Goal: Task Accomplishment & Management: Manage account settings

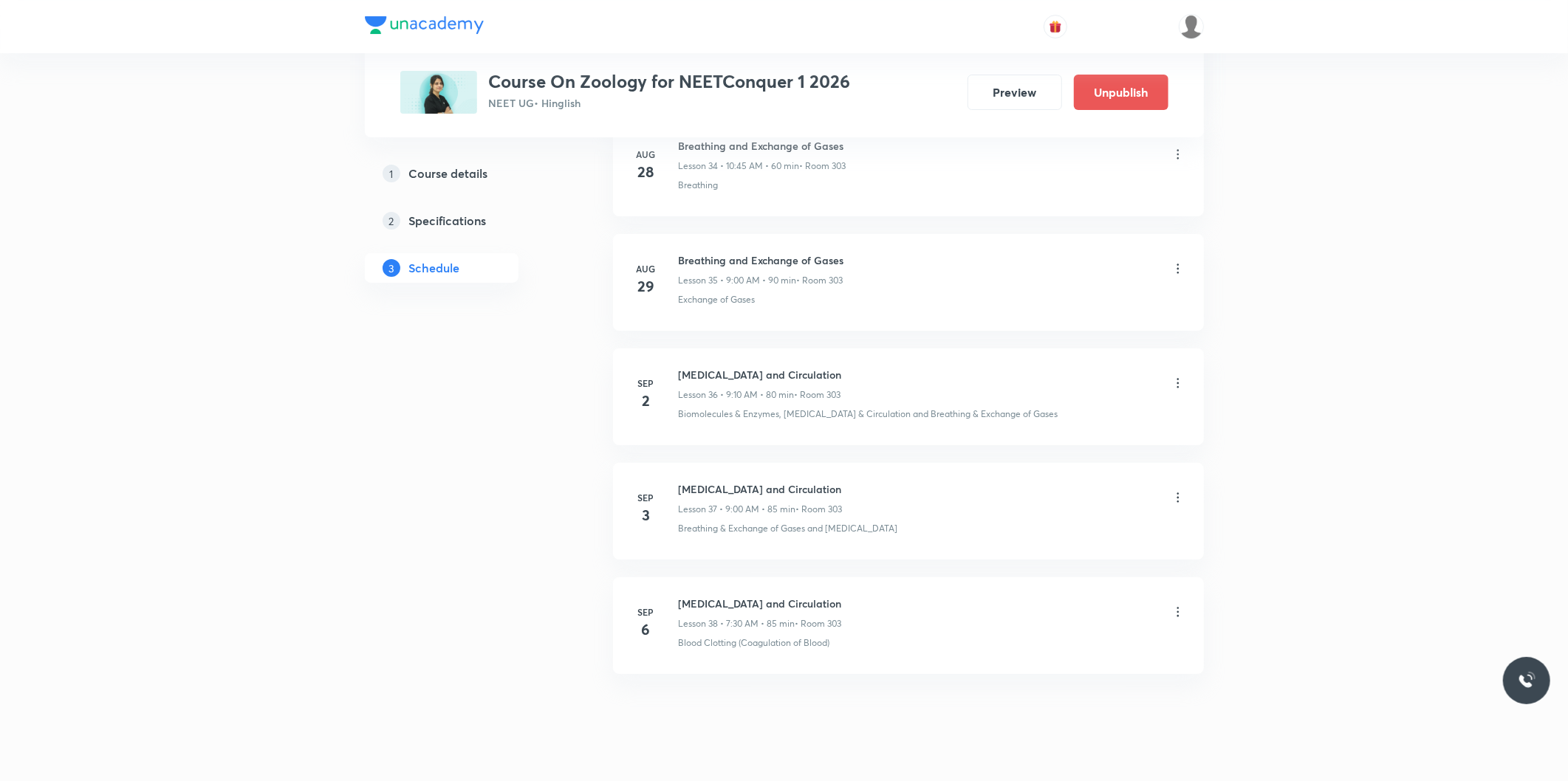
scroll to position [4757, 0]
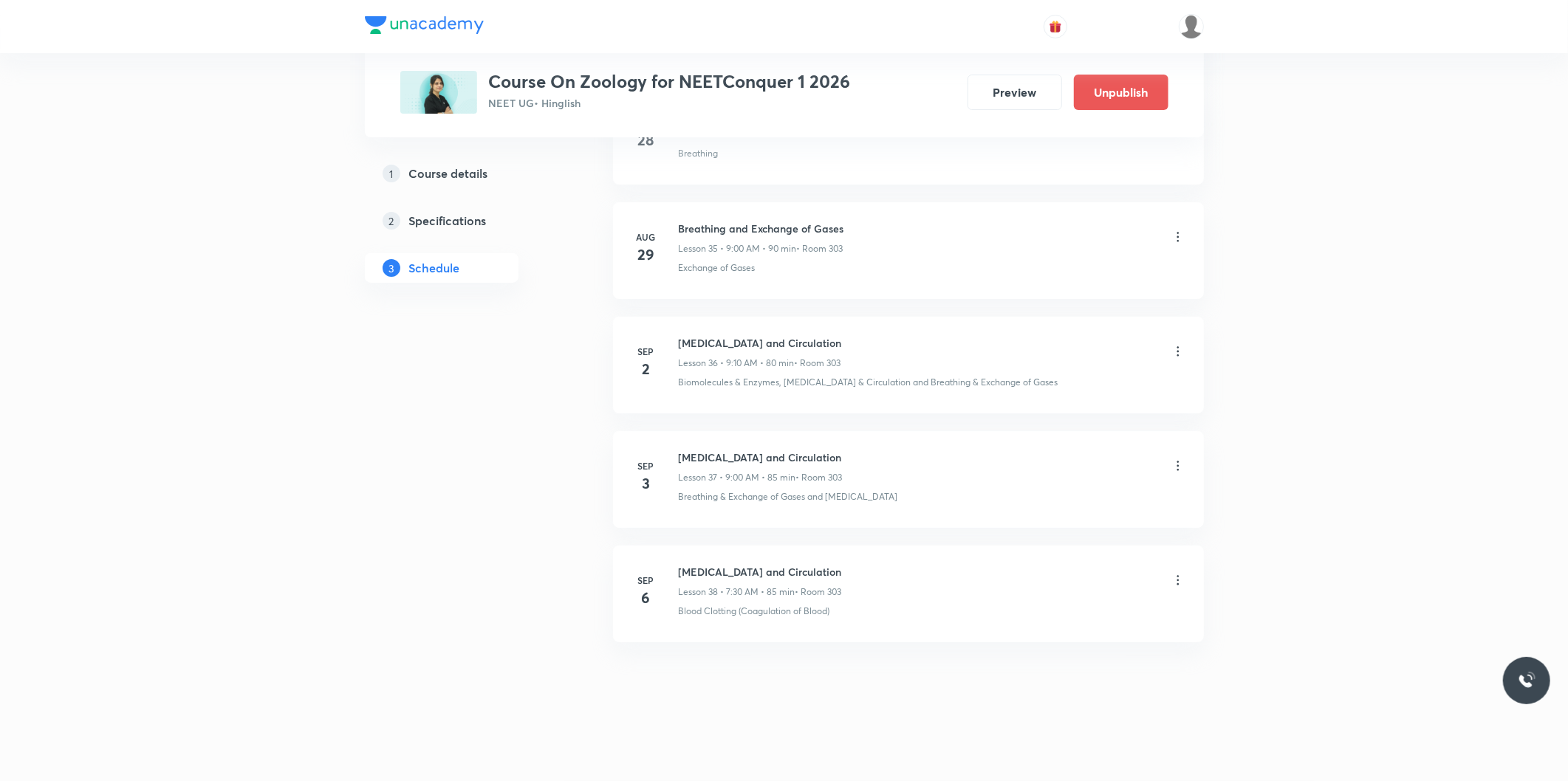
click at [1175, 586] on icon at bounding box center [1178, 580] width 14 height 14
click at [1052, 651] on p "Delete" at bounding box center [1047, 646] width 31 height 15
click at [1013, 755] on button "Delete" at bounding box center [996, 750] width 130 height 36
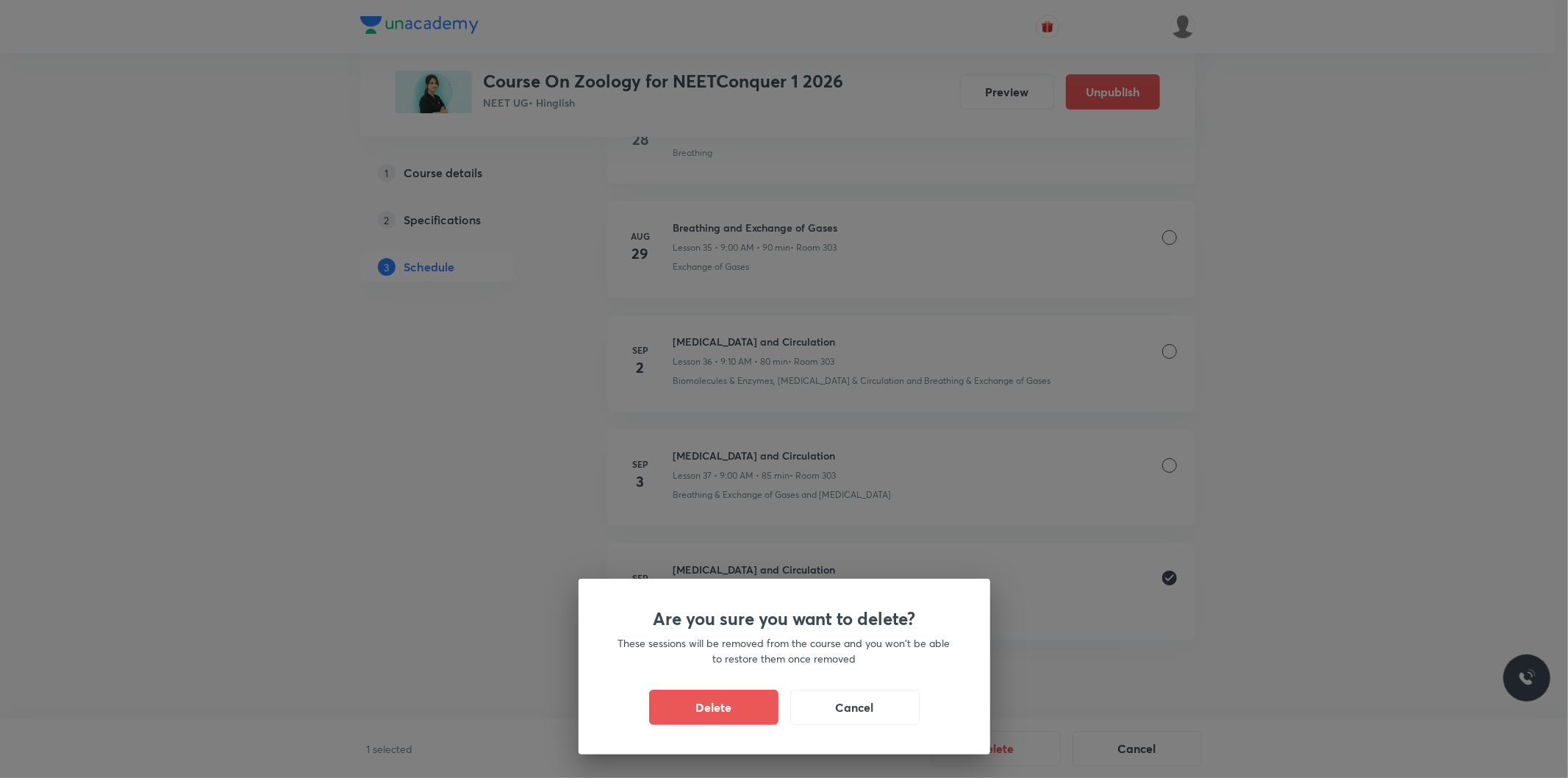
click at [719, 708] on button "Delete" at bounding box center [714, 707] width 130 height 36
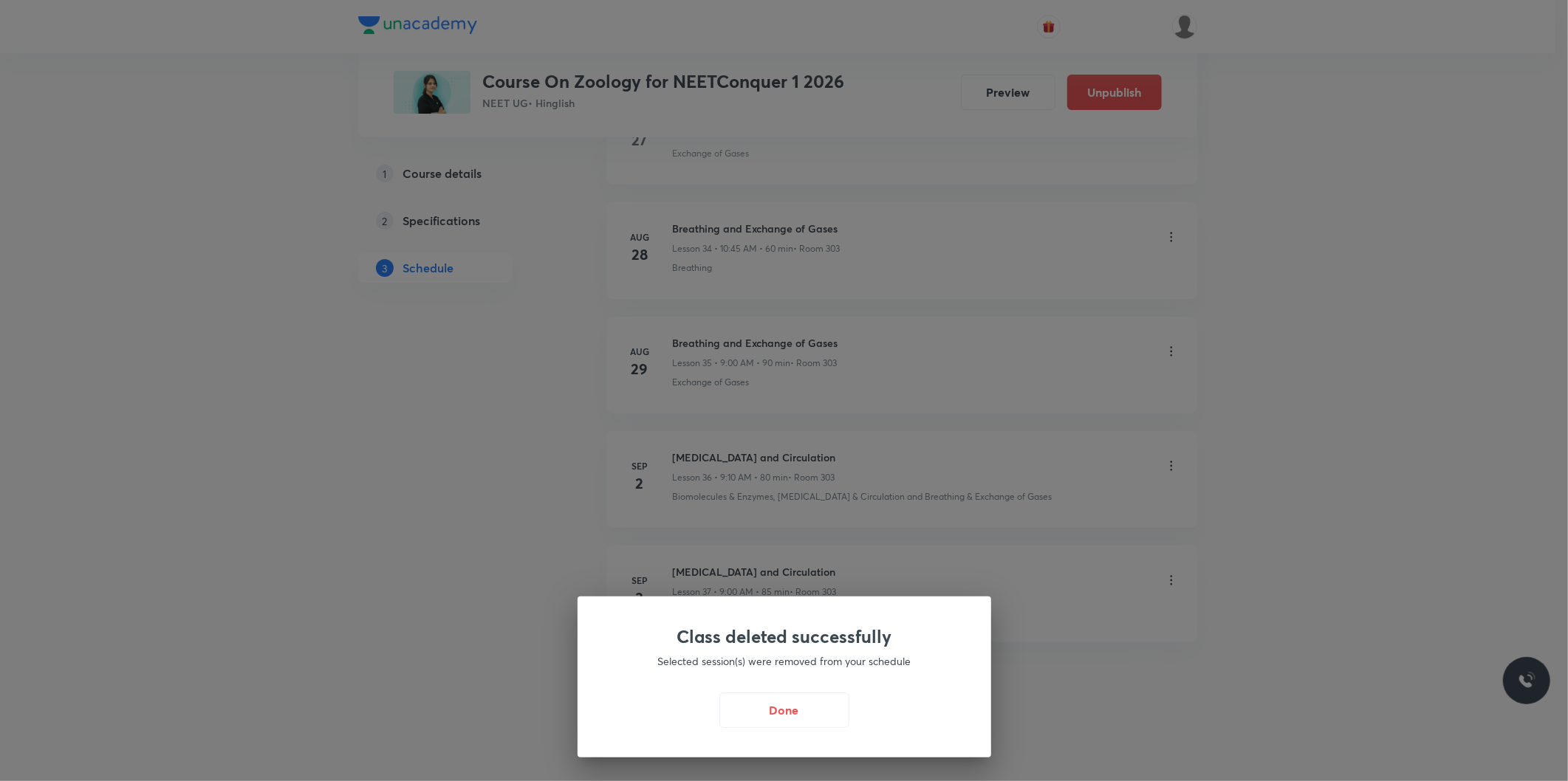
scroll to position [4642, 0]
click at [800, 706] on button "Done" at bounding box center [788, 709] width 130 height 36
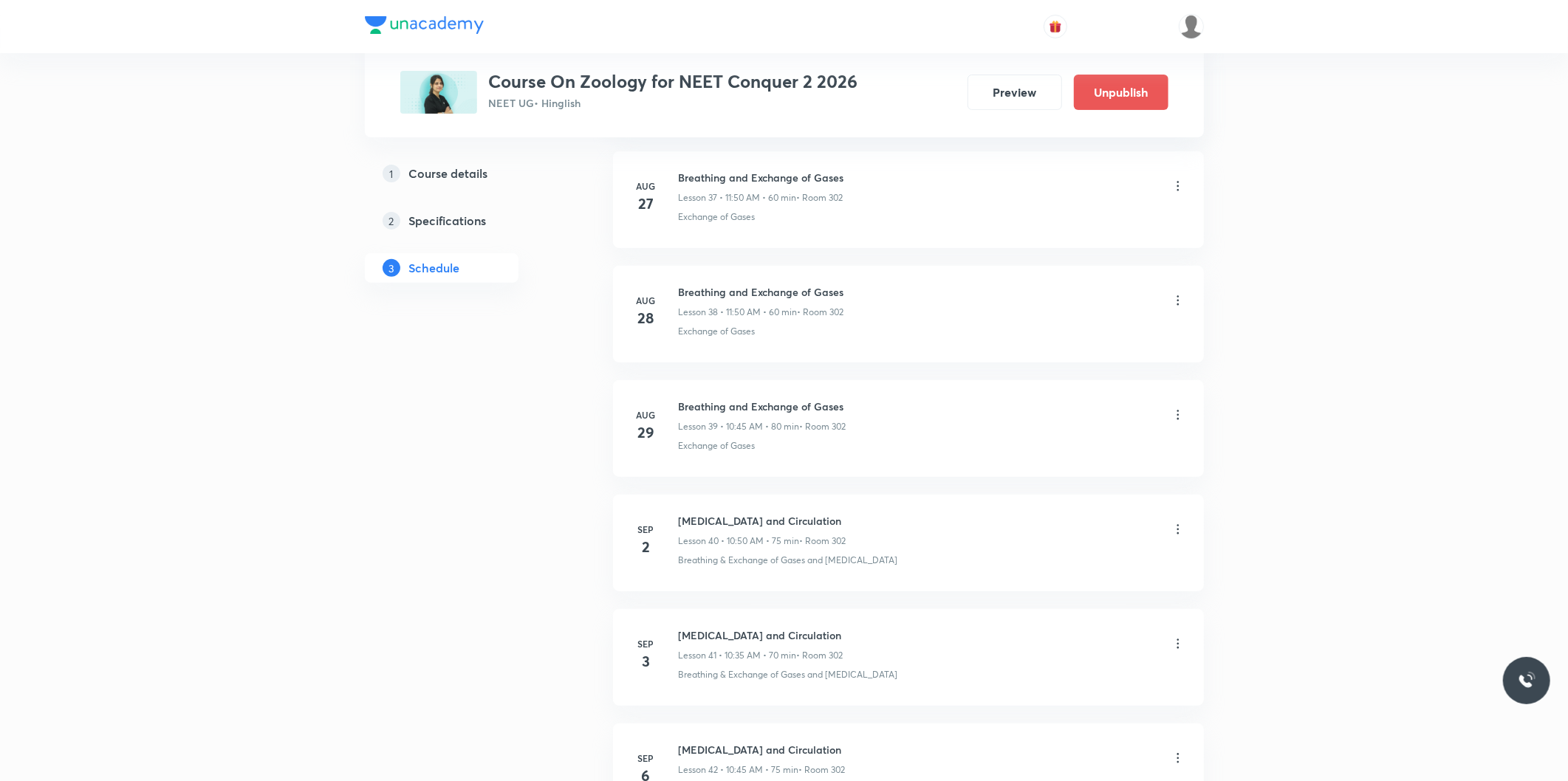
scroll to position [5215, 0]
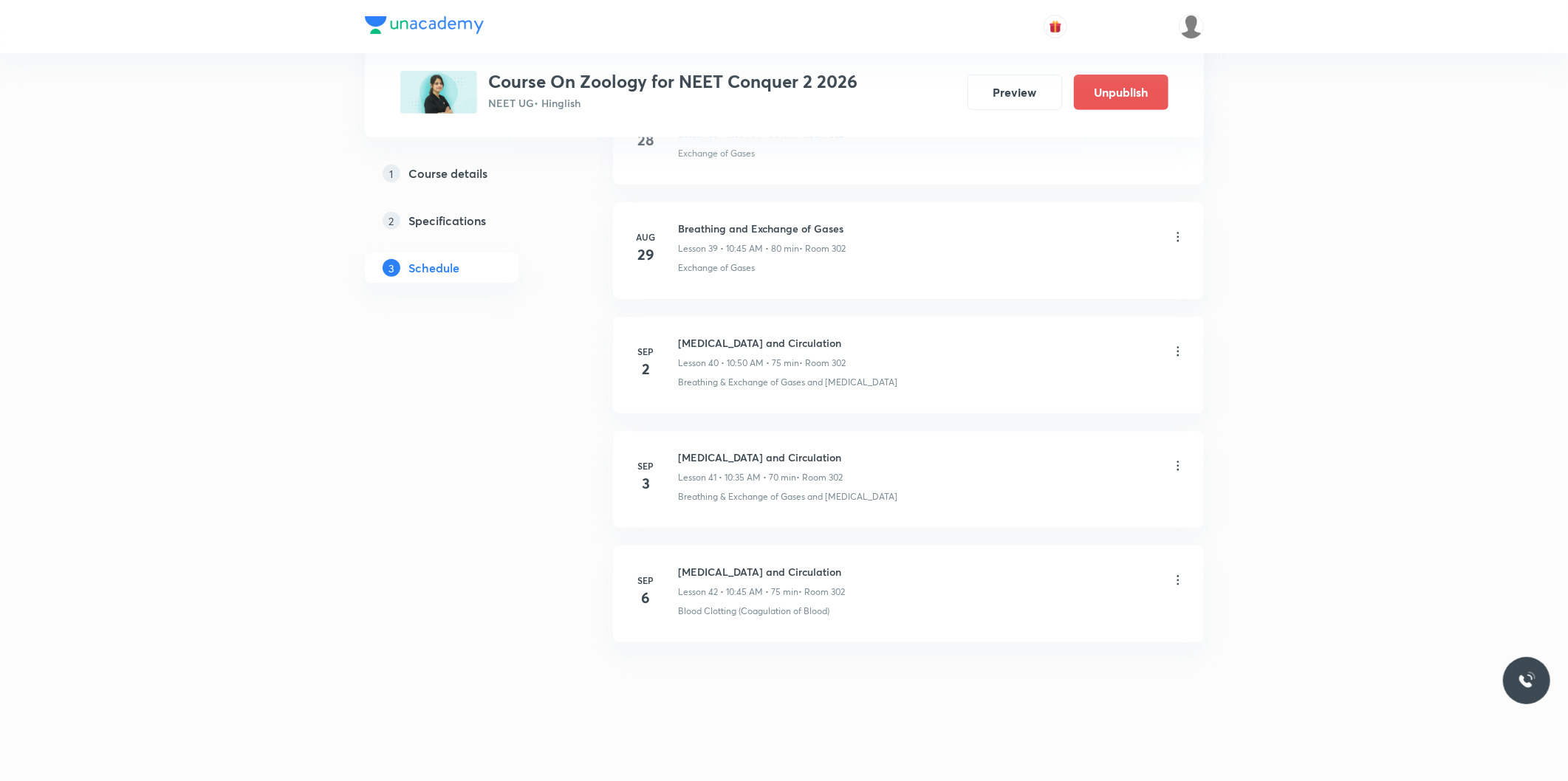
click at [1172, 578] on icon at bounding box center [1178, 580] width 14 height 14
click at [1060, 641] on p "Delete" at bounding box center [1047, 646] width 31 height 15
click at [1004, 769] on div "1 selected Delete Cancel" at bounding box center [784, 751] width 839 height 36
click at [1012, 751] on button "Delete" at bounding box center [996, 750] width 130 height 36
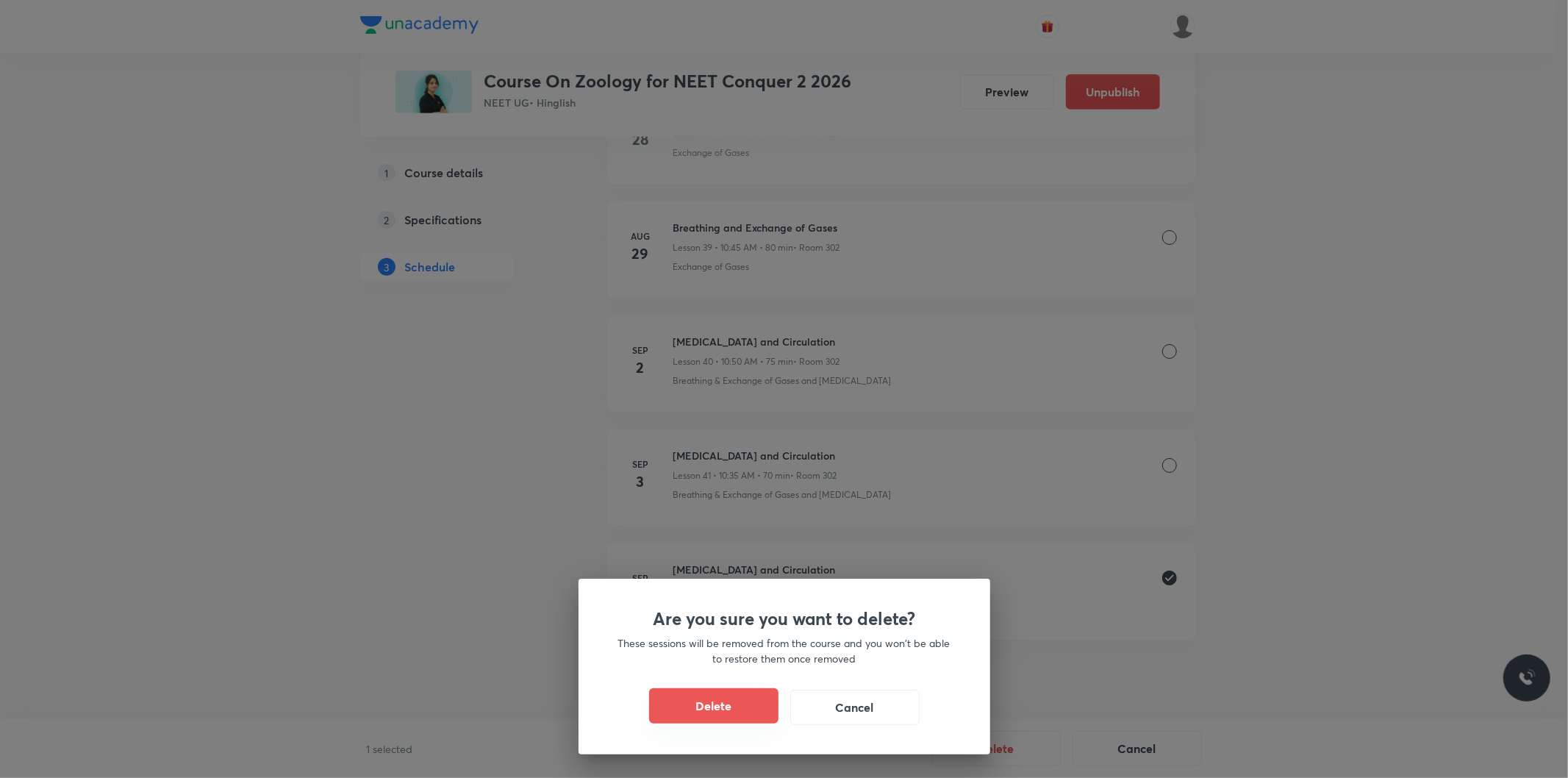
click at [740, 700] on button "Delete" at bounding box center [714, 706] width 130 height 36
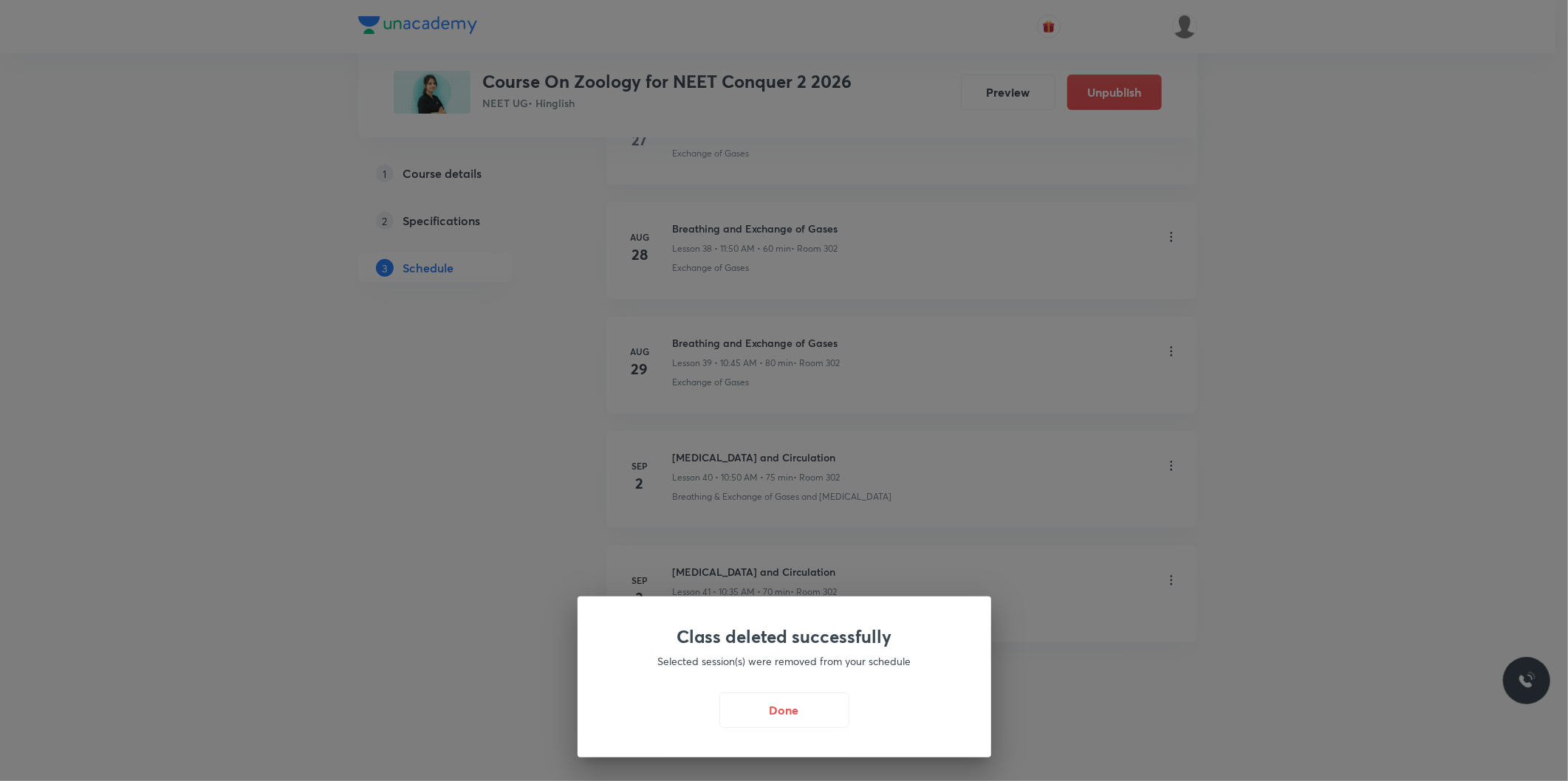
scroll to position [5100, 0]
click at [783, 705] on button "Done" at bounding box center [788, 709] width 130 height 36
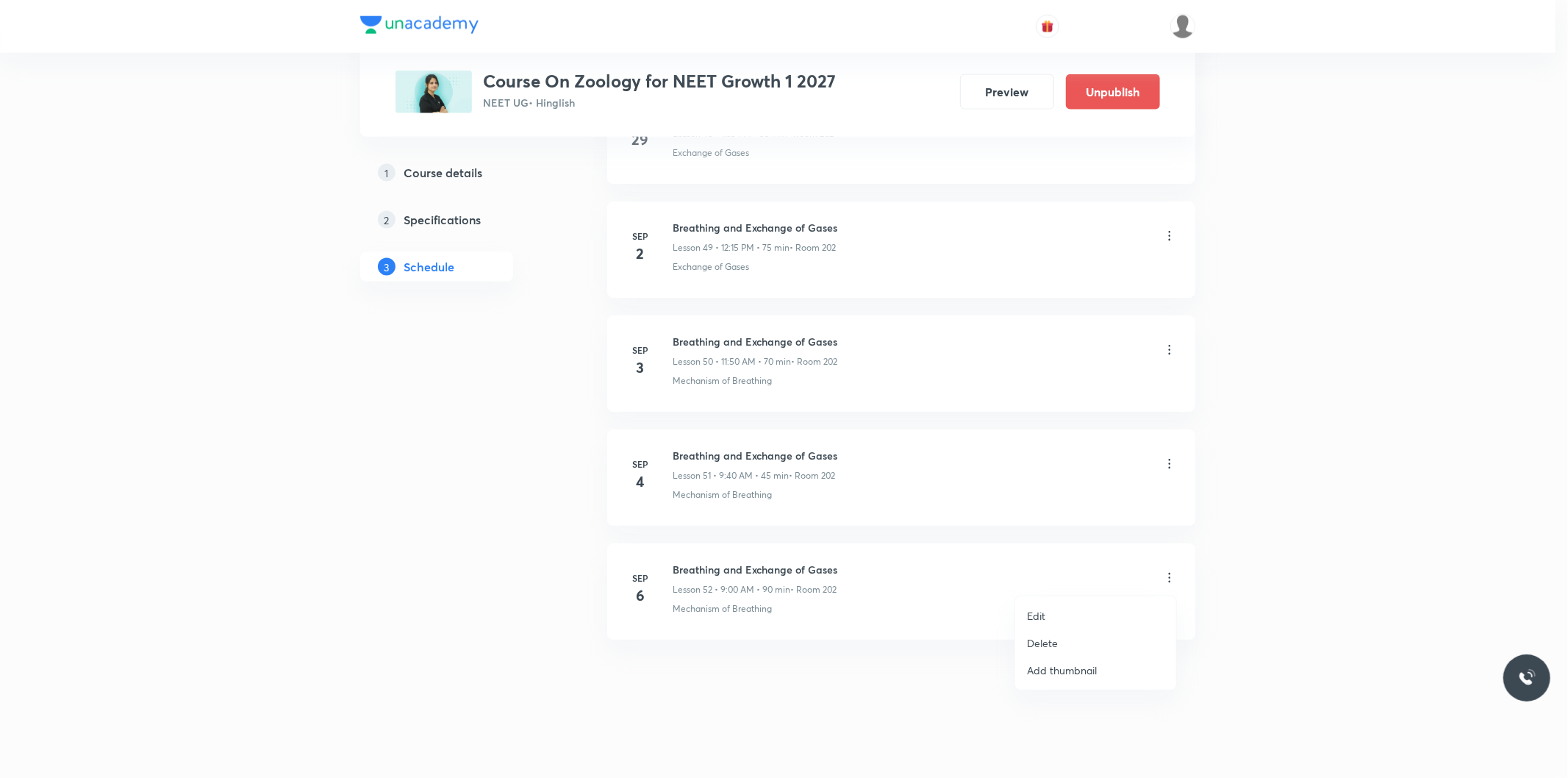
click at [1047, 636] on p "Delete" at bounding box center [1042, 643] width 31 height 15
click at [1000, 751] on button "Delete" at bounding box center [992, 747] width 130 height 36
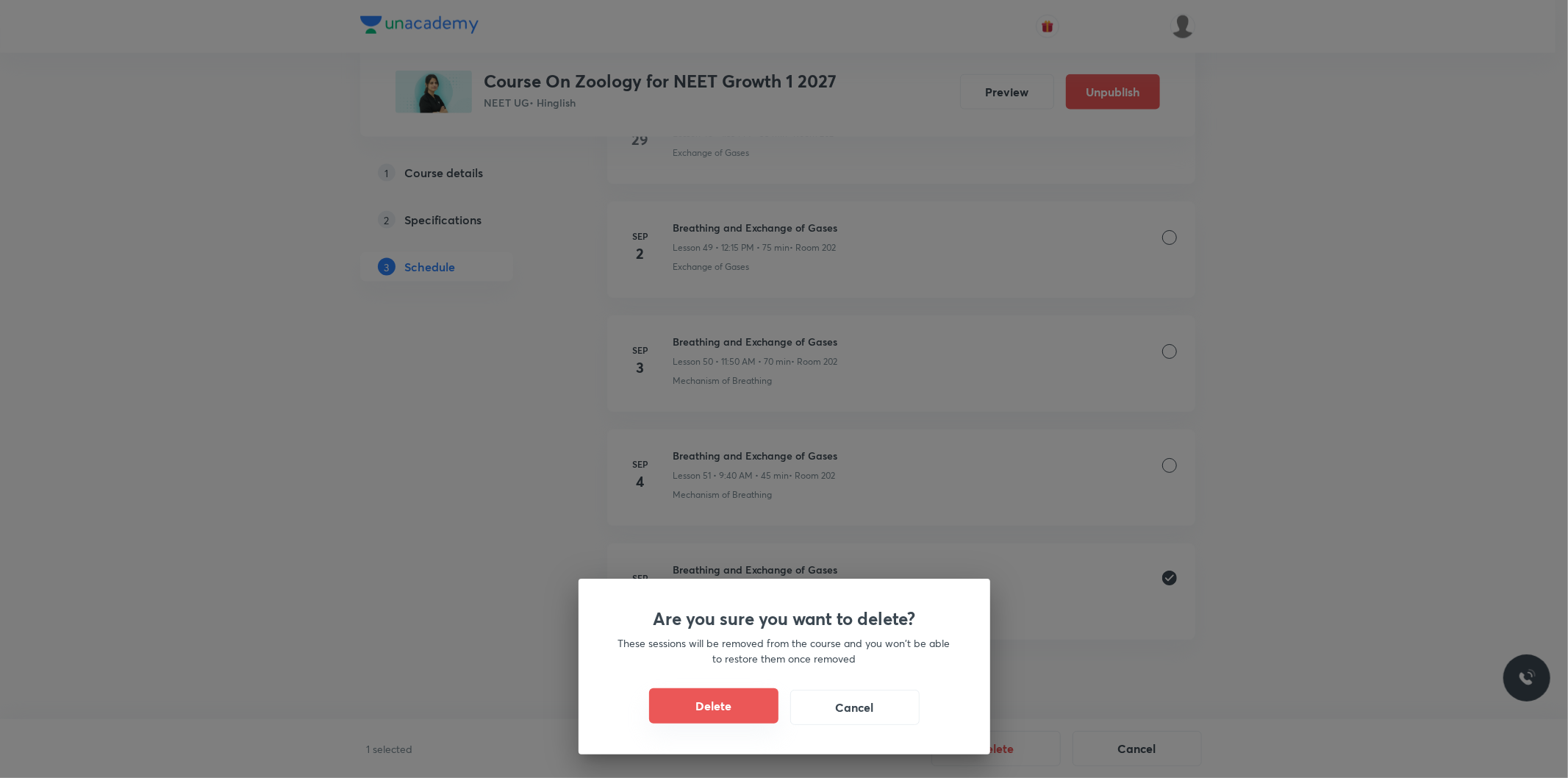
click at [728, 698] on button "Delete" at bounding box center [714, 706] width 130 height 36
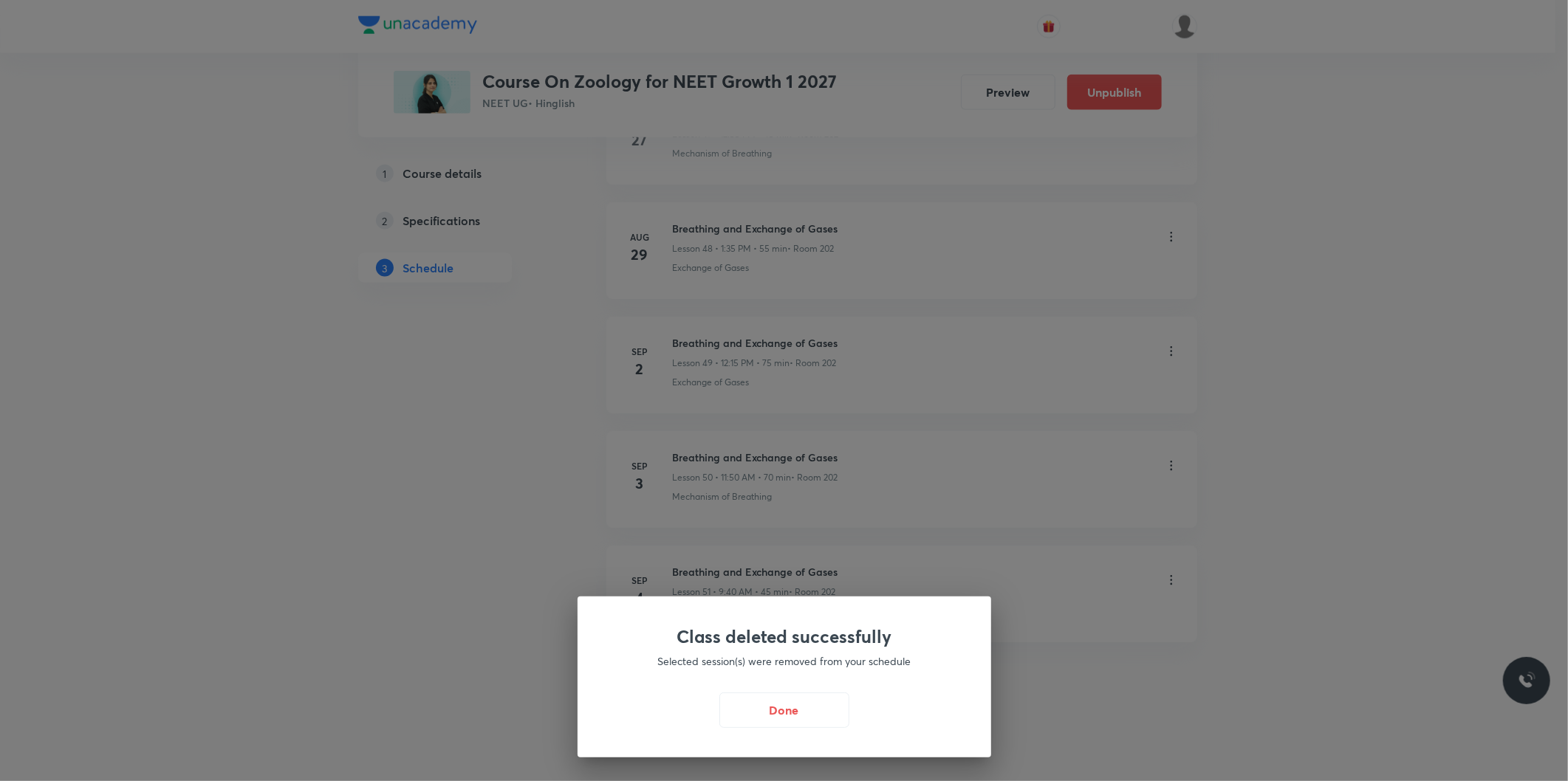
scroll to position [6246, 0]
click at [802, 719] on button "Done" at bounding box center [788, 709] width 130 height 36
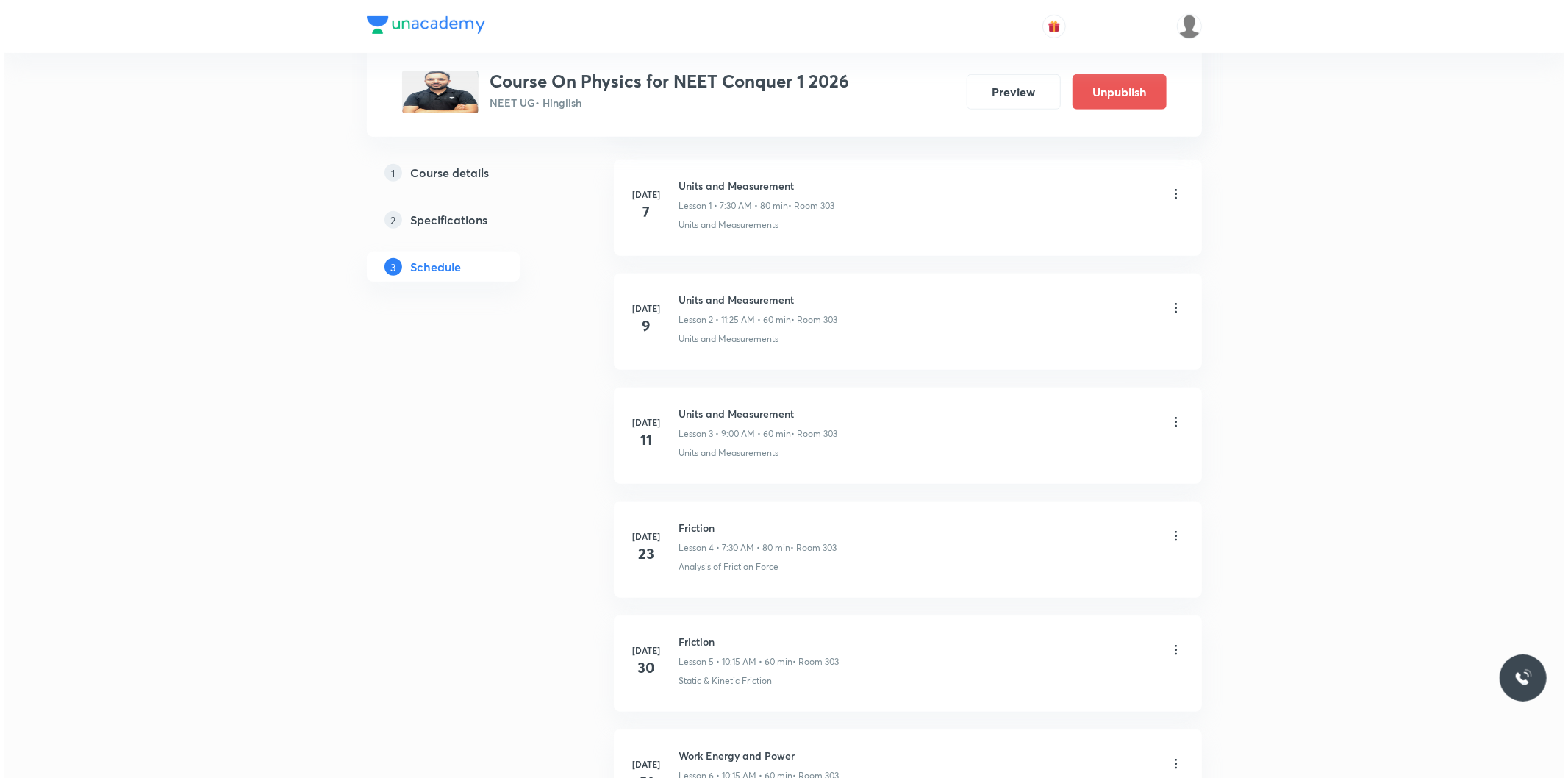
scroll to position [3368, 0]
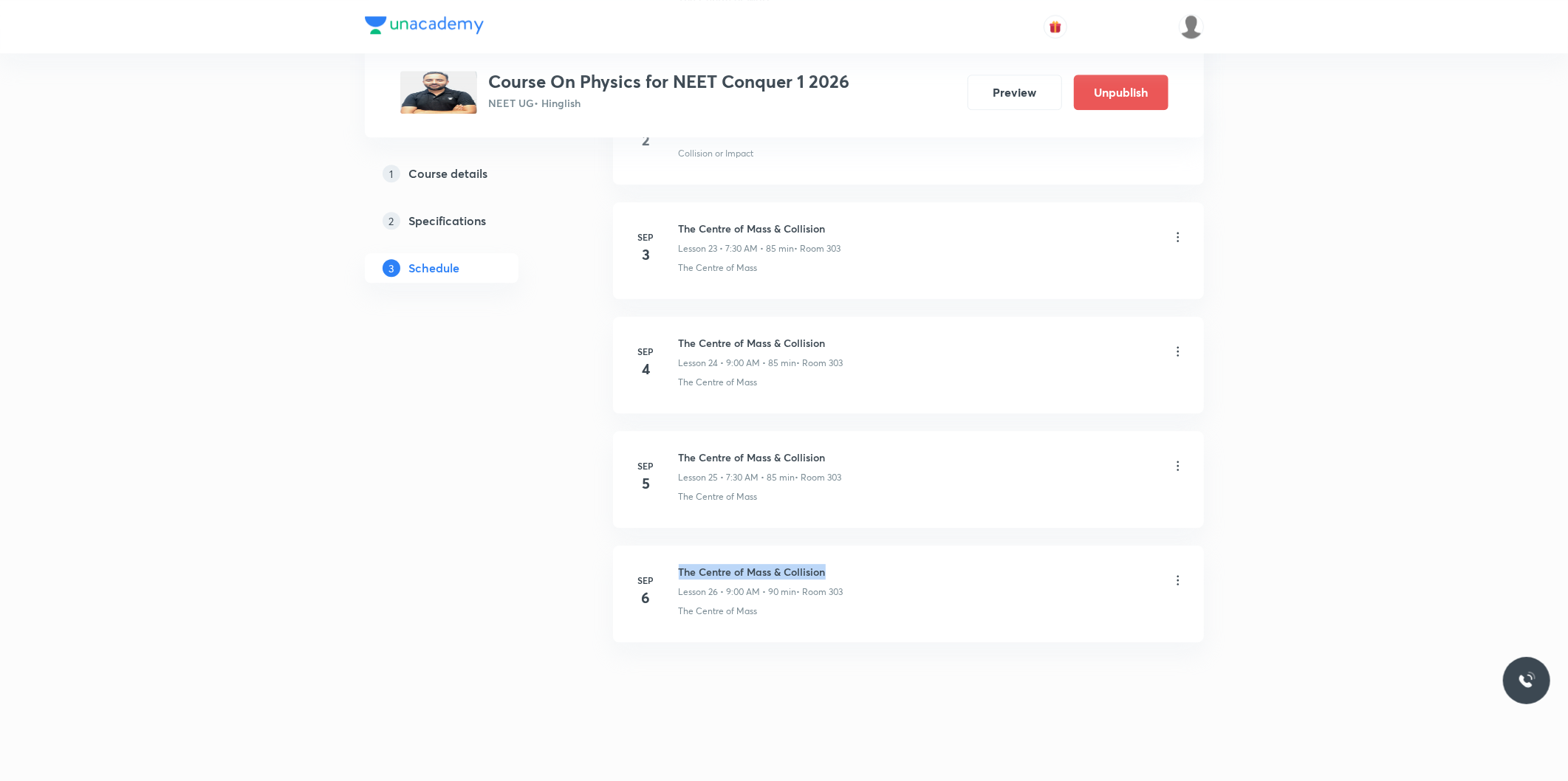
drag, startPoint x: 680, startPoint y: 572, endPoint x: 824, endPoint y: 572, distance: 144.0
click at [824, 572] on h6 "The Centre of Mass & Collision" at bounding box center [761, 572] width 164 height 15
click at [1180, 580] on icon at bounding box center [1178, 580] width 14 height 14
click at [1079, 617] on li "Edit" at bounding box center [1101, 620] width 161 height 27
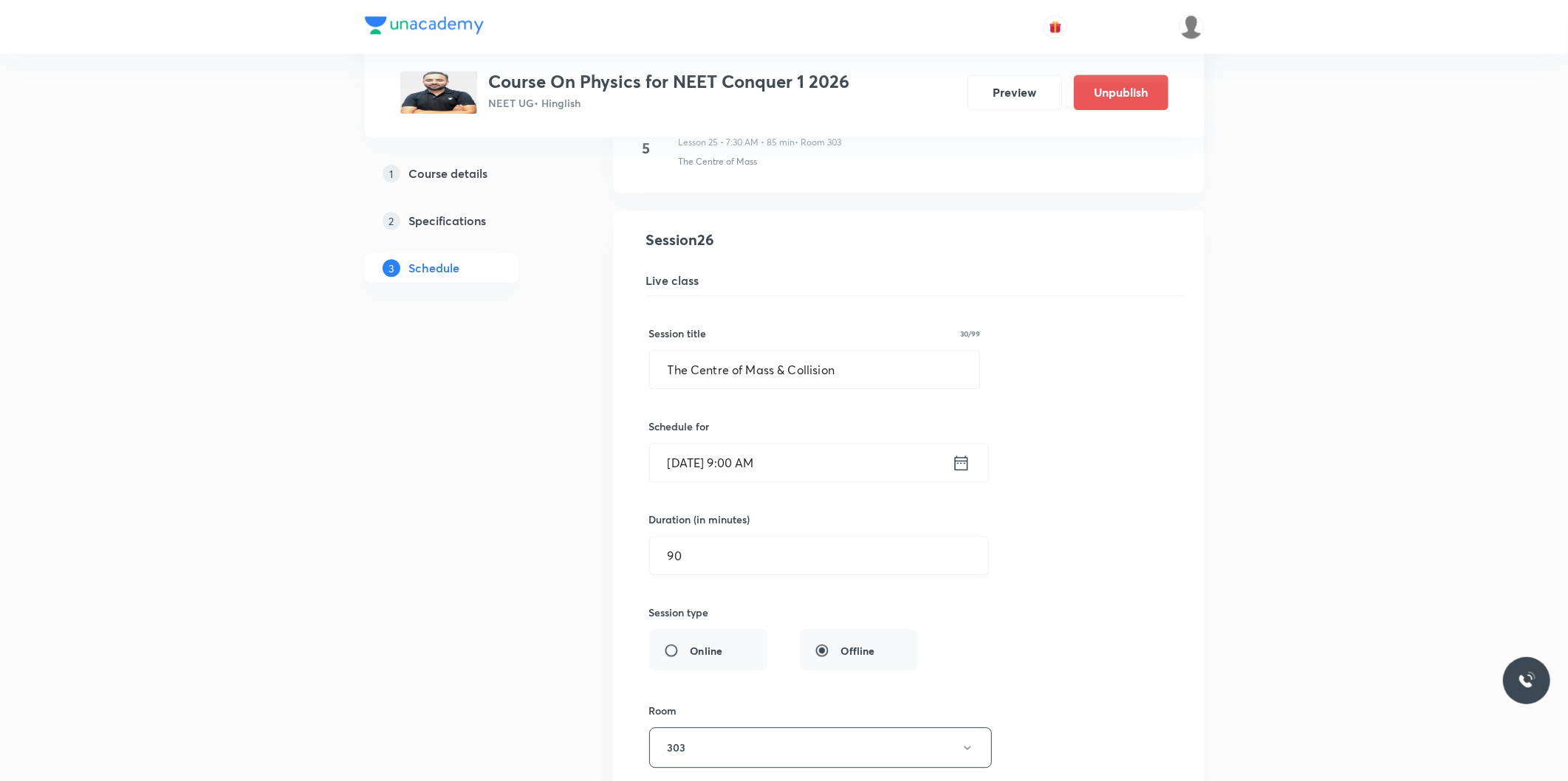
scroll to position [2861, 0]
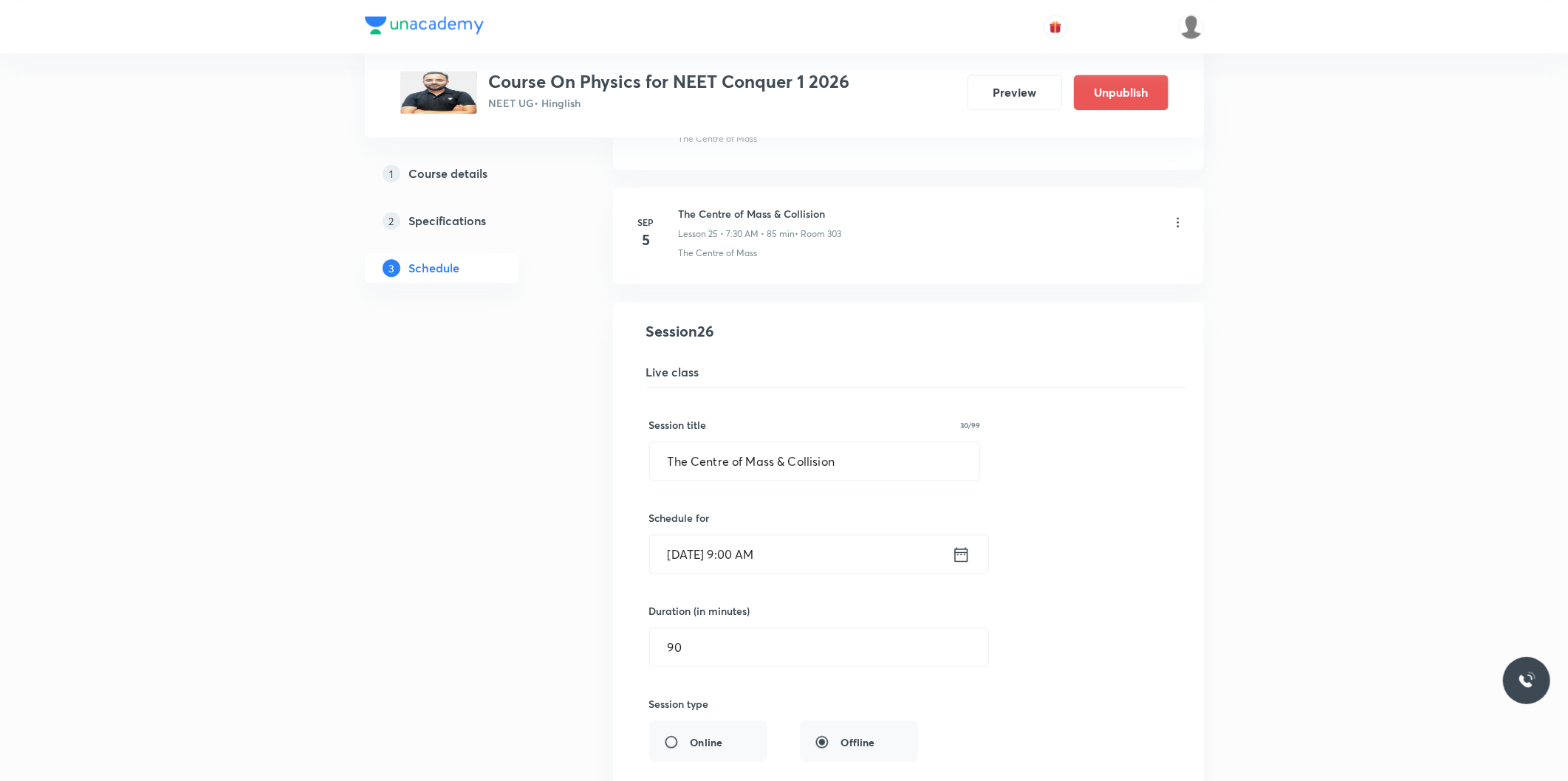
click at [742, 559] on input "Sep 6, 2025, 9:00 AM" at bounding box center [801, 553] width 302 height 37
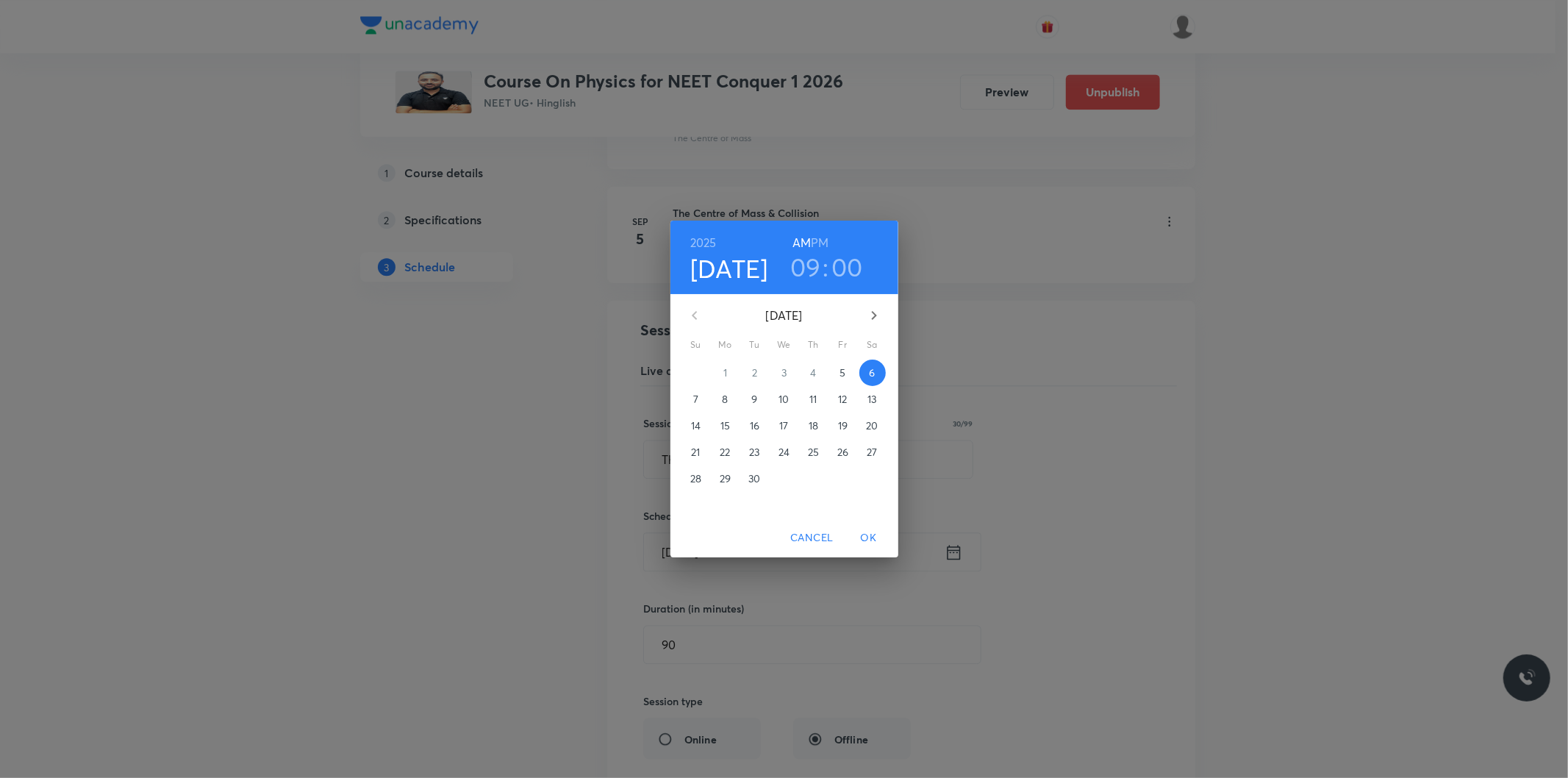
click at [814, 274] on h3 "09" at bounding box center [806, 267] width 31 height 31
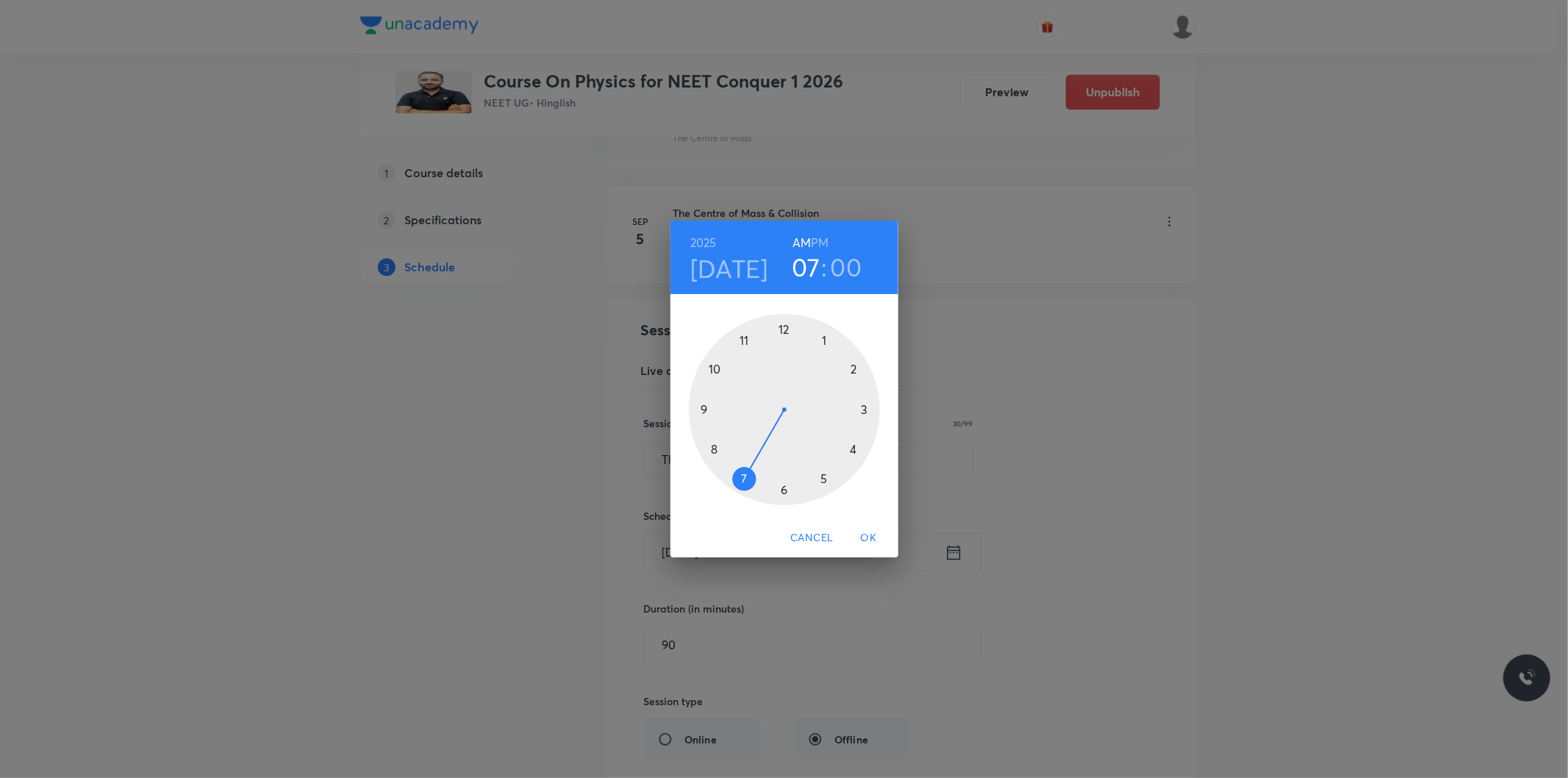
drag, startPoint x: 710, startPoint y: 412, endPoint x: 734, endPoint y: 481, distance: 73.1
click at [734, 481] on div at bounding box center [784, 409] width 191 height 191
drag, startPoint x: 817, startPoint y: 434, endPoint x: 781, endPoint y: 493, distance: 69.1
click at [781, 493] on div at bounding box center [784, 409] width 191 height 191
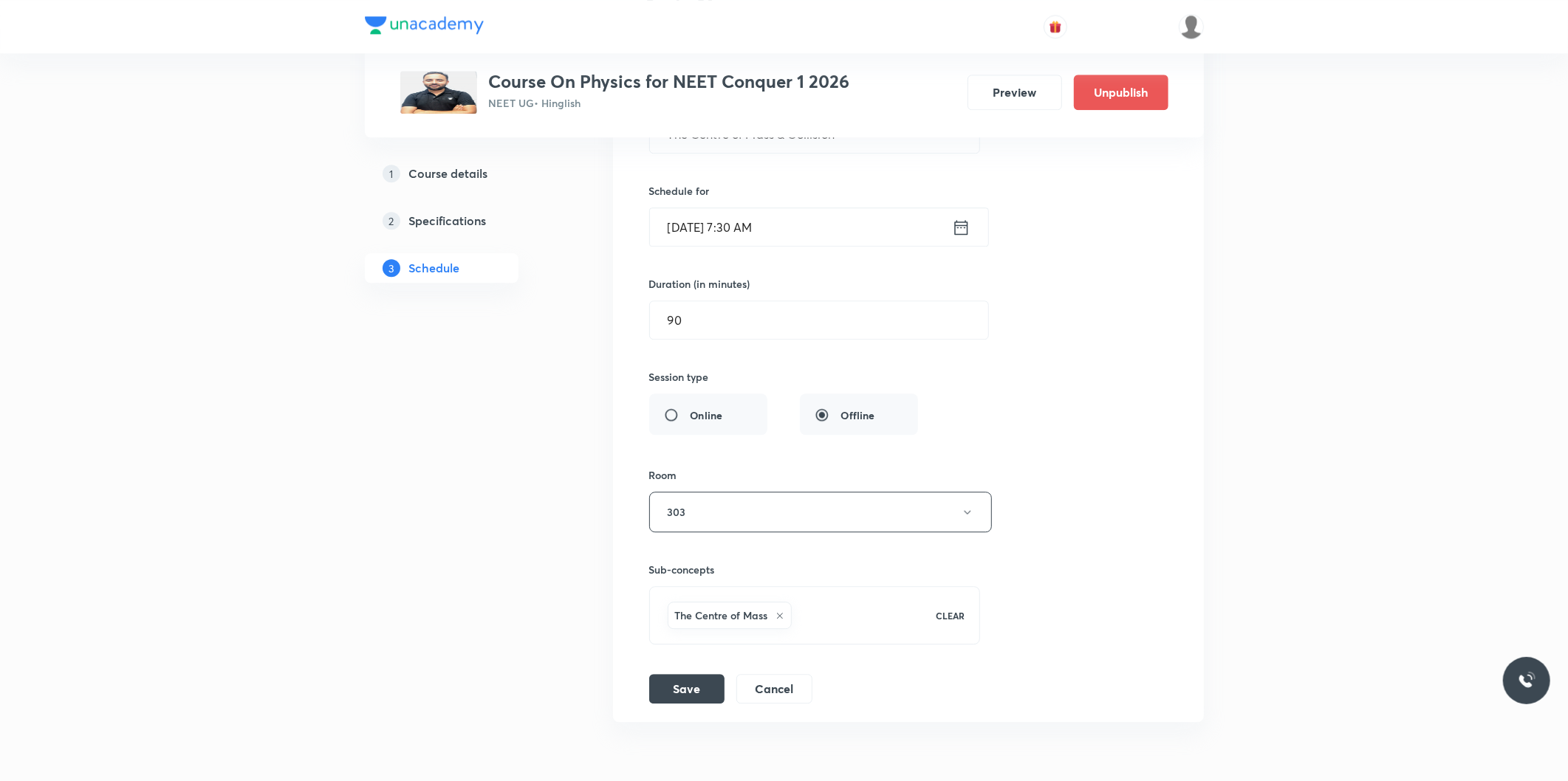
scroll to position [3272, 0]
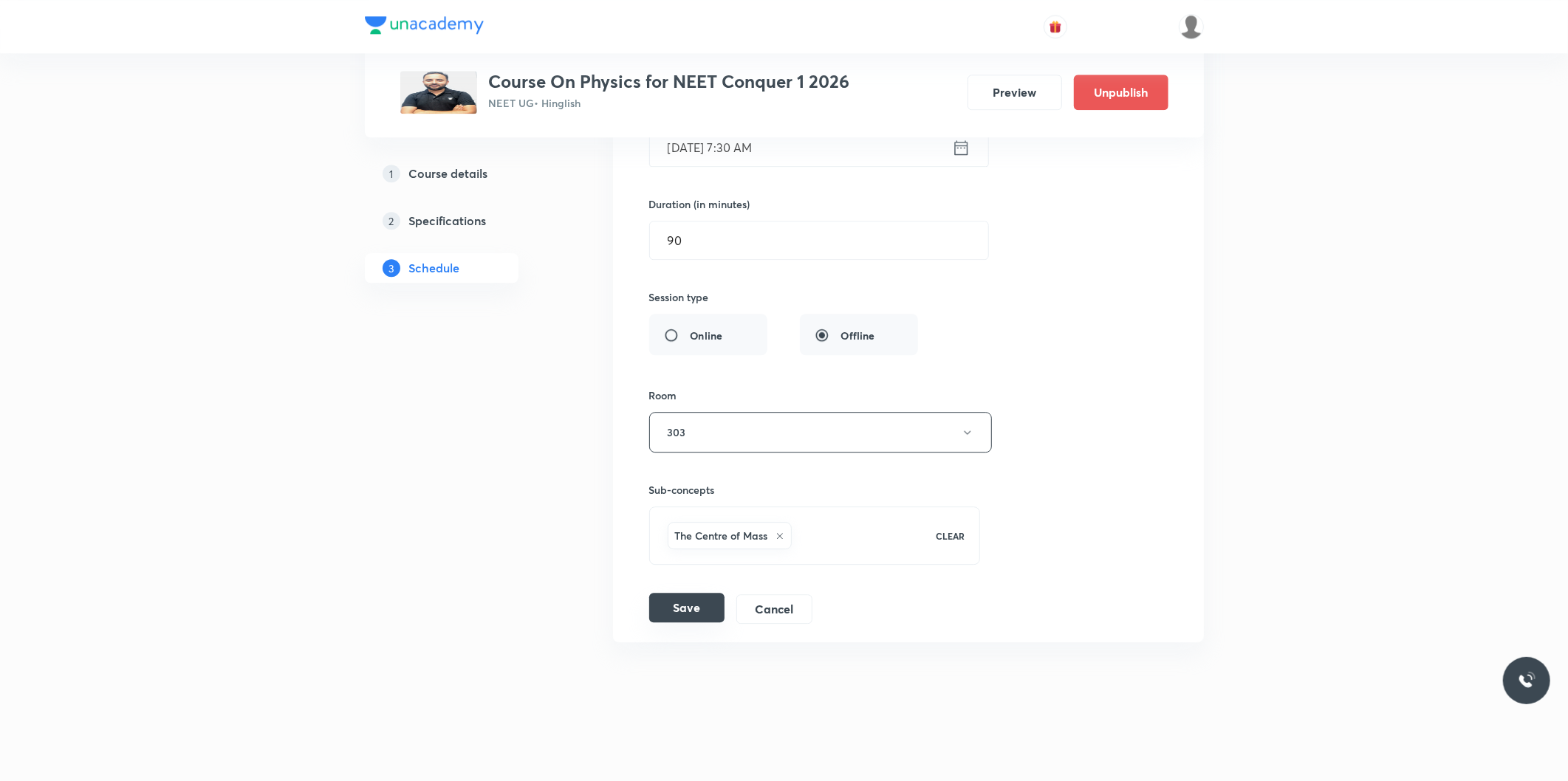
click at [705, 613] on button "Save" at bounding box center [687, 607] width 75 height 30
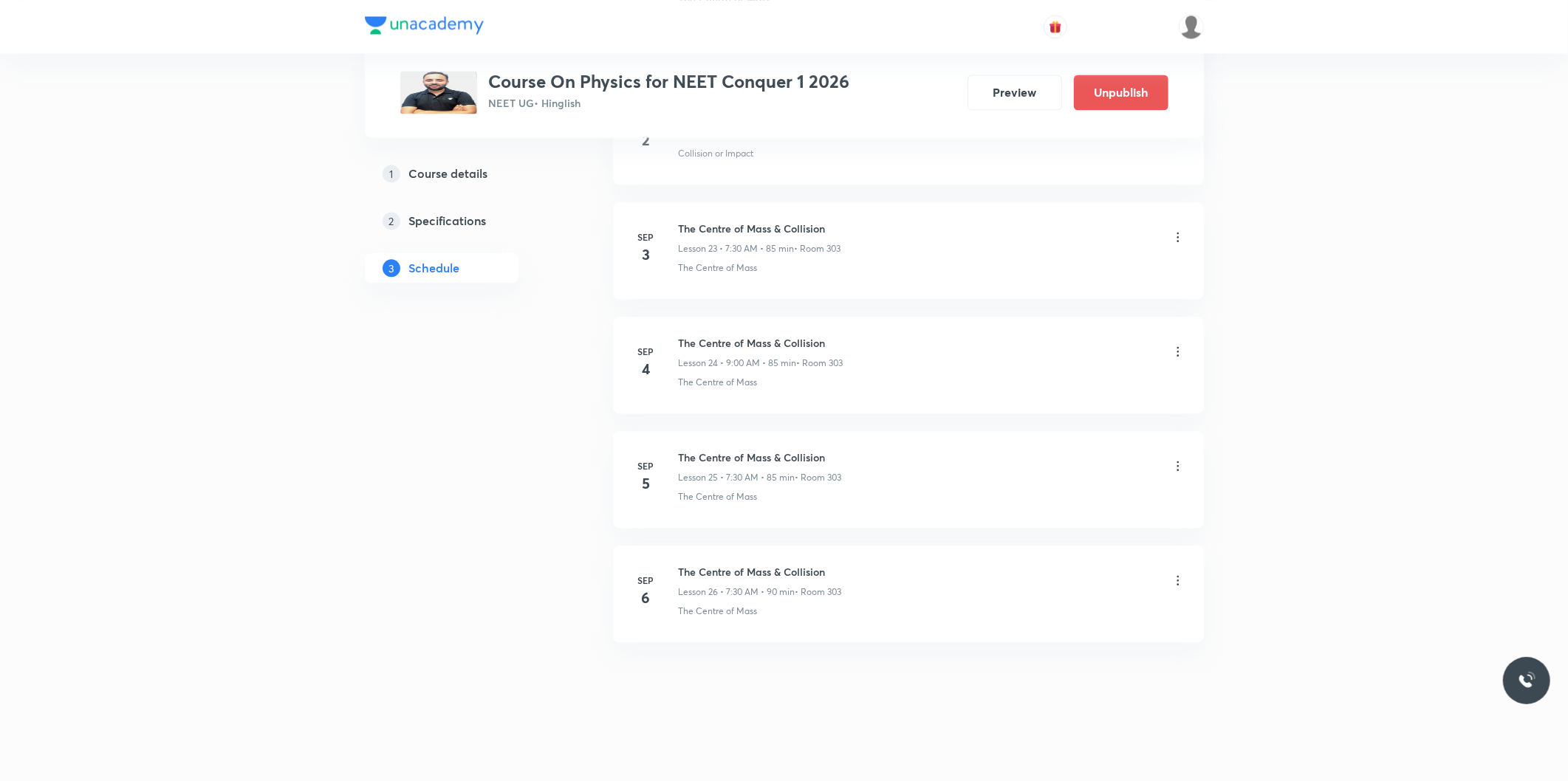
scroll to position [2703, 0]
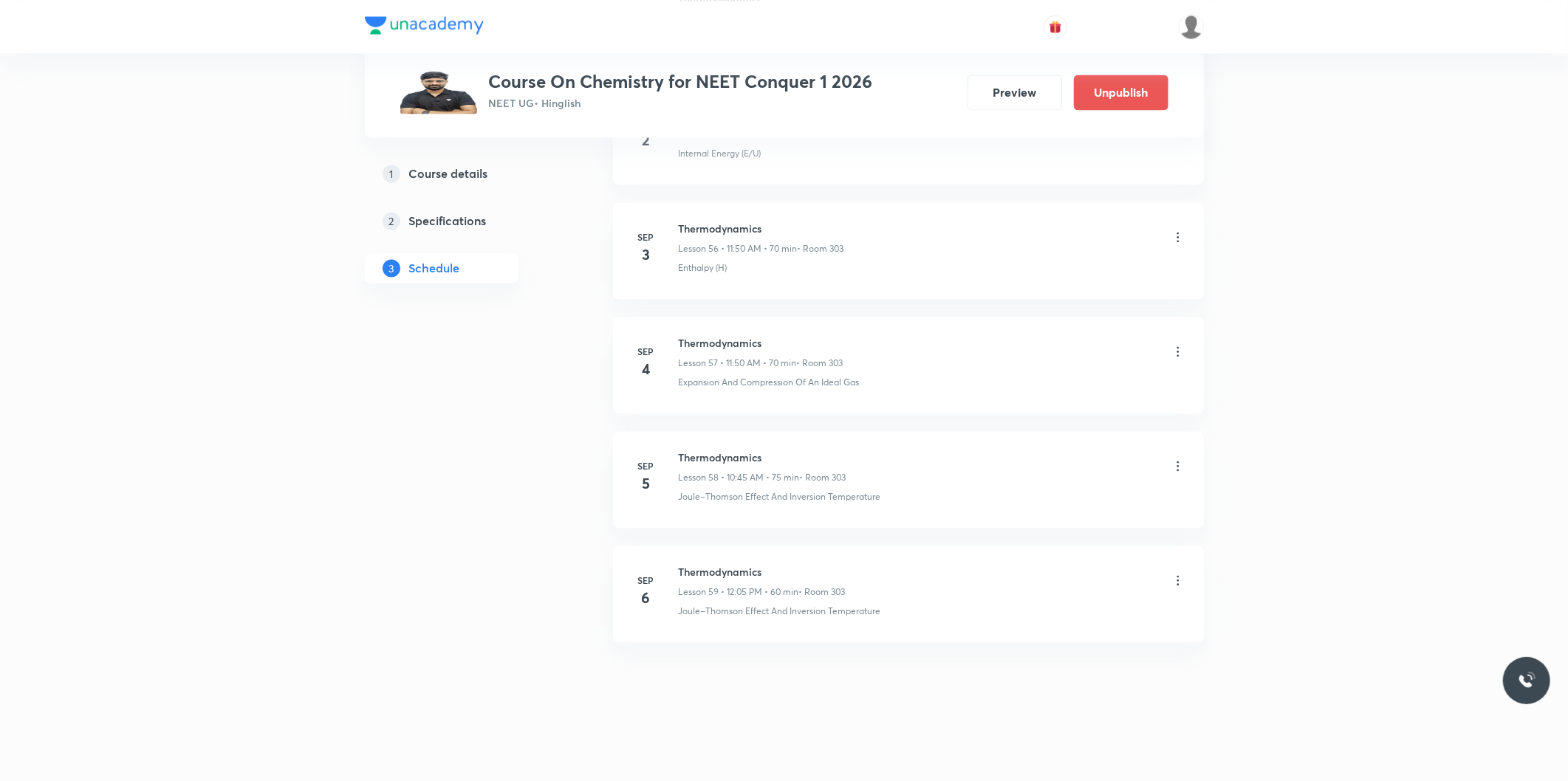
click at [1175, 578] on icon at bounding box center [1178, 580] width 14 height 14
click at [1175, 584] on div at bounding box center [787, 390] width 1575 height 781
click at [1175, 584] on icon at bounding box center [1178, 580] width 14 height 14
click at [1060, 617] on li "Edit" at bounding box center [1101, 619] width 161 height 27
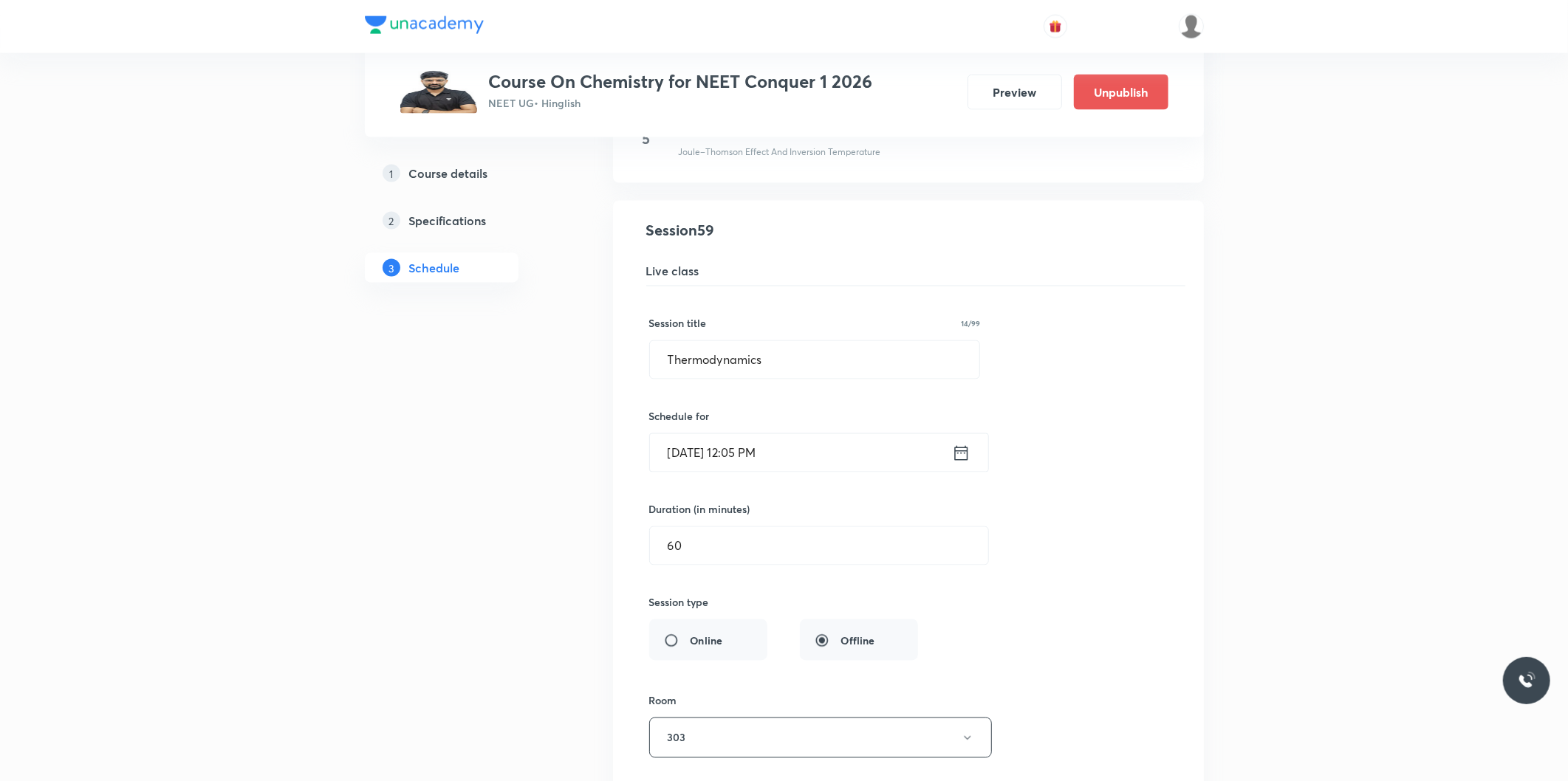
scroll to position [6903, 0]
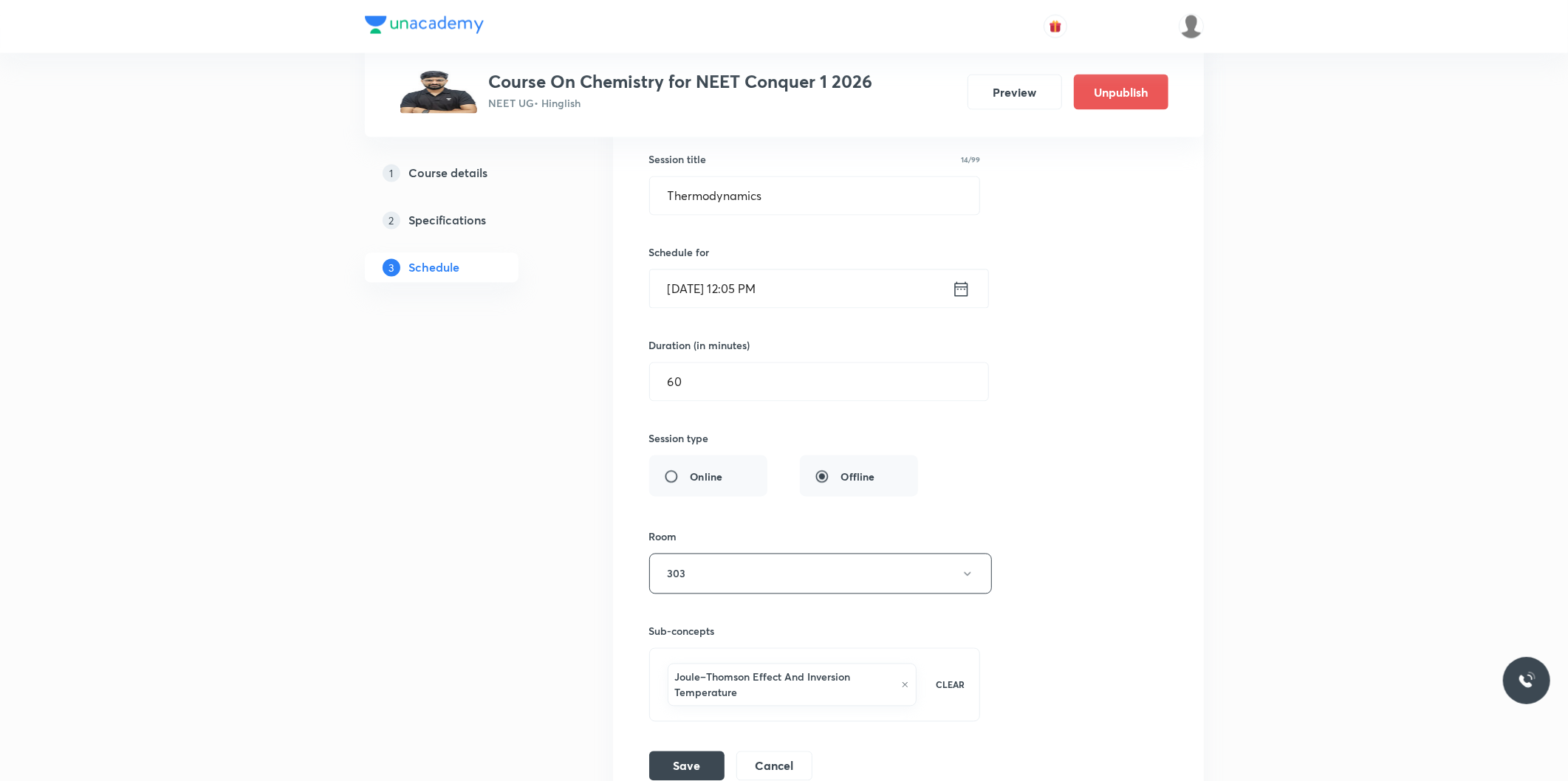
click at [754, 288] on input "Sep 6, 2025, 12:05 PM" at bounding box center [801, 288] width 302 height 37
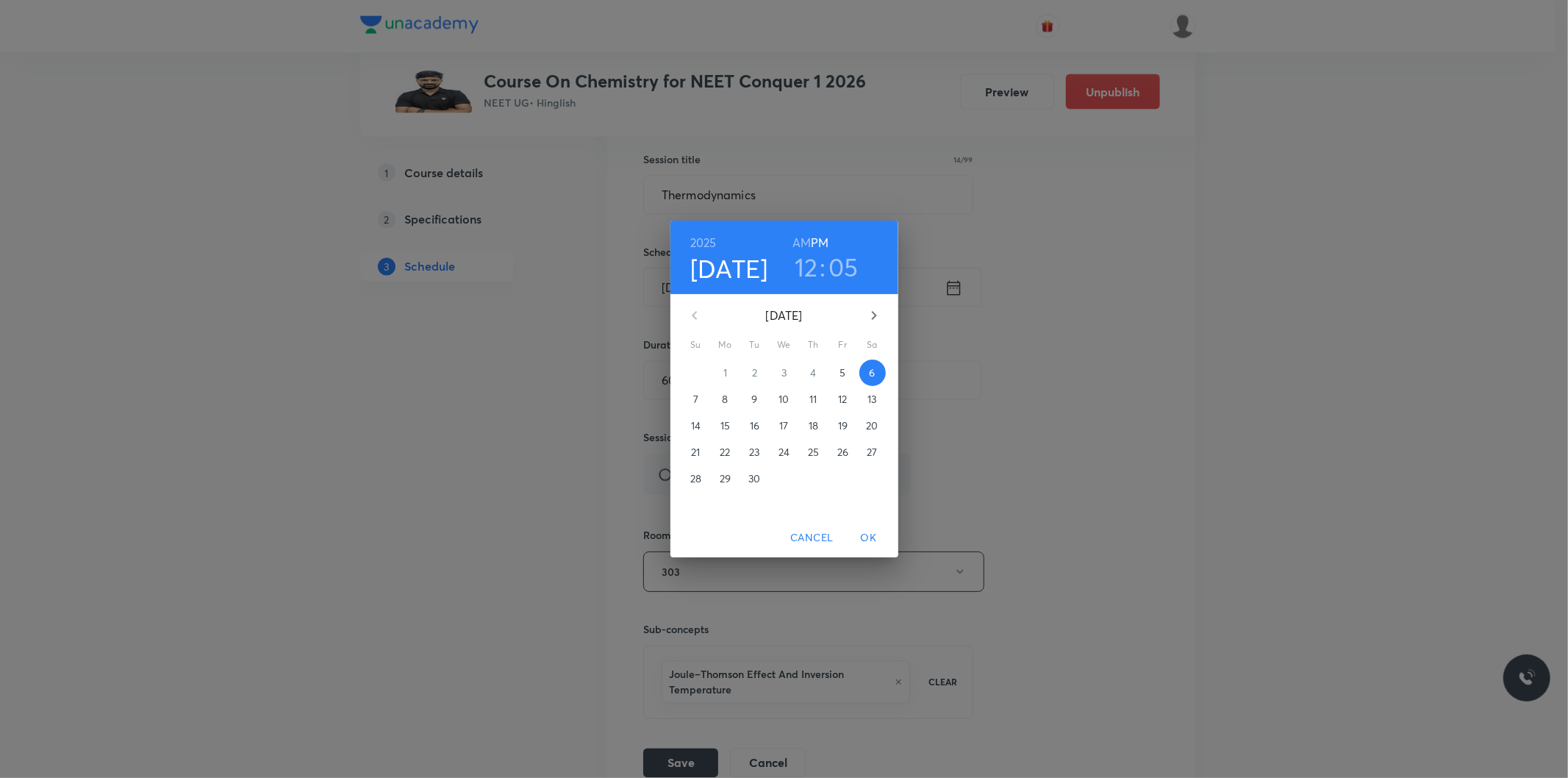
click at [805, 244] on h6 "AM" at bounding box center [802, 243] width 18 height 20
click at [812, 268] on h3 "12" at bounding box center [806, 267] width 23 height 31
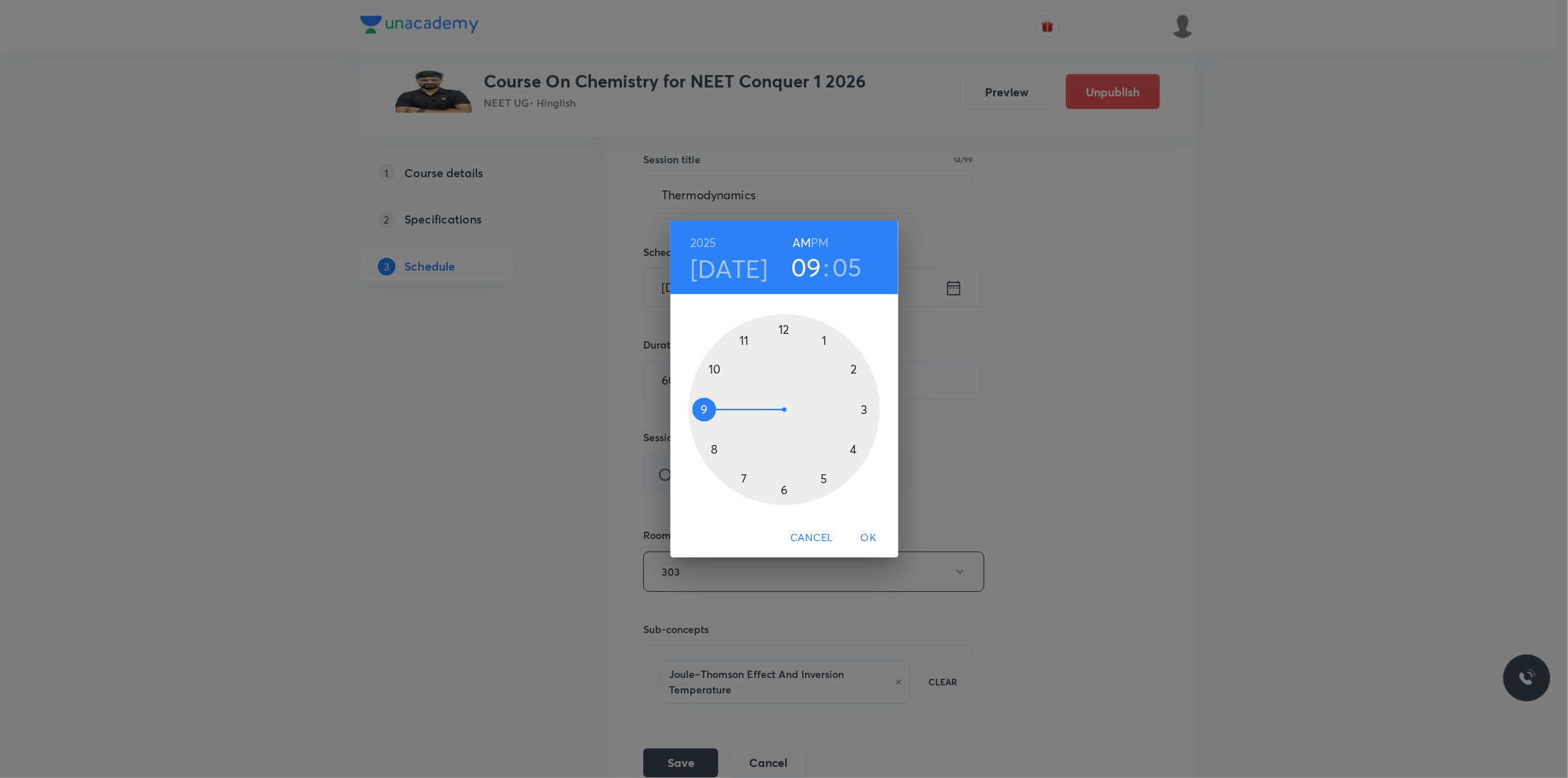
drag, startPoint x: 791, startPoint y: 336, endPoint x: 731, endPoint y: 417, distance: 100.8
click at [731, 417] on div at bounding box center [784, 409] width 191 height 191
drag, startPoint x: 831, startPoint y: 340, endPoint x: 856, endPoint y: 450, distance: 112.8
click at [856, 450] on div at bounding box center [784, 409] width 191 height 191
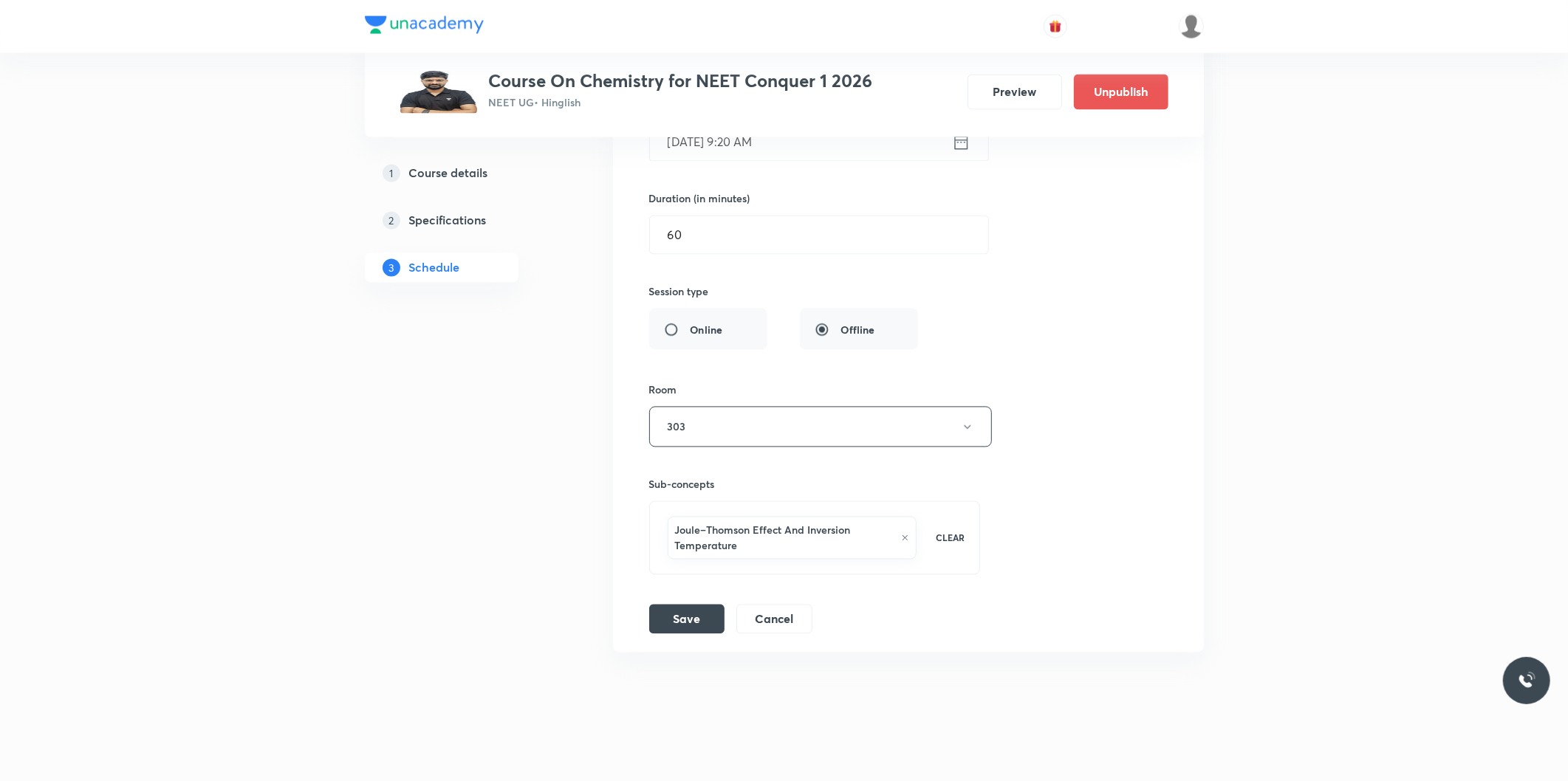
scroll to position [7068, 0]
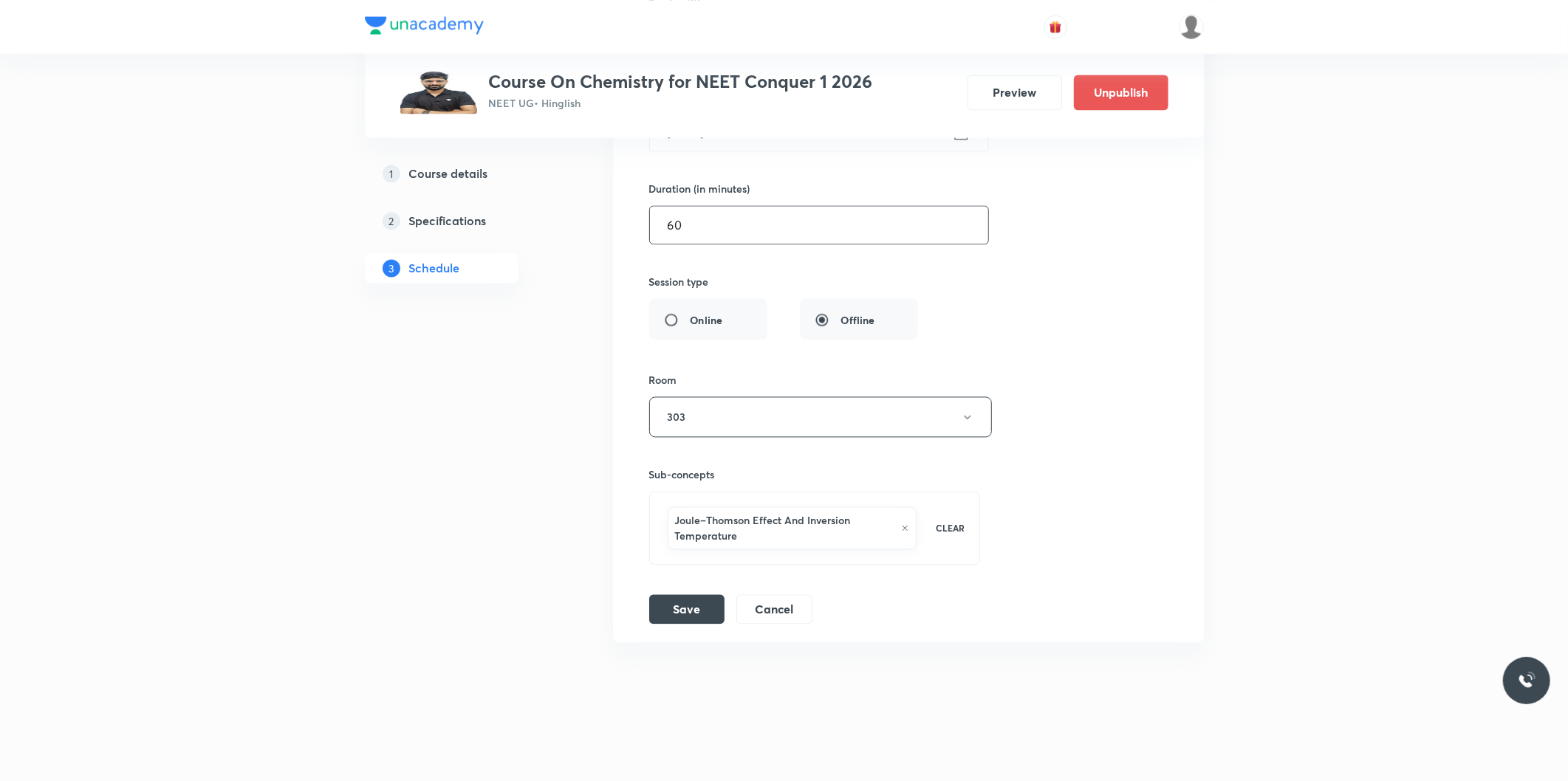
click at [729, 229] on input "60" at bounding box center [819, 225] width 338 height 37
type input "90"
click at [700, 607] on button "Save" at bounding box center [687, 607] width 75 height 30
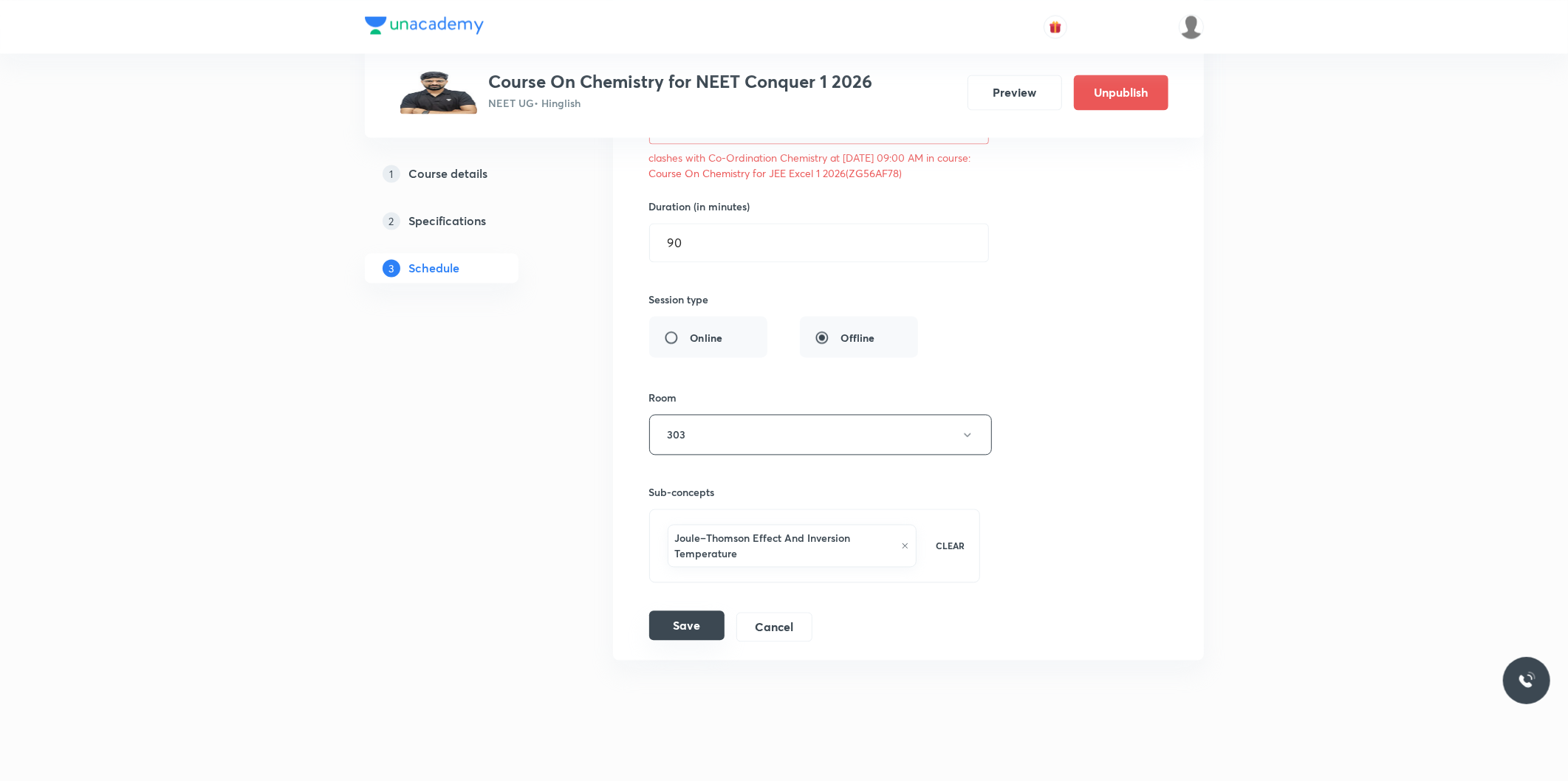
click at [712, 630] on button "Save" at bounding box center [687, 625] width 75 height 30
click at [699, 640] on button "Save" at bounding box center [687, 625] width 75 height 30
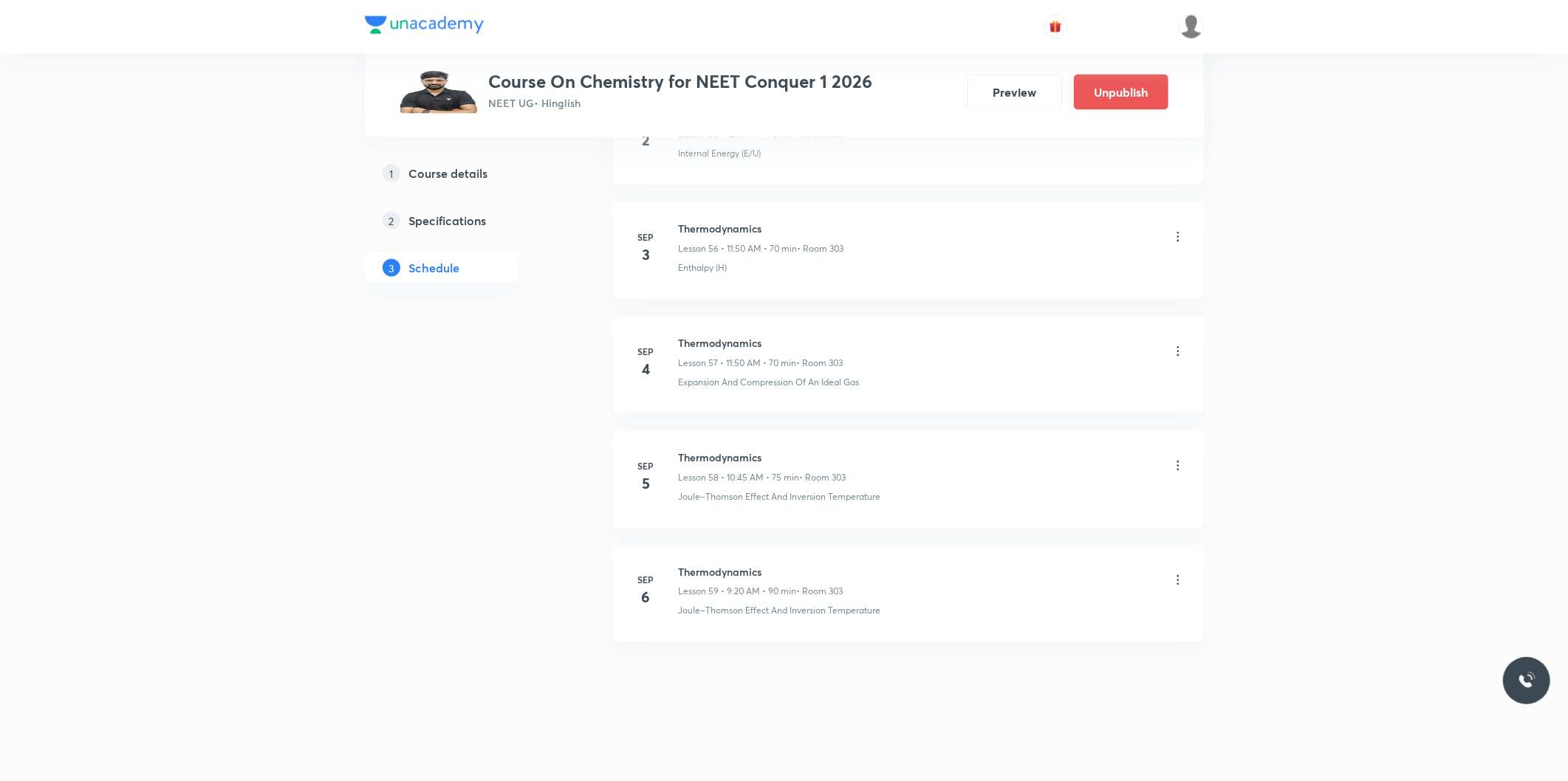
scroll to position [6484, 0]
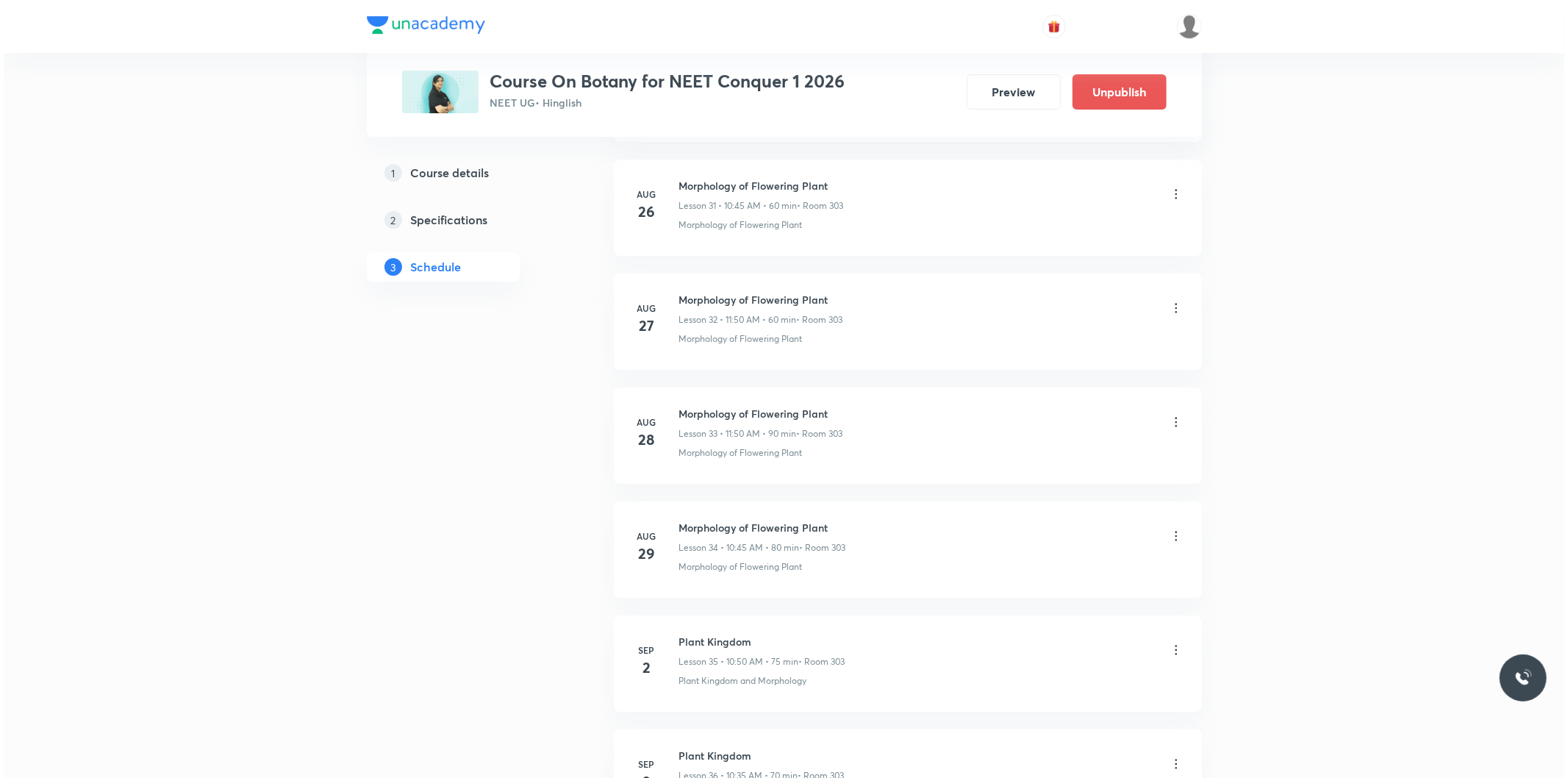
scroll to position [4739, 0]
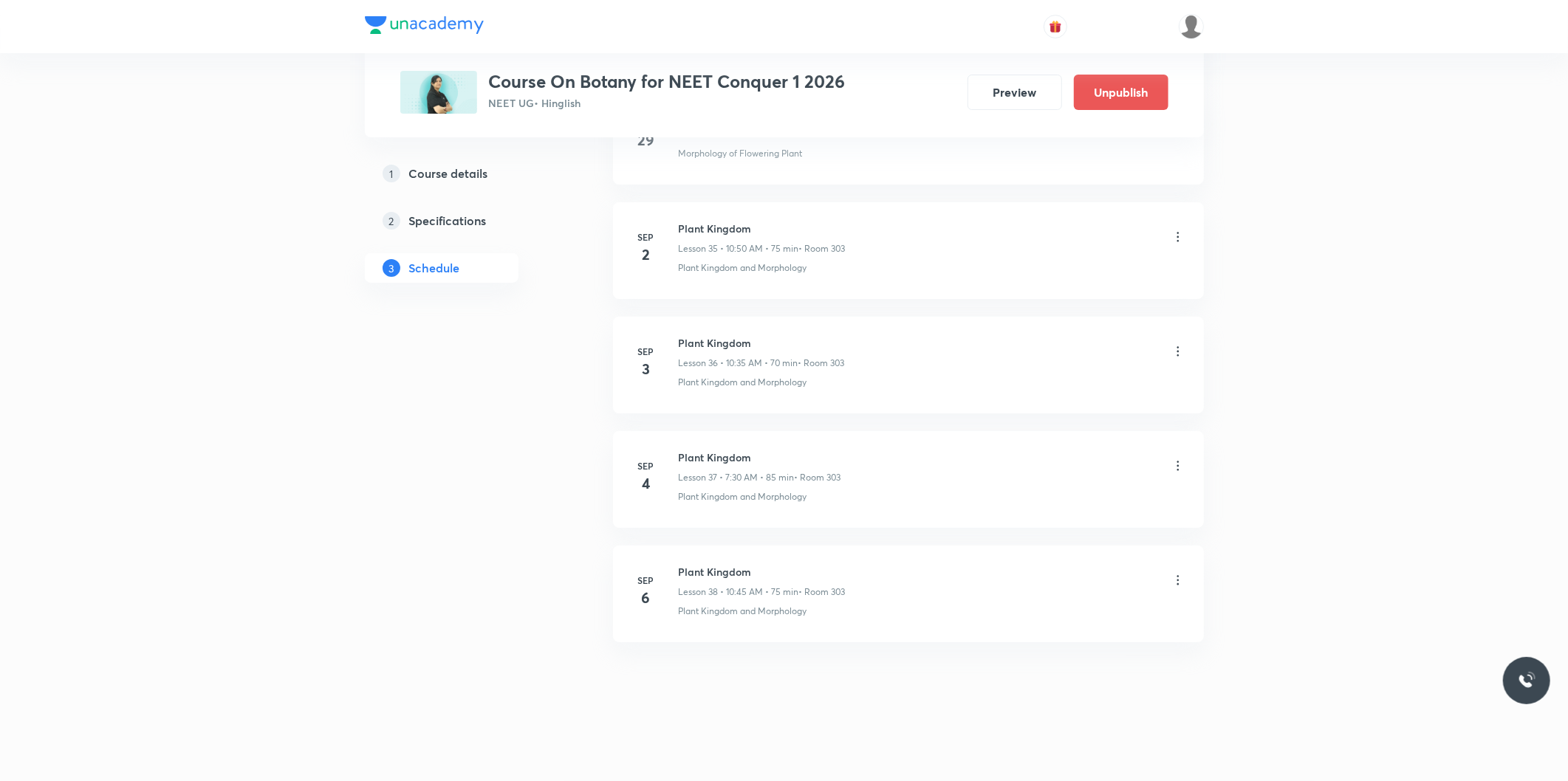
click at [1178, 583] on icon at bounding box center [1178, 580] width 14 height 14
click at [1047, 609] on li "Edit" at bounding box center [1101, 620] width 161 height 27
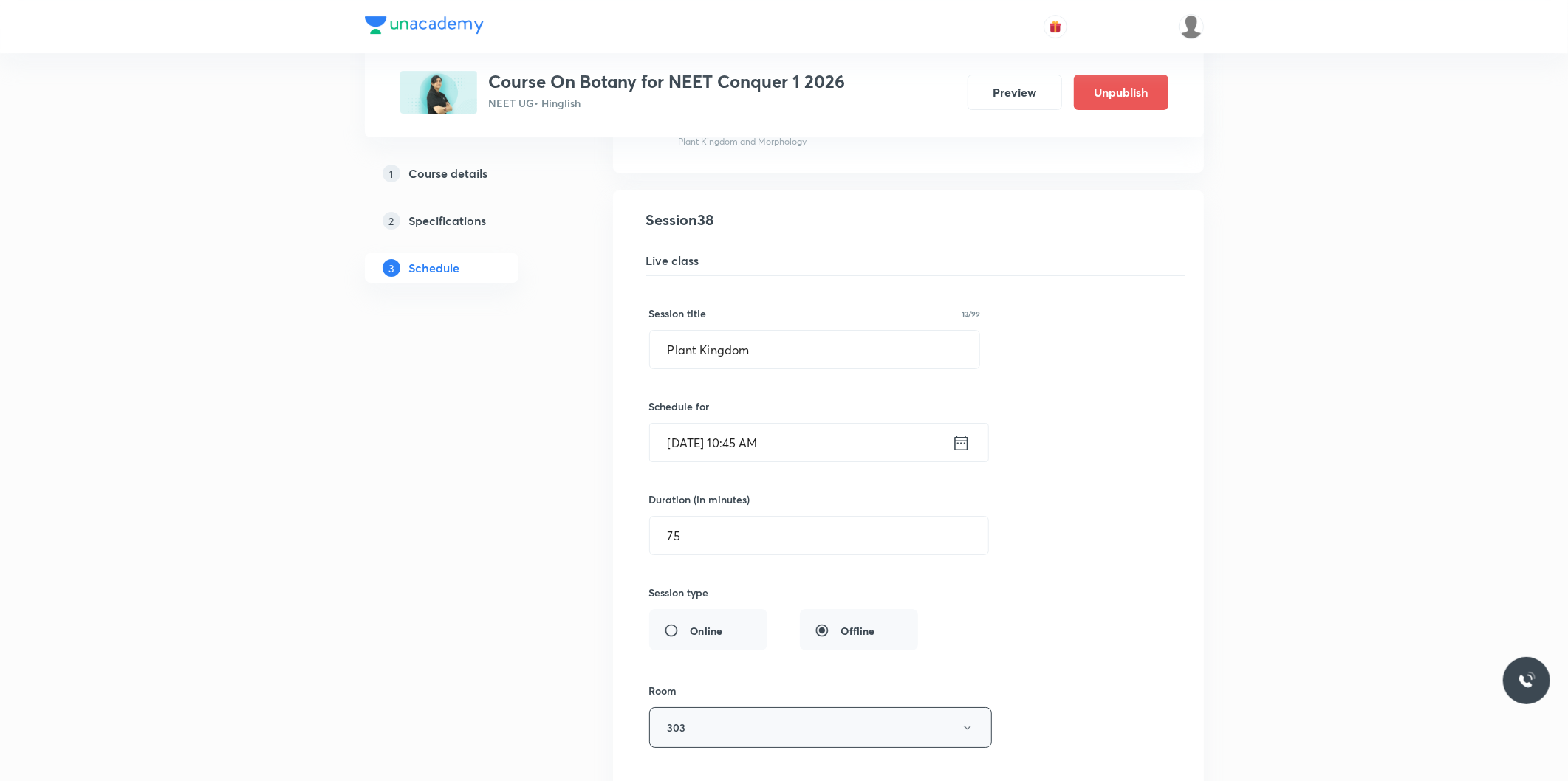
scroll to position [4318, 0]
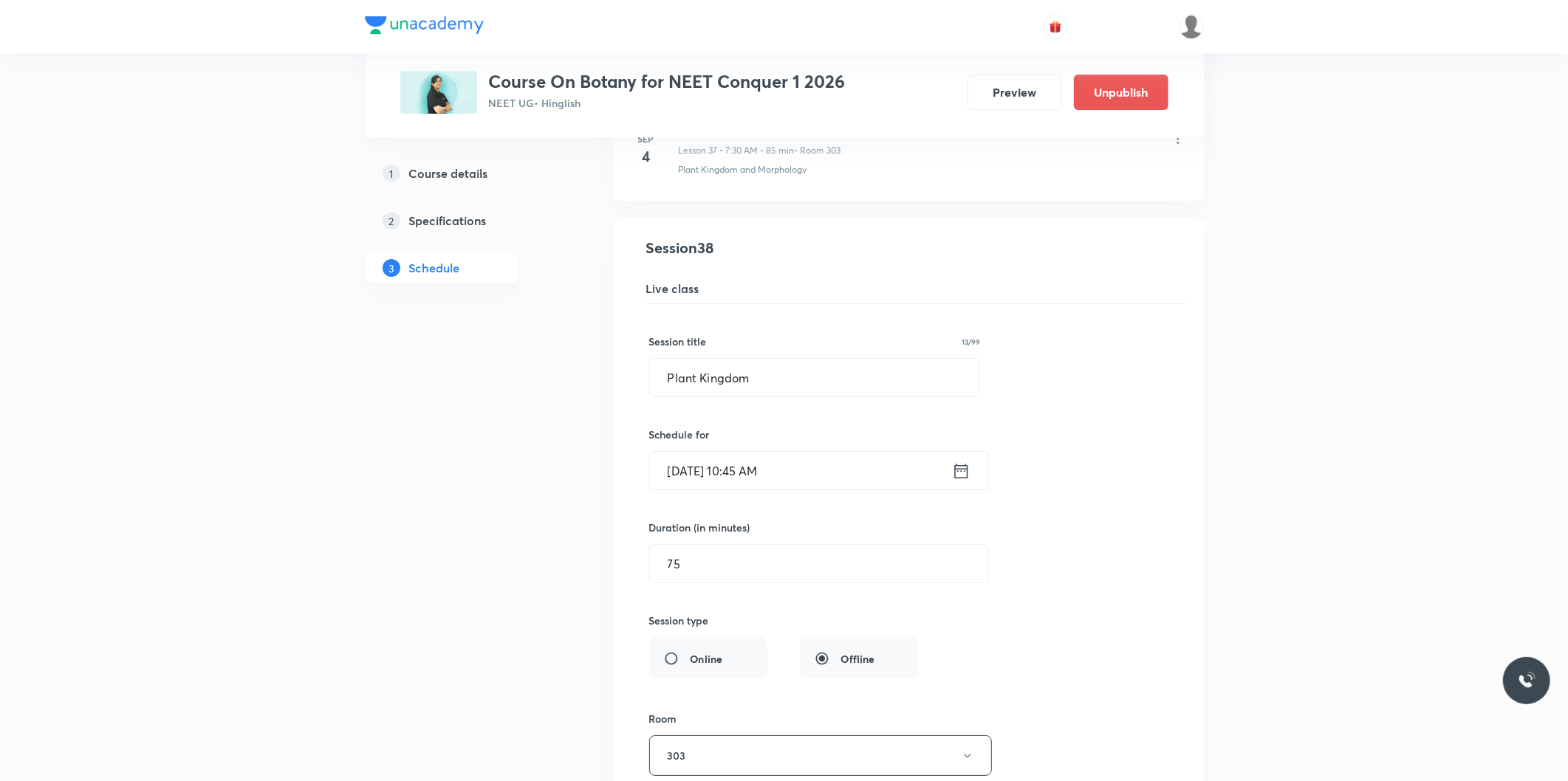
click at [755, 477] on input "[DATE] 10:45 AM" at bounding box center [801, 470] width 302 height 37
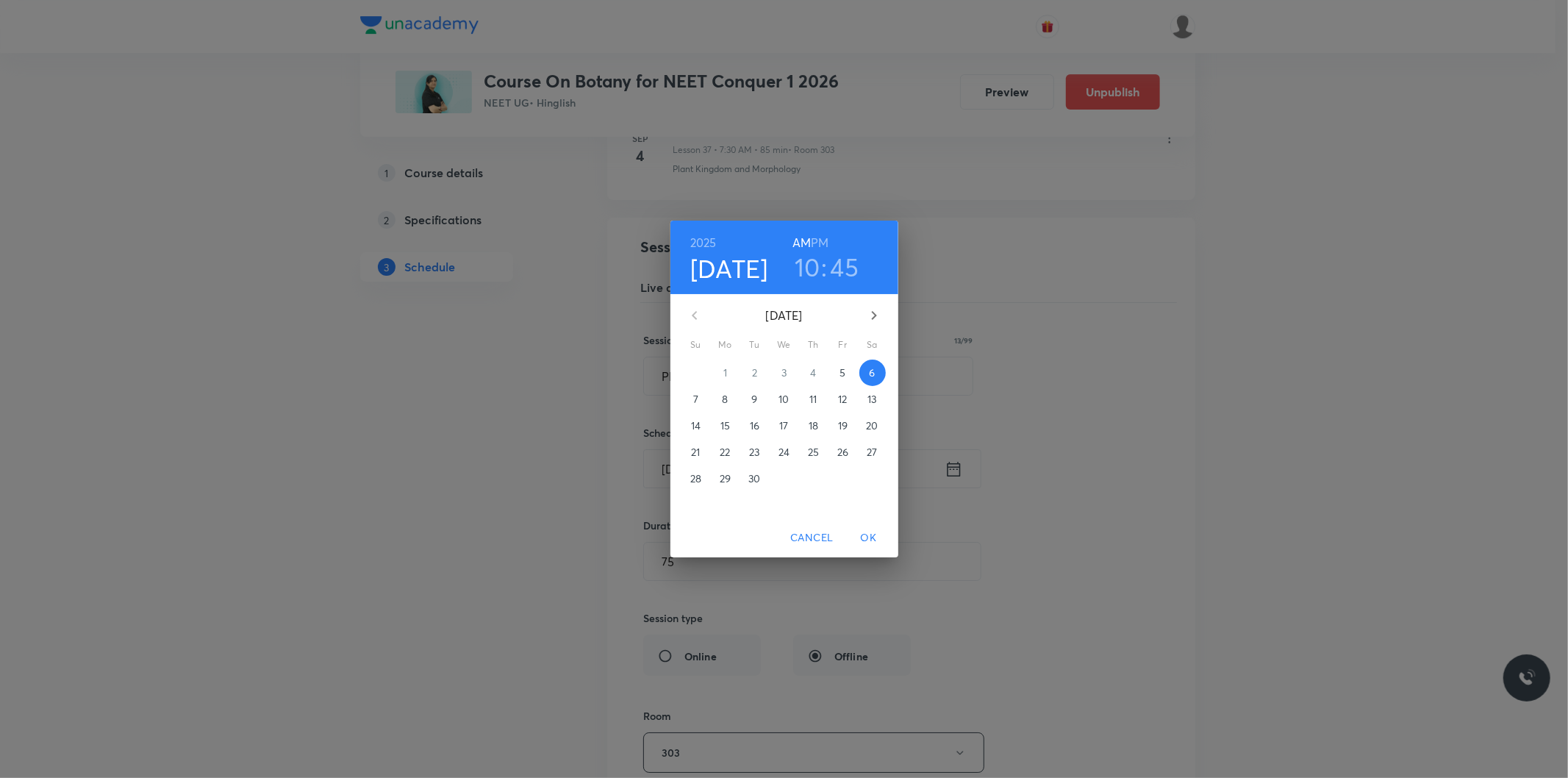
click at [818, 236] on h6 "PM" at bounding box center [819, 243] width 17 height 20
click at [862, 534] on span "OK" at bounding box center [869, 538] width 36 height 18
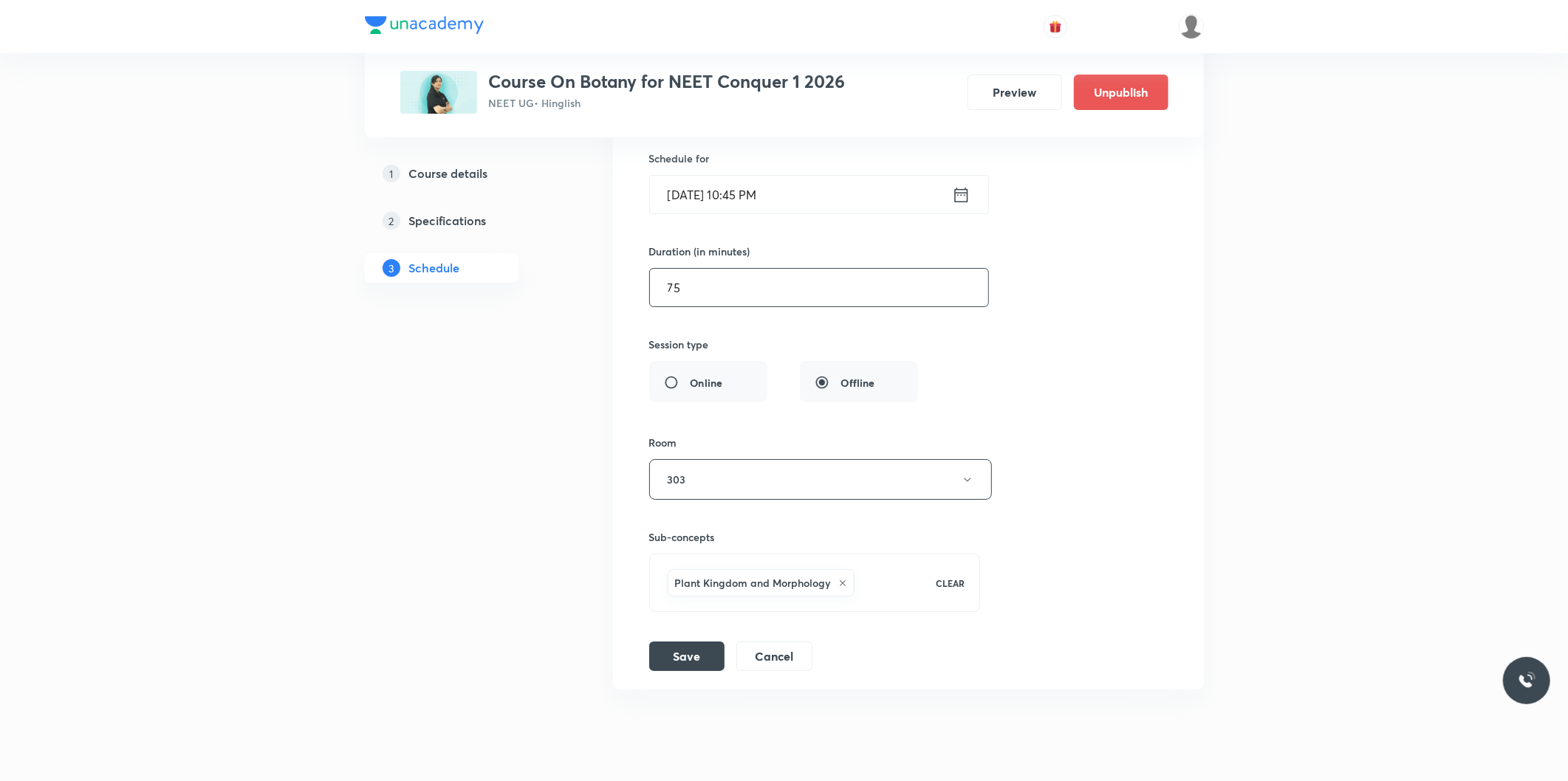
scroll to position [4646, 0]
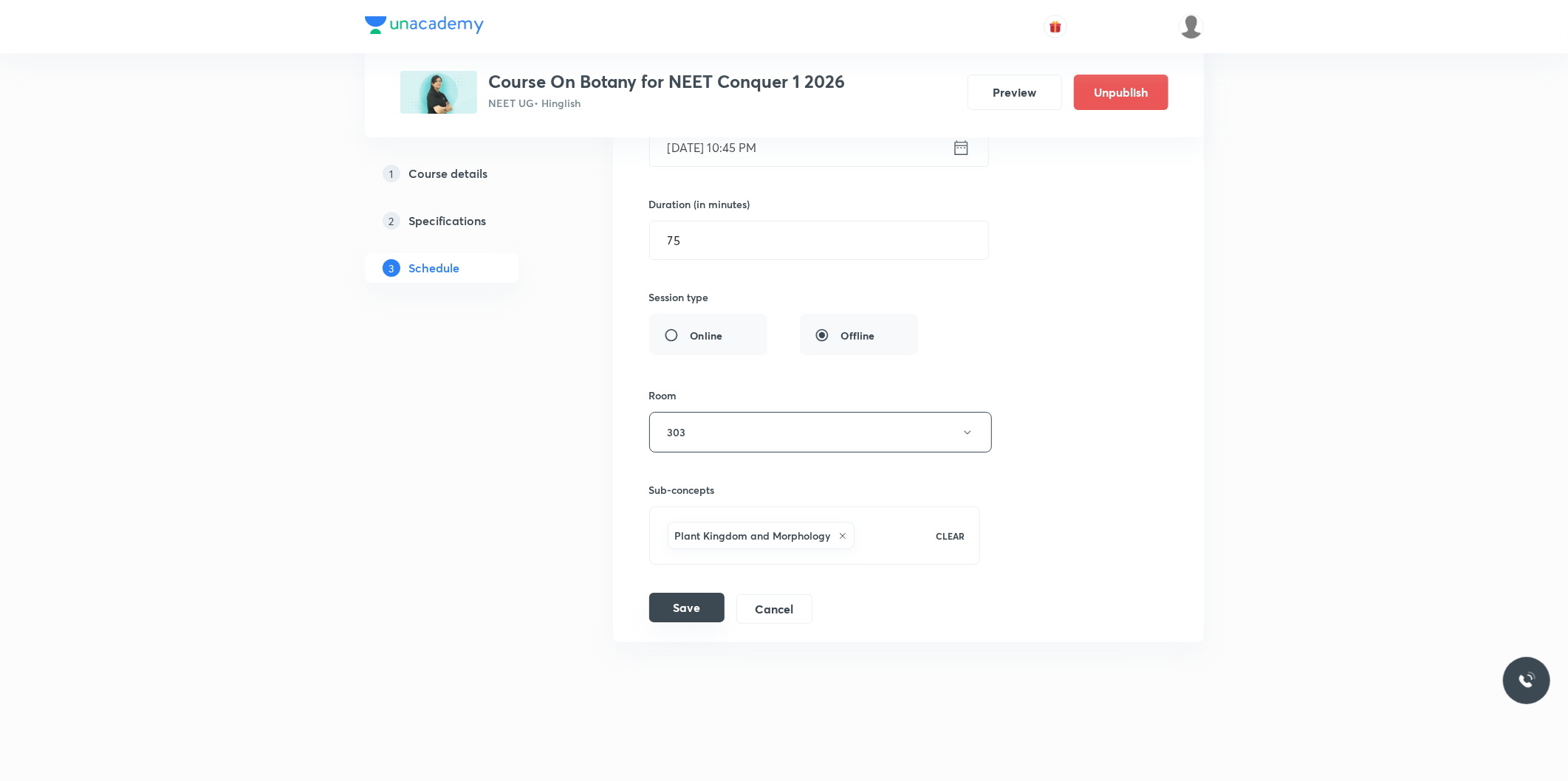
click at [687, 610] on button "Save" at bounding box center [687, 607] width 75 height 30
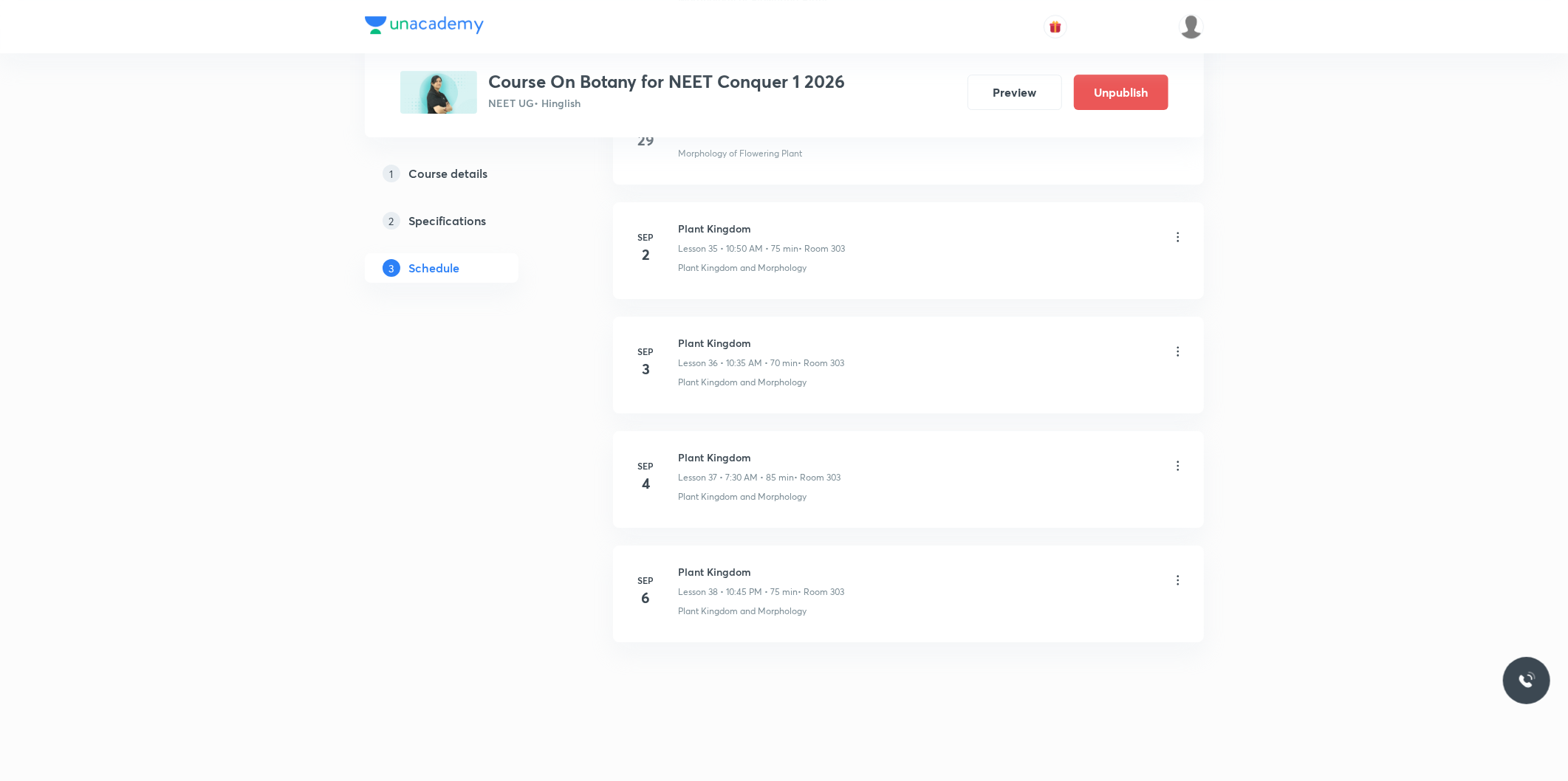
scroll to position [4077, 0]
click at [1175, 582] on icon at bounding box center [1178, 580] width 14 height 14
click at [1044, 617] on p "Edit" at bounding box center [1041, 619] width 18 height 15
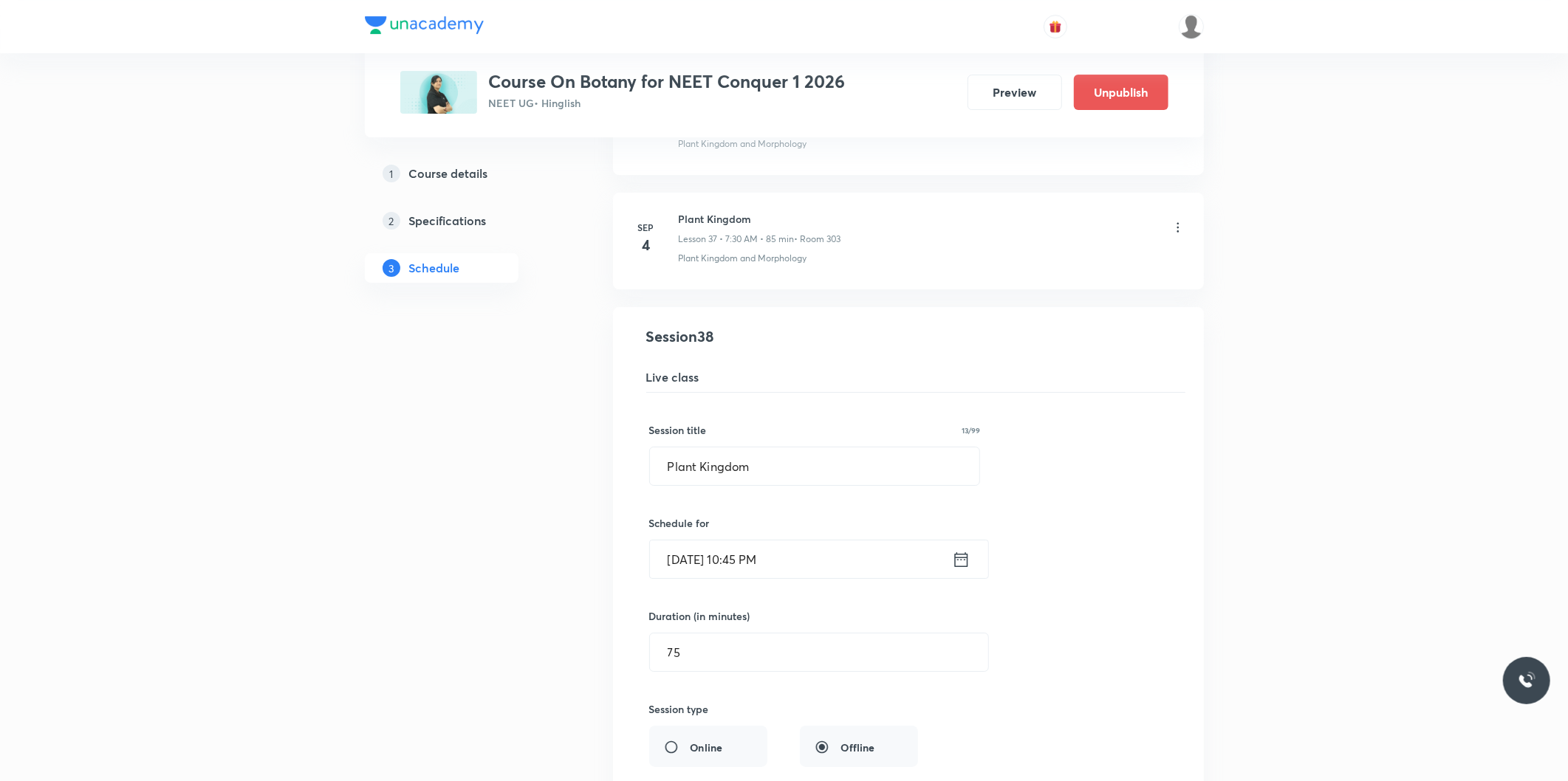
scroll to position [4405, 0]
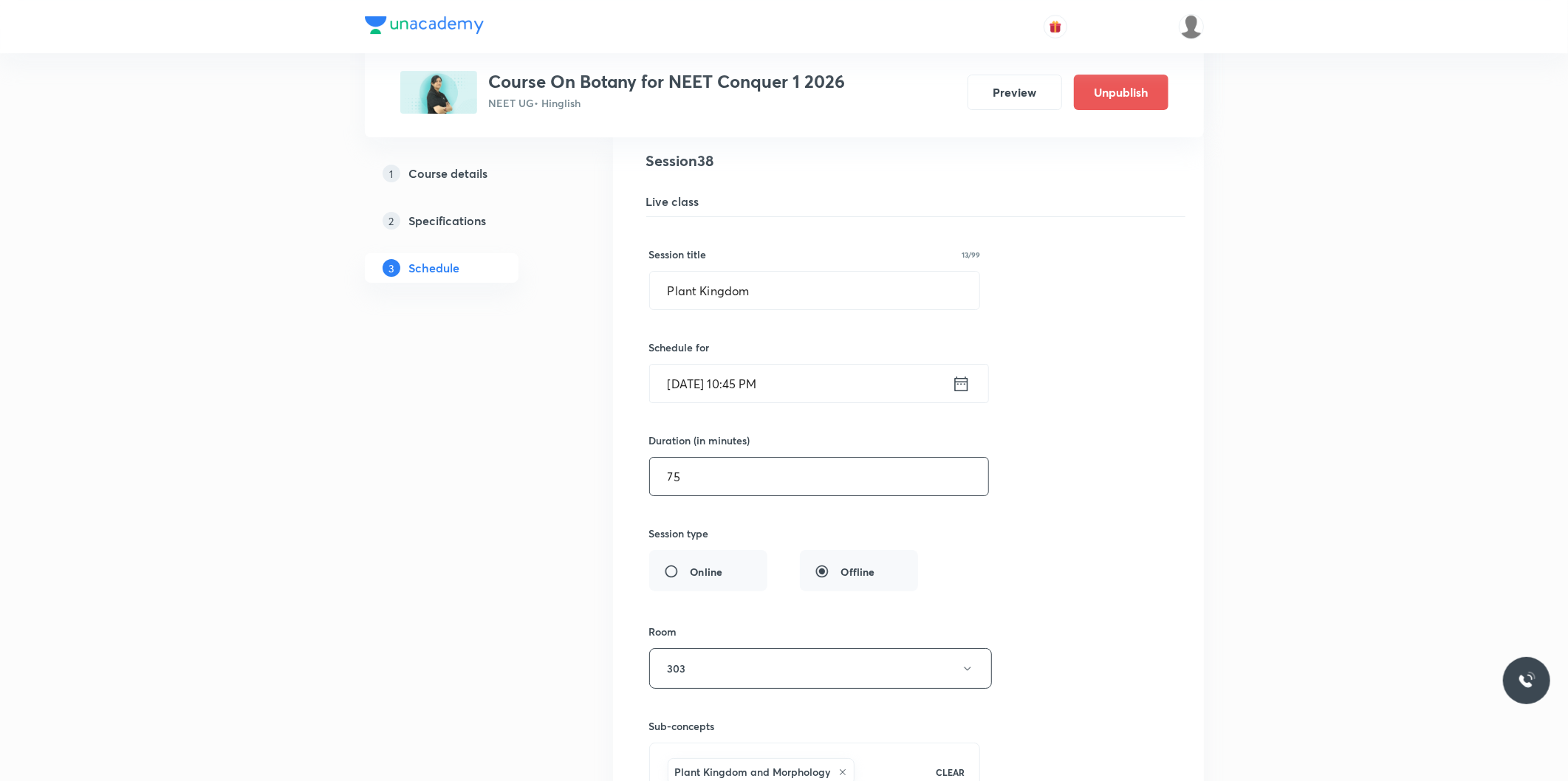
click at [692, 483] on input "75" at bounding box center [819, 476] width 338 height 37
type input "90"
click at [798, 384] on input "Sep 6, 2025, 10:45 PM" at bounding box center [801, 383] width 302 height 37
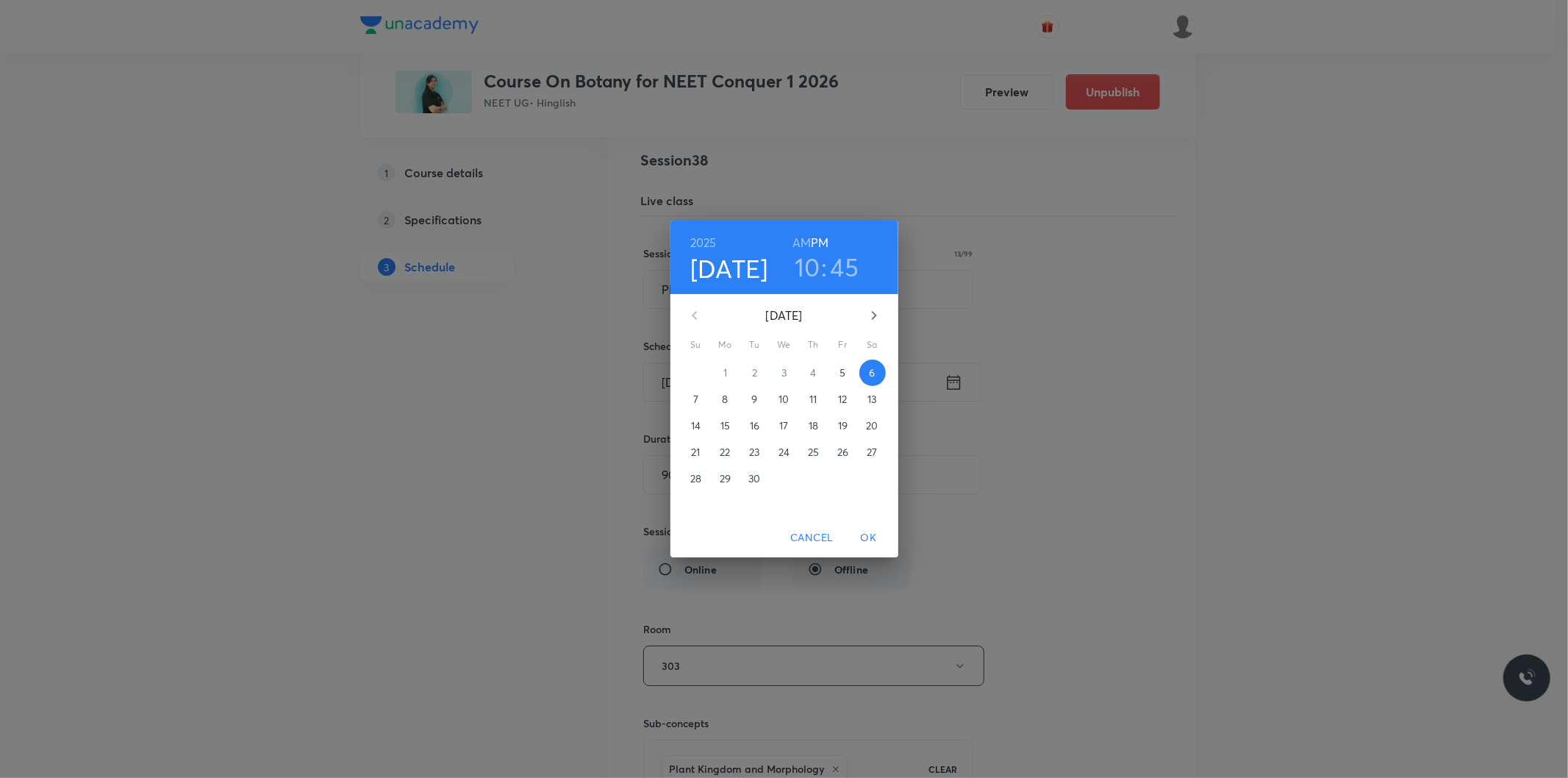
click at [817, 272] on h3 "10" at bounding box center [808, 267] width 26 height 31
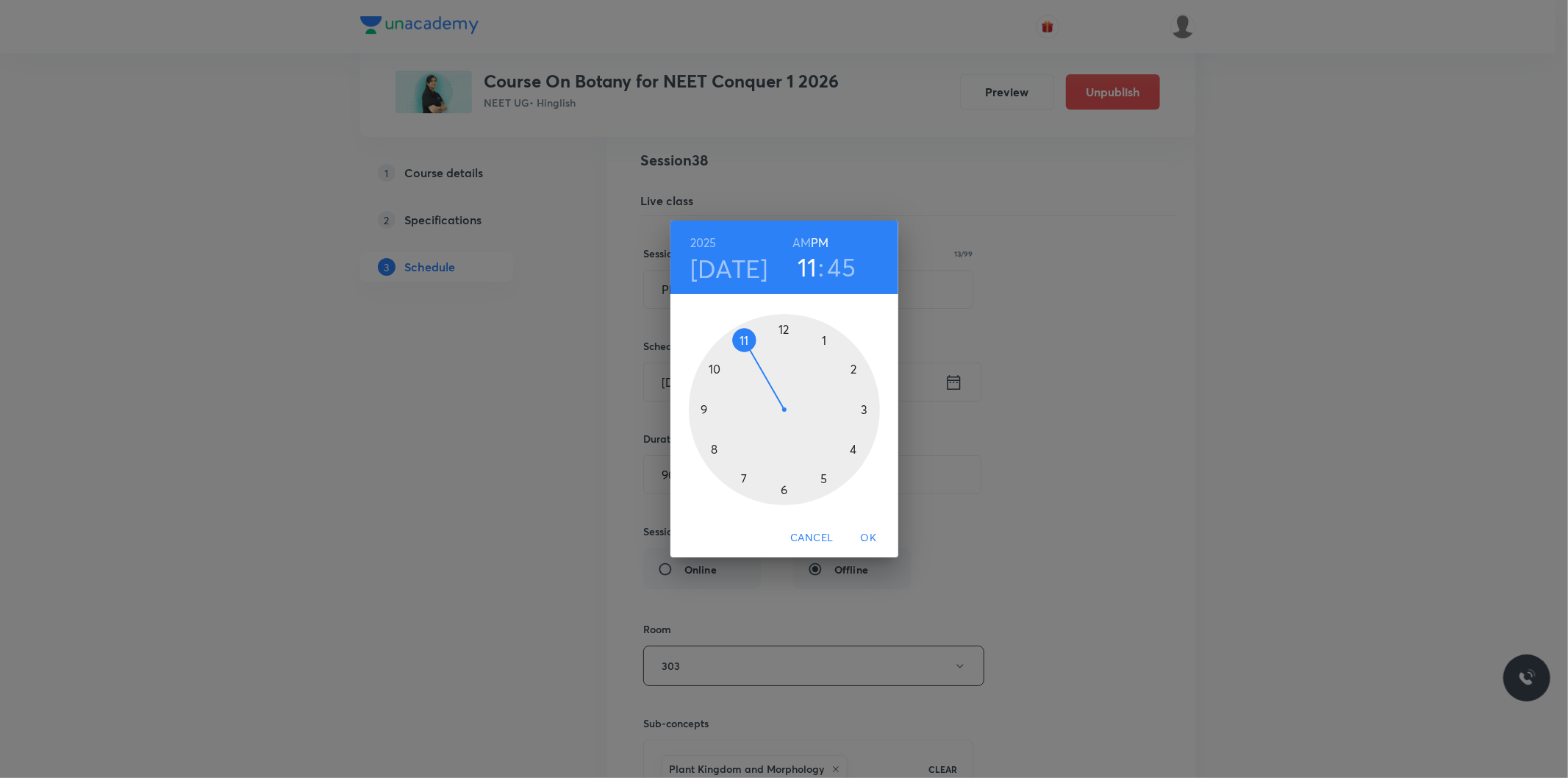
drag, startPoint x: 714, startPoint y: 363, endPoint x: 737, endPoint y: 354, distance: 24.7
click at [737, 354] on div at bounding box center [784, 409] width 191 height 191
drag, startPoint x: 695, startPoint y: 413, endPoint x: 851, endPoint y: 450, distance: 160.3
click at [851, 450] on div at bounding box center [784, 409] width 191 height 191
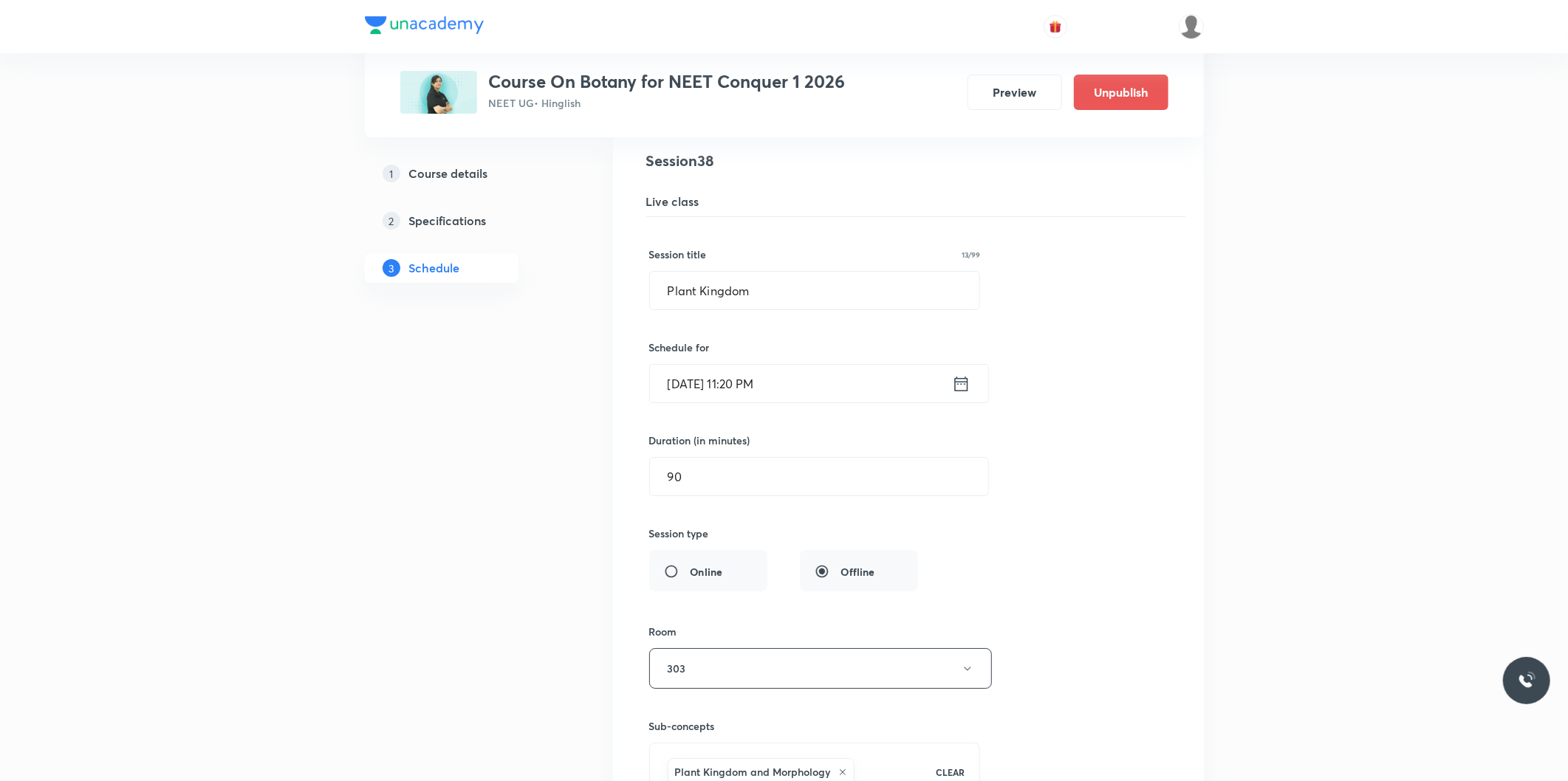
click at [795, 391] on input "Sep 6, 2025, 11:20 PM" at bounding box center [801, 383] width 302 height 37
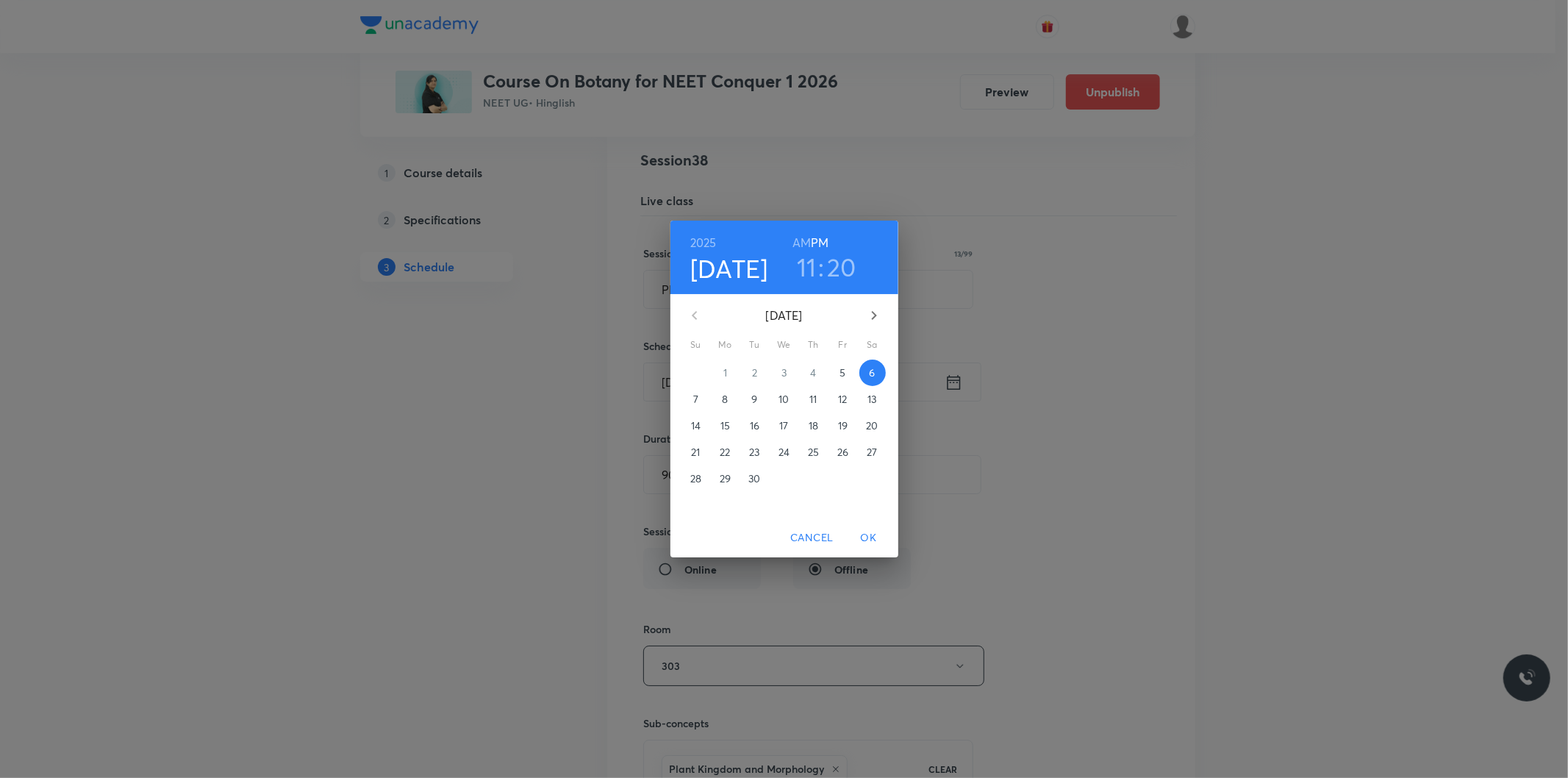
click at [806, 247] on h6 "AM" at bounding box center [802, 243] width 18 height 20
click at [868, 538] on span "OK" at bounding box center [869, 538] width 36 height 18
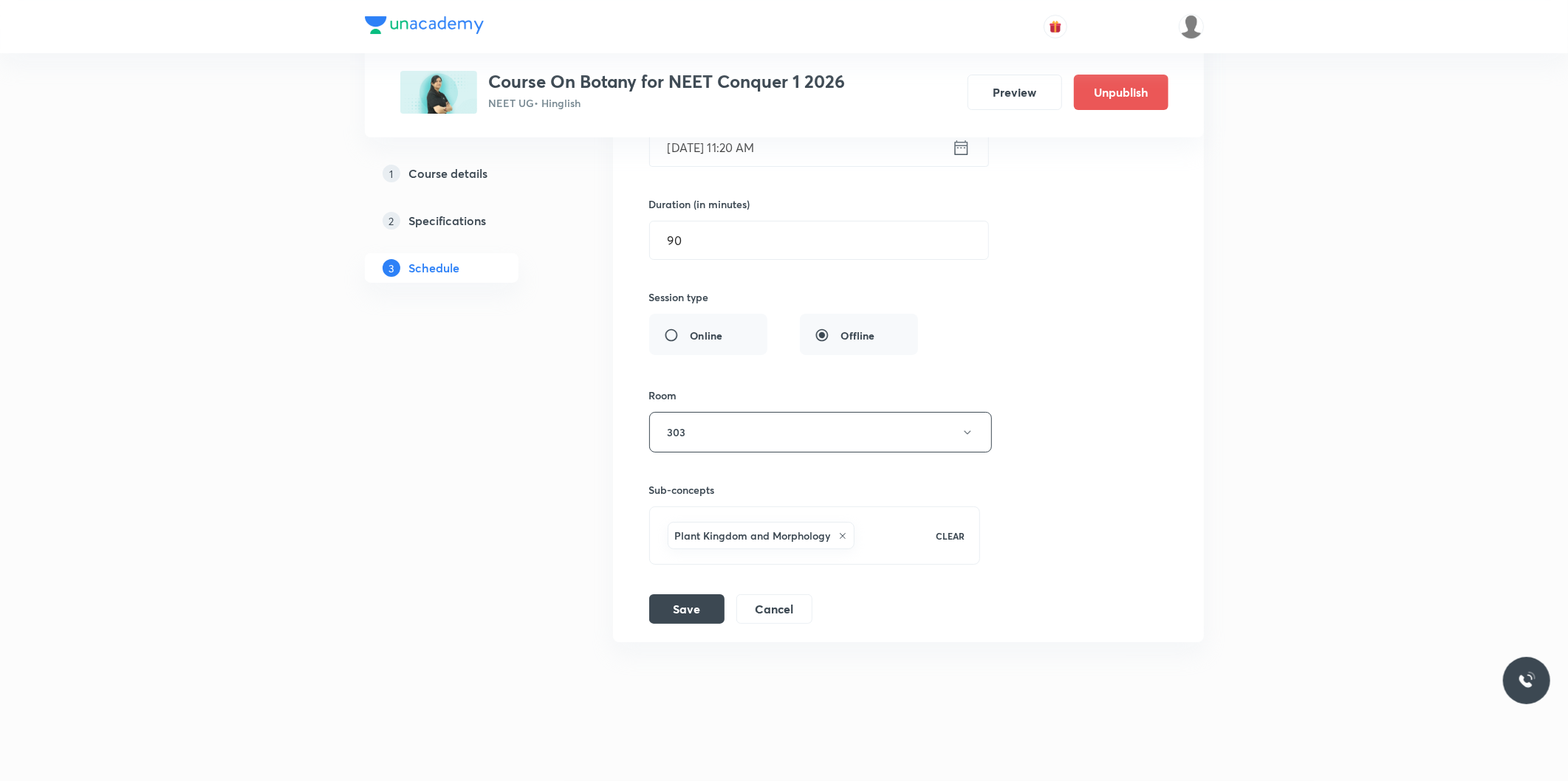
scroll to position [4646, 0]
click at [684, 613] on button "Save" at bounding box center [687, 607] width 75 height 30
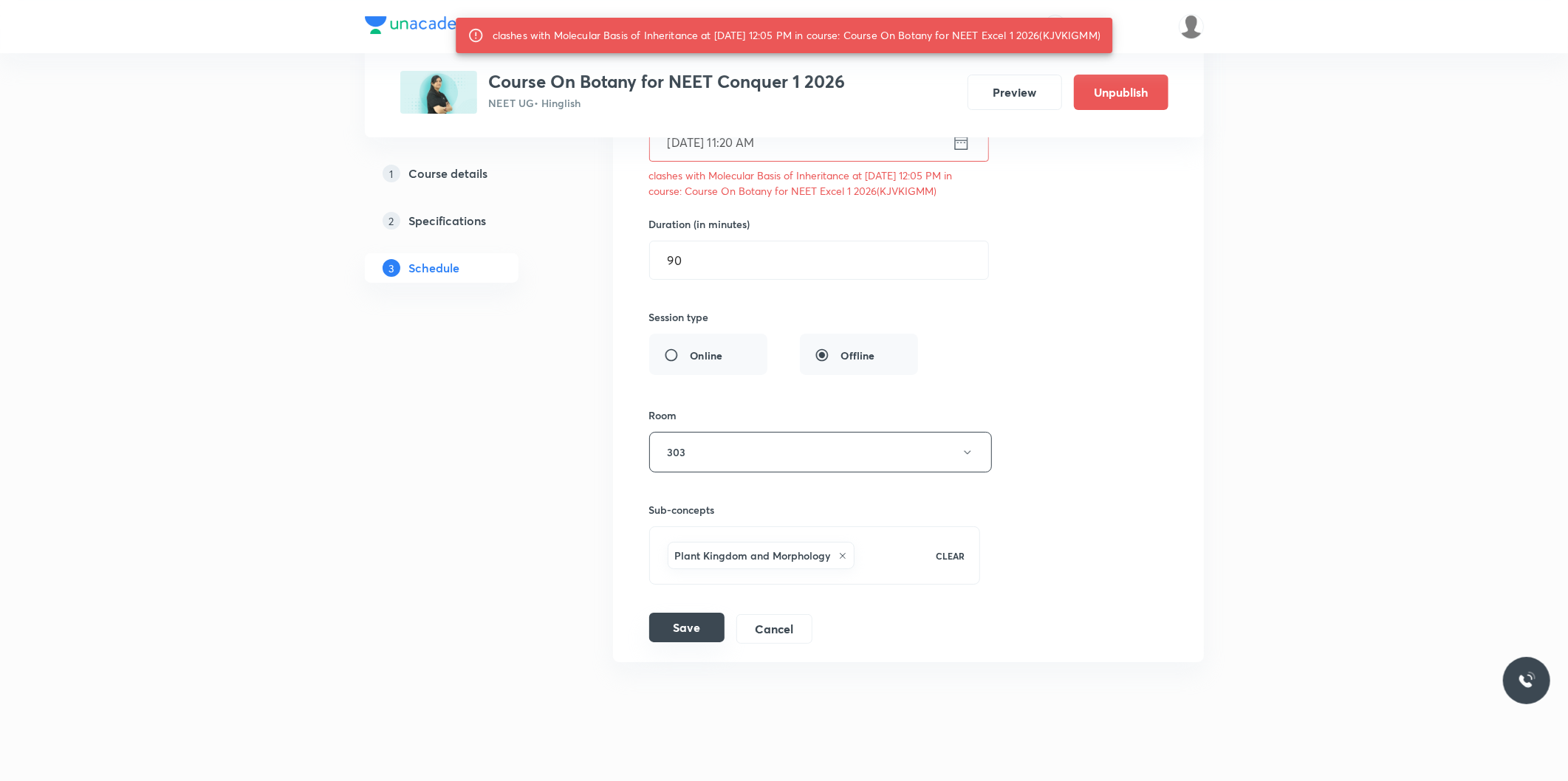
click at [697, 631] on button "Save" at bounding box center [687, 627] width 75 height 30
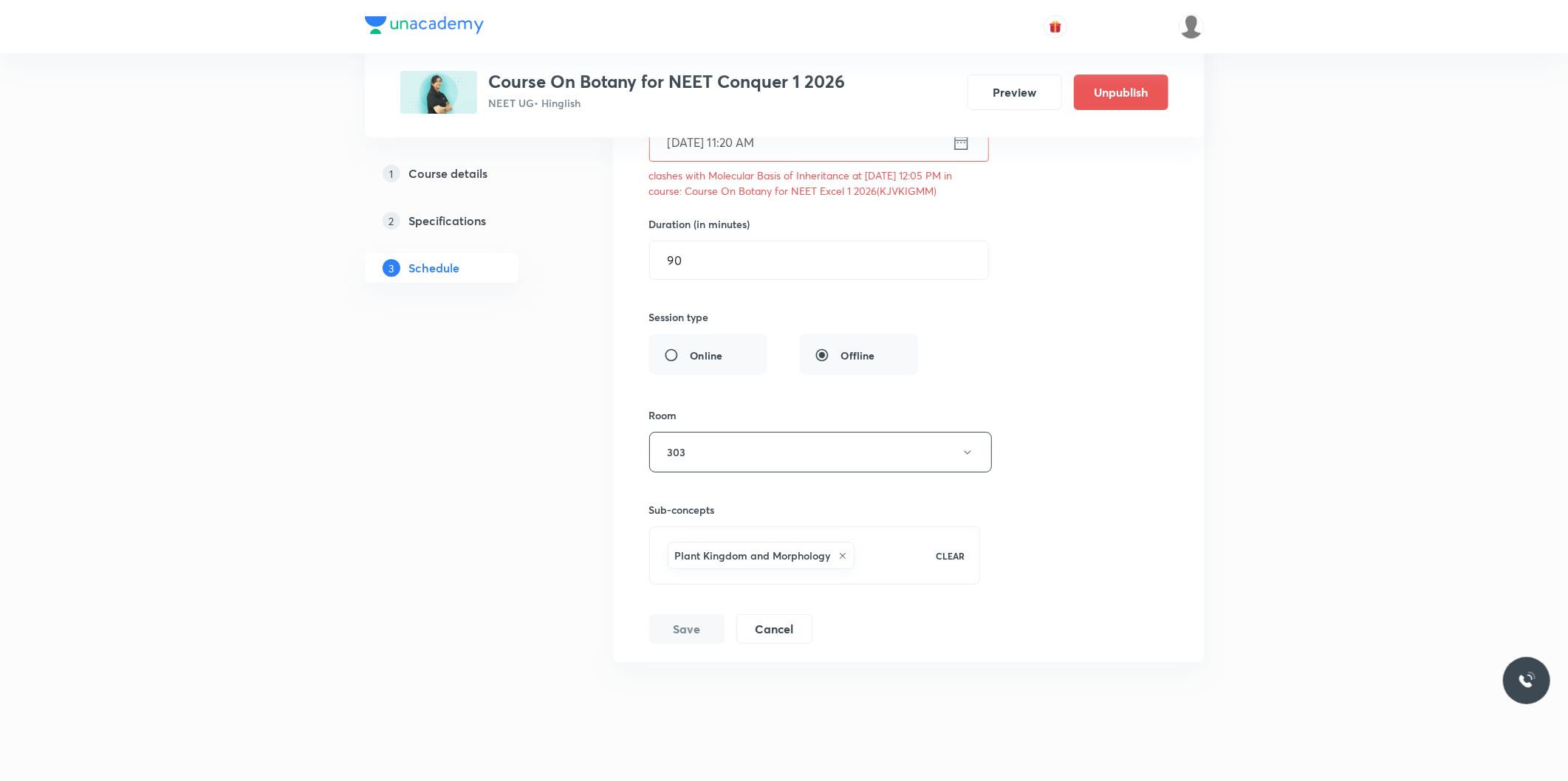
scroll to position [4077, 0]
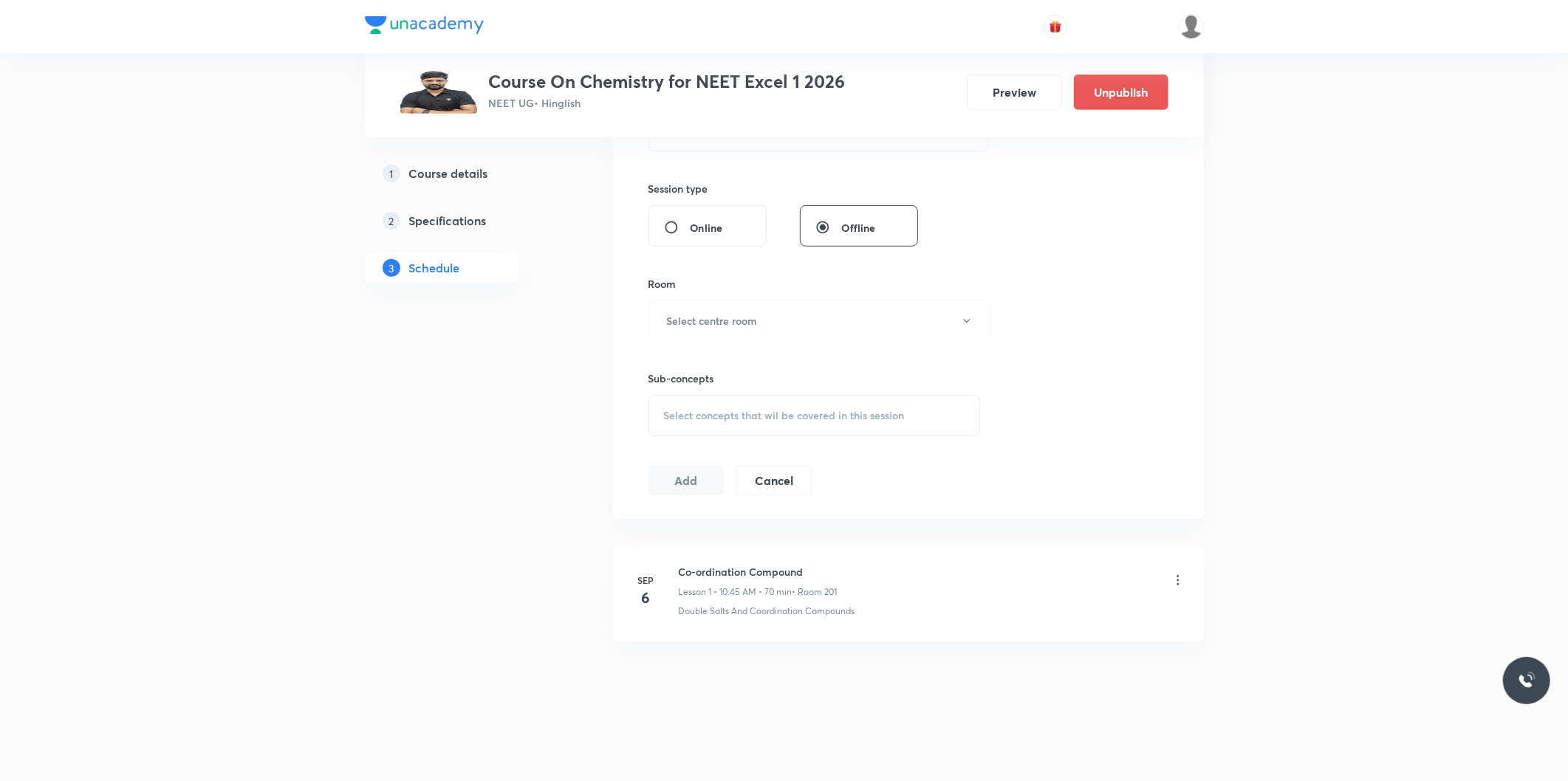
click at [1177, 586] on icon at bounding box center [1178, 580] width 14 height 14
click at [1056, 640] on p "Delete" at bounding box center [1047, 646] width 31 height 15
click at [1001, 758] on button "Delete" at bounding box center [996, 750] width 130 height 36
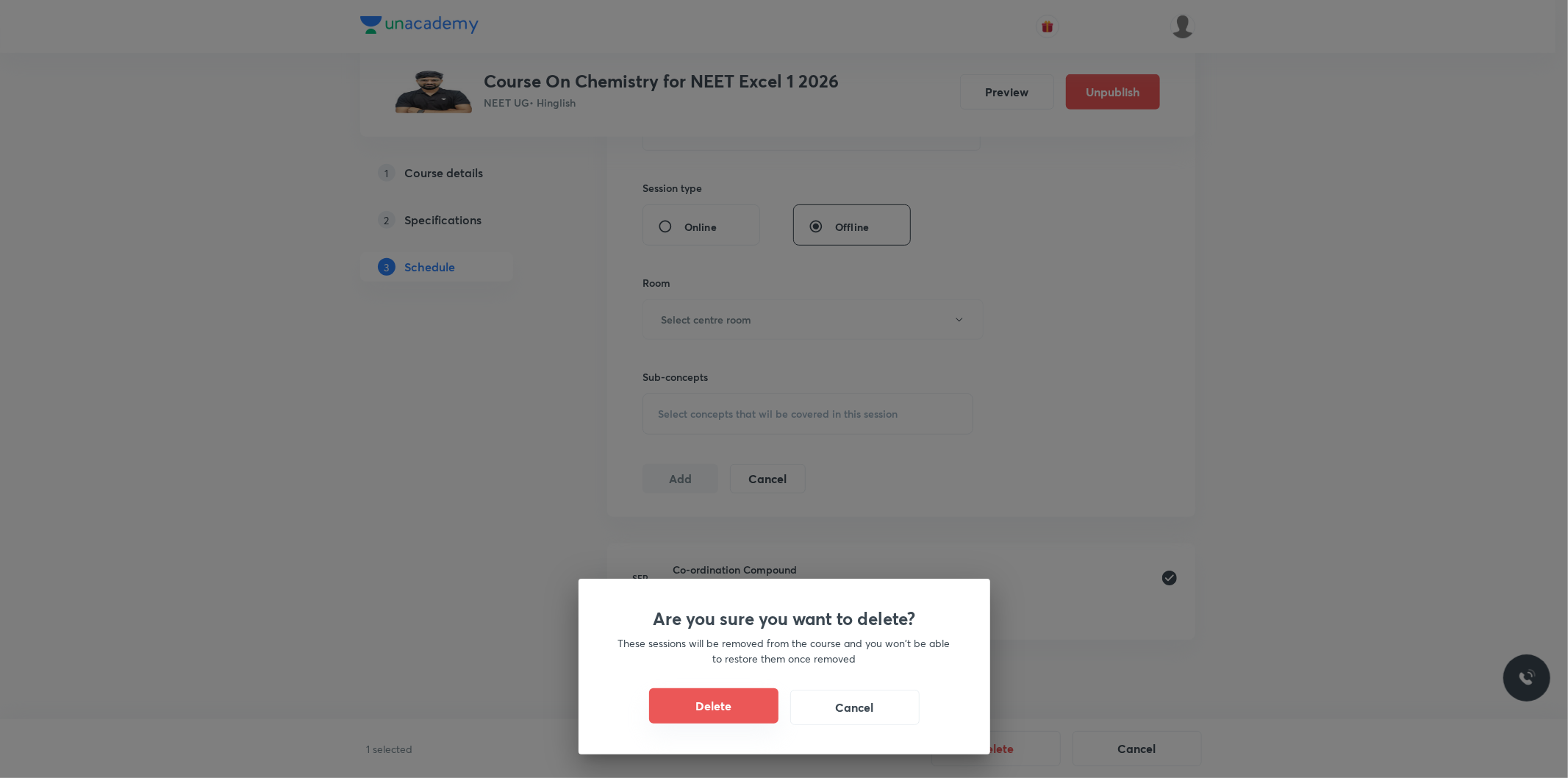
click at [713, 714] on button "Delete" at bounding box center [714, 706] width 130 height 36
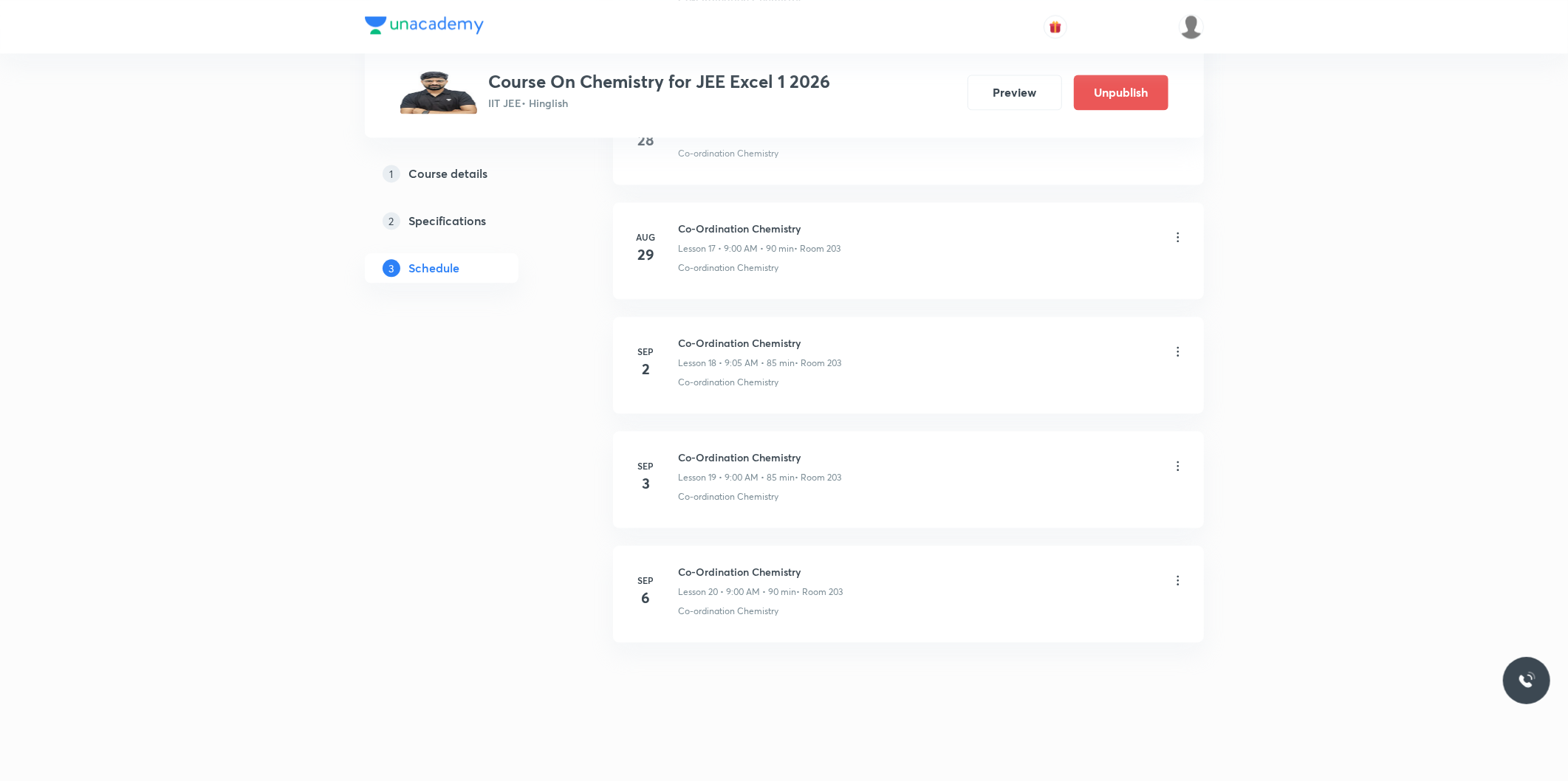
click at [1173, 578] on icon at bounding box center [1178, 580] width 14 height 14
click at [1066, 643] on li "Delete" at bounding box center [1101, 646] width 161 height 27
click at [1010, 755] on button "Delete" at bounding box center [996, 750] width 130 height 36
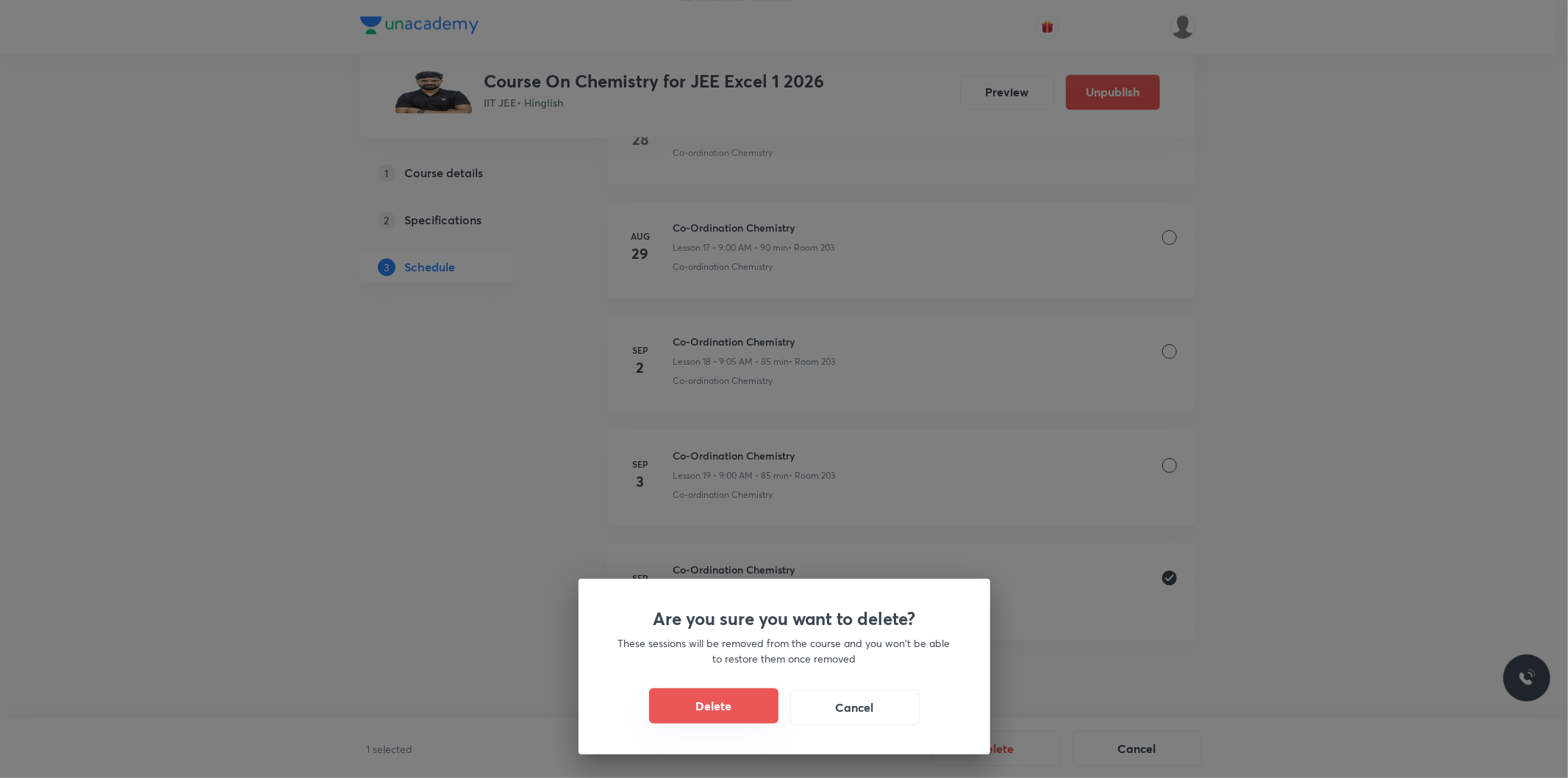
click at [754, 704] on button "Delete" at bounding box center [714, 706] width 130 height 36
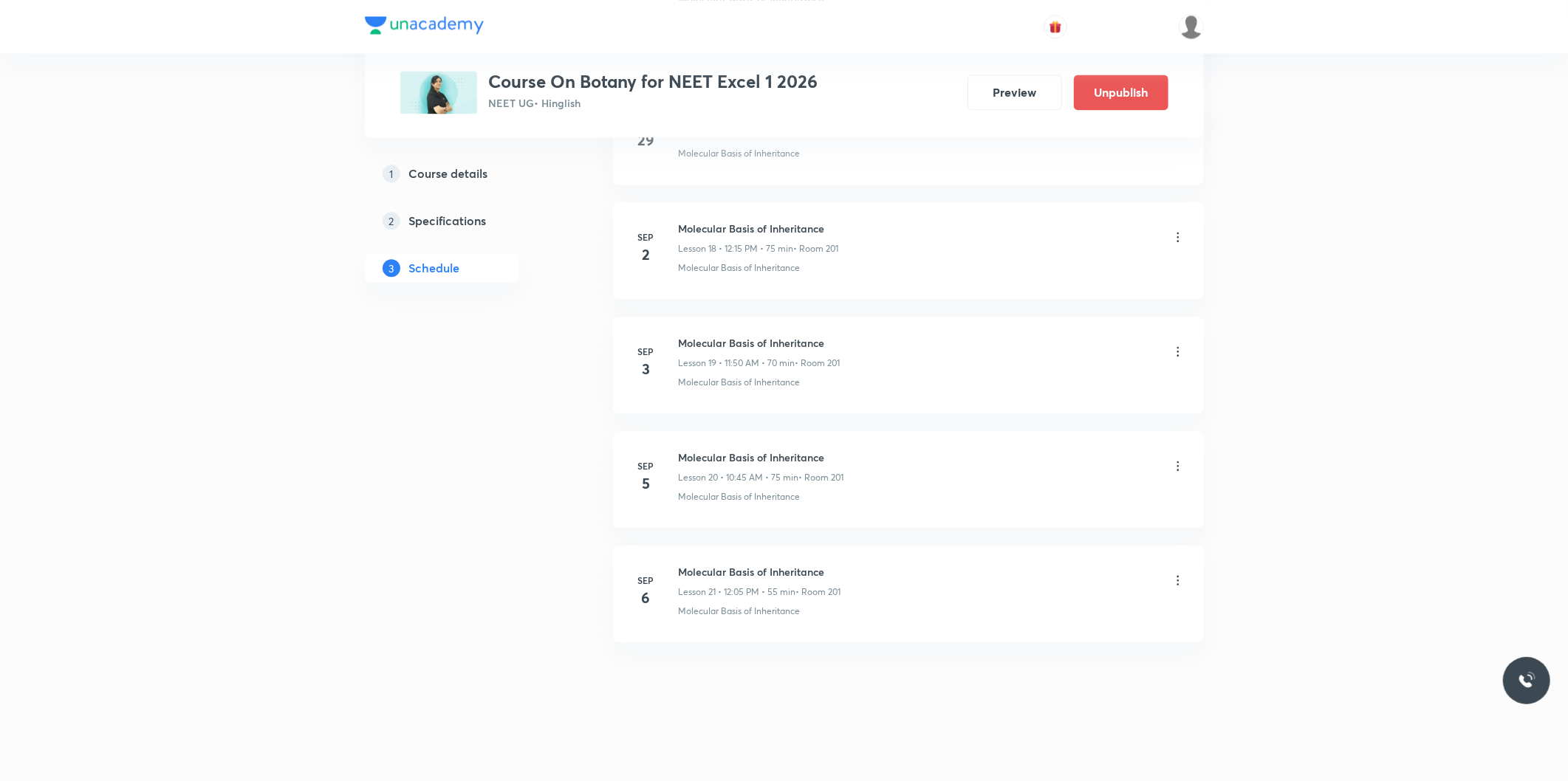
click at [1180, 578] on icon at bounding box center [1178, 580] width 14 height 14
click at [1050, 641] on p "Delete" at bounding box center [1047, 646] width 31 height 15
click at [1023, 757] on button "Delete" at bounding box center [996, 750] width 130 height 36
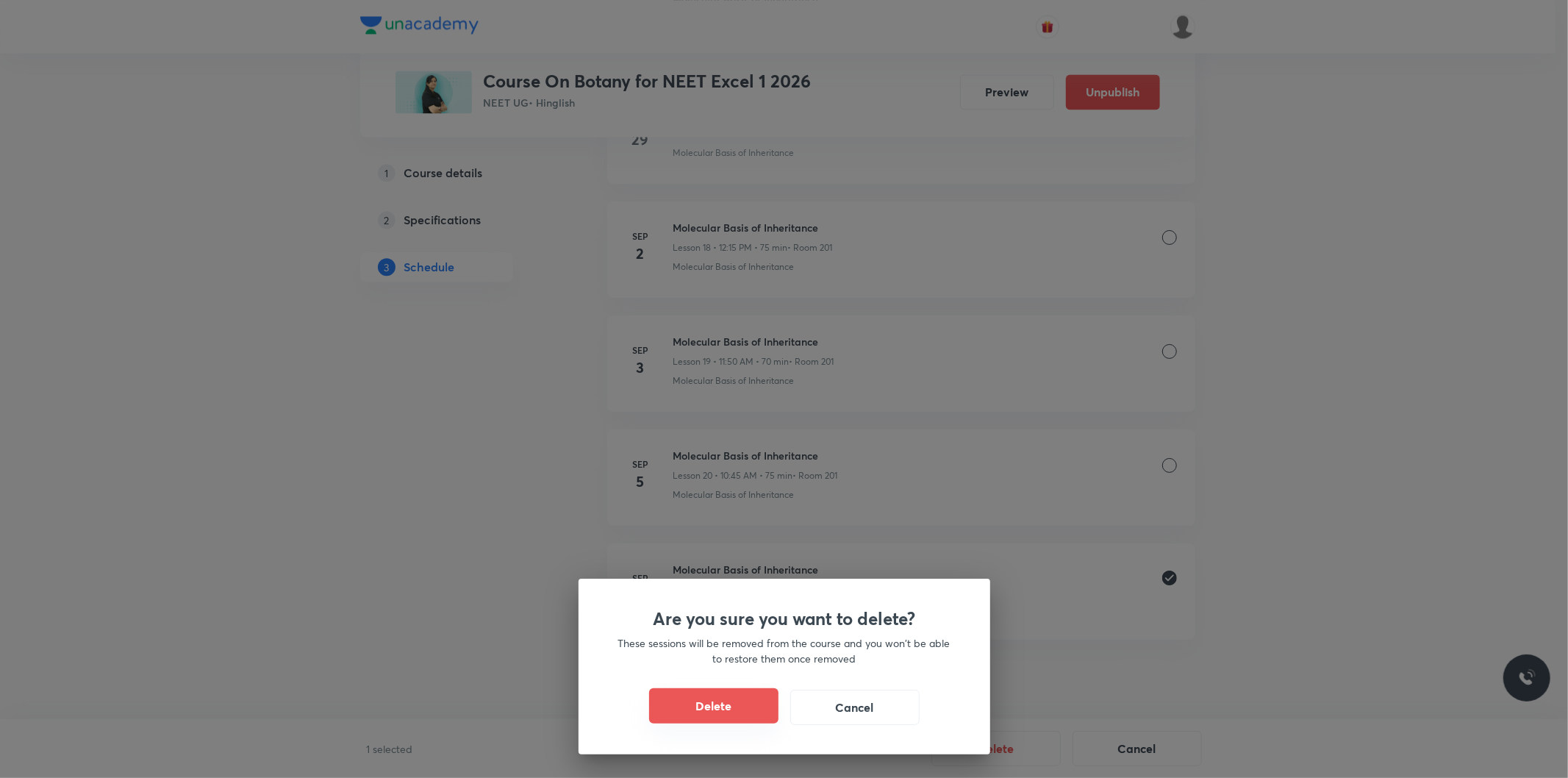
click at [693, 696] on button "Delete" at bounding box center [714, 706] width 130 height 36
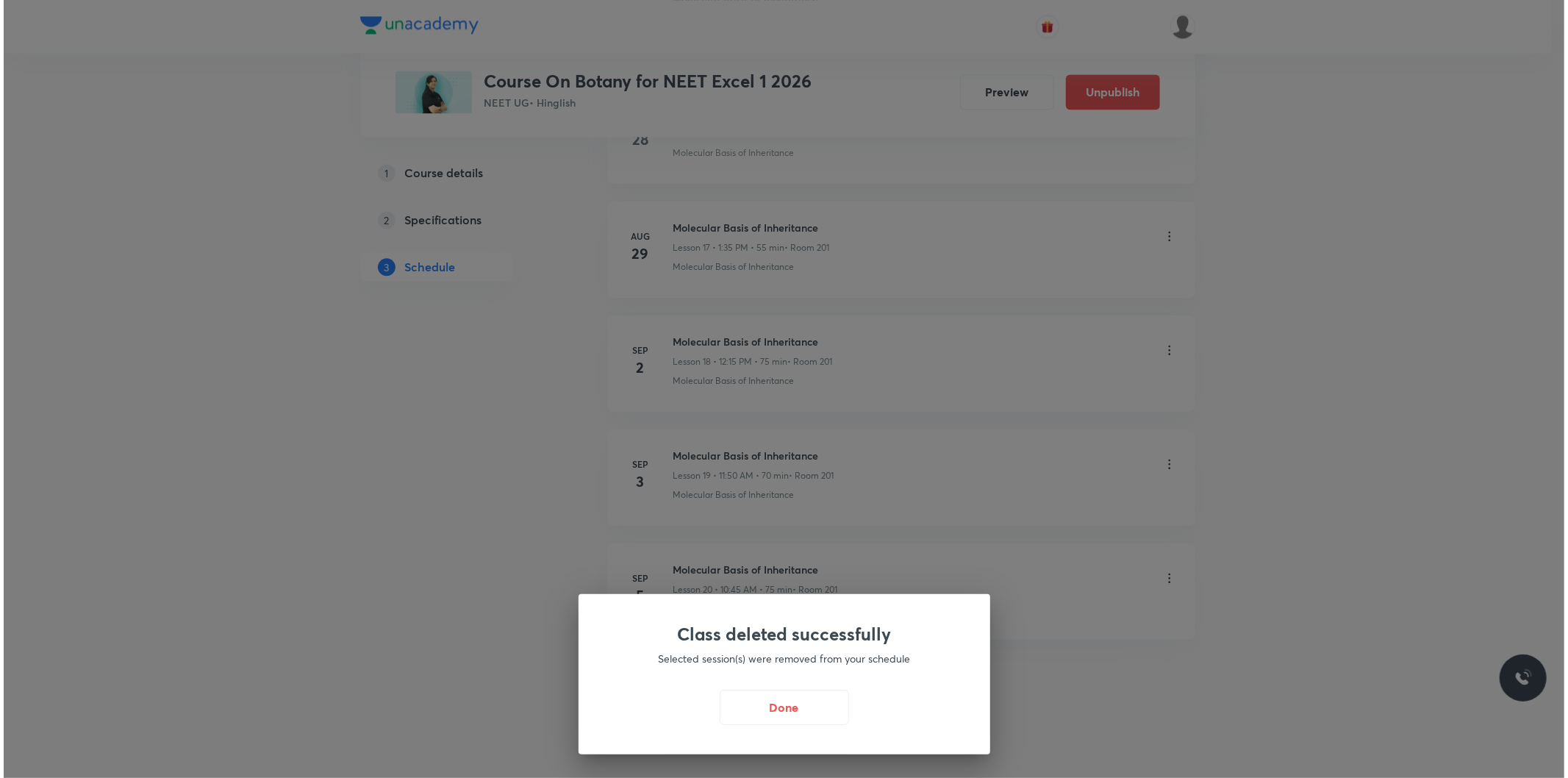
scroll to position [2684, 0]
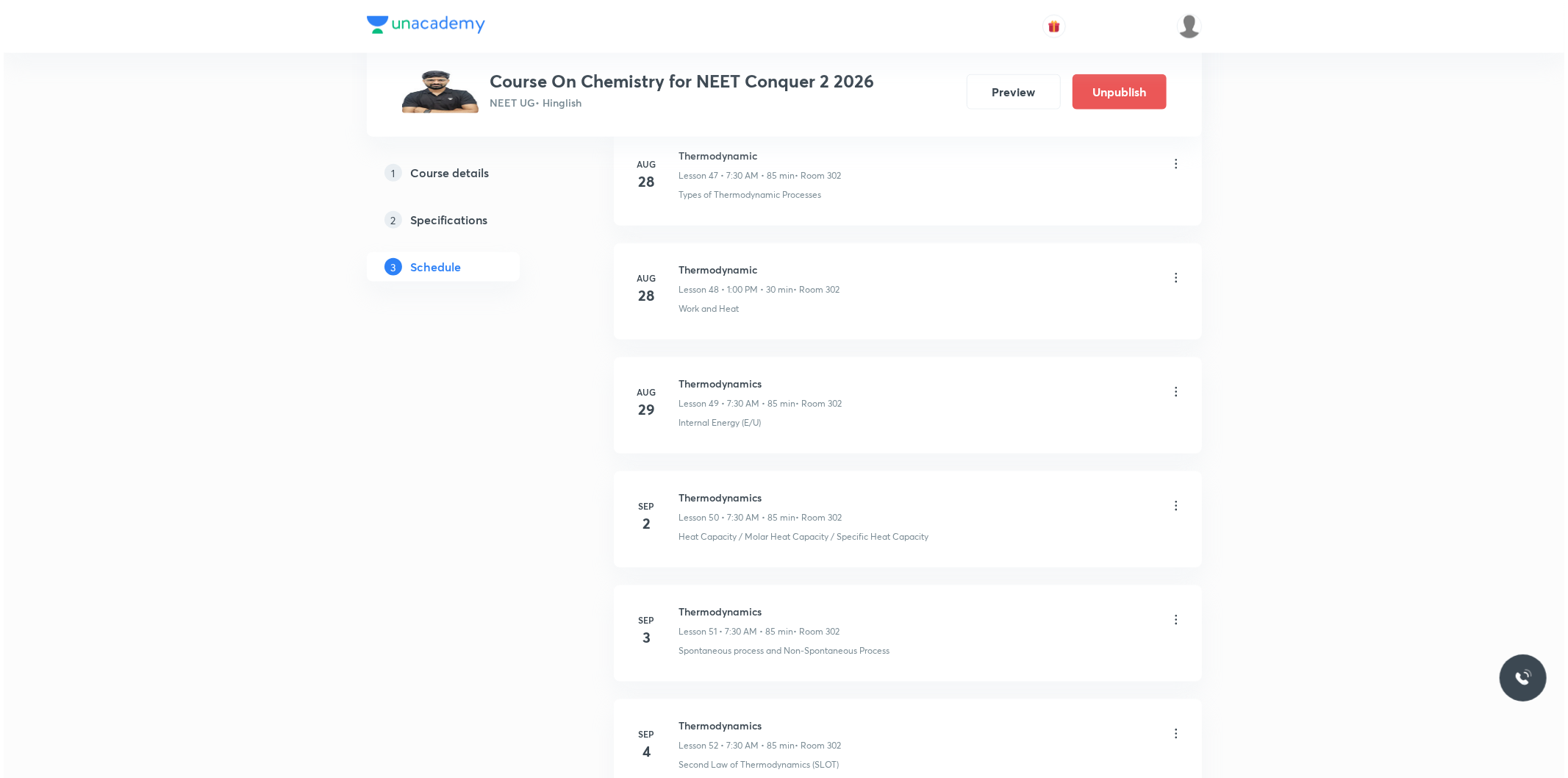
scroll to position [6565, 0]
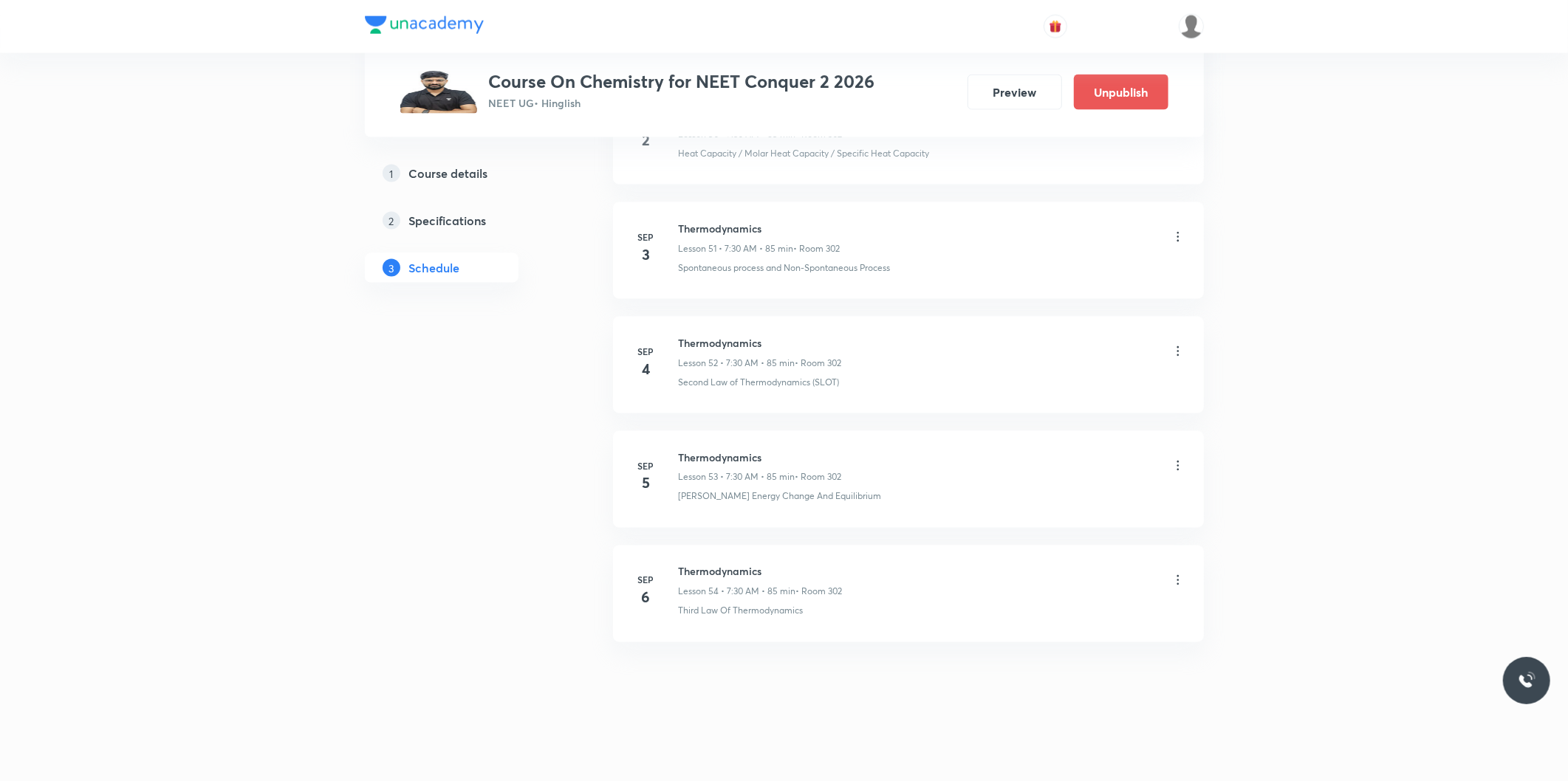
click at [1173, 583] on icon at bounding box center [1178, 580] width 14 height 14
click at [1053, 613] on li "Edit" at bounding box center [1101, 619] width 161 height 27
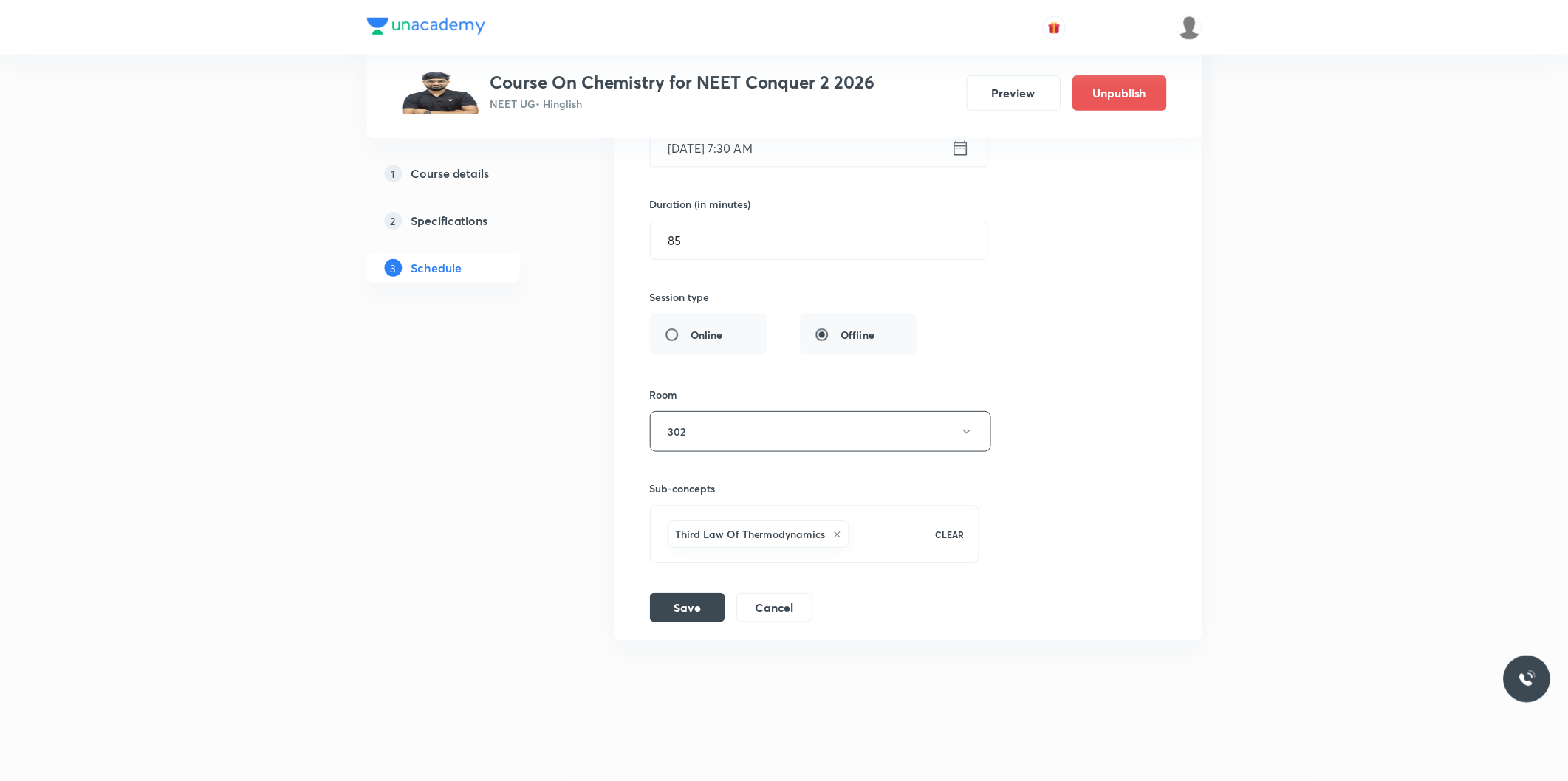
scroll to position [6479, 0]
click at [732, 245] on input "85" at bounding box center [819, 240] width 338 height 37
type input "90"
click at [685, 607] on button "Save" at bounding box center [687, 607] width 75 height 30
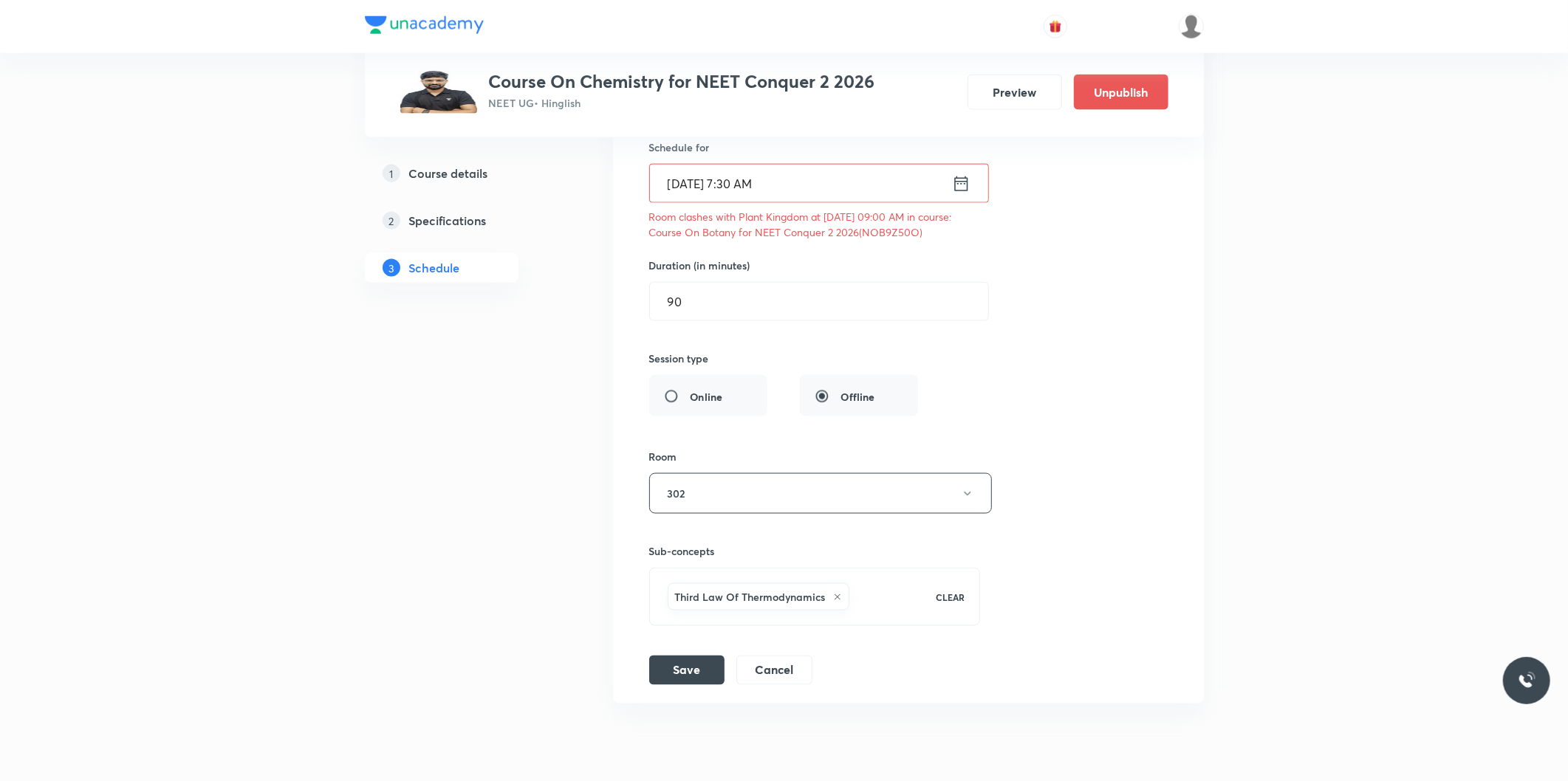
scroll to position [6397, 0]
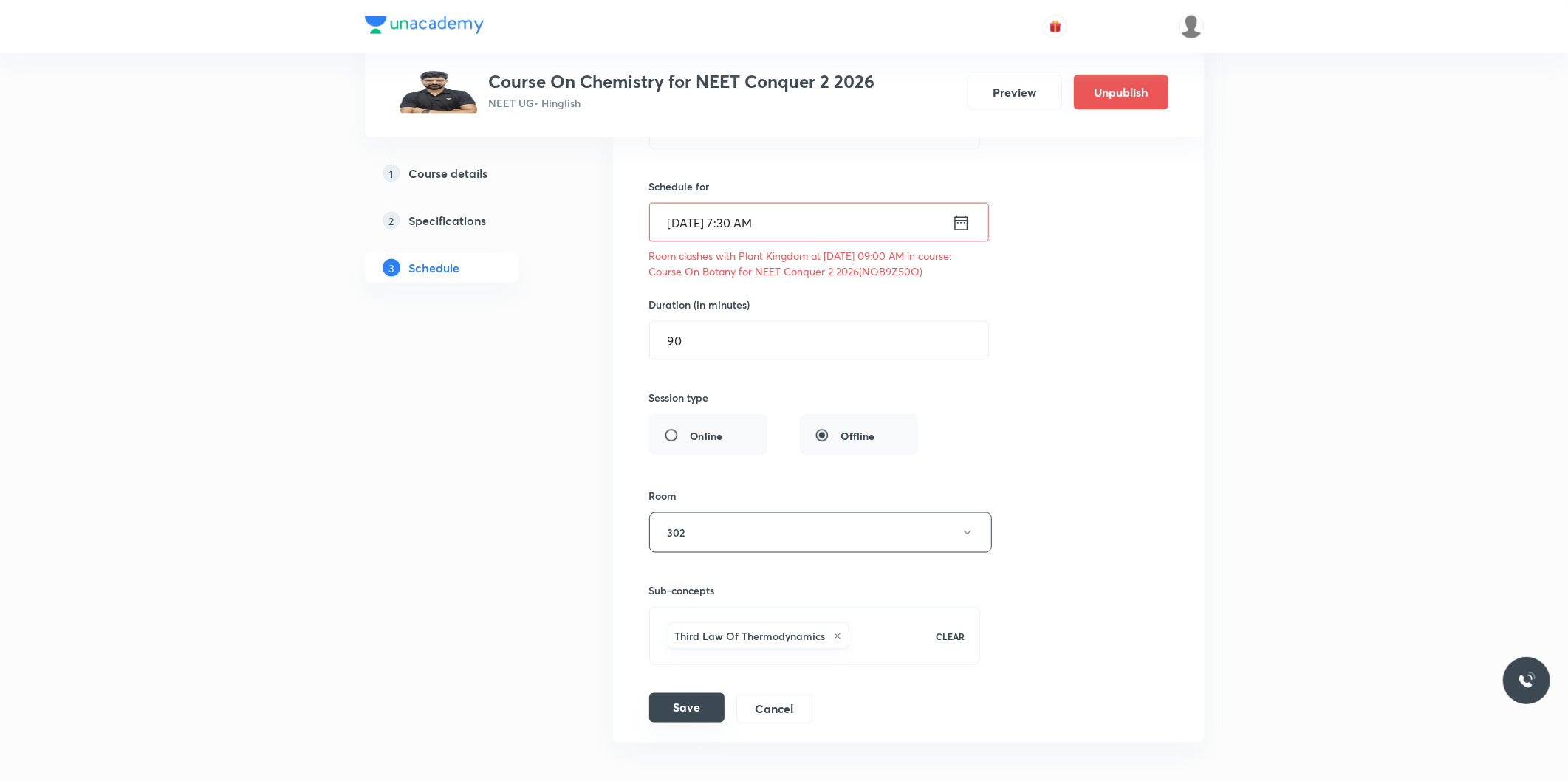
click at [680, 715] on button "Save" at bounding box center [687, 708] width 75 height 30
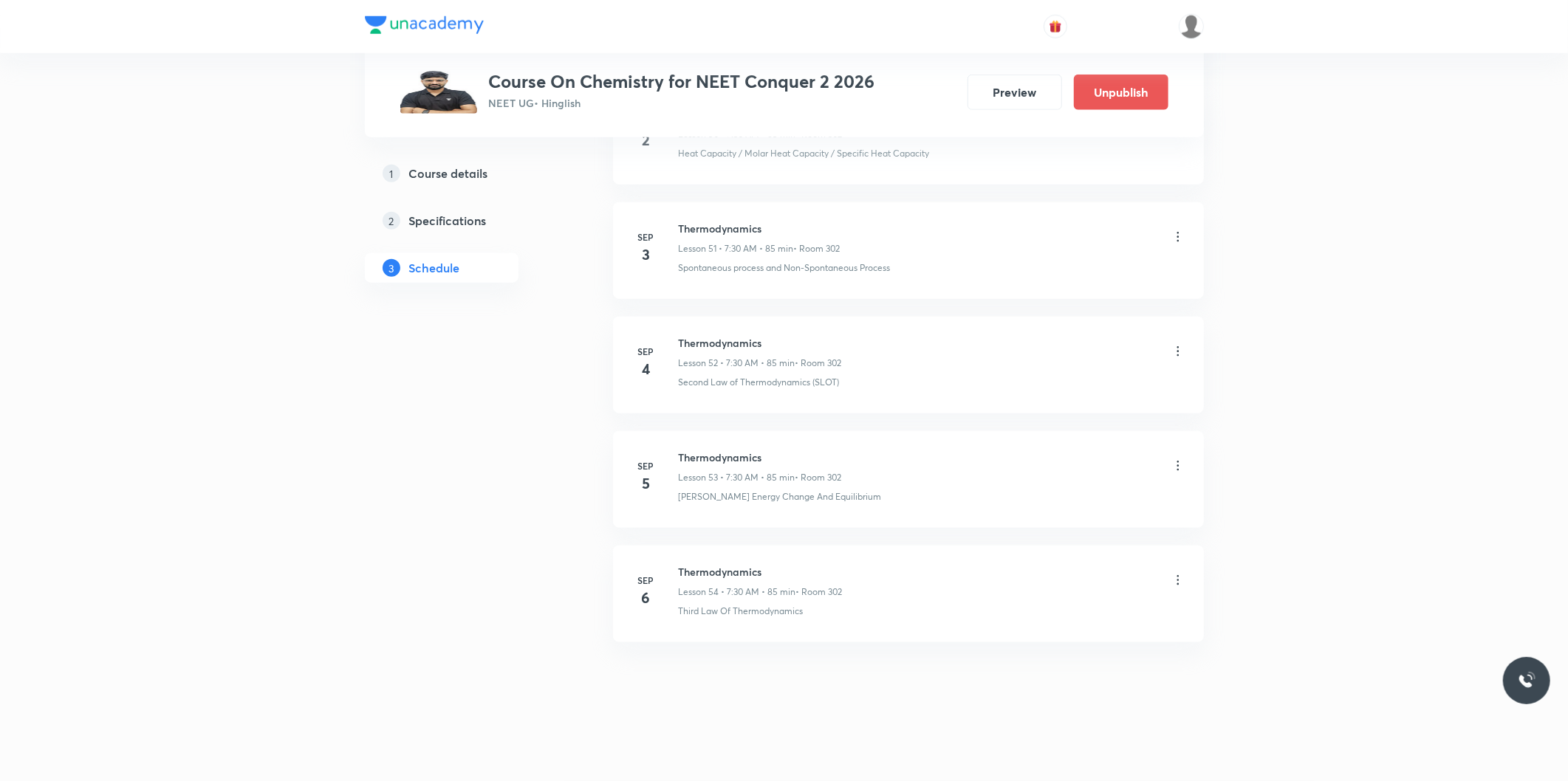
scroll to position [5911, 0]
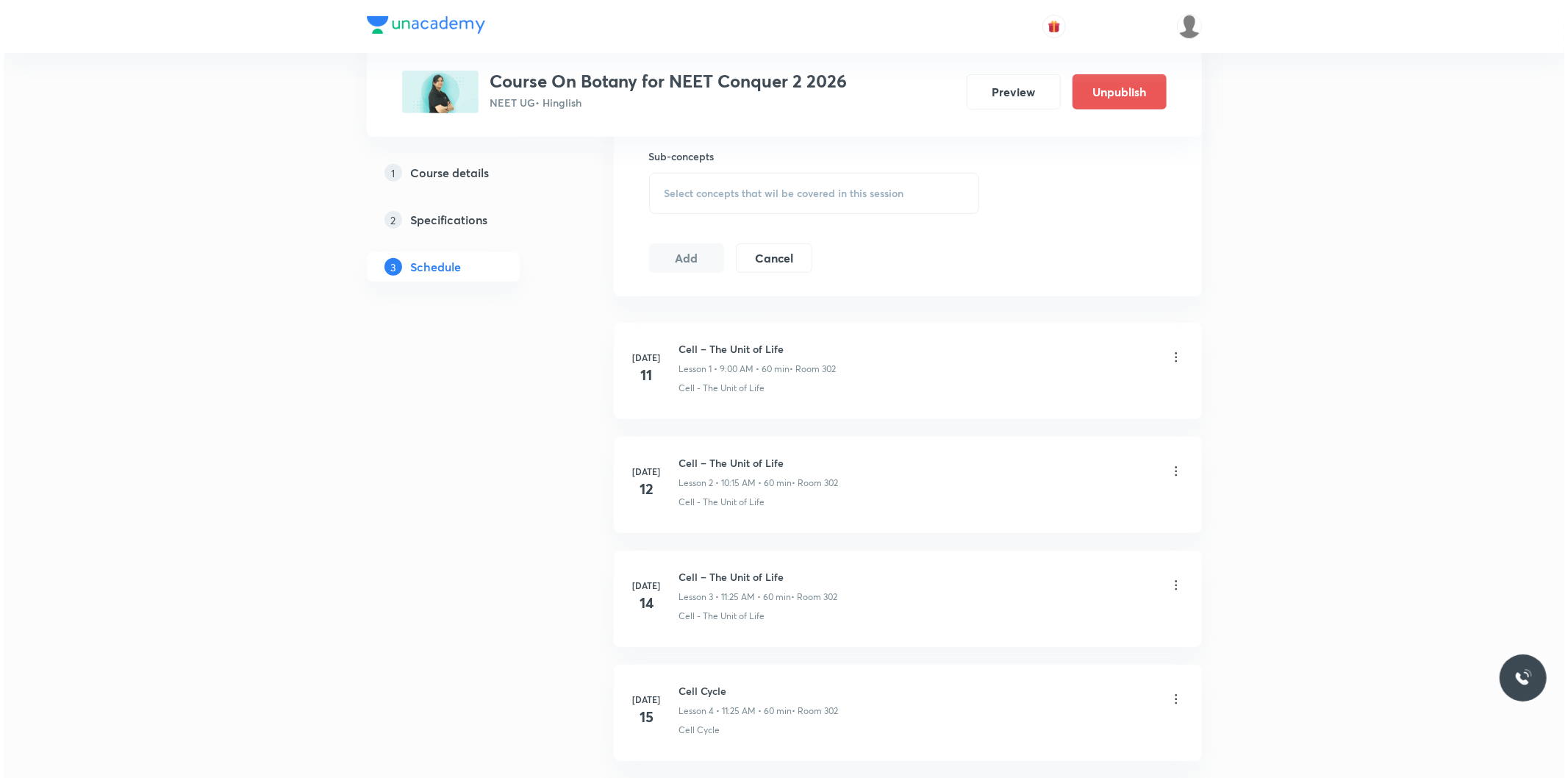
scroll to position [4510, 0]
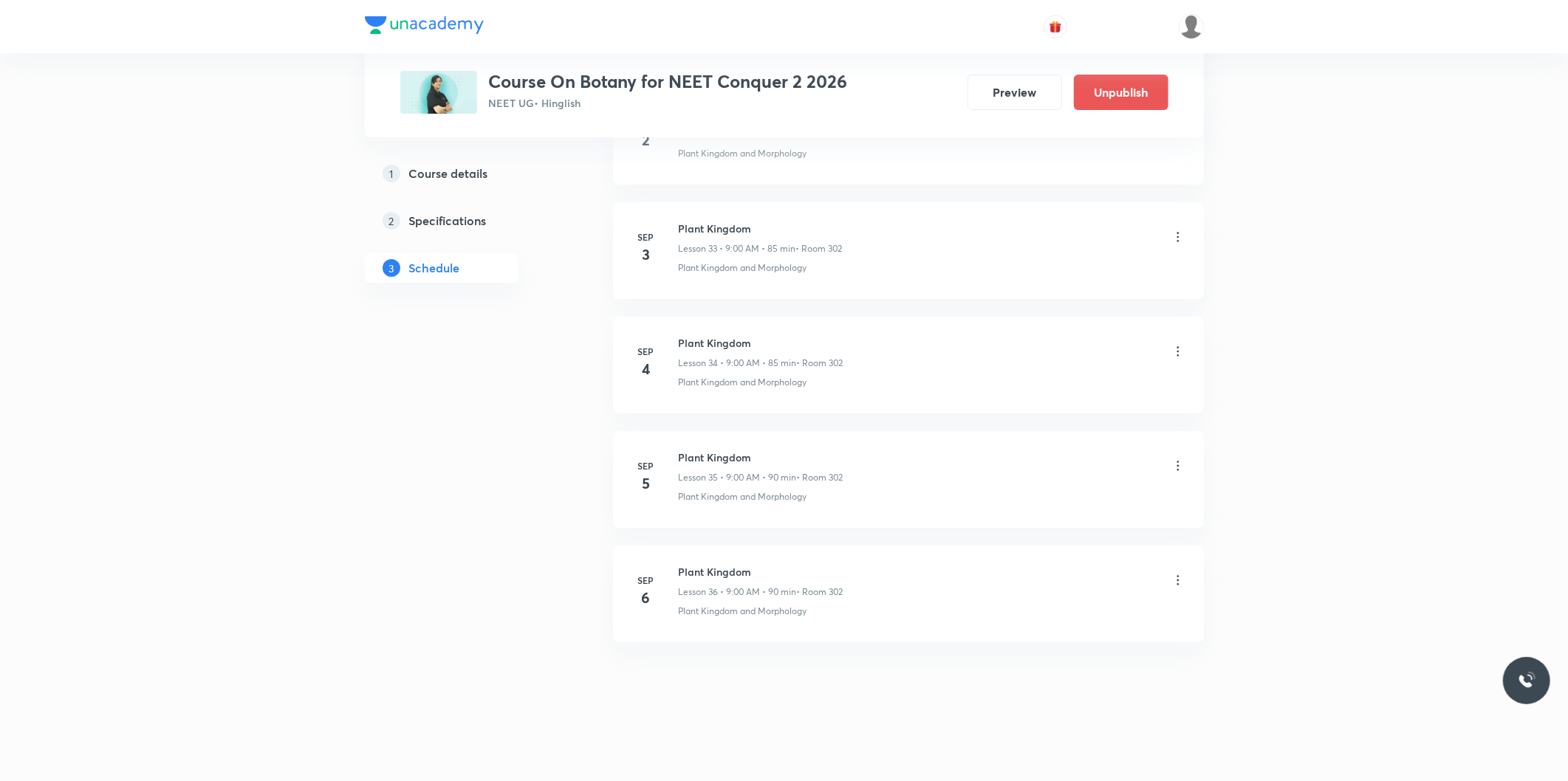
click at [1173, 579] on icon at bounding box center [1178, 580] width 14 height 14
click at [1046, 618] on p "Edit" at bounding box center [1041, 618] width 18 height 15
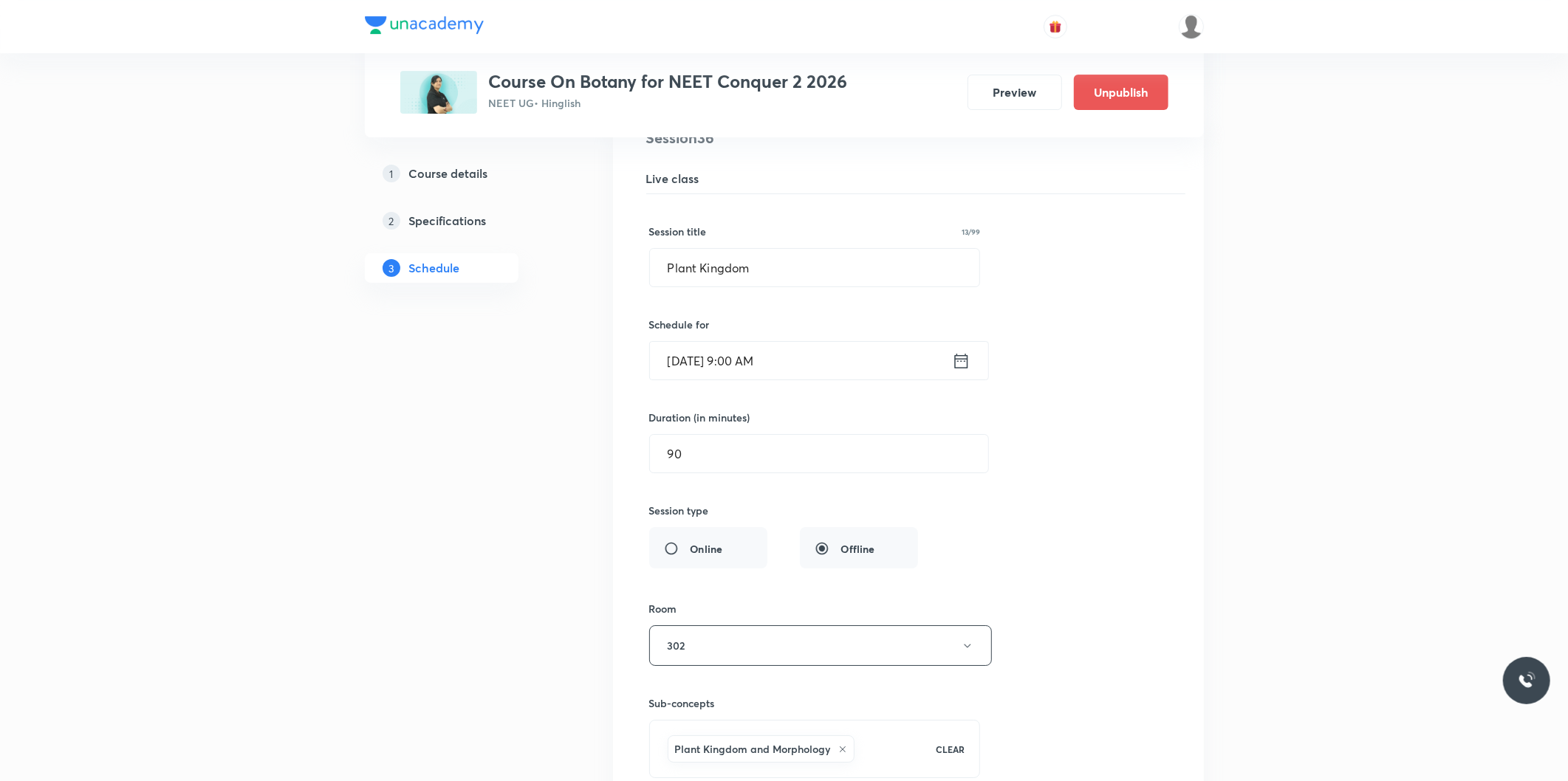
scroll to position [4170, 0]
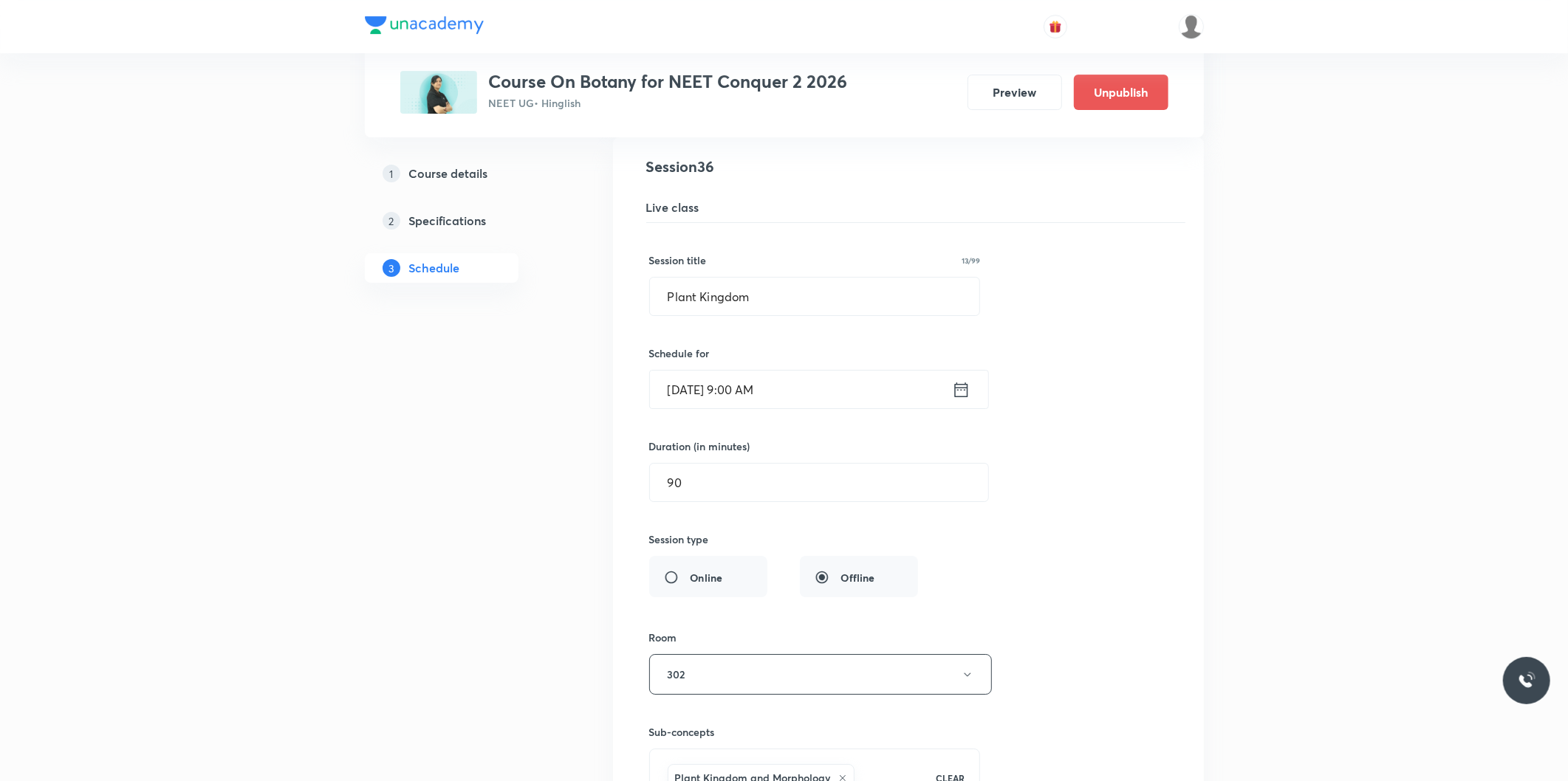
click at [756, 399] on input "Sep 6, 2025, 9:00 AM" at bounding box center [801, 389] width 302 height 37
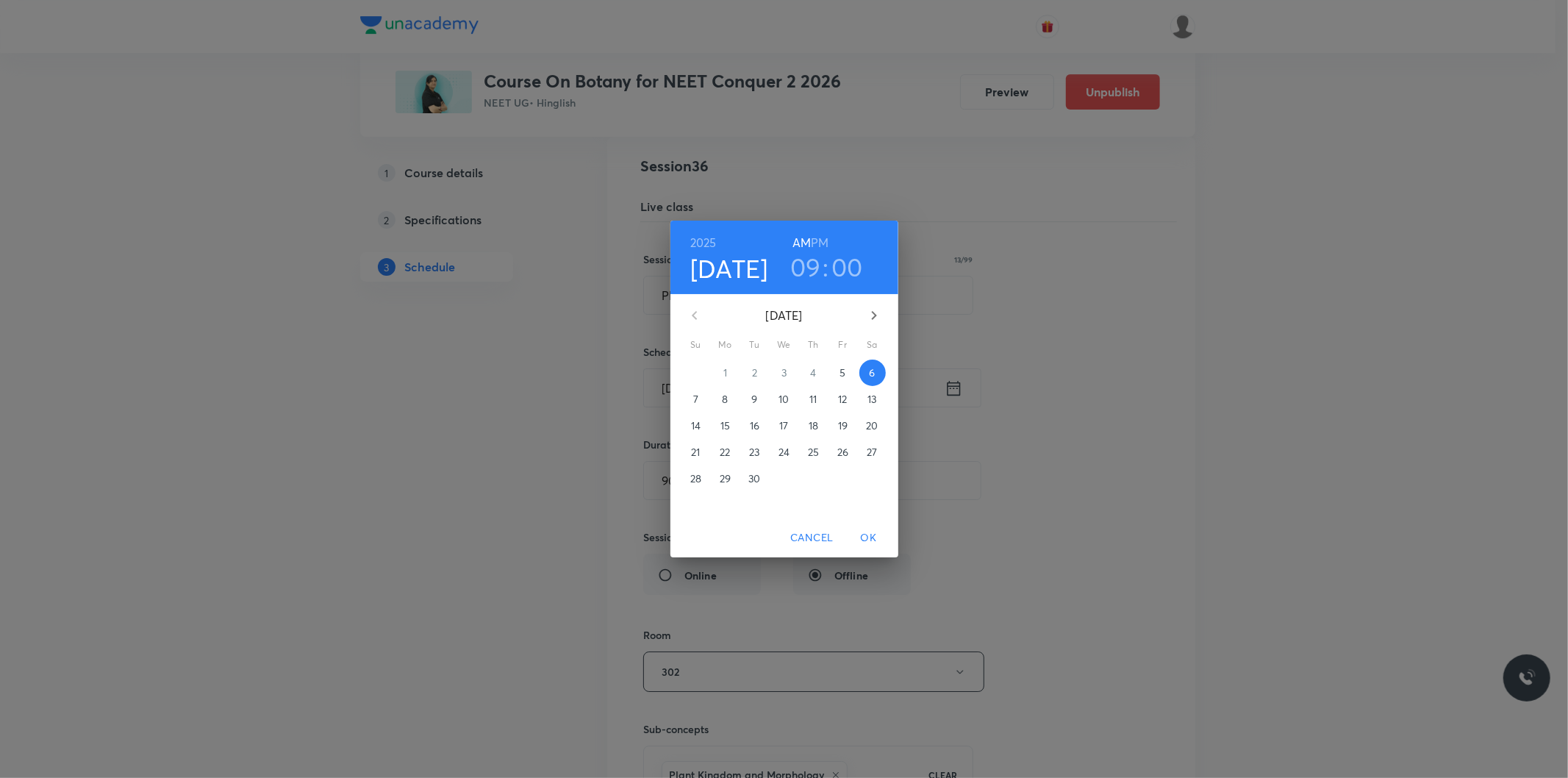
click at [844, 276] on h3 "00" at bounding box center [847, 267] width 32 height 31
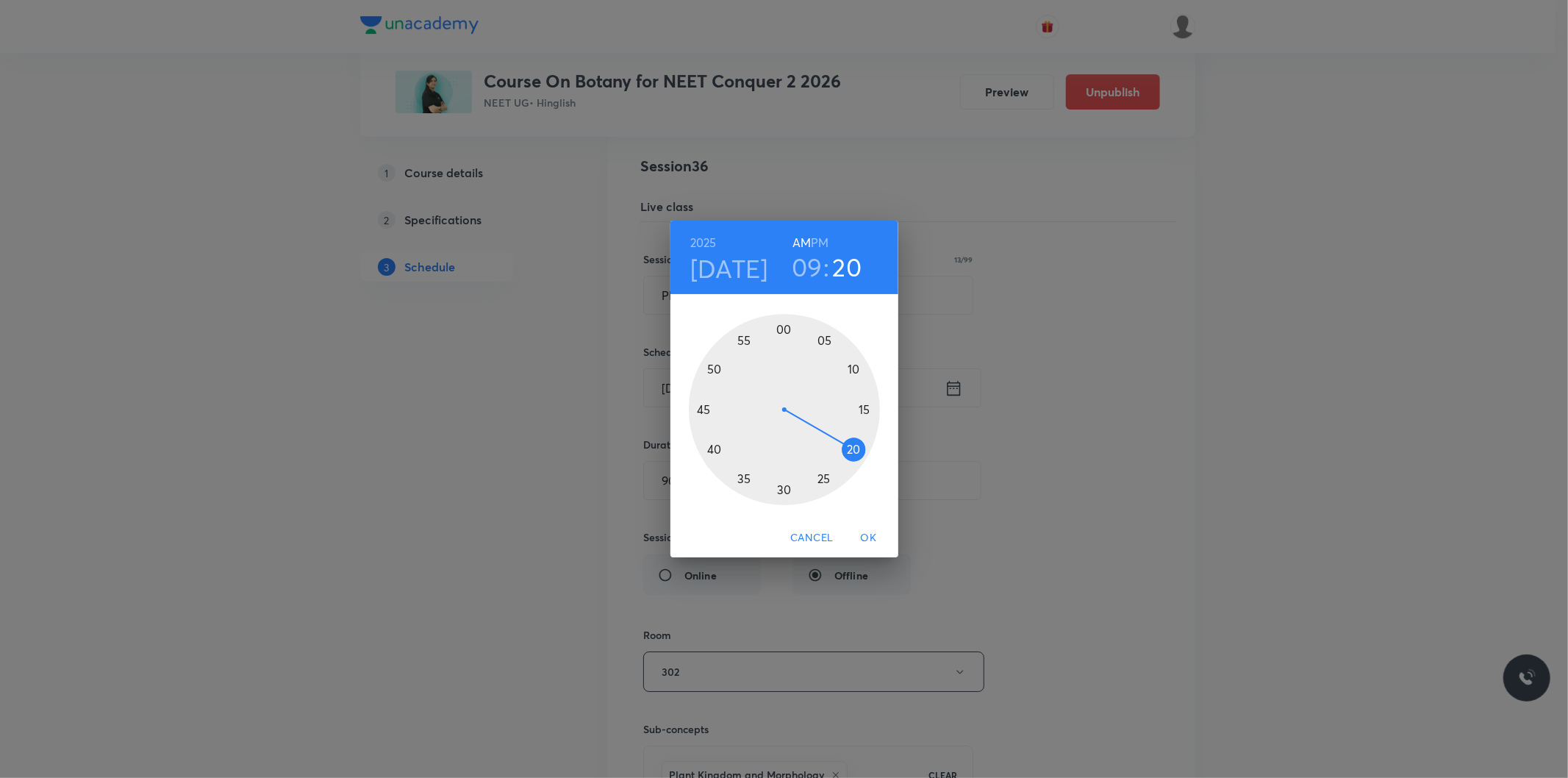
drag, startPoint x: 790, startPoint y: 328, endPoint x: 869, endPoint y: 460, distance: 153.8
click at [869, 460] on div at bounding box center [784, 409] width 191 height 191
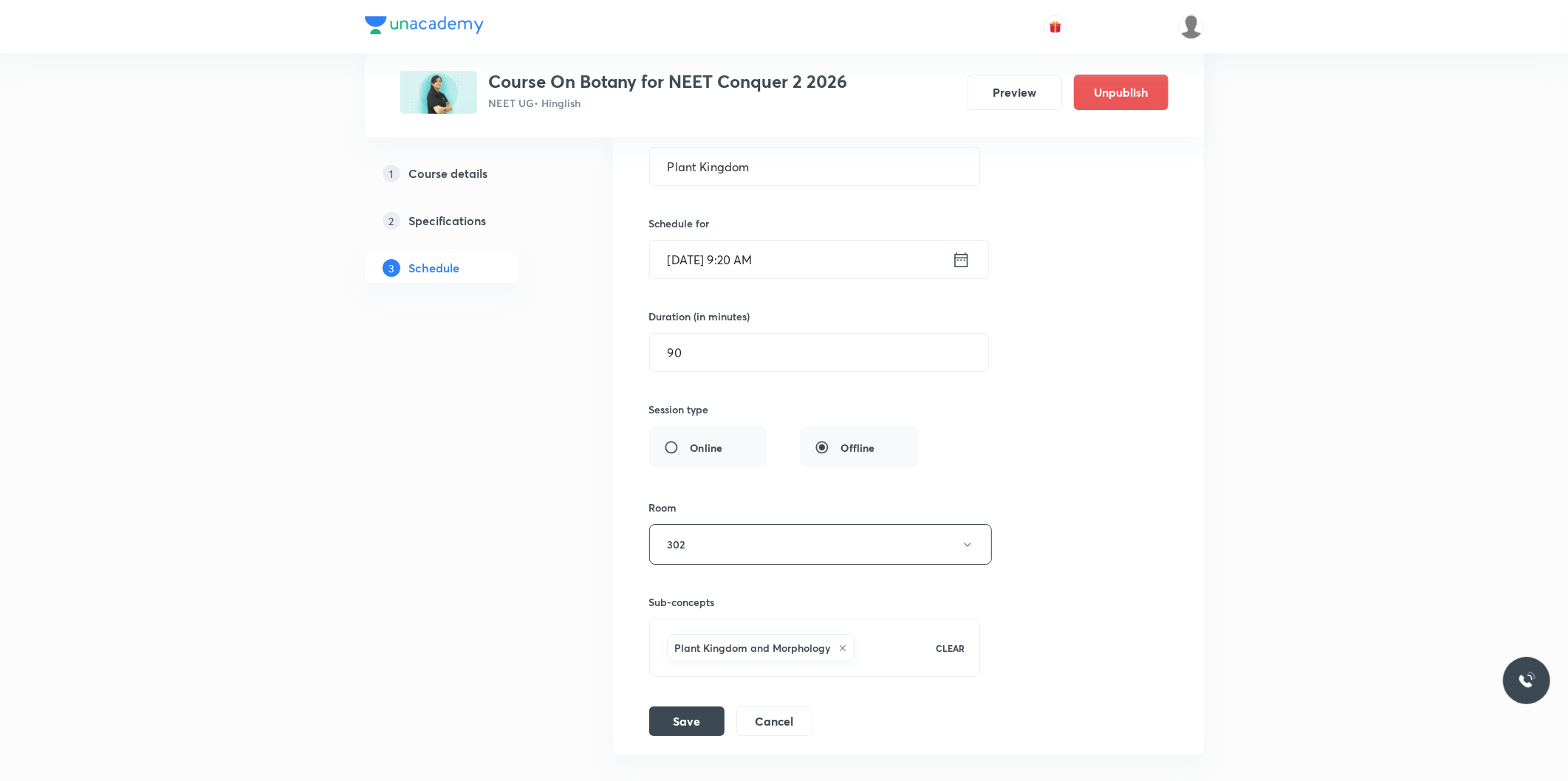
scroll to position [4417, 0]
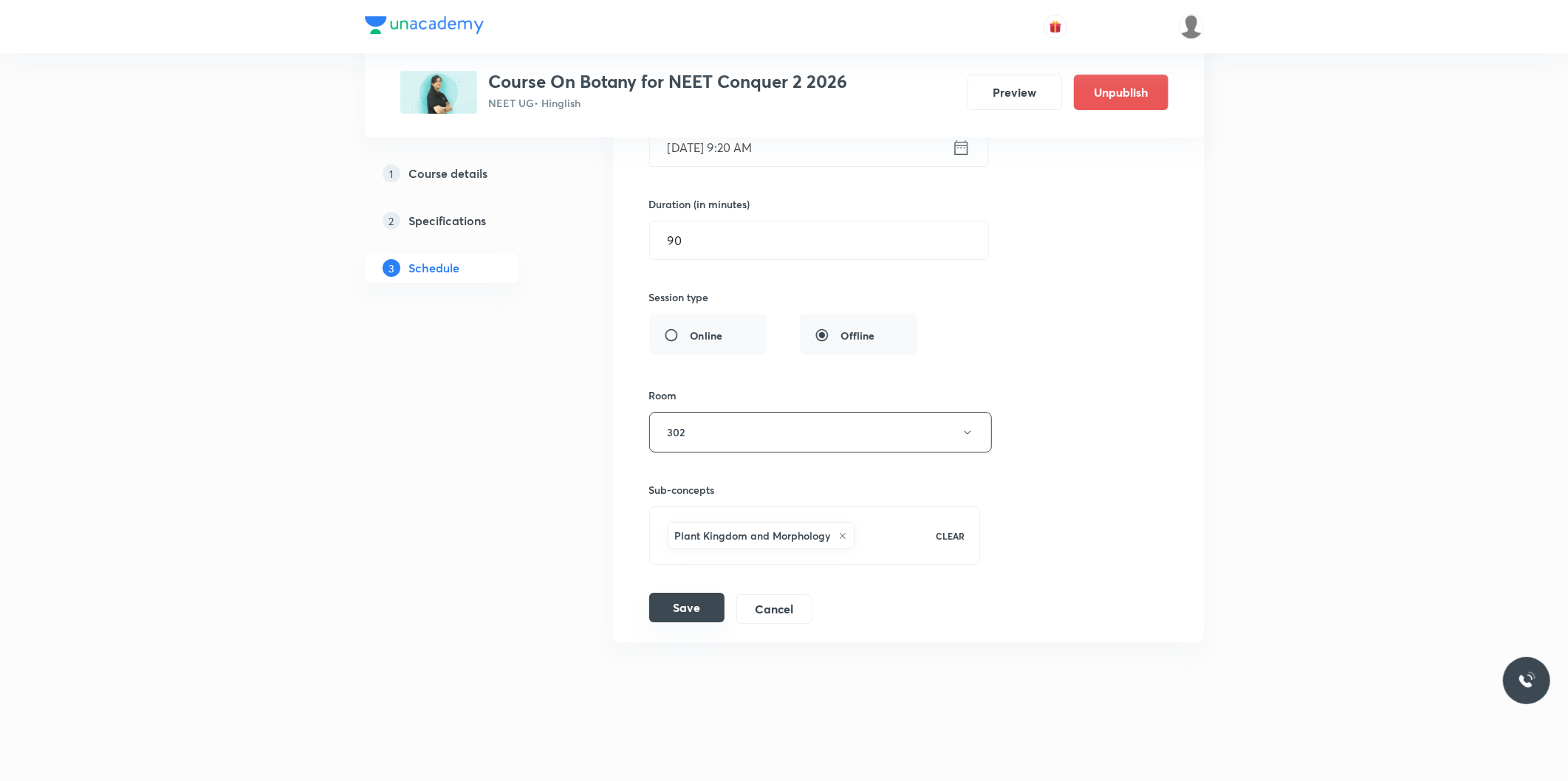
click at [702, 604] on button "Save" at bounding box center [687, 607] width 75 height 30
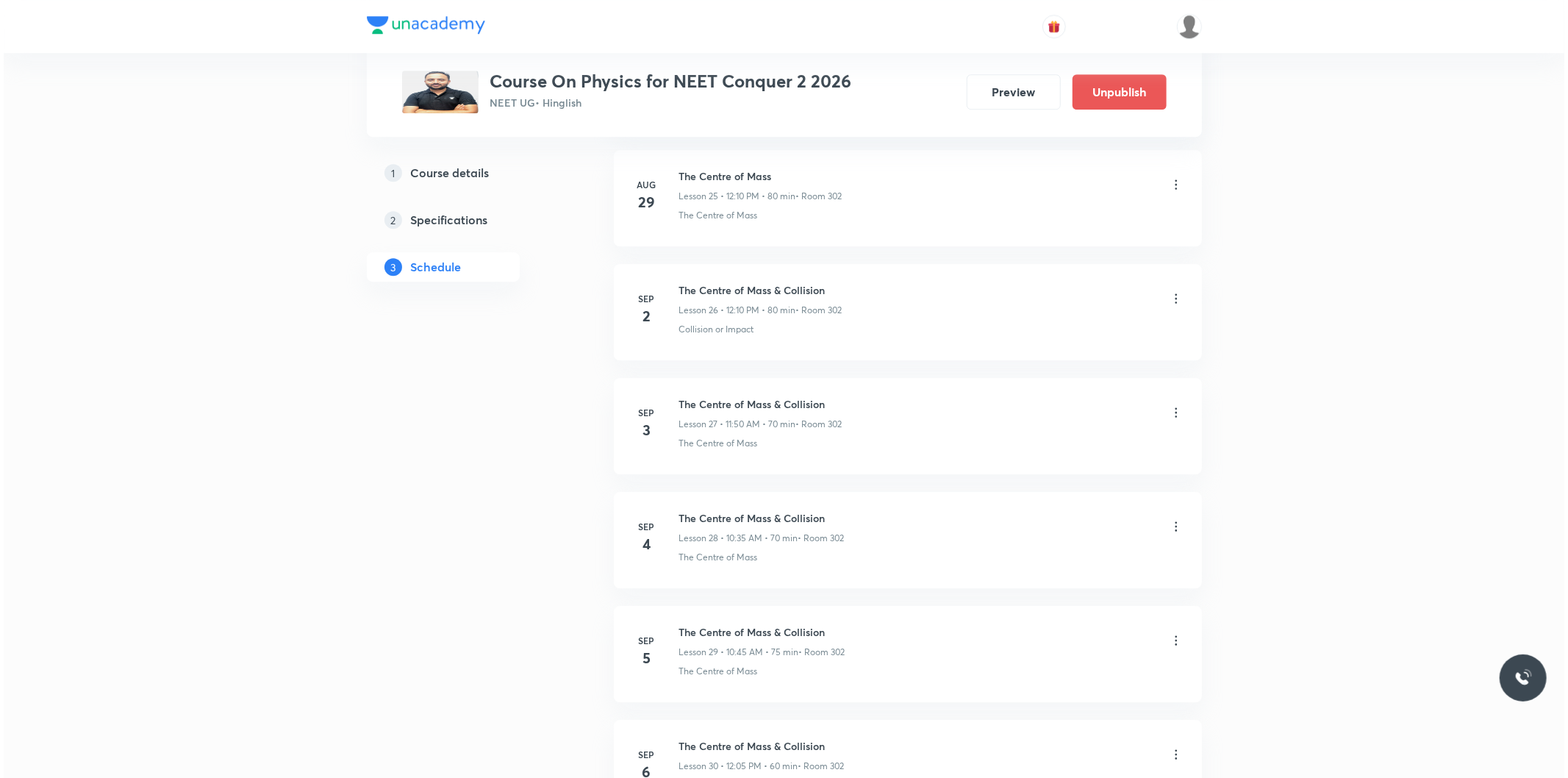
scroll to position [3826, 0]
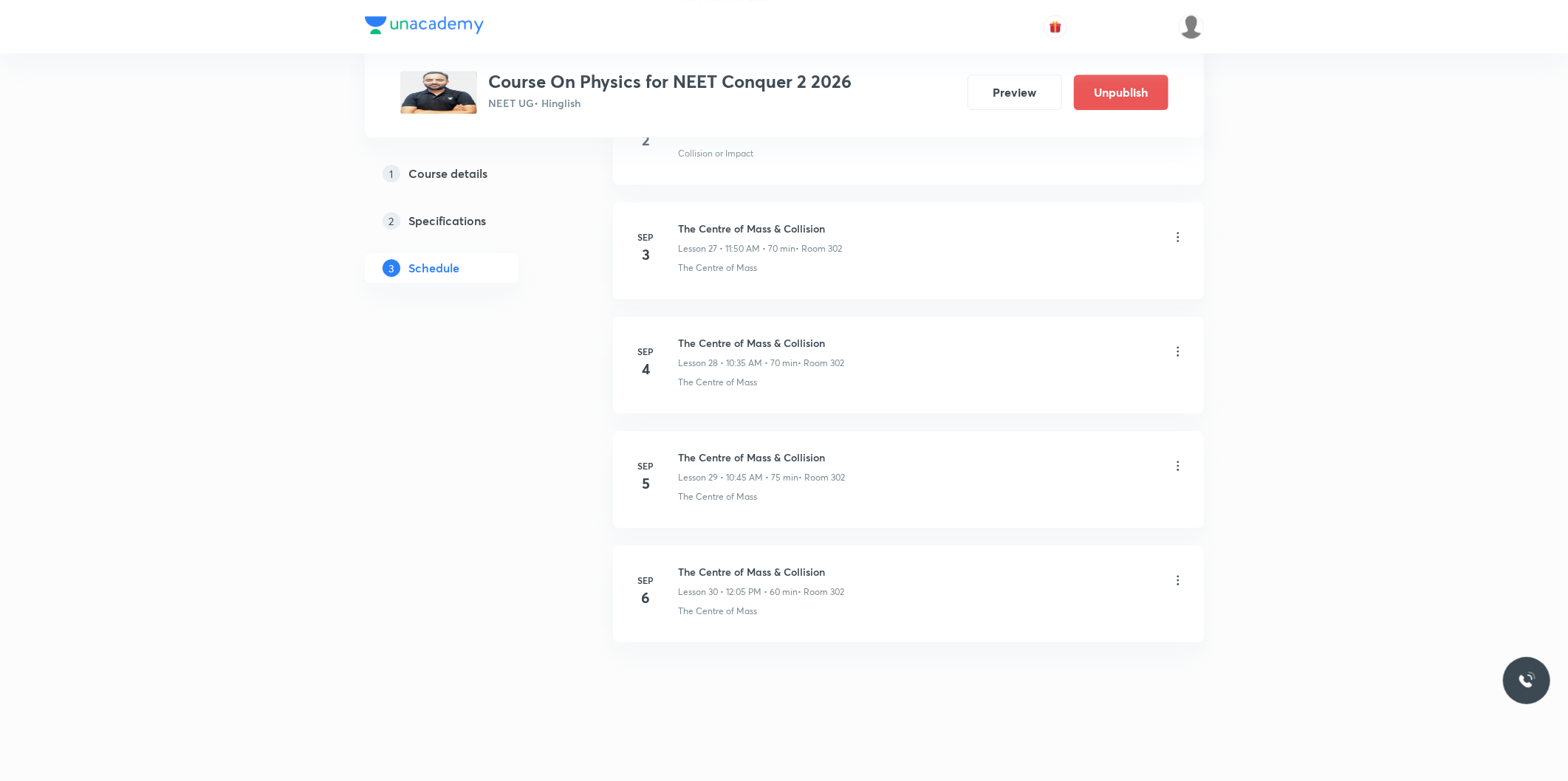
click at [1172, 580] on icon at bounding box center [1178, 580] width 14 height 14
click at [1046, 625] on p "Edit" at bounding box center [1041, 618] width 18 height 15
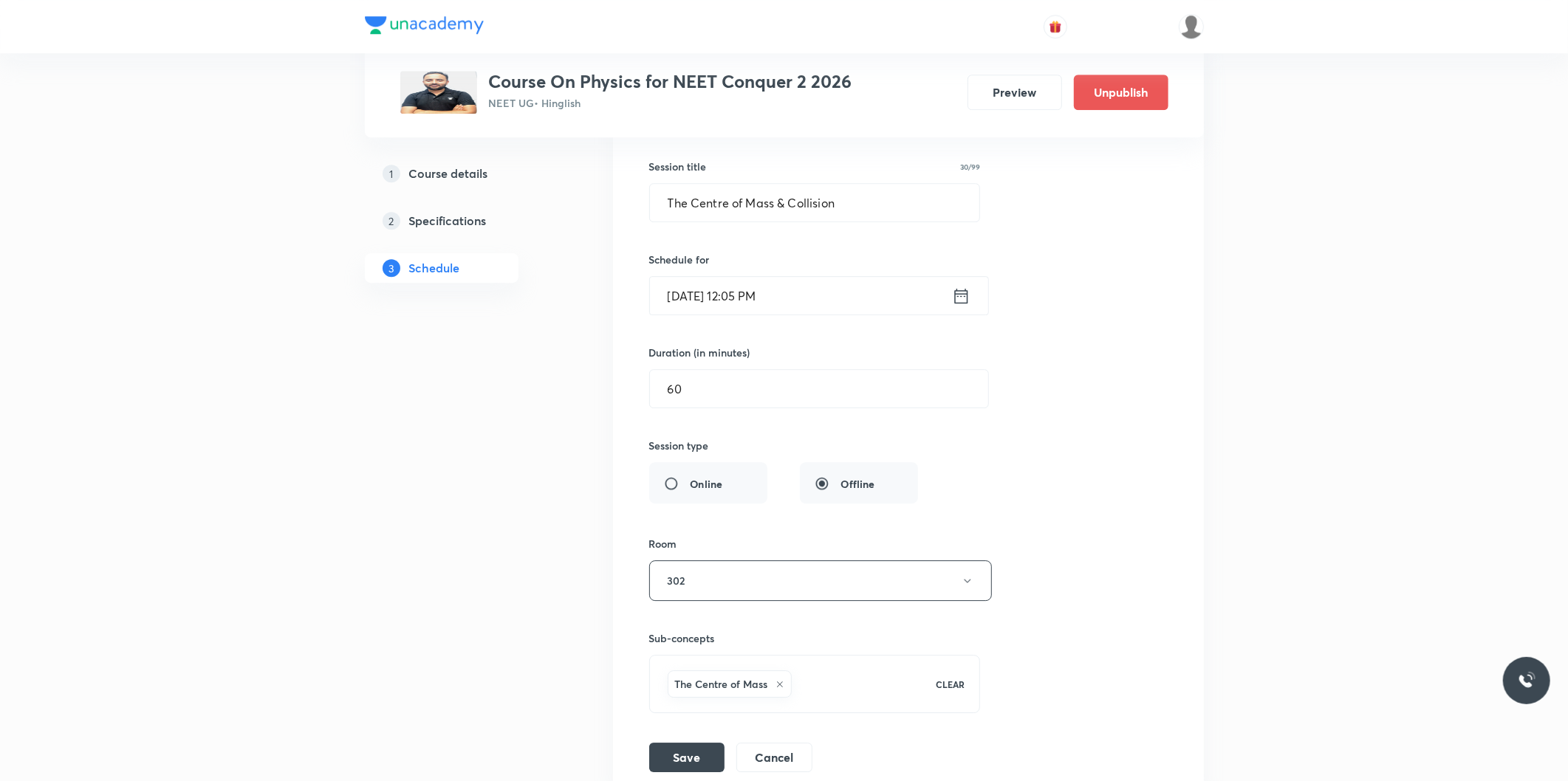
scroll to position [3565, 0]
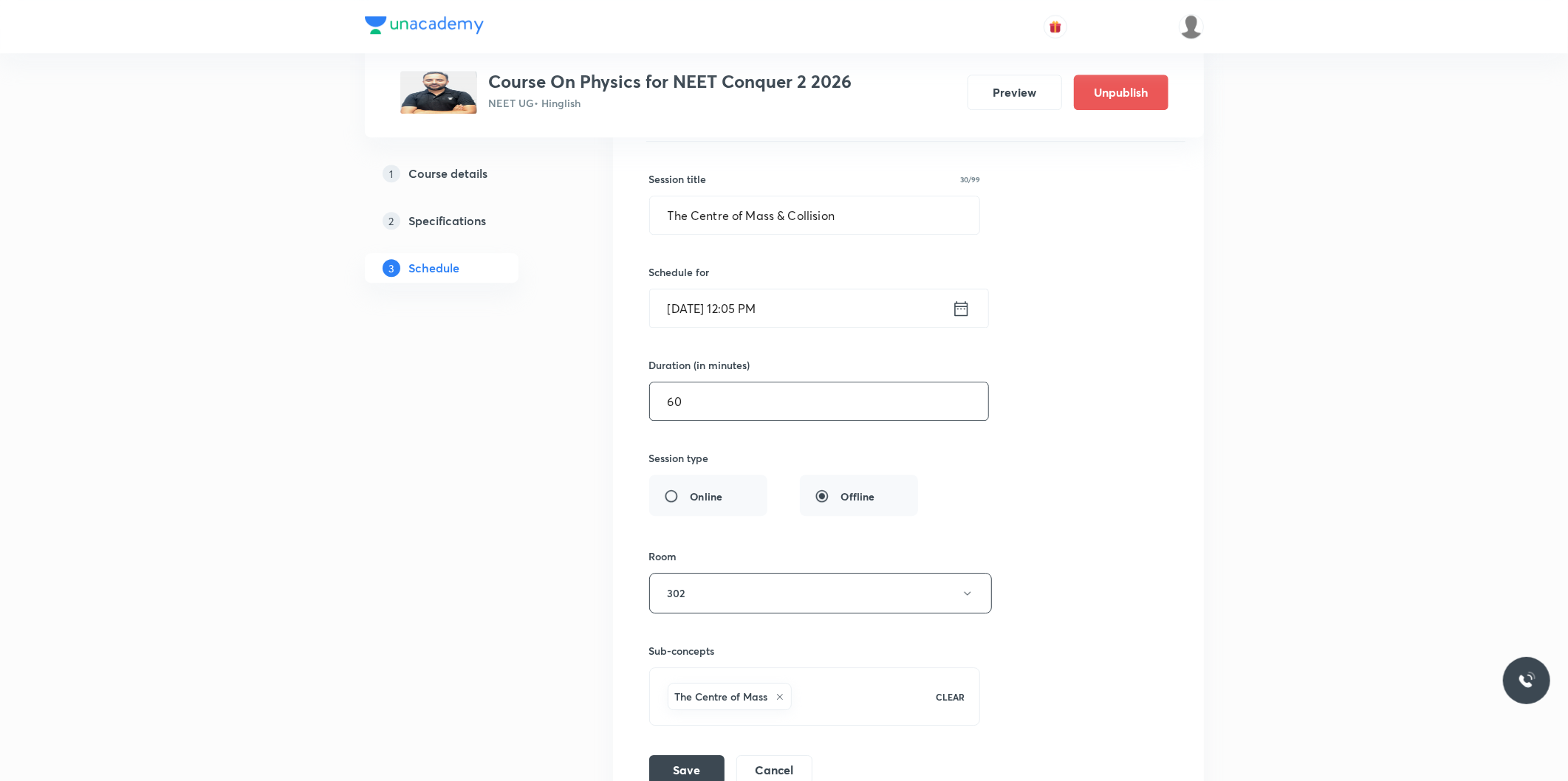
click at [695, 407] on input "60" at bounding box center [819, 401] width 338 height 37
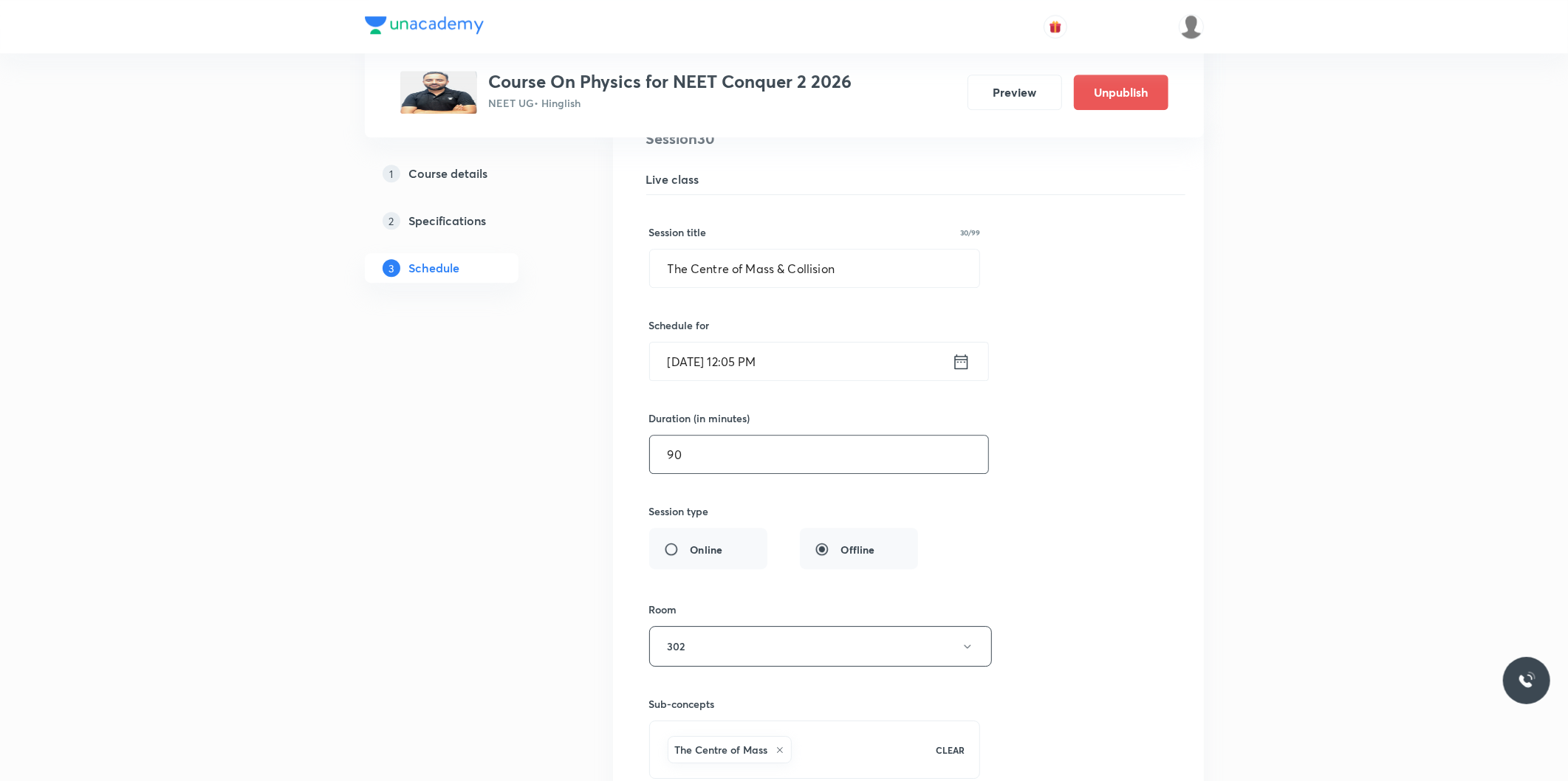
scroll to position [3483, 0]
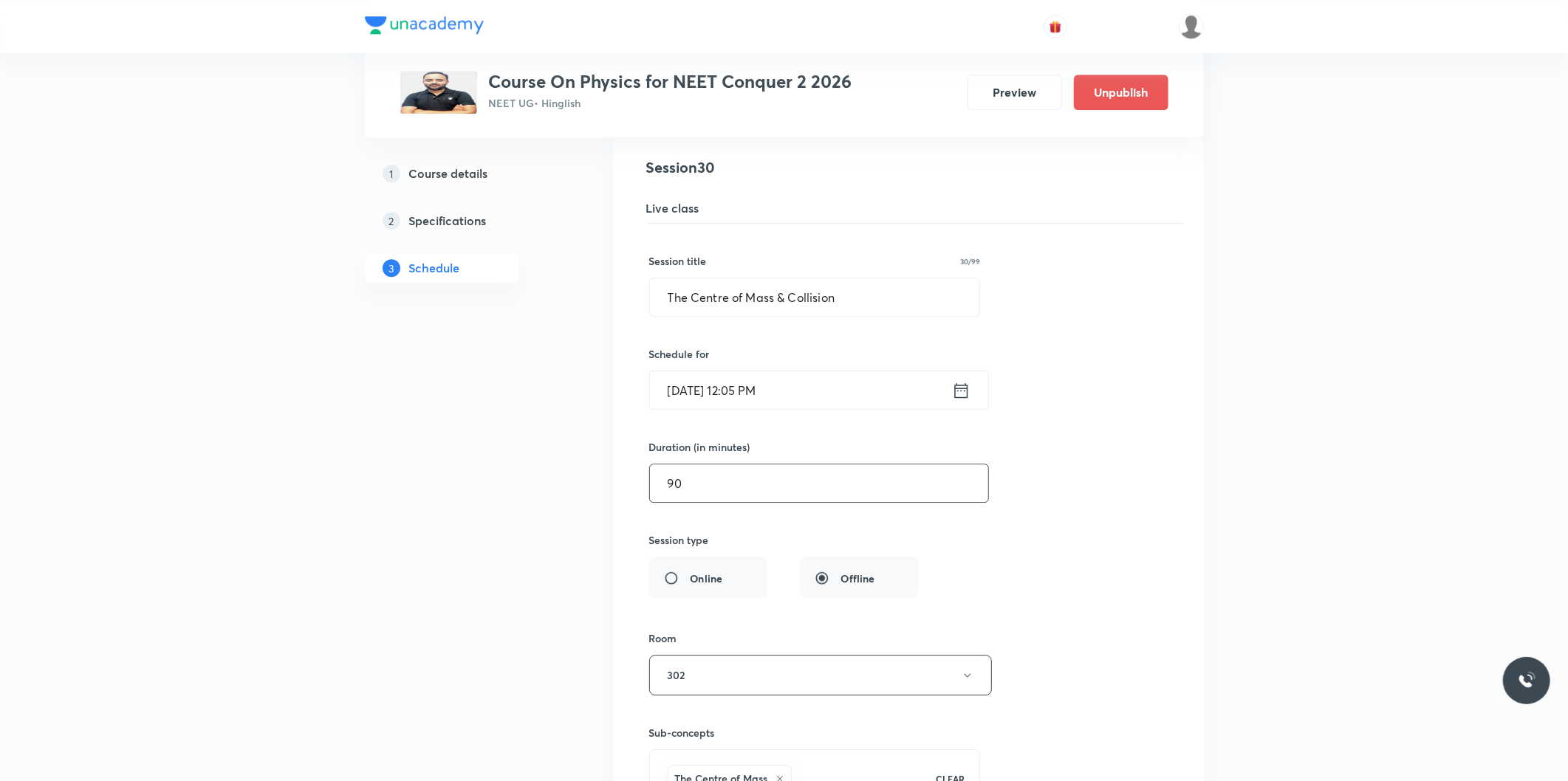
type input "90"
click at [769, 397] on input "Sep 6, 2025, 12:05 PM" at bounding box center [801, 390] width 302 height 37
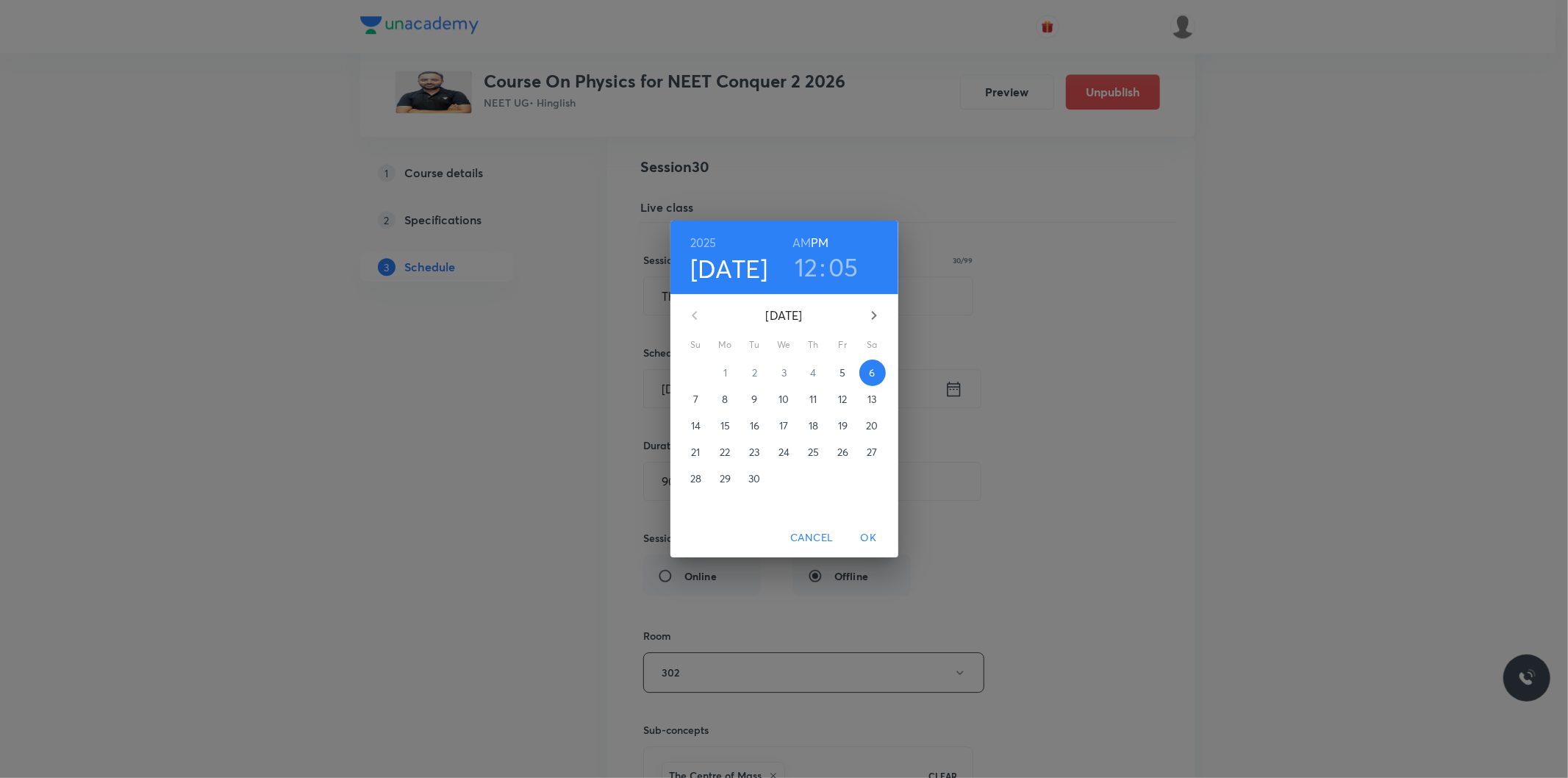
click at [802, 243] on h6 "AM" at bounding box center [802, 243] width 18 height 20
click at [802, 273] on h3 "12" at bounding box center [806, 267] width 23 height 31
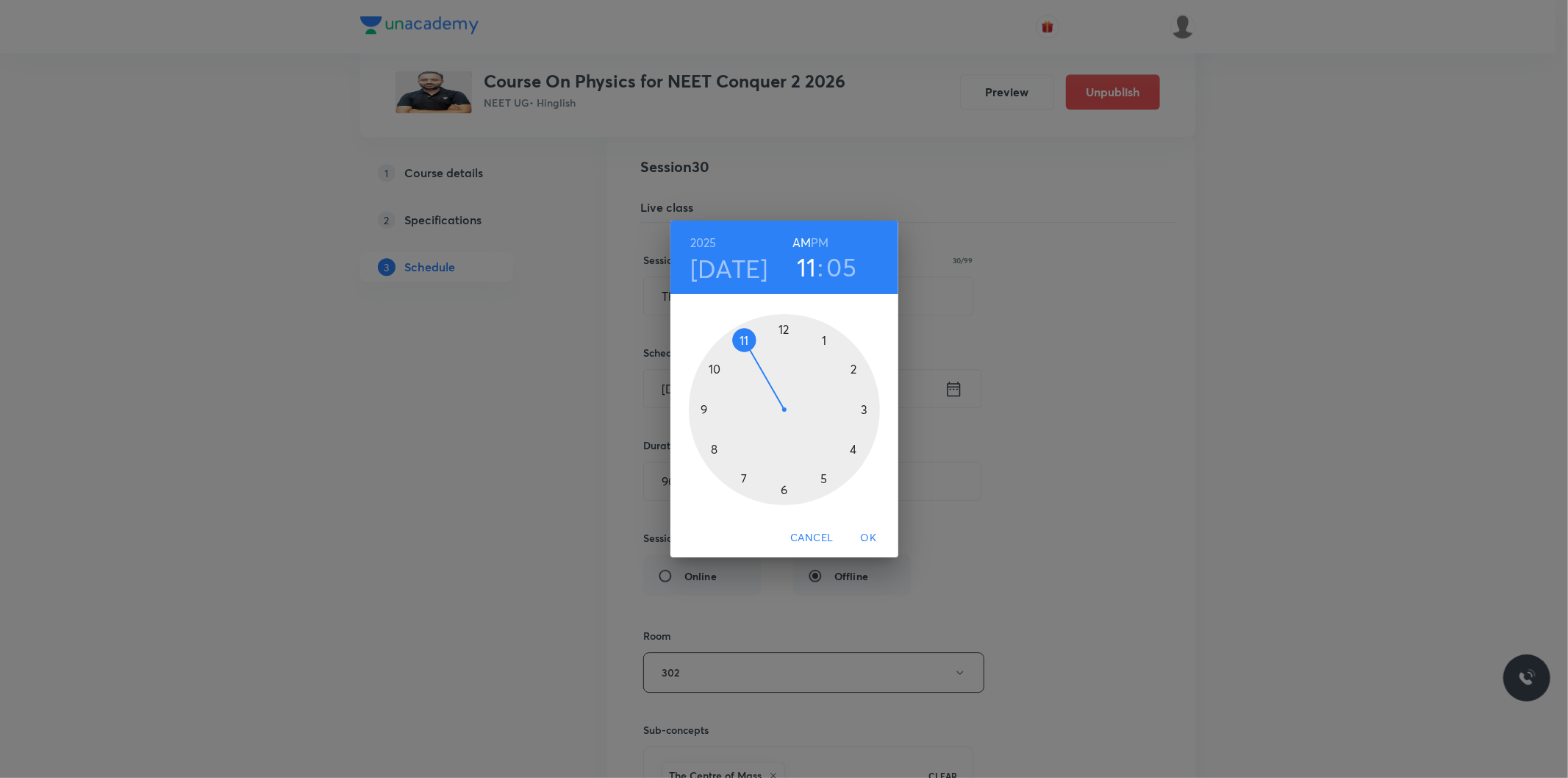
drag, startPoint x: 784, startPoint y: 333, endPoint x: 750, endPoint y: 344, distance: 35.7
click at [750, 344] on div at bounding box center [784, 409] width 191 height 191
drag, startPoint x: 824, startPoint y: 335, endPoint x: 850, endPoint y: 445, distance: 113.0
click at [850, 445] on div at bounding box center [784, 409] width 191 height 191
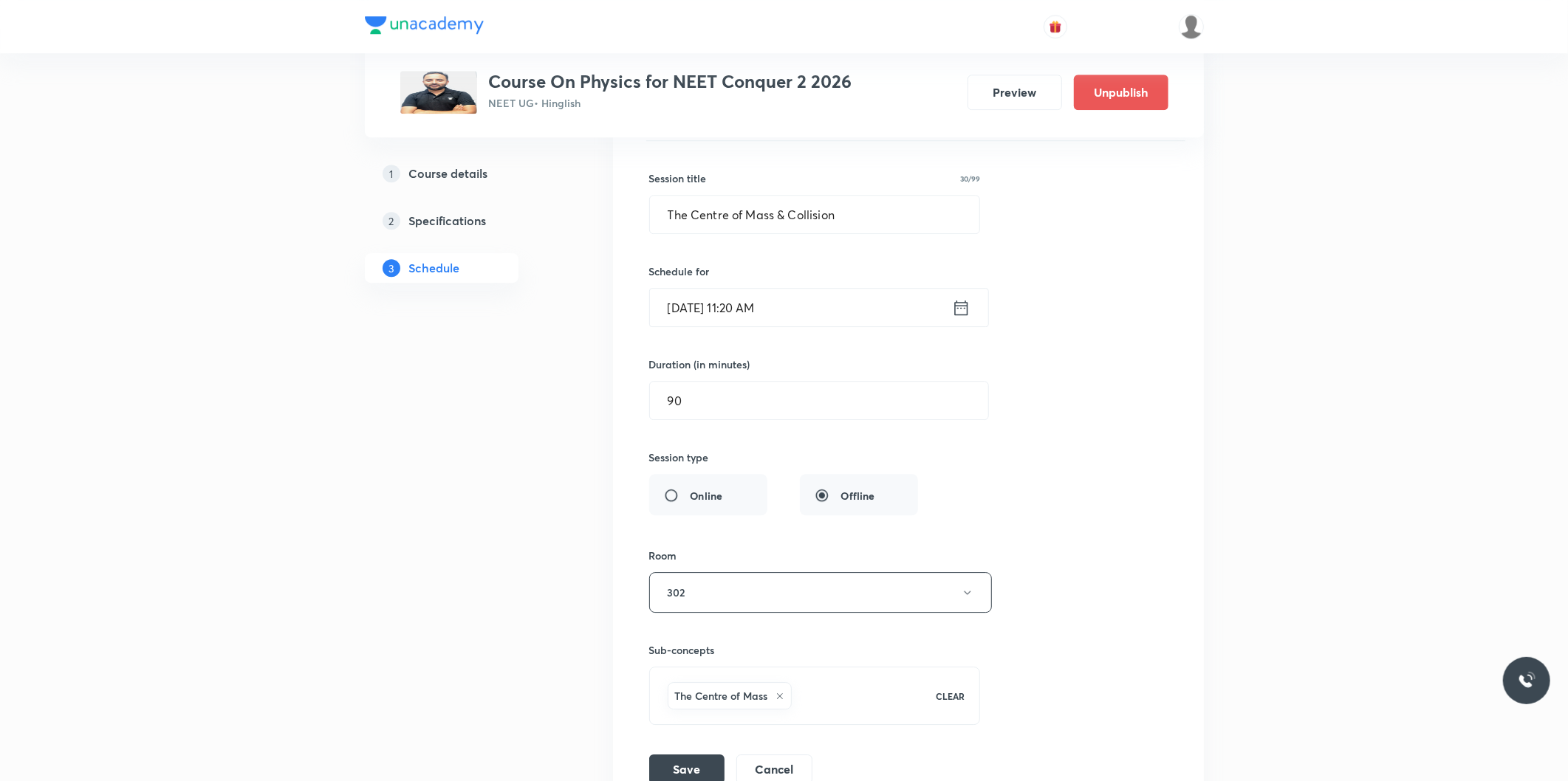
scroll to position [3729, 0]
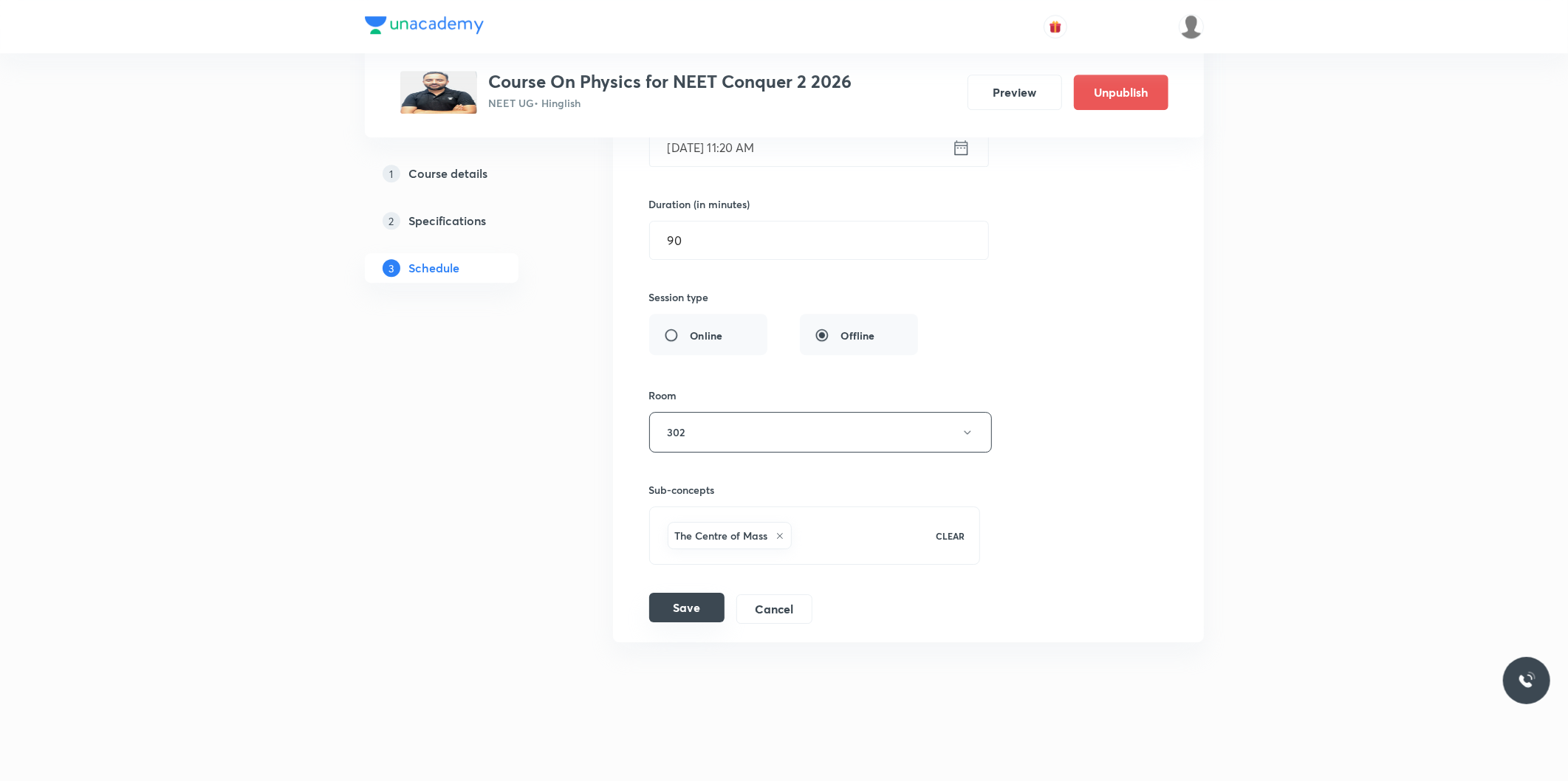
click at [706, 614] on button "Save" at bounding box center [687, 607] width 75 height 30
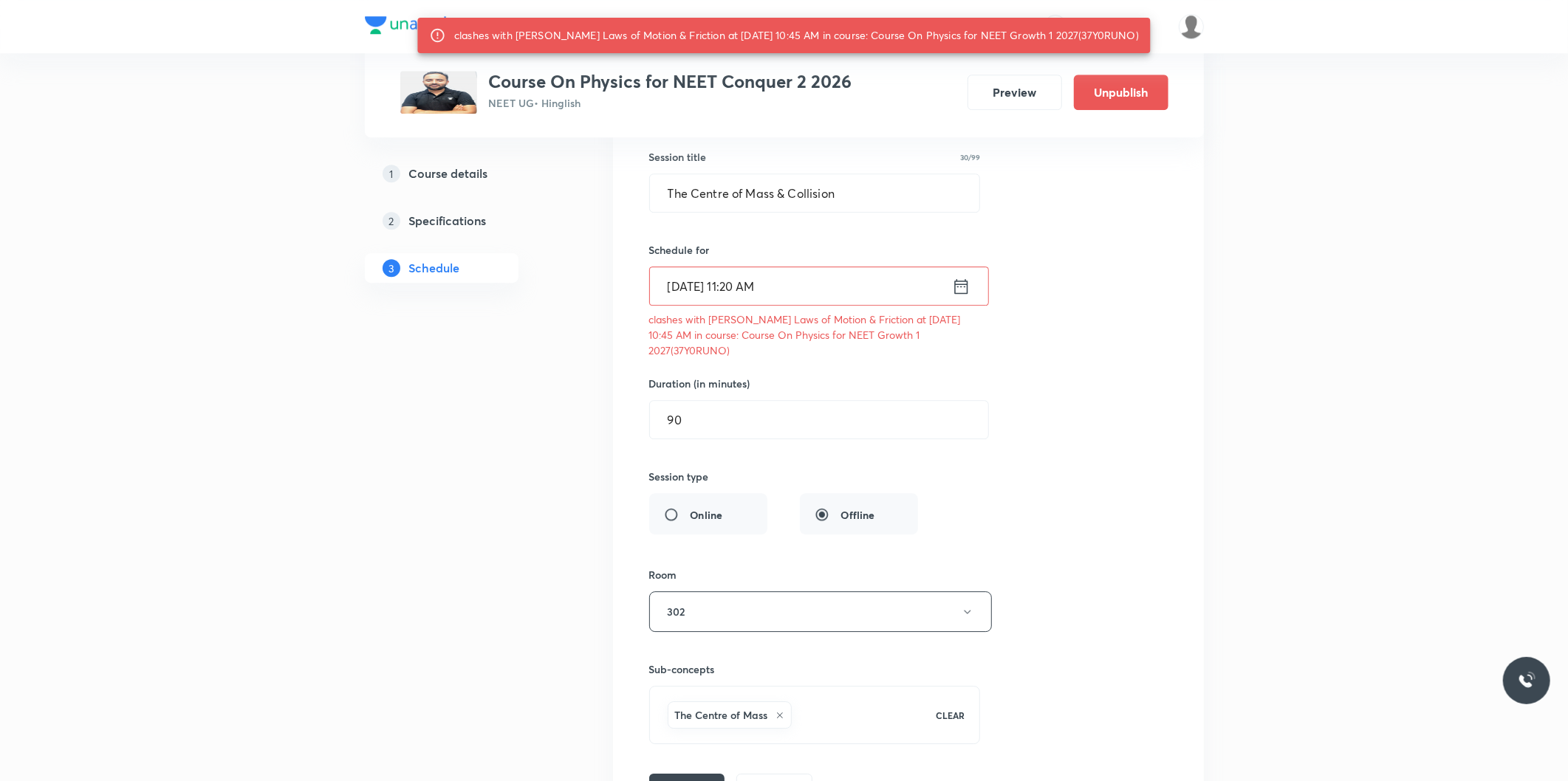
scroll to position [3754, 0]
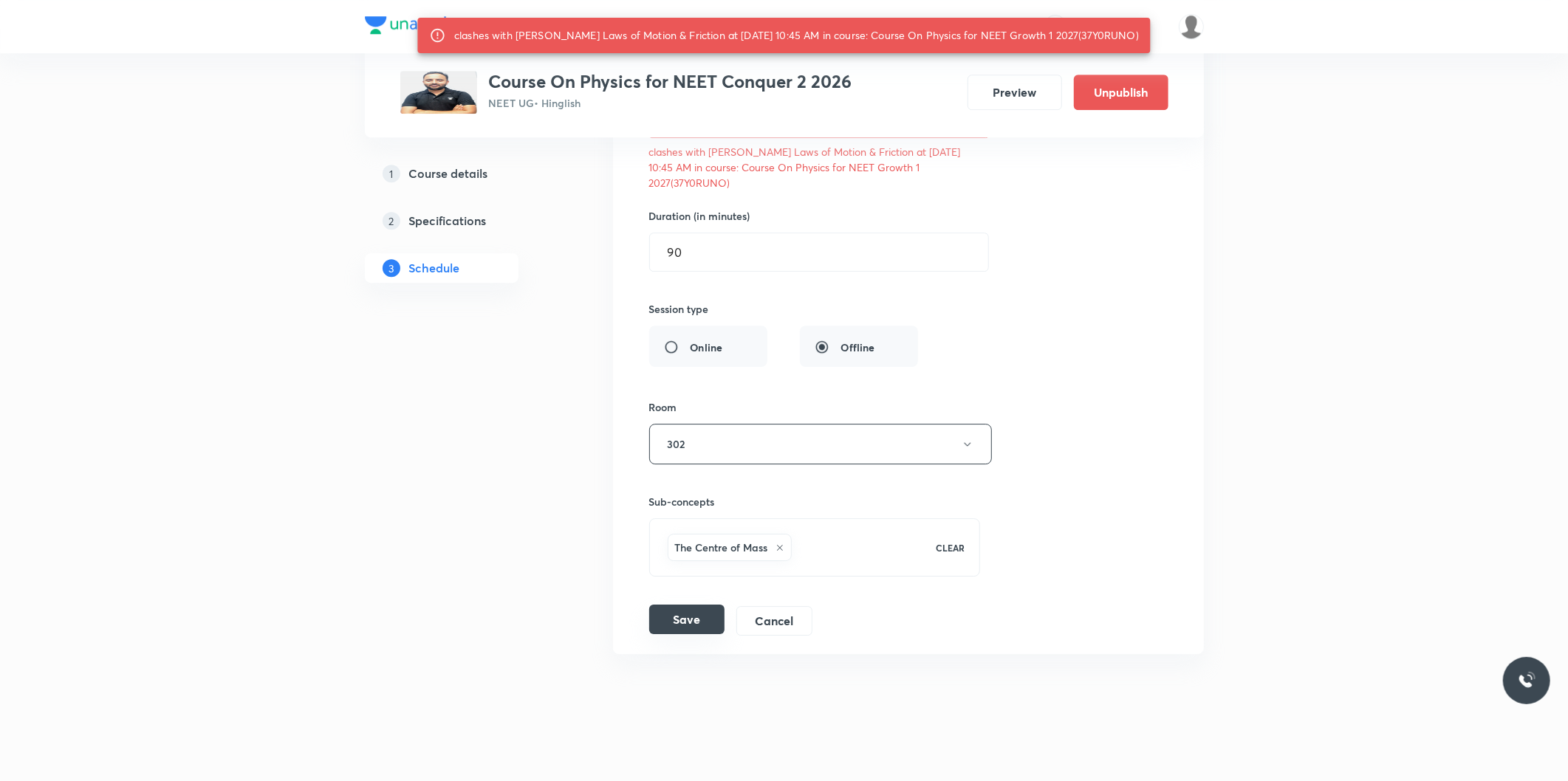
click at [661, 605] on button "Save" at bounding box center [687, 620] width 75 height 30
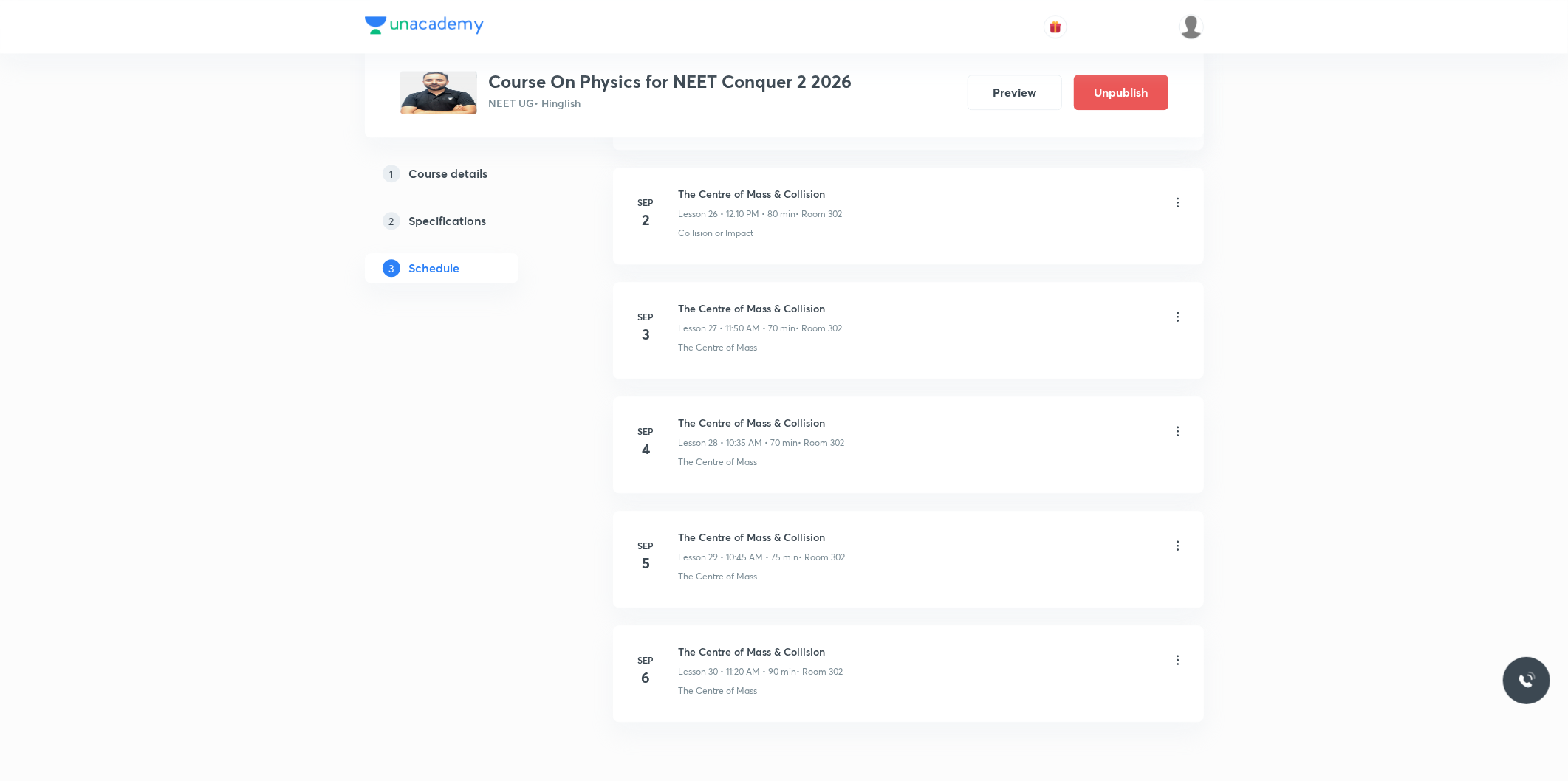
scroll to position [3161, 0]
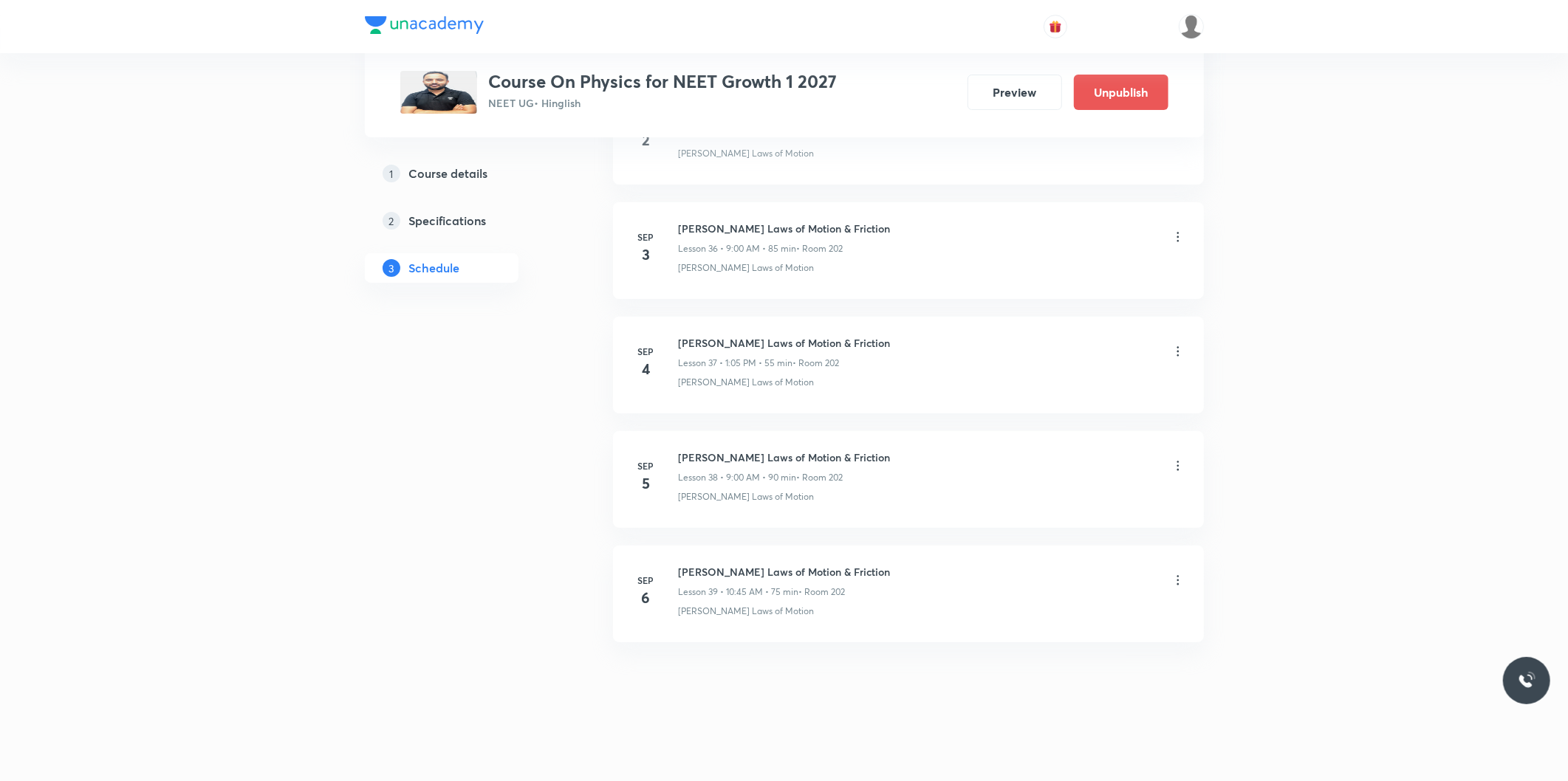
click at [1180, 582] on icon at bounding box center [1178, 580] width 14 height 14
click at [1060, 607] on li "Edit" at bounding box center [1101, 619] width 161 height 27
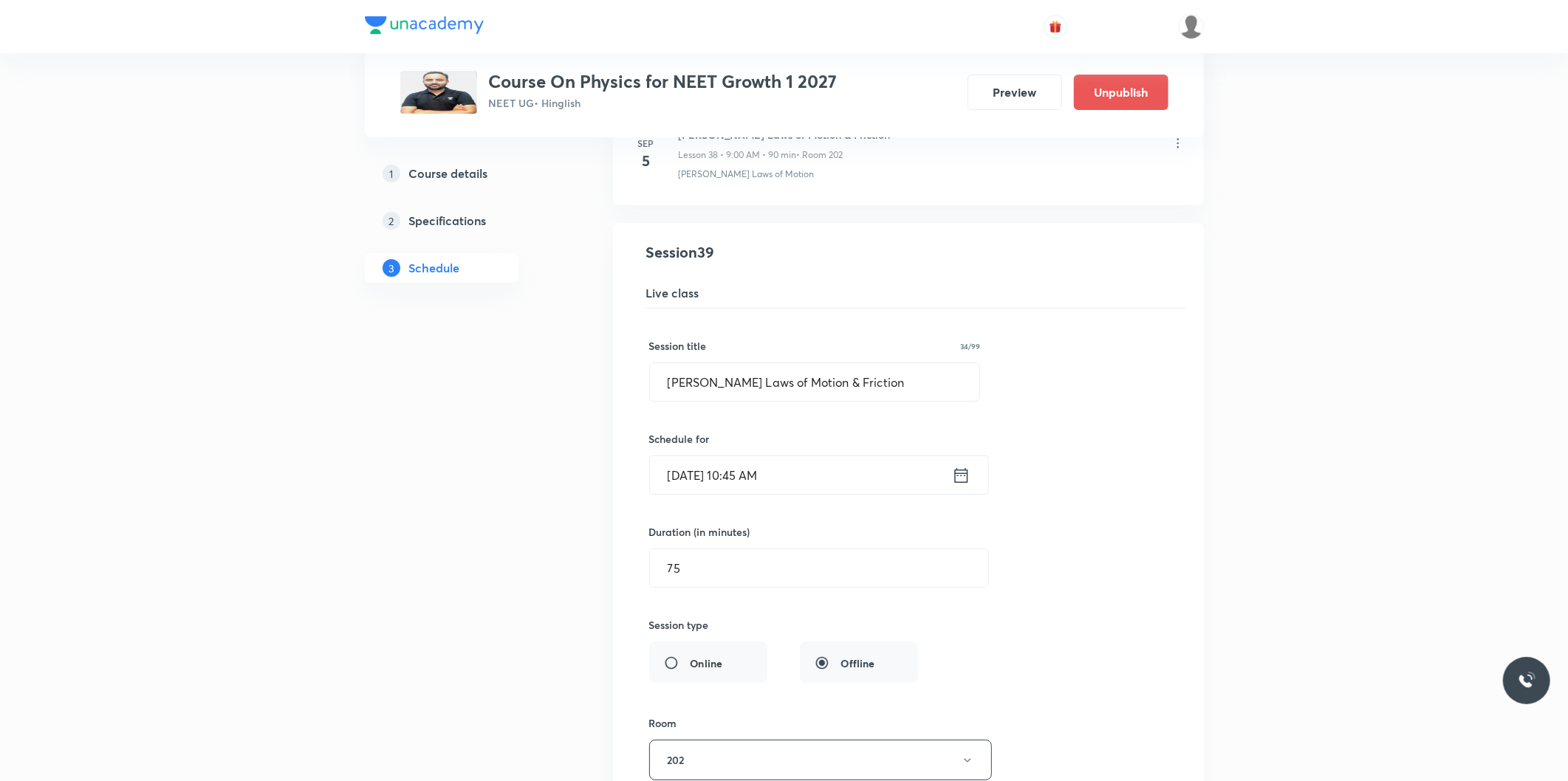
scroll to position [4515, 0]
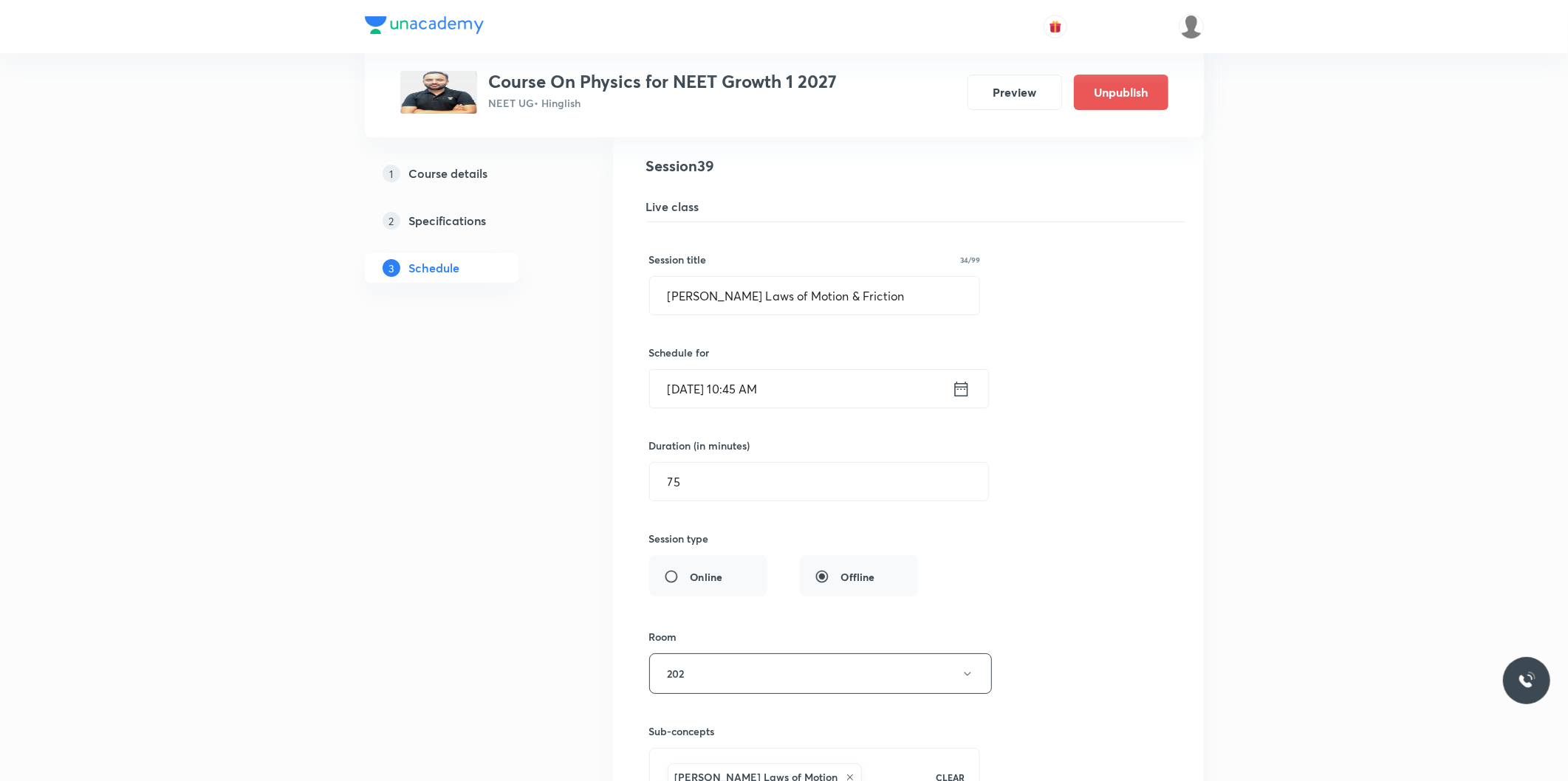
click at [762, 404] on input "Sep 6, 2025, 10:45 AM" at bounding box center [801, 388] width 302 height 37
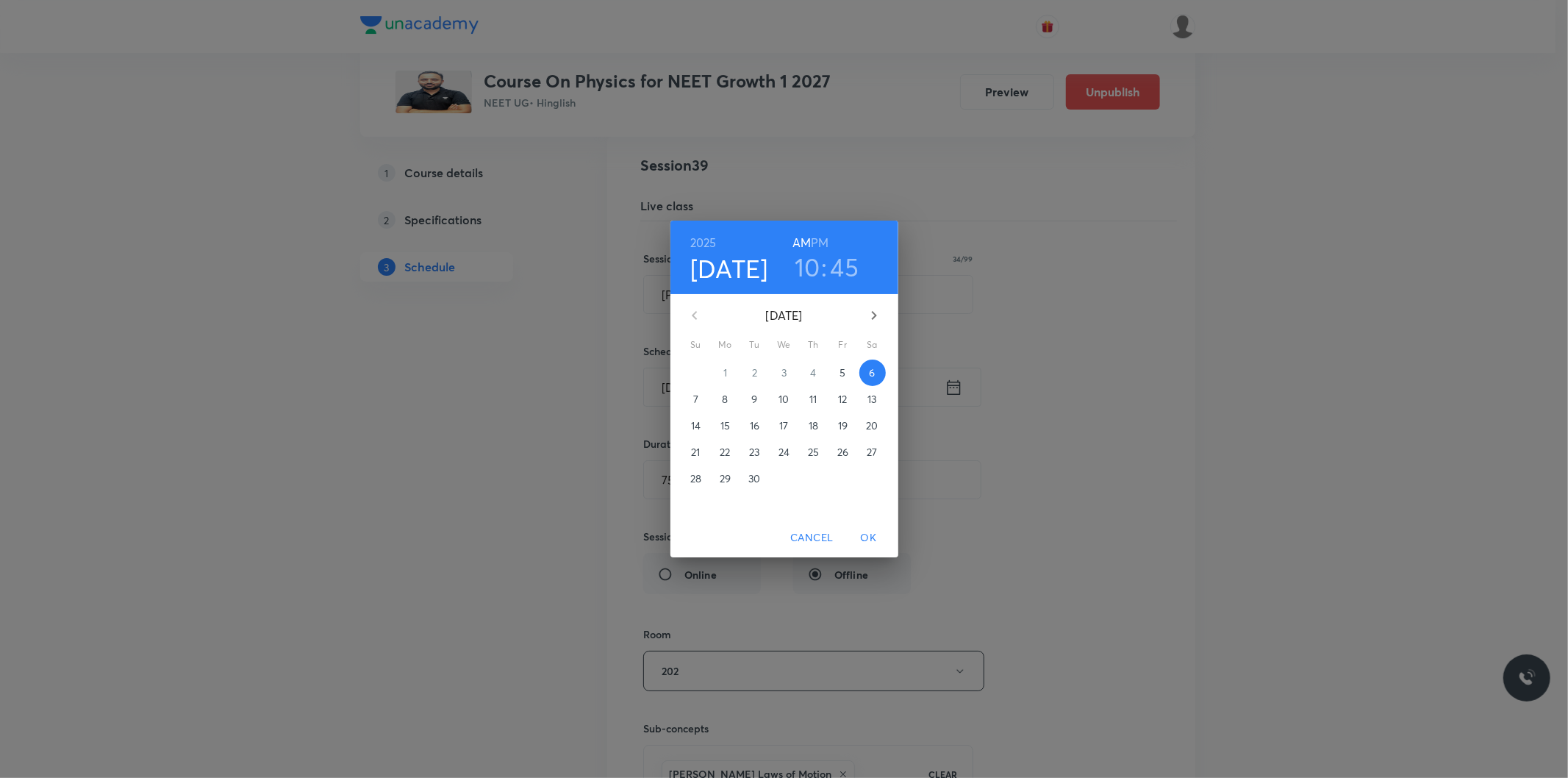
click at [803, 274] on h3 "10" at bounding box center [808, 267] width 26 height 31
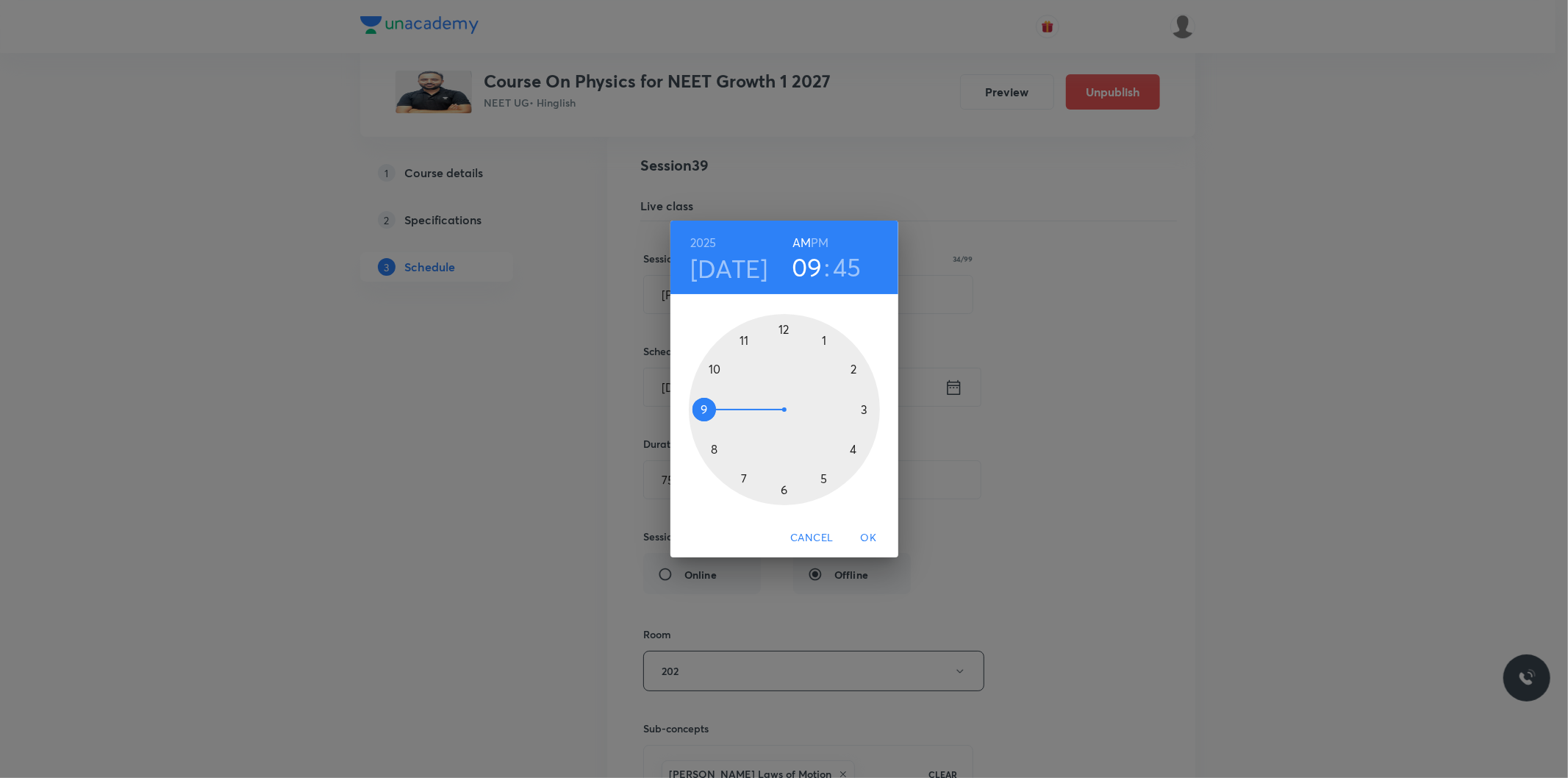
drag, startPoint x: 717, startPoint y: 384, endPoint x: 712, endPoint y: 399, distance: 15.8
click at [712, 399] on div at bounding box center [784, 409] width 191 height 191
drag, startPoint x: 707, startPoint y: 409, endPoint x: 847, endPoint y: 374, distance: 144.3
click at [847, 374] on div at bounding box center [784, 409] width 191 height 191
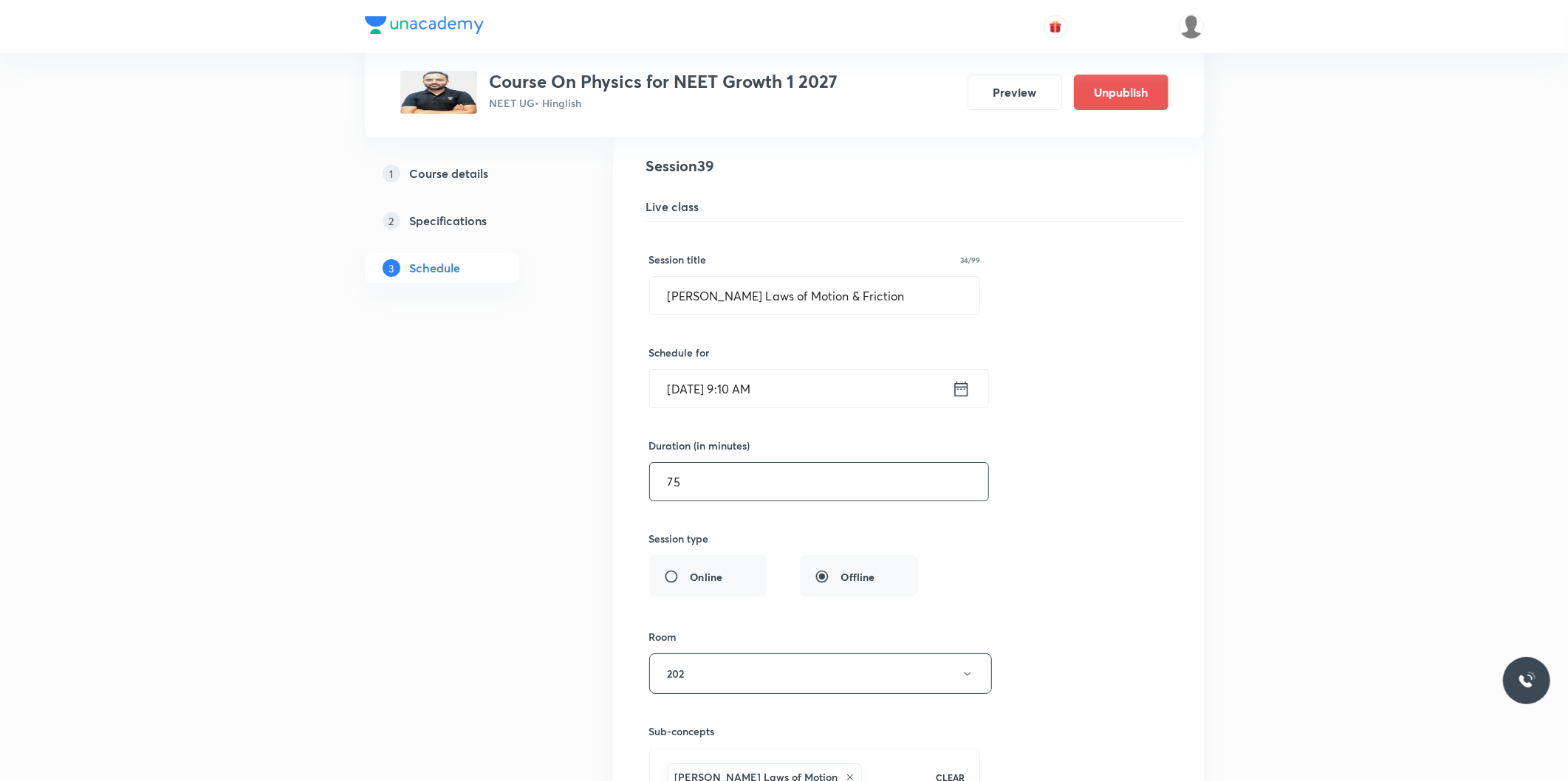
click at [721, 482] on input "75" at bounding box center [819, 481] width 338 height 37
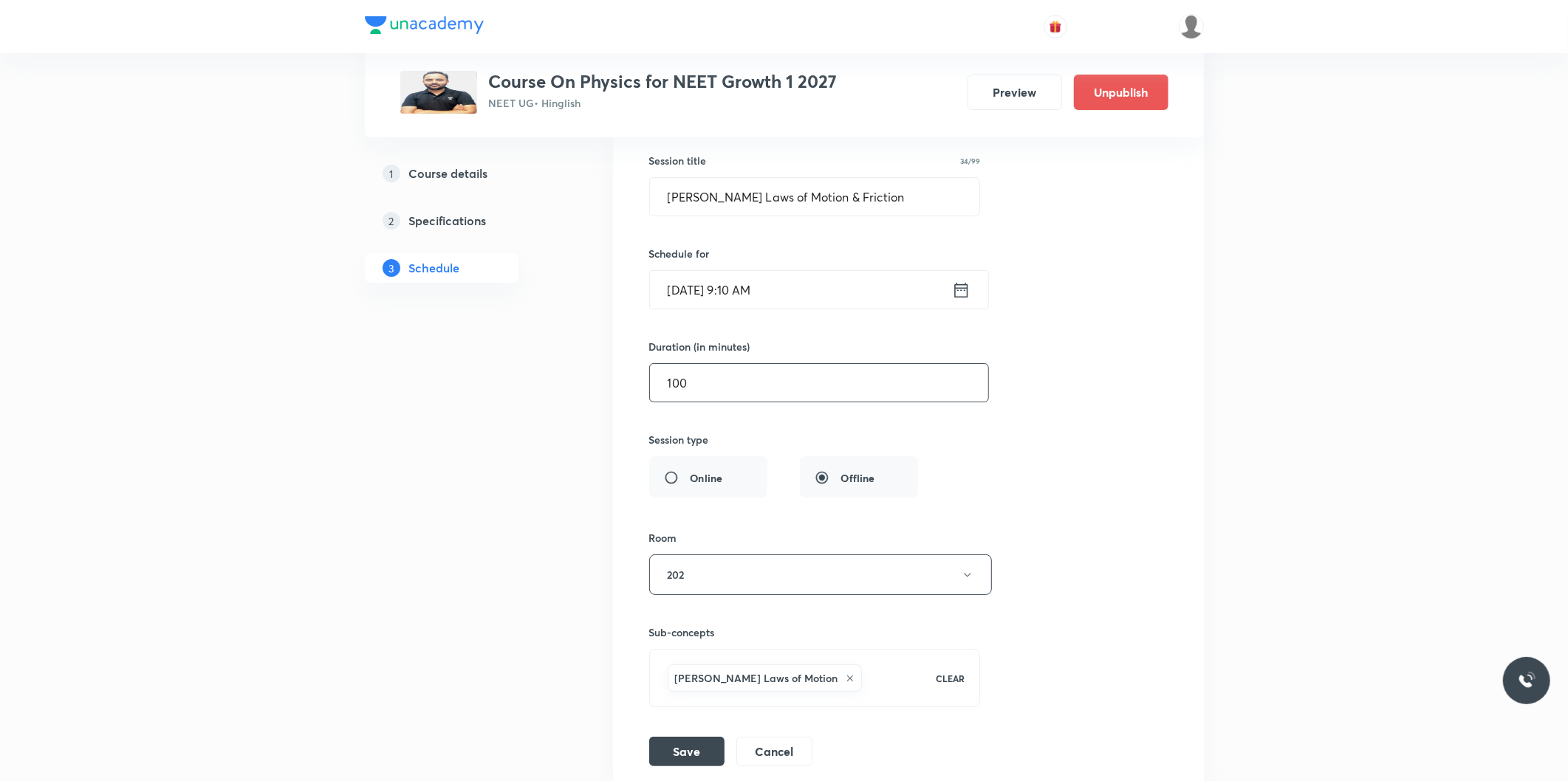
scroll to position [4761, 0]
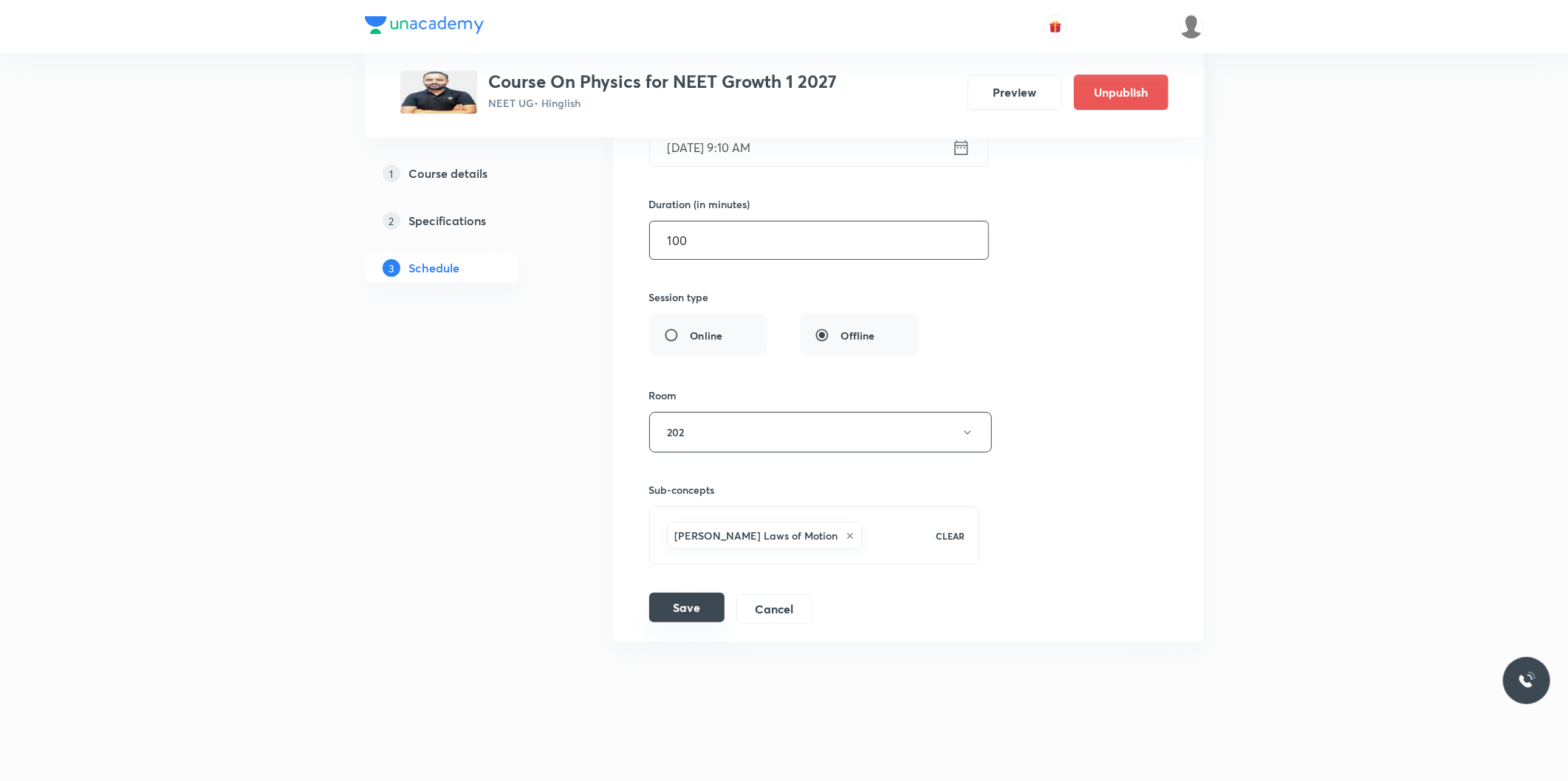
type input "100"
click at [690, 610] on button "Save" at bounding box center [687, 607] width 75 height 30
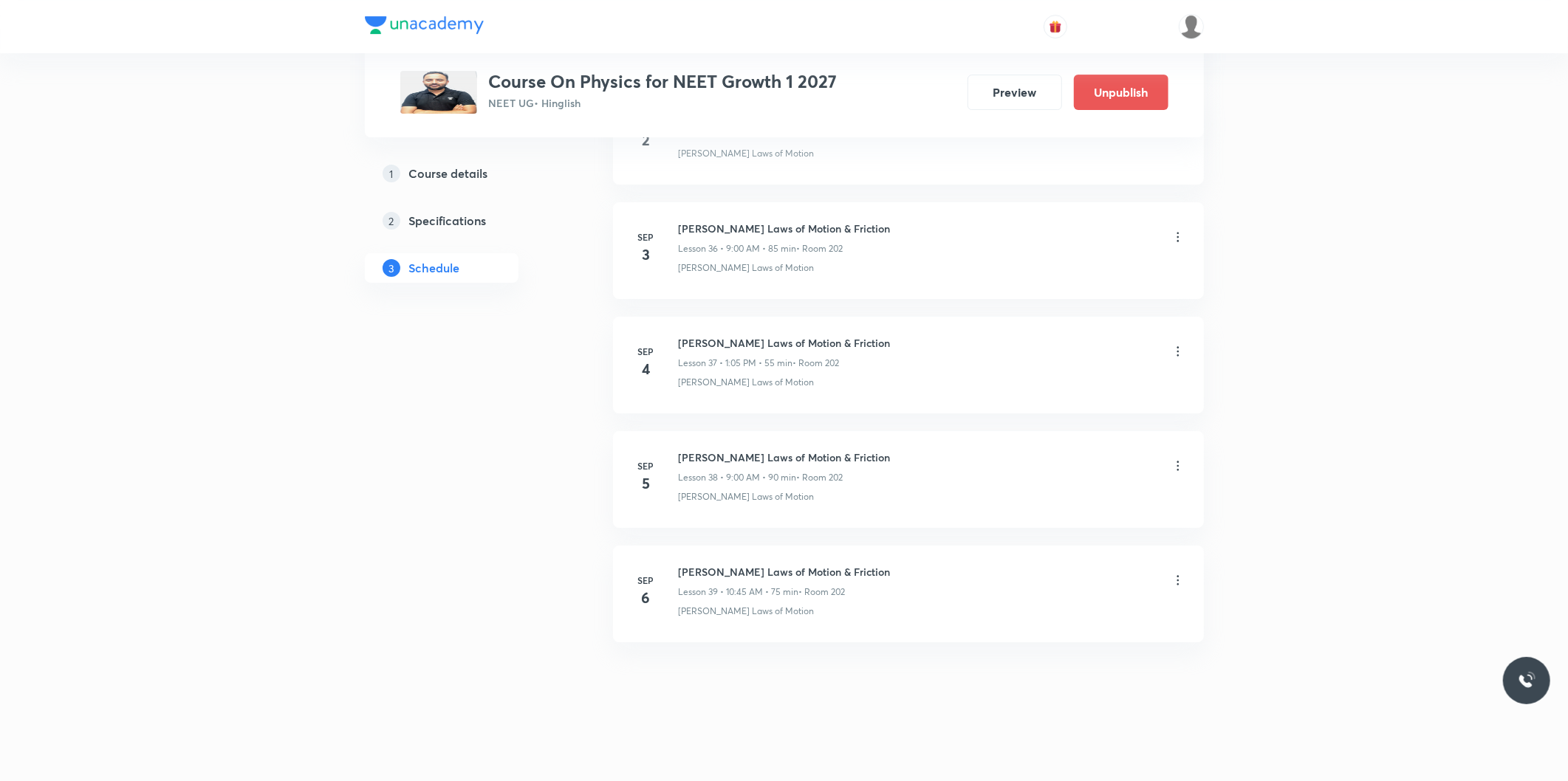
scroll to position [4192, 0]
click at [1172, 582] on icon at bounding box center [1178, 580] width 14 height 14
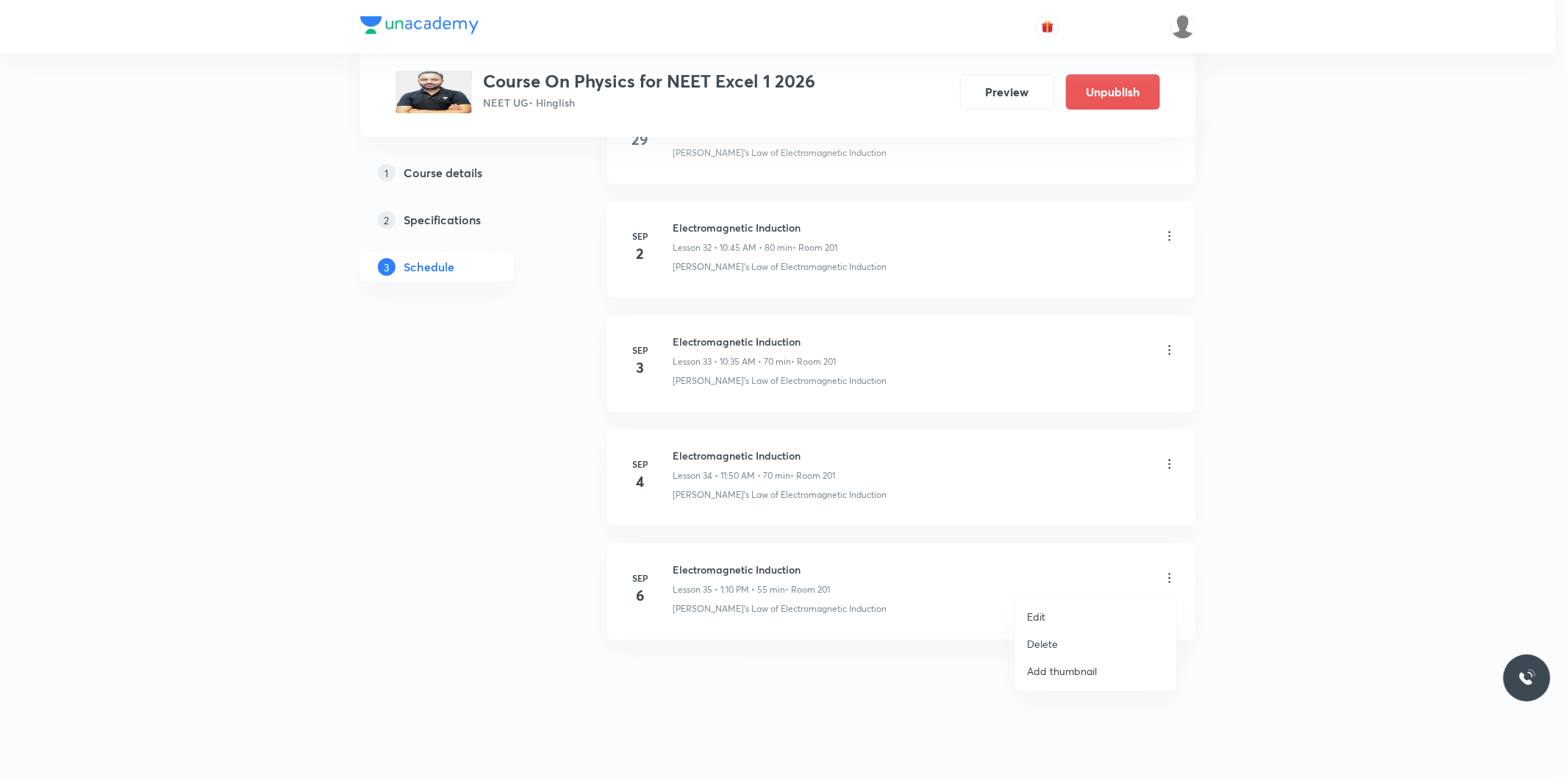
click at [1051, 615] on li "Edit" at bounding box center [1096, 617] width 161 height 27
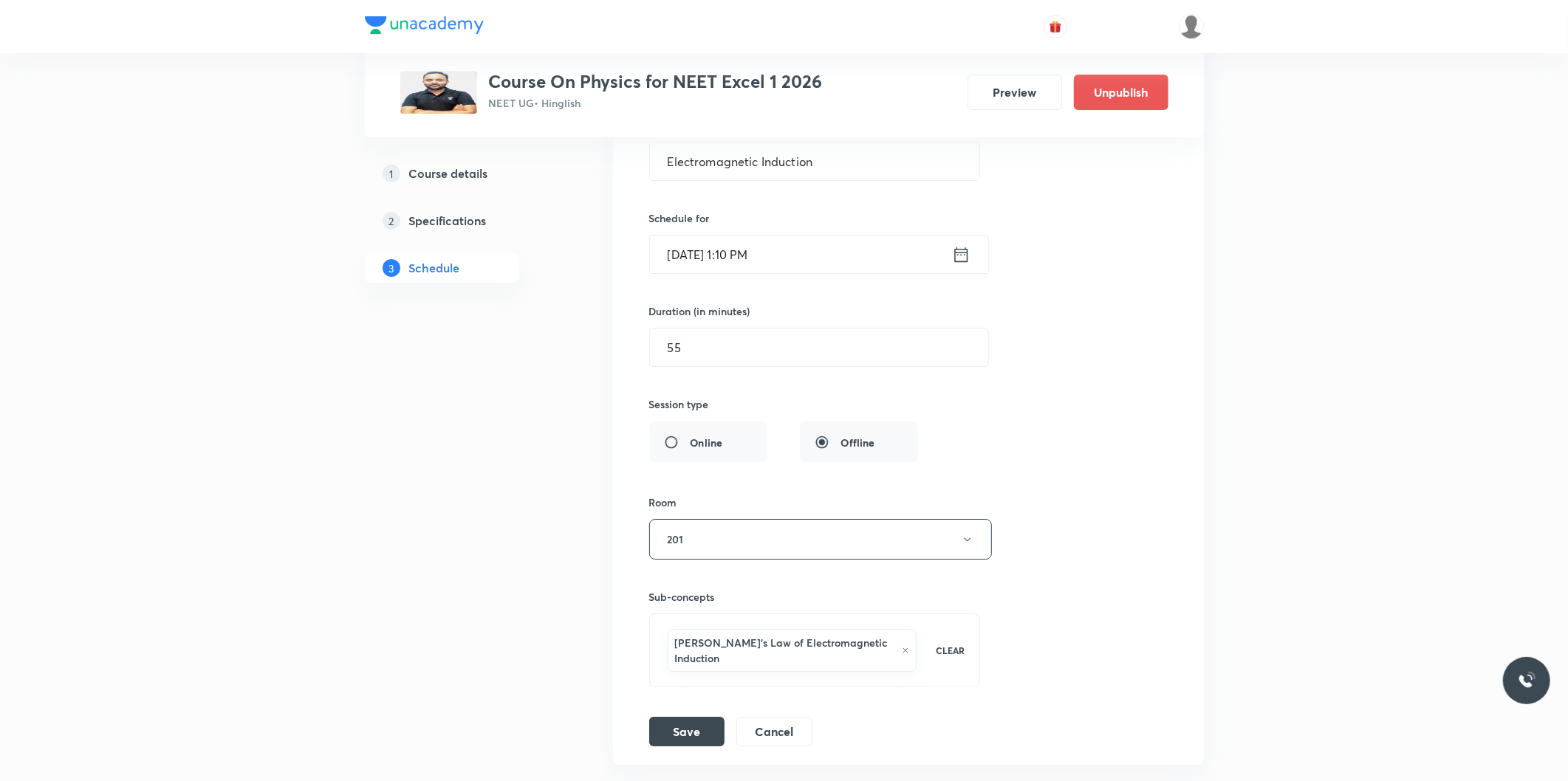
scroll to position [4056, 0]
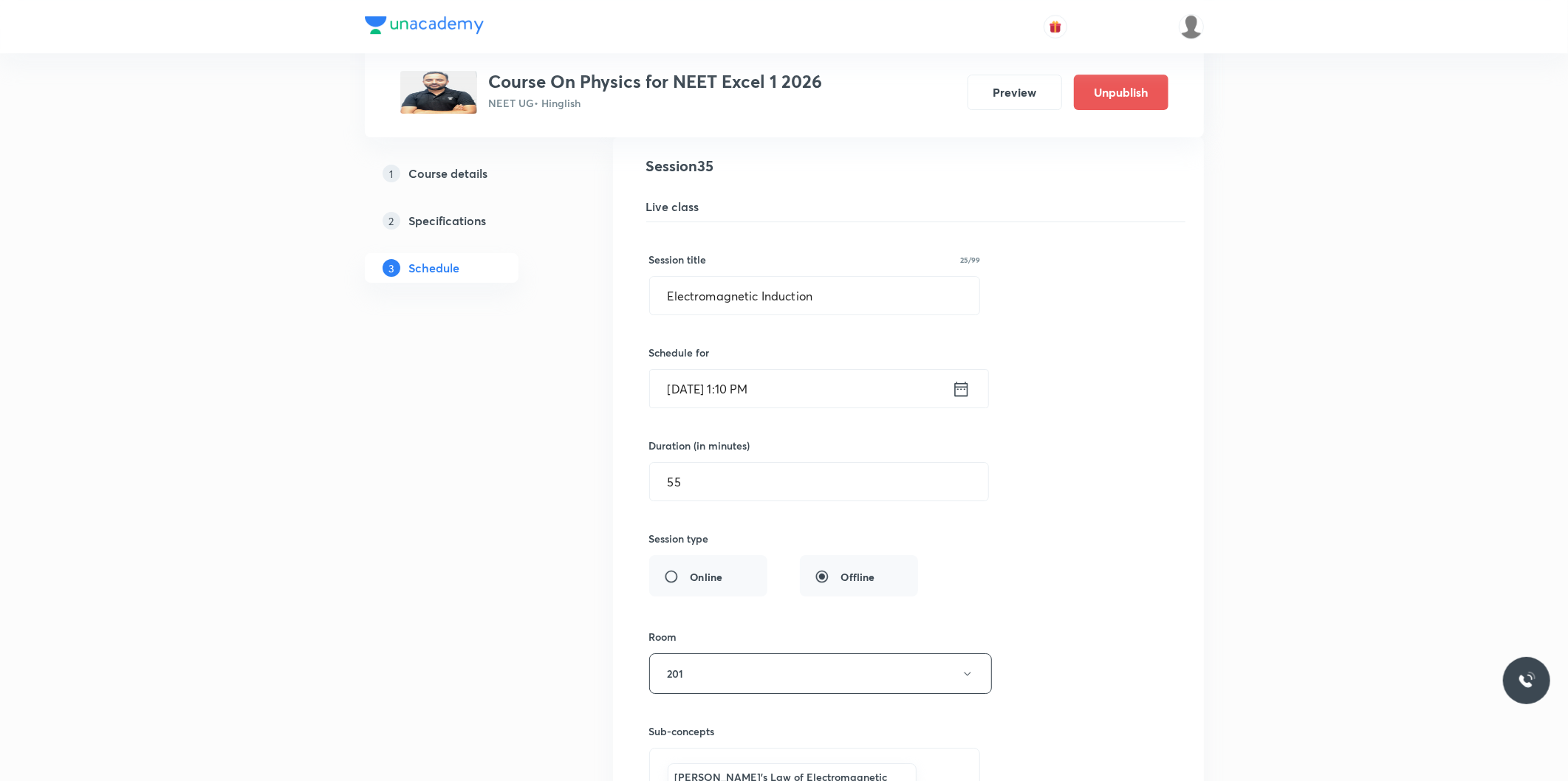
click at [754, 393] on input "[DATE] 1:10 PM" at bounding box center [801, 388] width 302 height 37
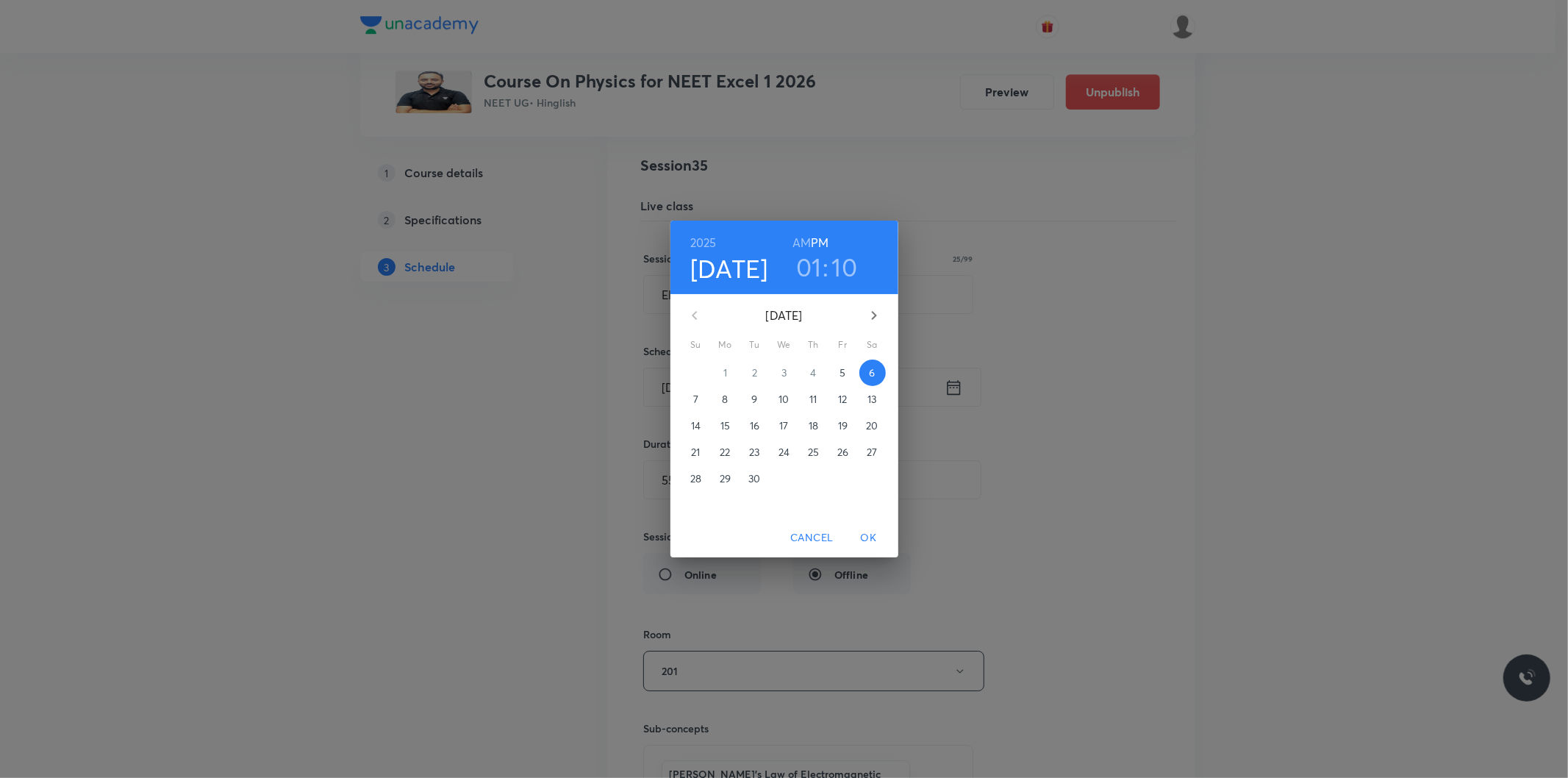
click at [842, 282] on h3 "10" at bounding box center [845, 267] width 26 height 31
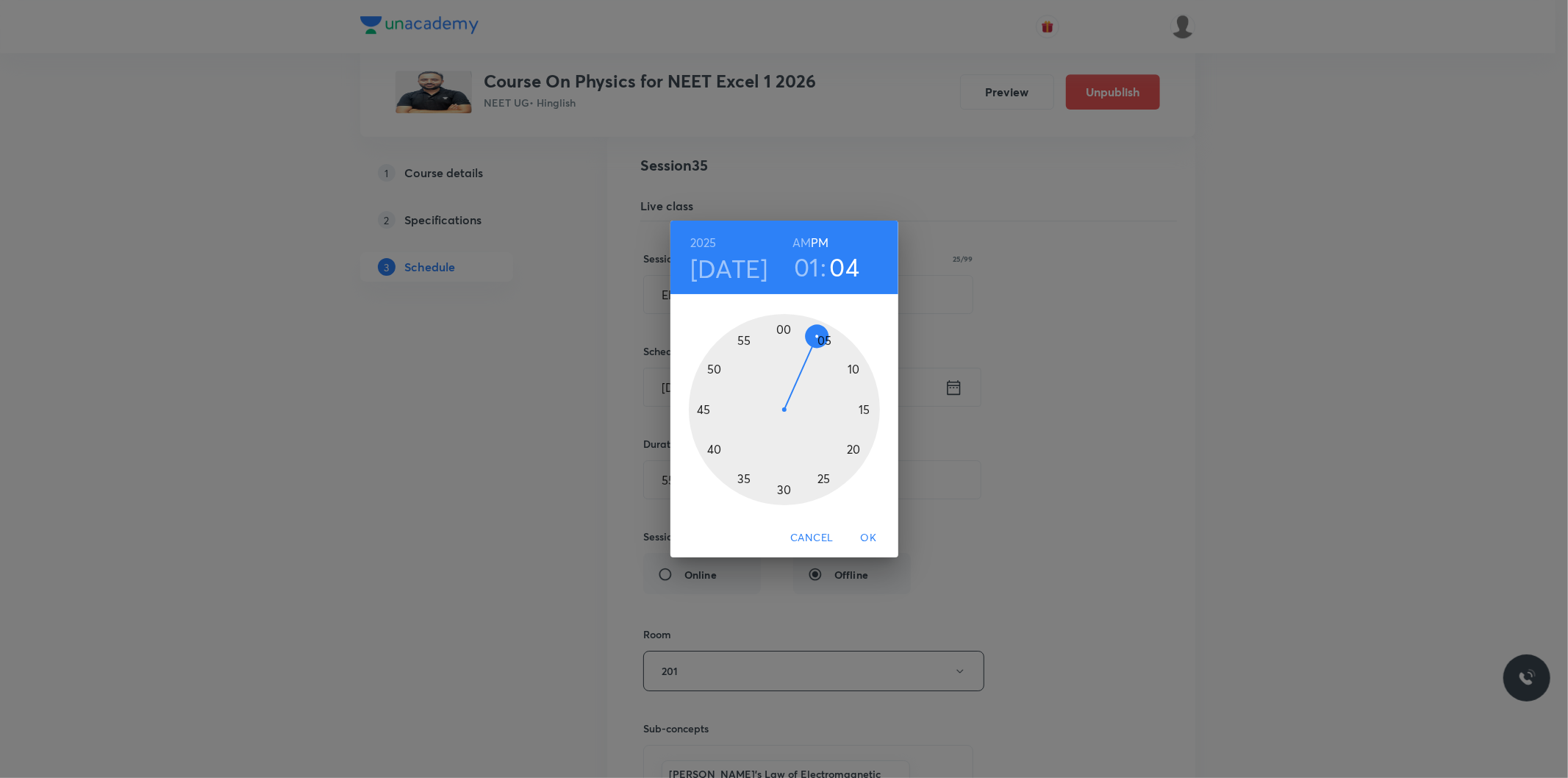
drag, startPoint x: 858, startPoint y: 365, endPoint x: 820, endPoint y: 338, distance: 46.6
click at [820, 338] on div at bounding box center [784, 409] width 191 height 191
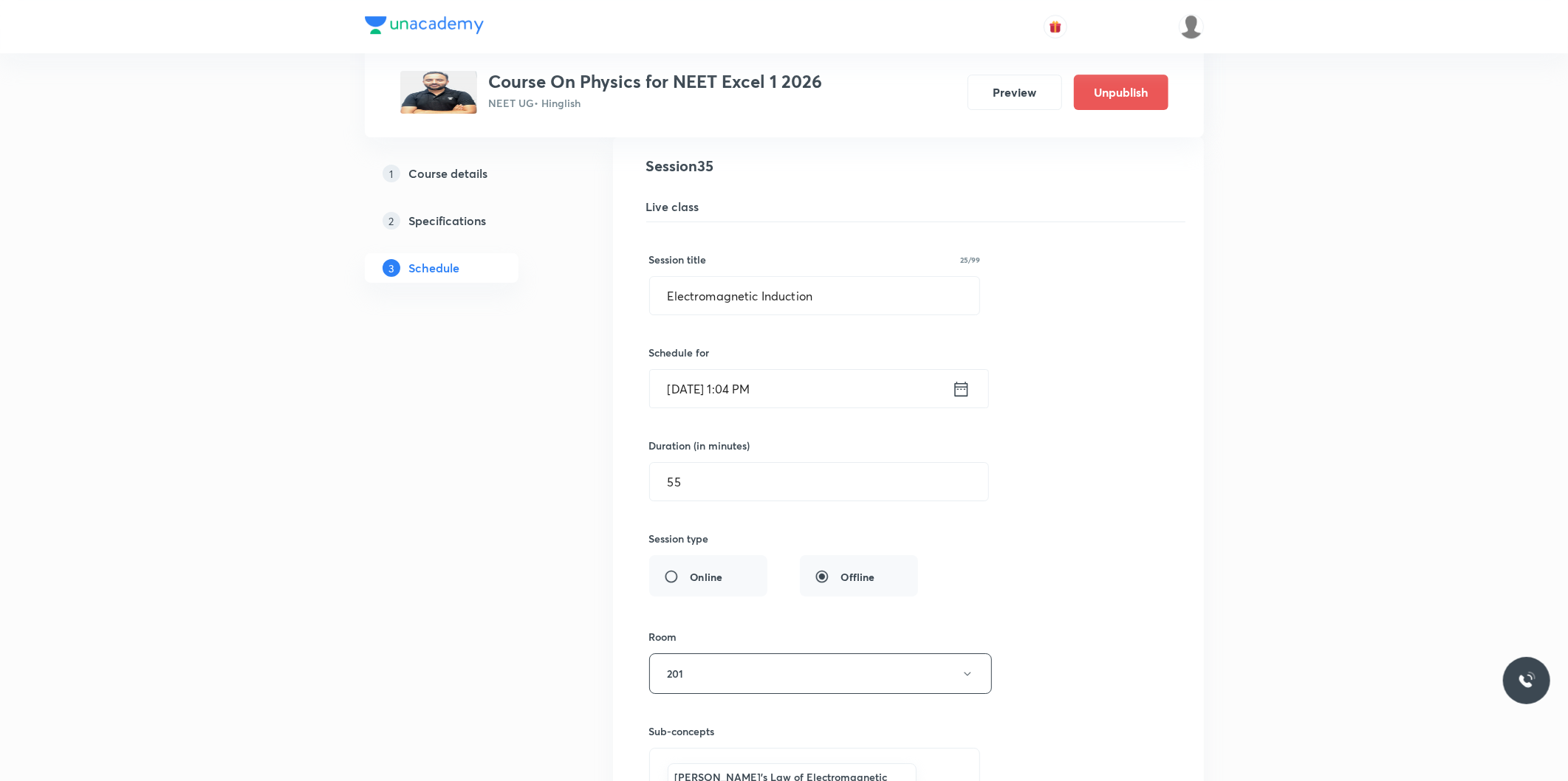
click at [752, 384] on input "[DATE] 1:04 PM" at bounding box center [801, 388] width 302 height 37
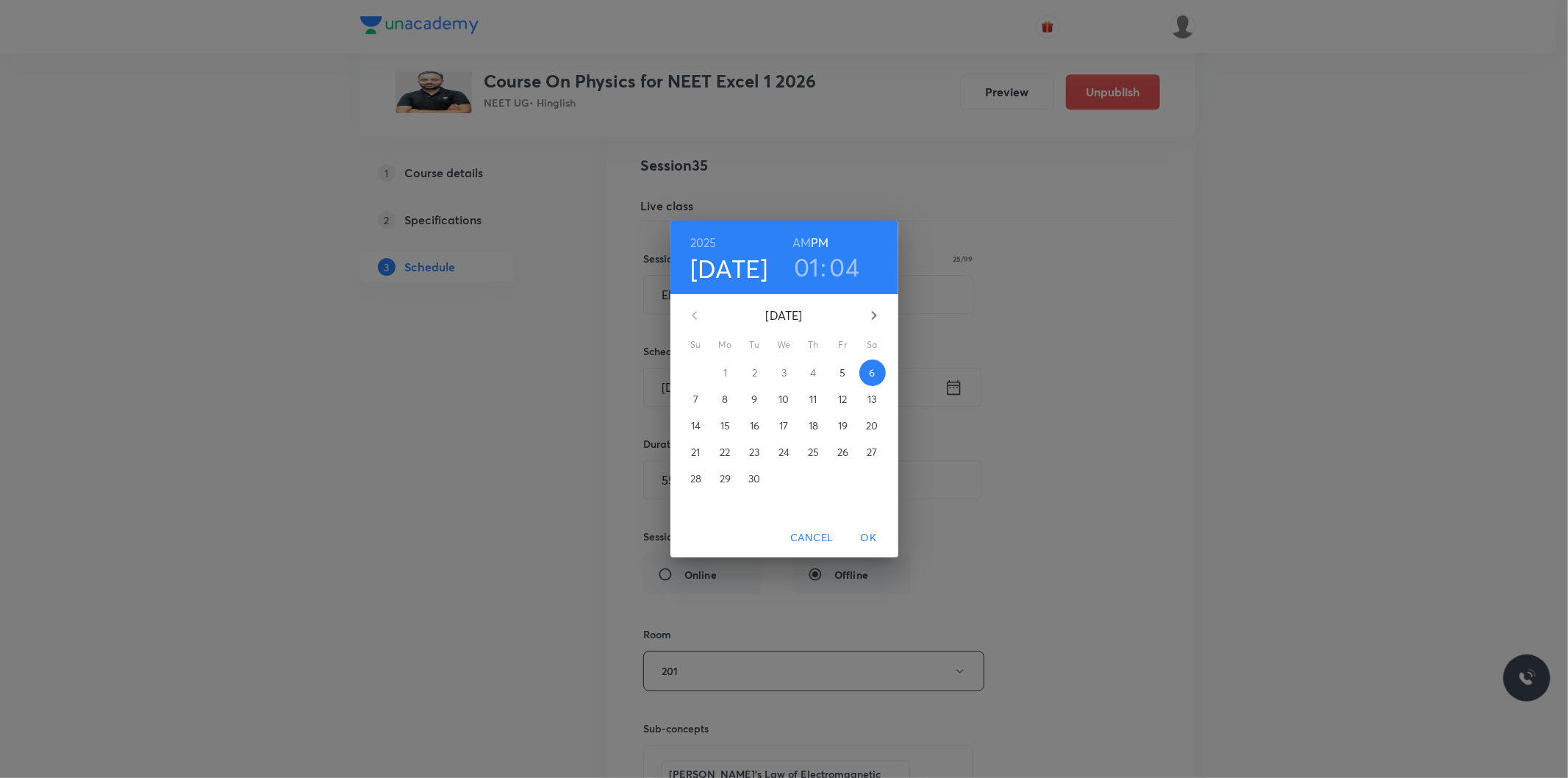
click at [847, 258] on h3 "04" at bounding box center [845, 267] width 30 height 31
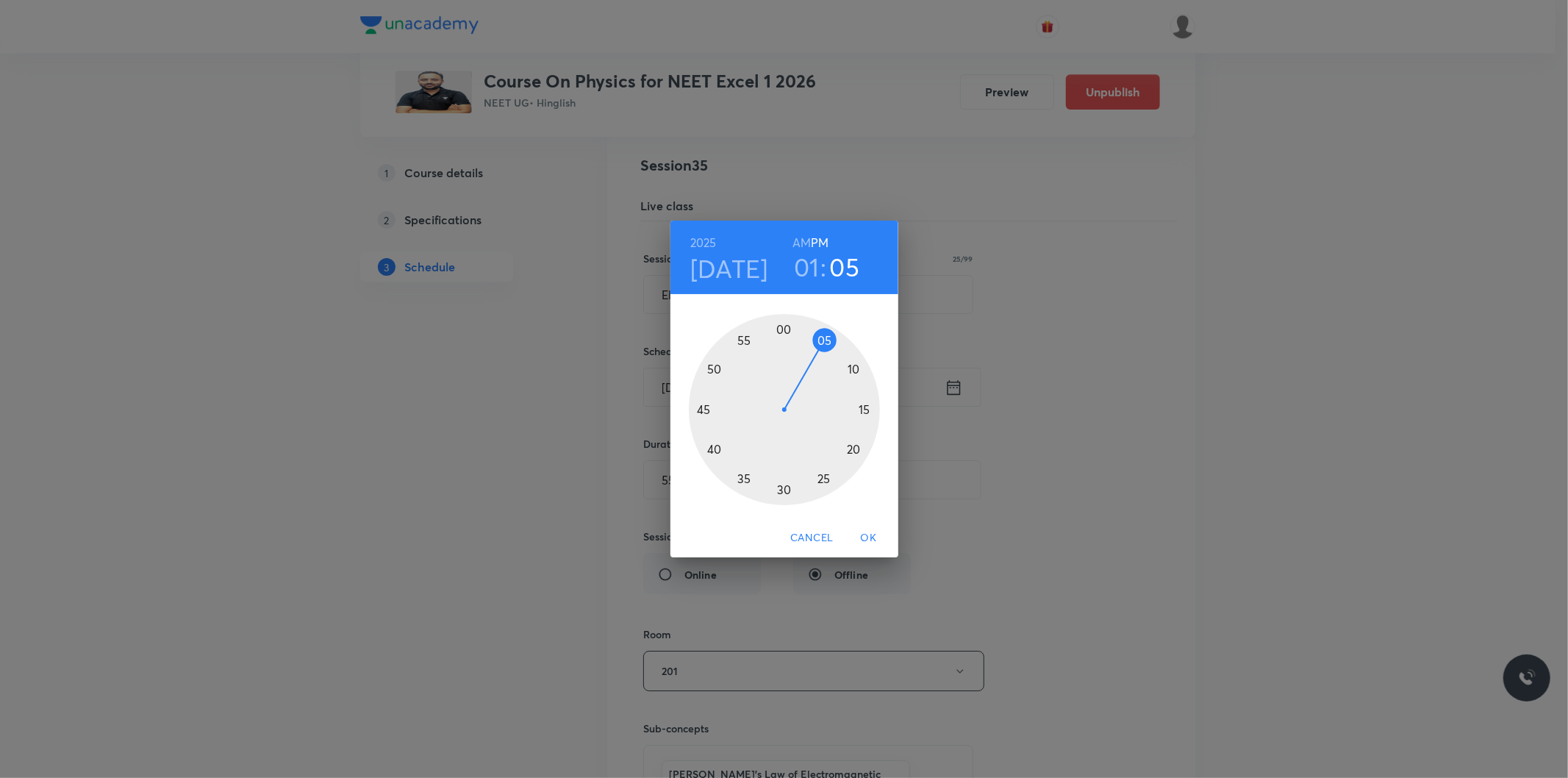
drag, startPoint x: 817, startPoint y: 330, endPoint x: 827, endPoint y: 330, distance: 10.0
click at [827, 330] on div at bounding box center [784, 409] width 191 height 191
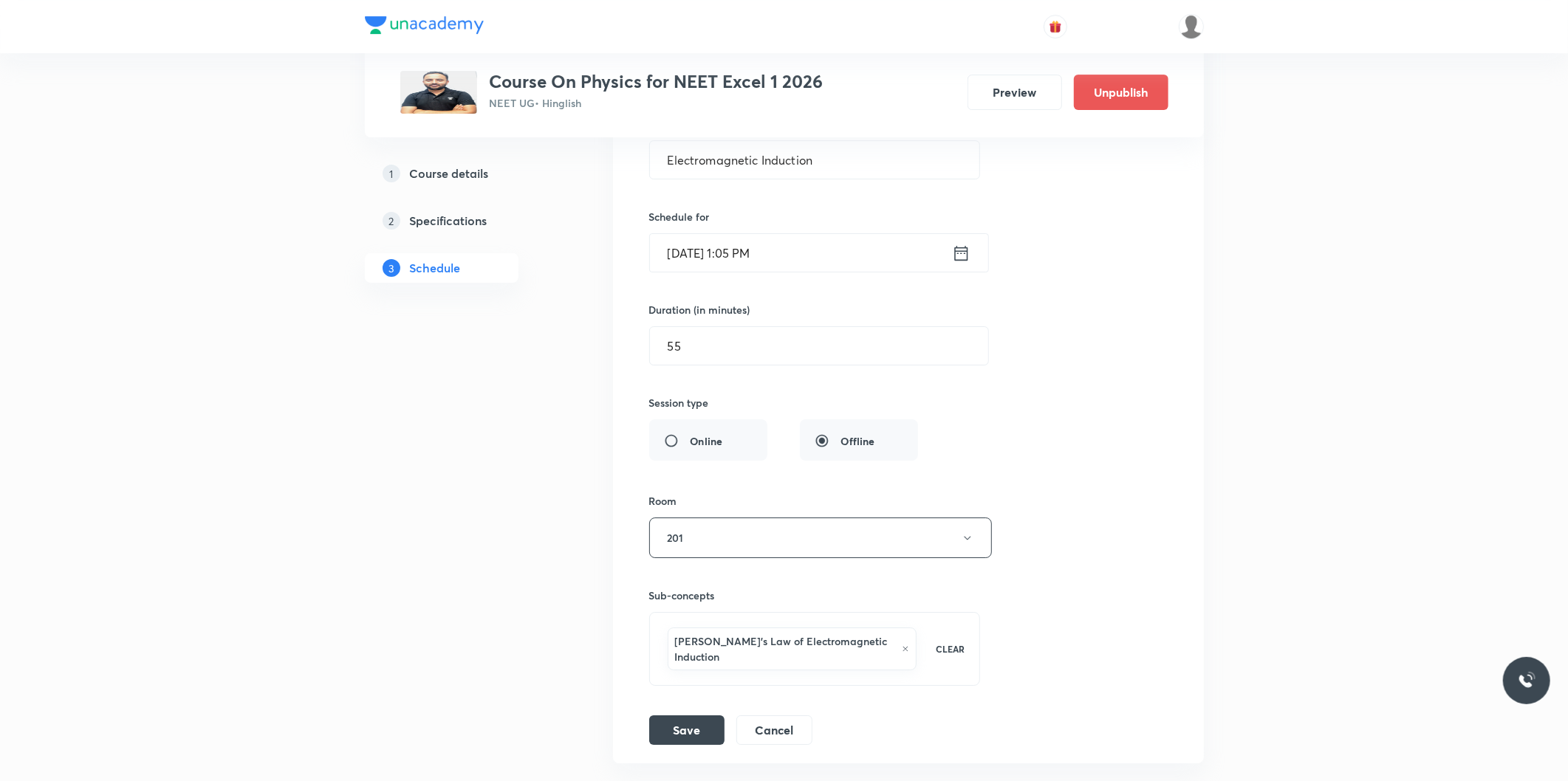
scroll to position [4302, 0]
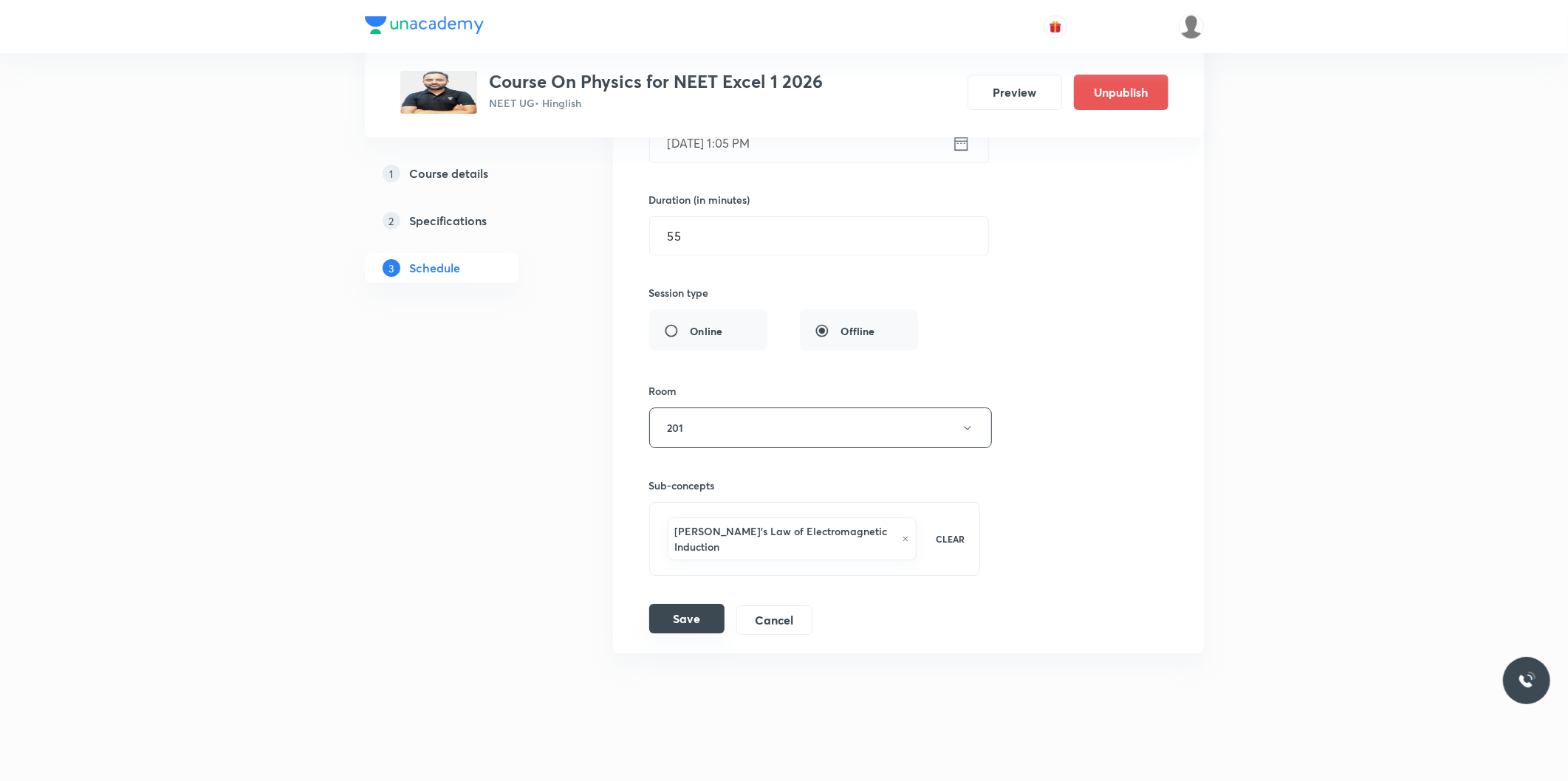
click at [707, 604] on button "Save" at bounding box center [687, 619] width 75 height 30
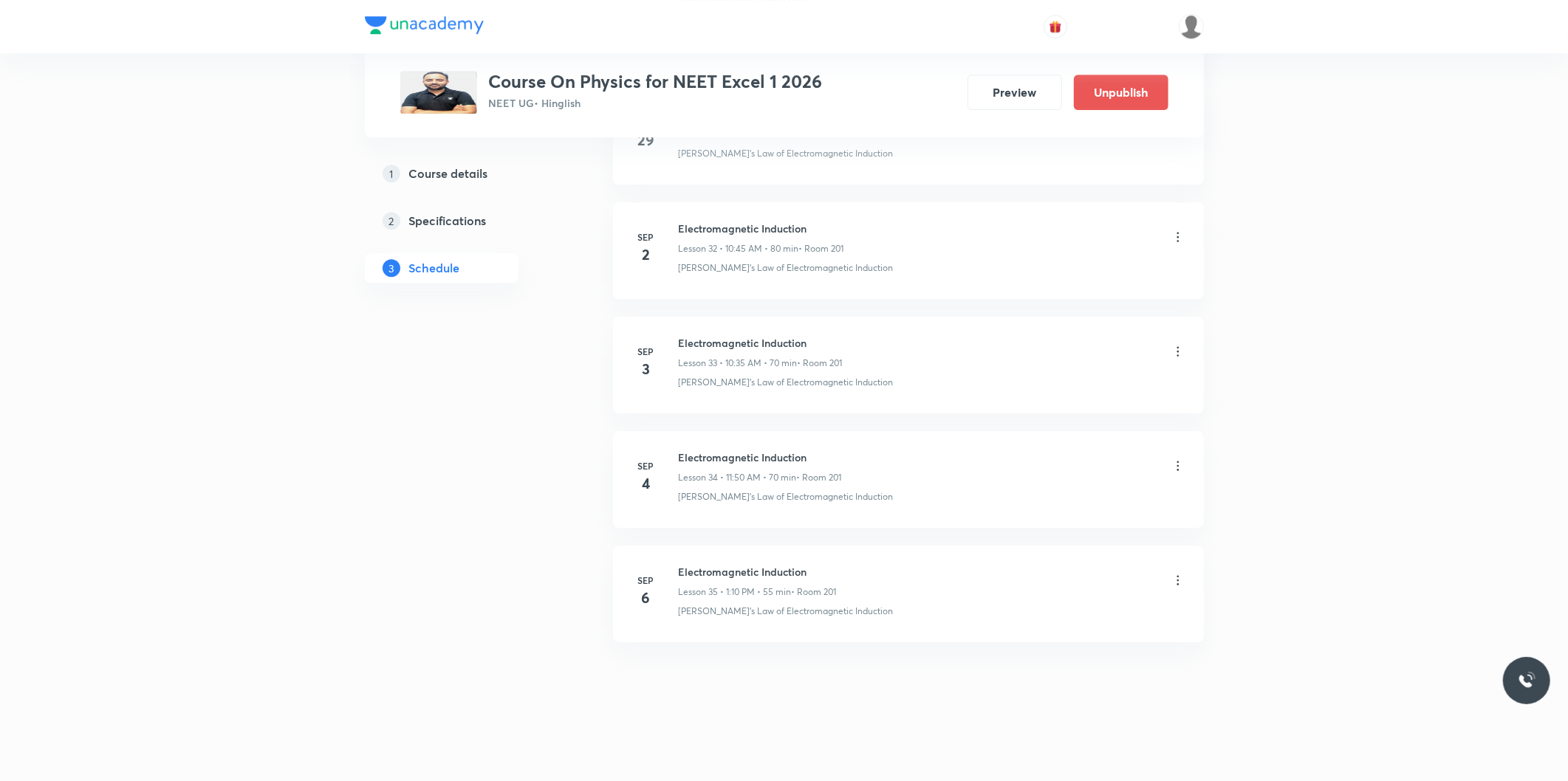
scroll to position [3733, 0]
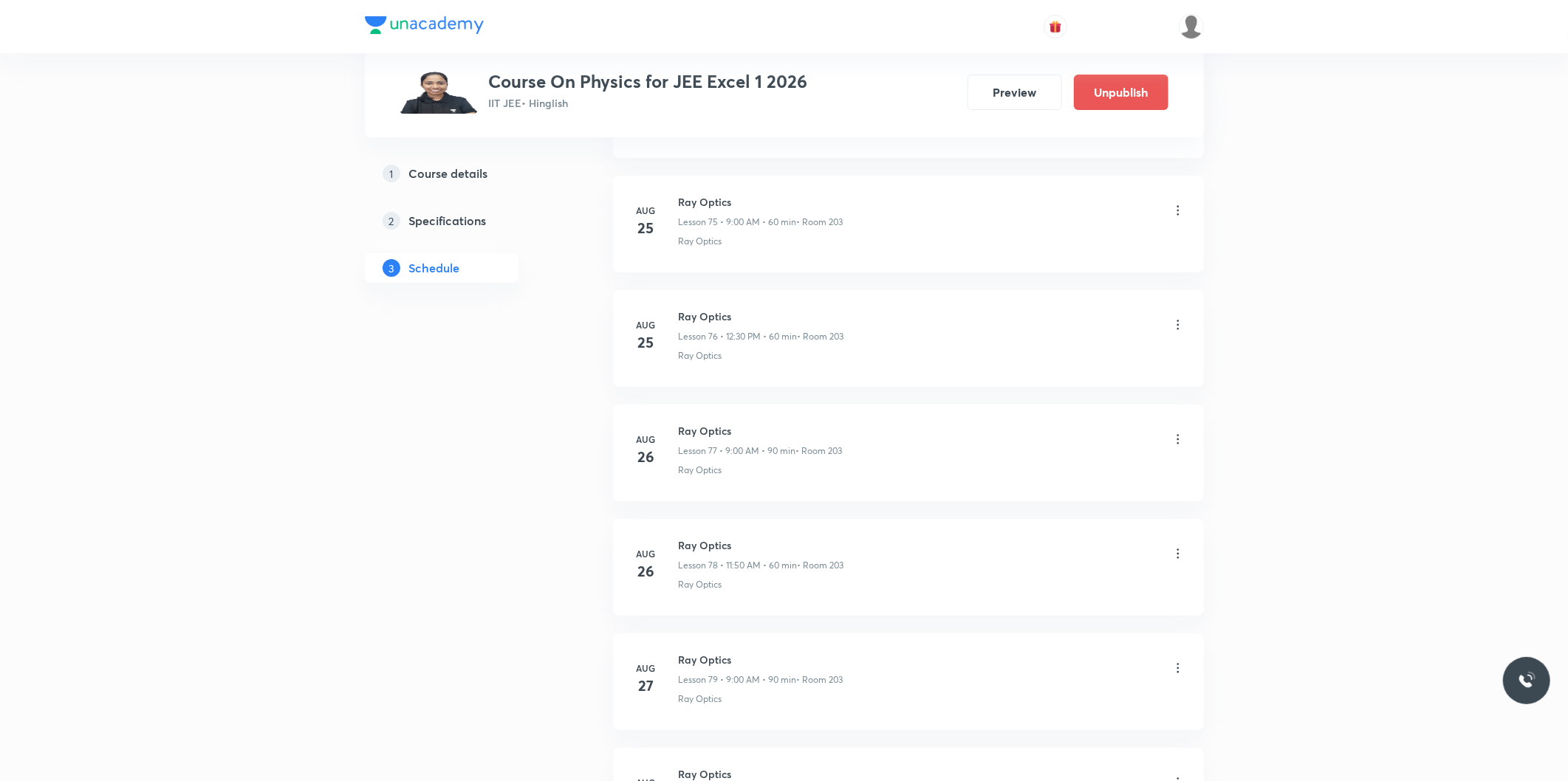
scroll to position [10258, 0]
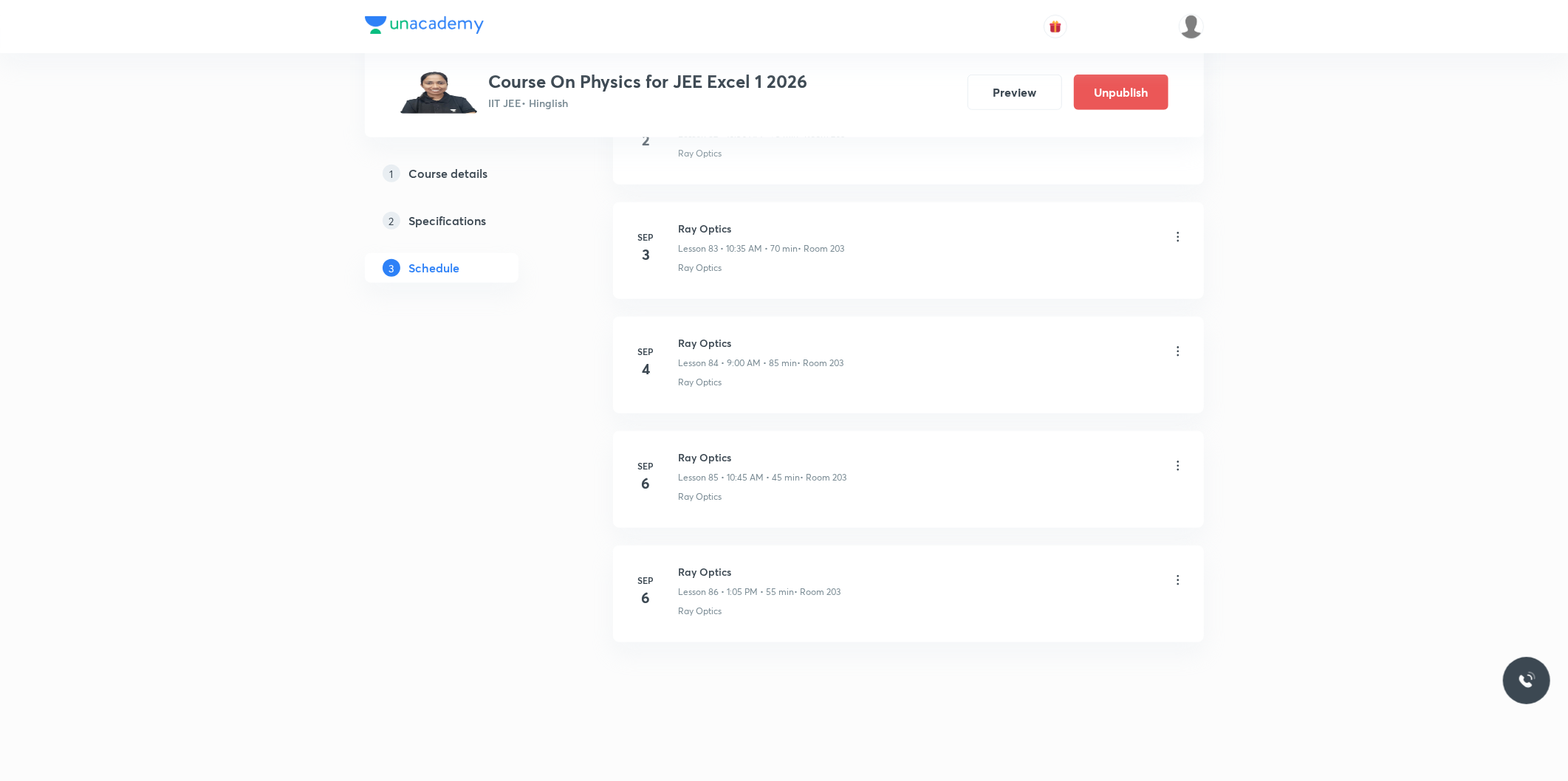
click at [1178, 585] on icon at bounding box center [1178, 580] width 14 height 14
click at [1072, 638] on li "Delete" at bounding box center [1101, 646] width 161 height 27
click at [1010, 744] on button "Delete" at bounding box center [996, 750] width 130 height 36
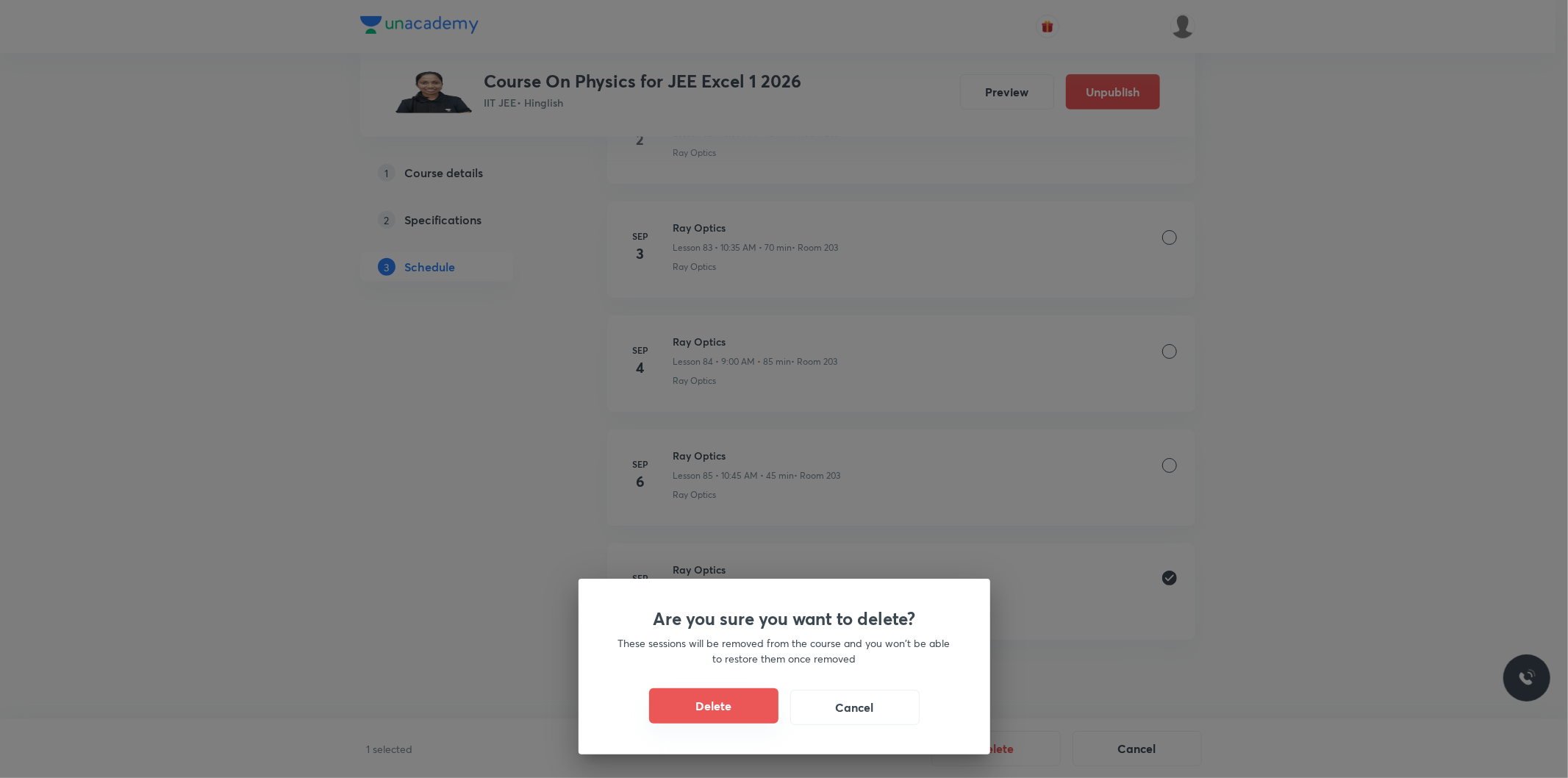
click at [728, 708] on button "Delete" at bounding box center [714, 706] width 130 height 36
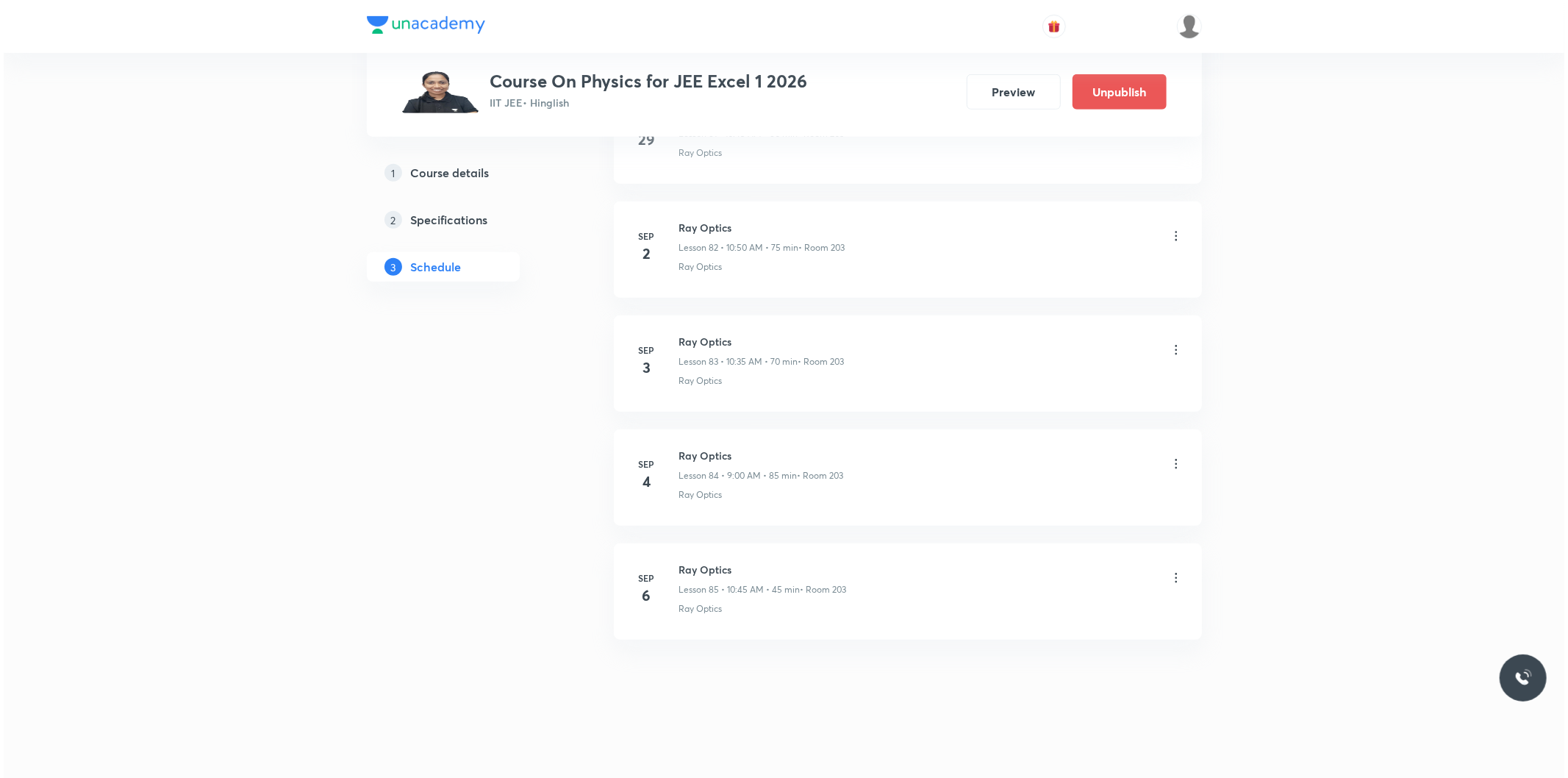
scroll to position [10103, 0]
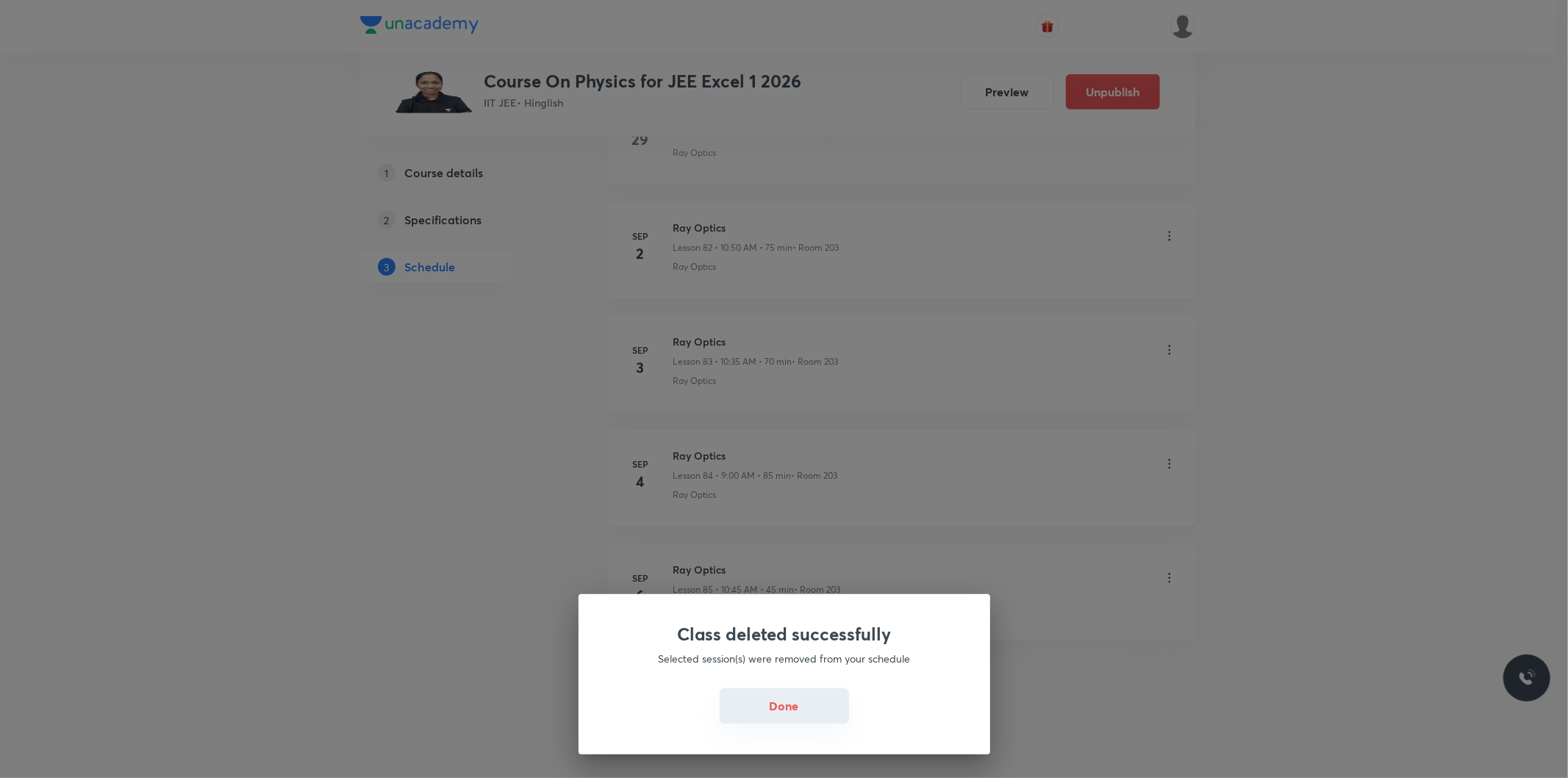
click at [781, 711] on button "Done" at bounding box center [784, 706] width 130 height 36
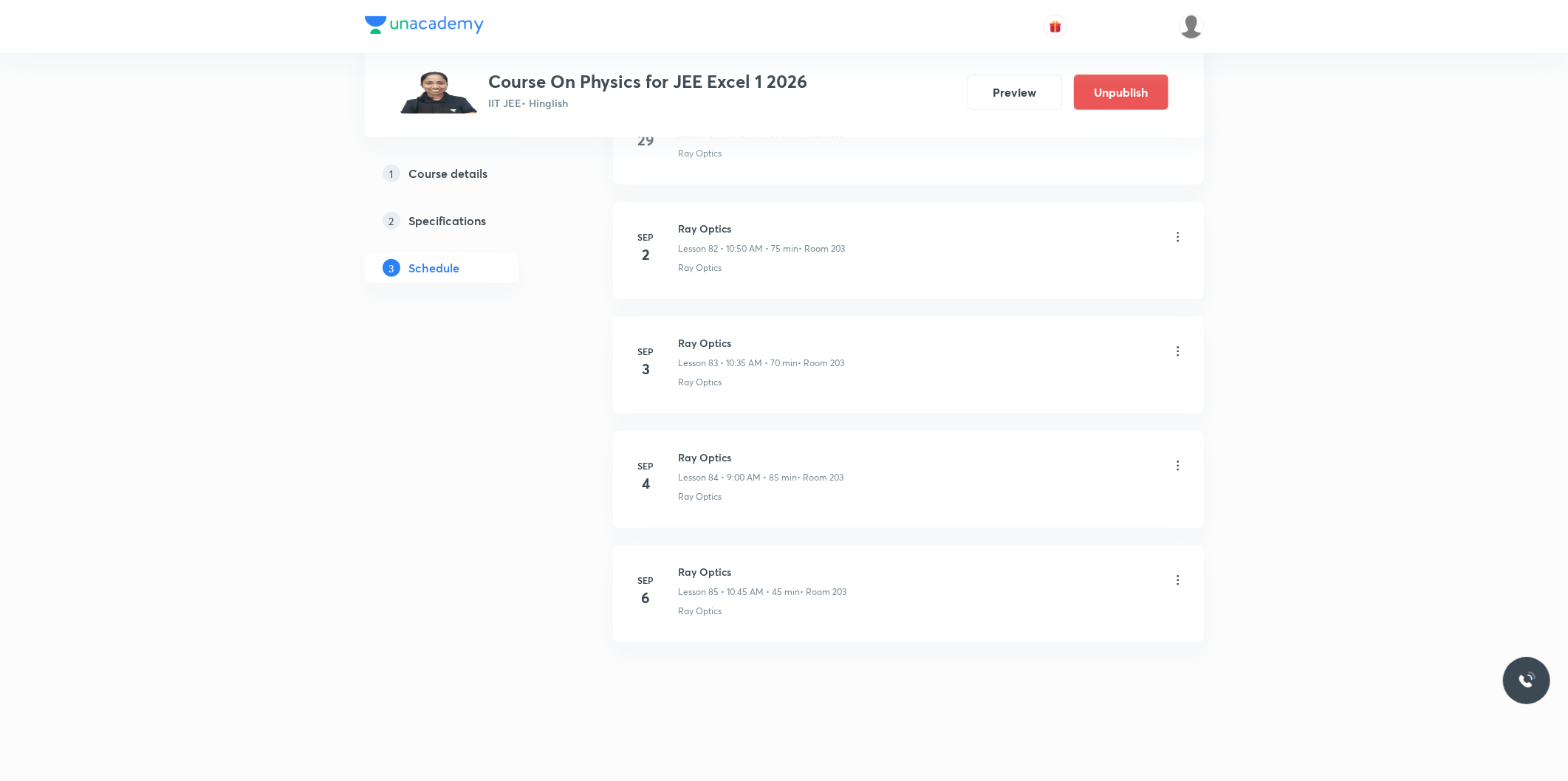
click at [1171, 580] on icon at bounding box center [1178, 580] width 14 height 14
click at [1060, 614] on li "Edit" at bounding box center [1101, 620] width 161 height 27
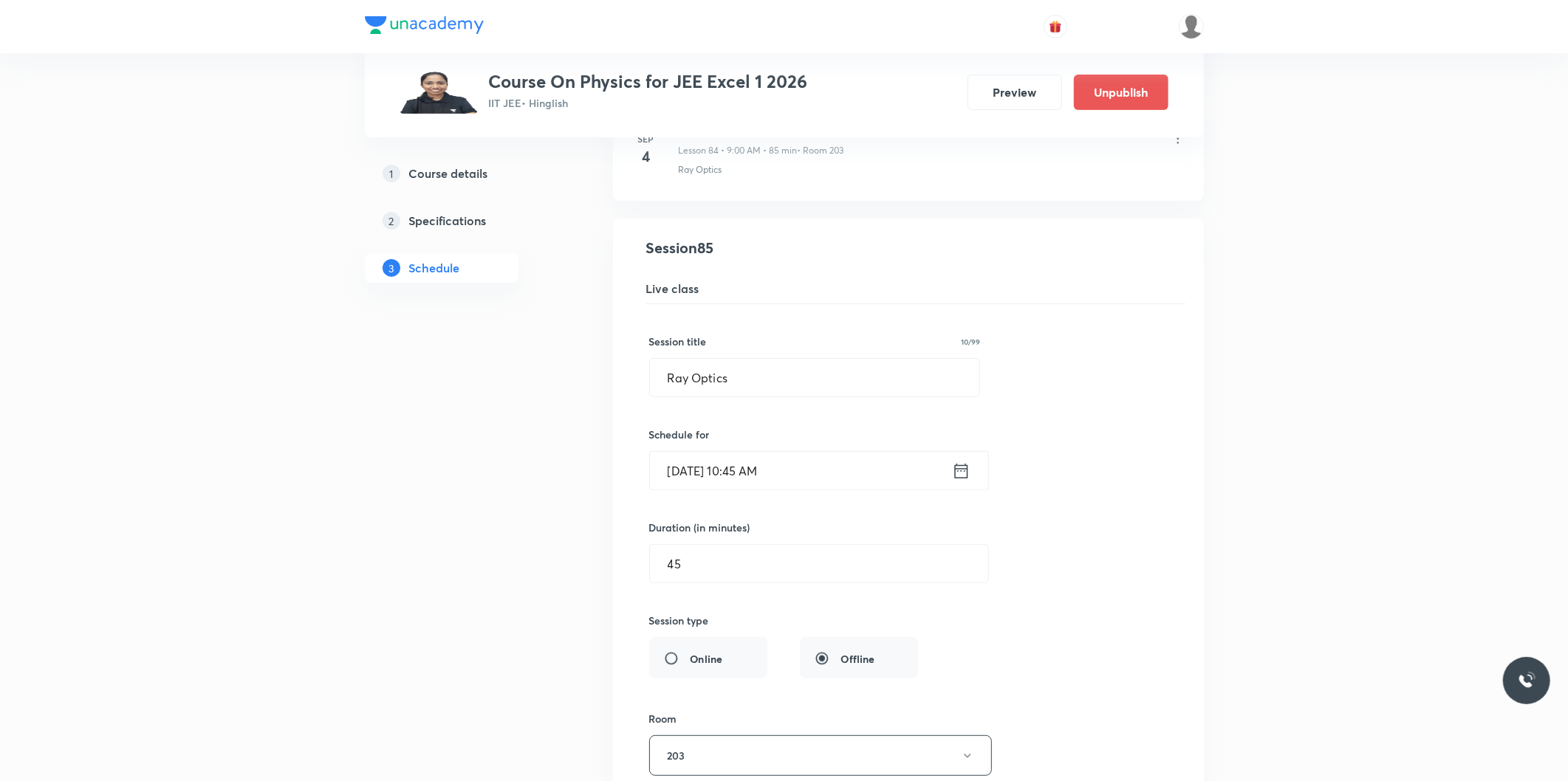
scroll to position [9705, 0]
click at [752, 476] on input "Sep 6, 2025, 10:45 AM" at bounding box center [801, 464] width 302 height 37
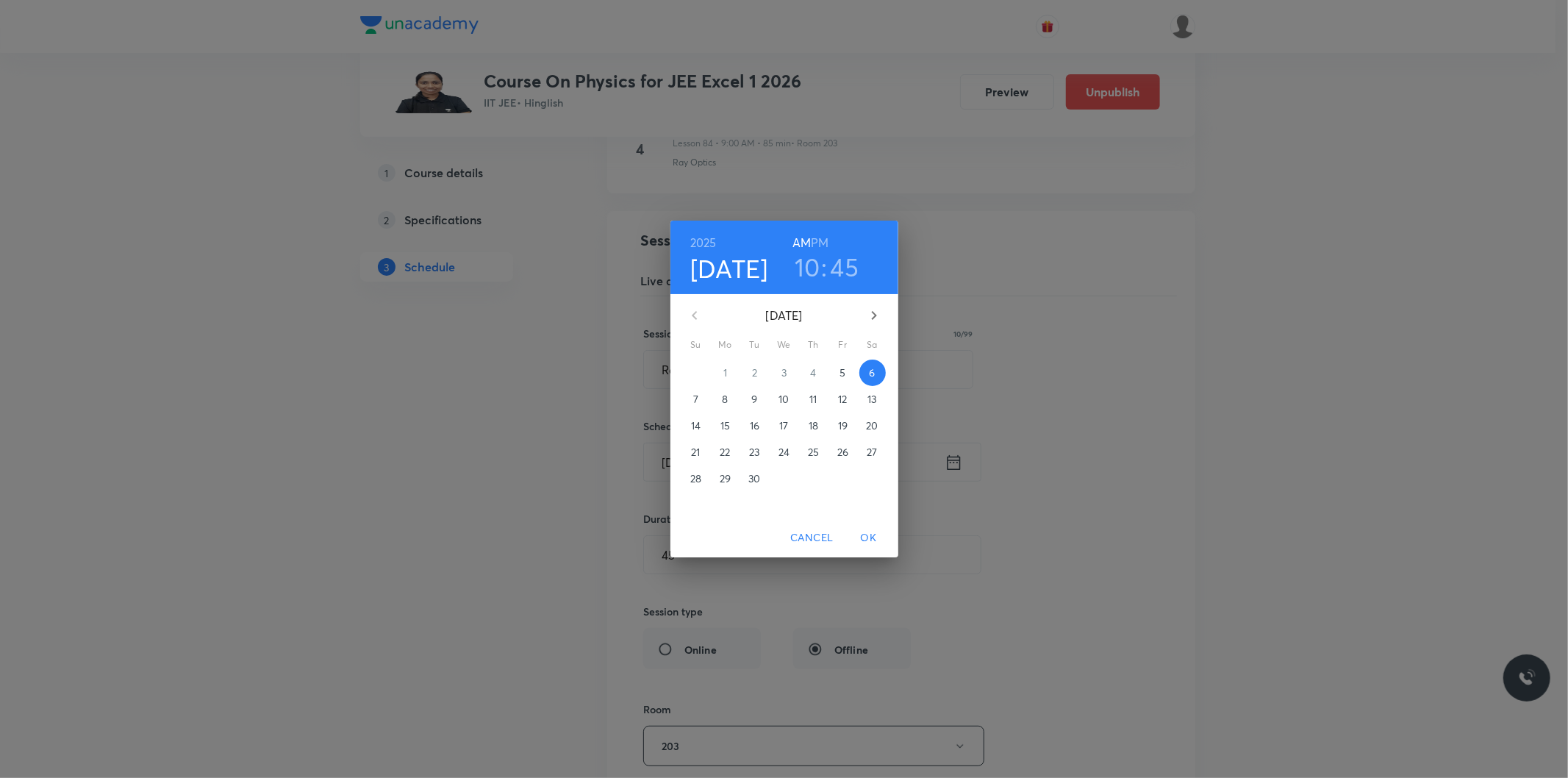
click at [812, 268] on h3 "10" at bounding box center [808, 267] width 26 height 31
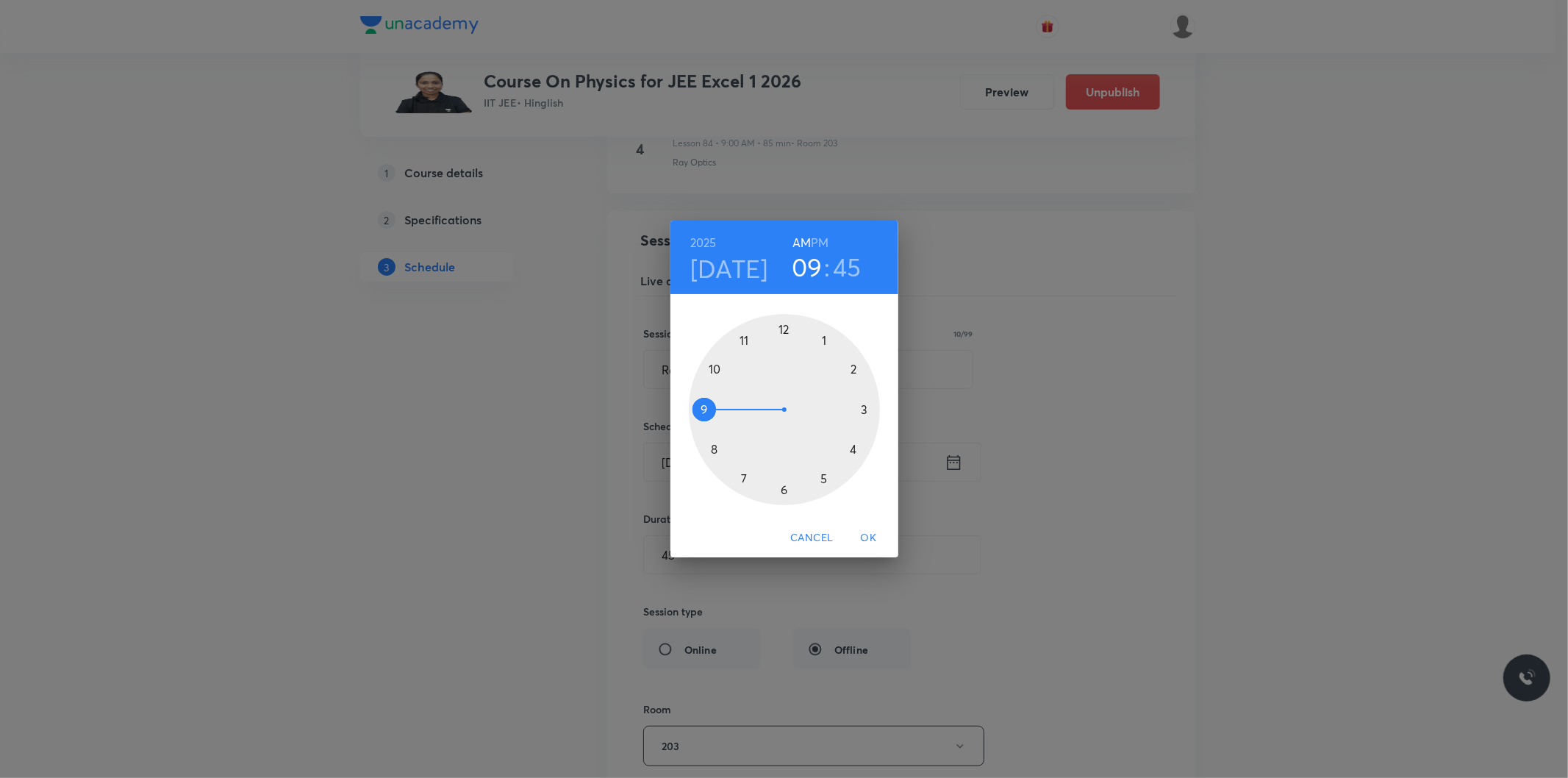
drag, startPoint x: 723, startPoint y: 372, endPoint x: 718, endPoint y: 423, distance: 51.2
click at [718, 423] on div at bounding box center [784, 409] width 191 height 191
drag, startPoint x: 703, startPoint y: 409, endPoint x: 831, endPoint y: 384, distance: 130.4
click at [831, 384] on div at bounding box center [784, 409] width 191 height 191
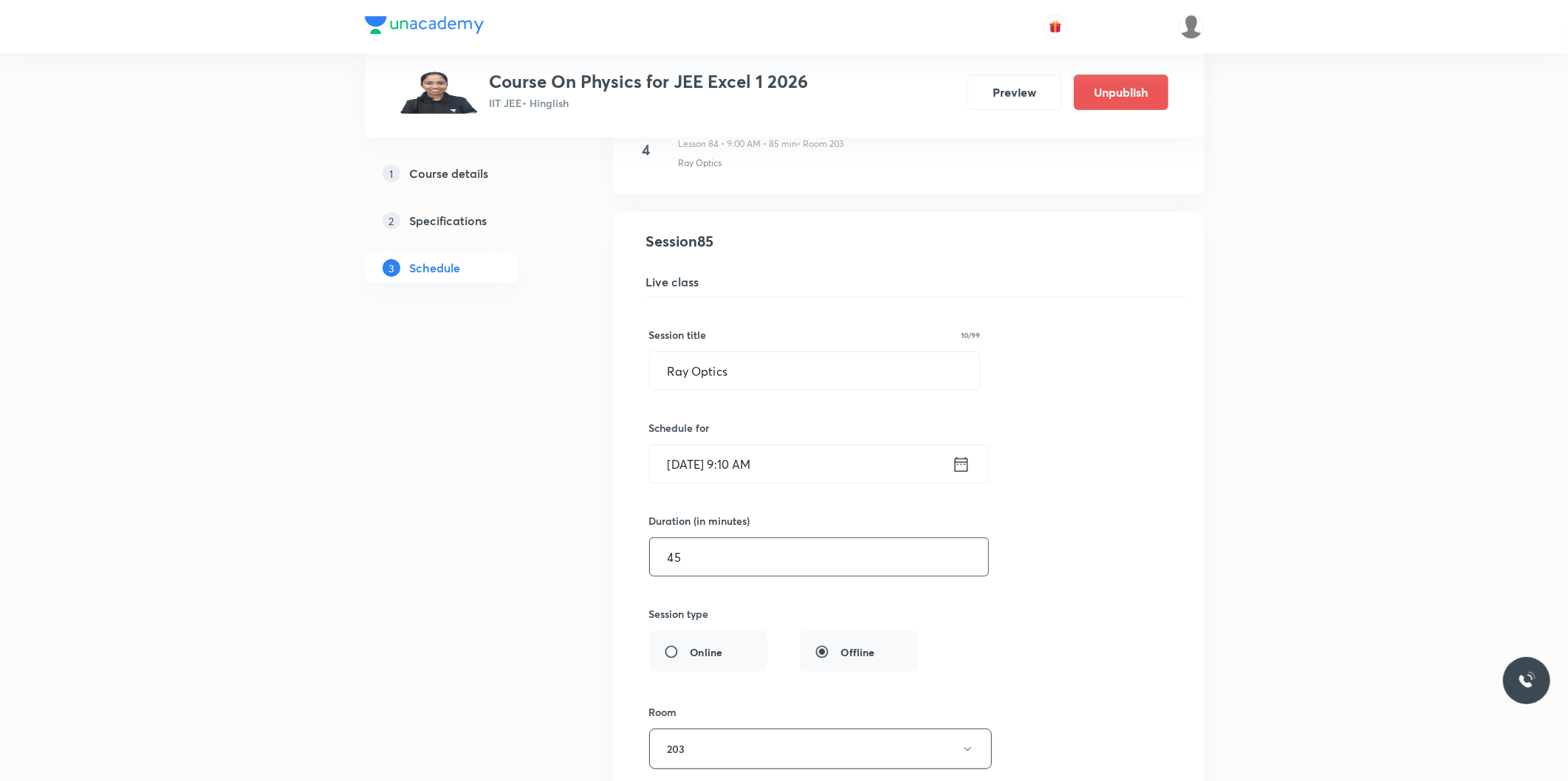
click at [735, 564] on input "45" at bounding box center [819, 556] width 338 height 37
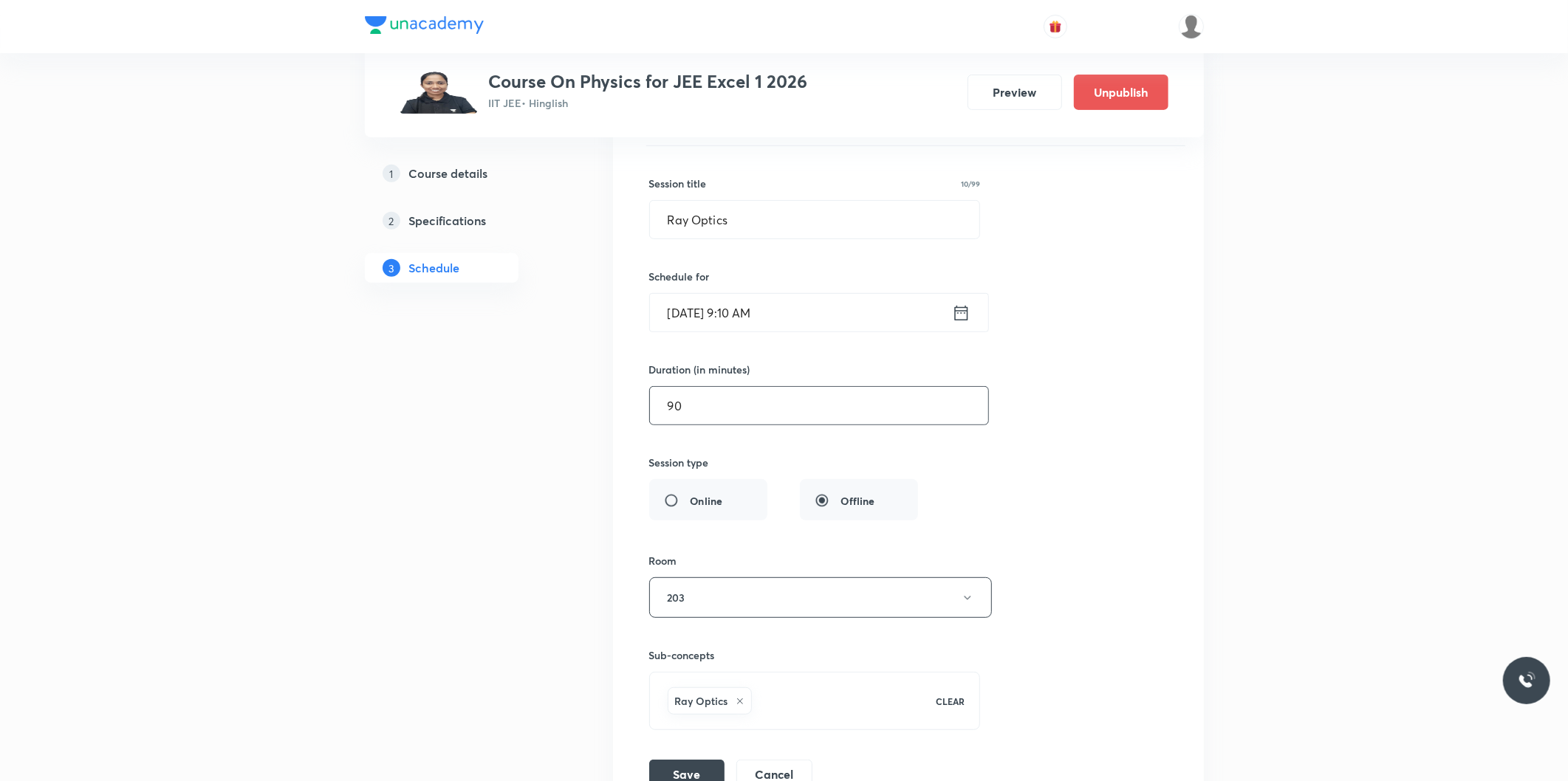
scroll to position [10033, 0]
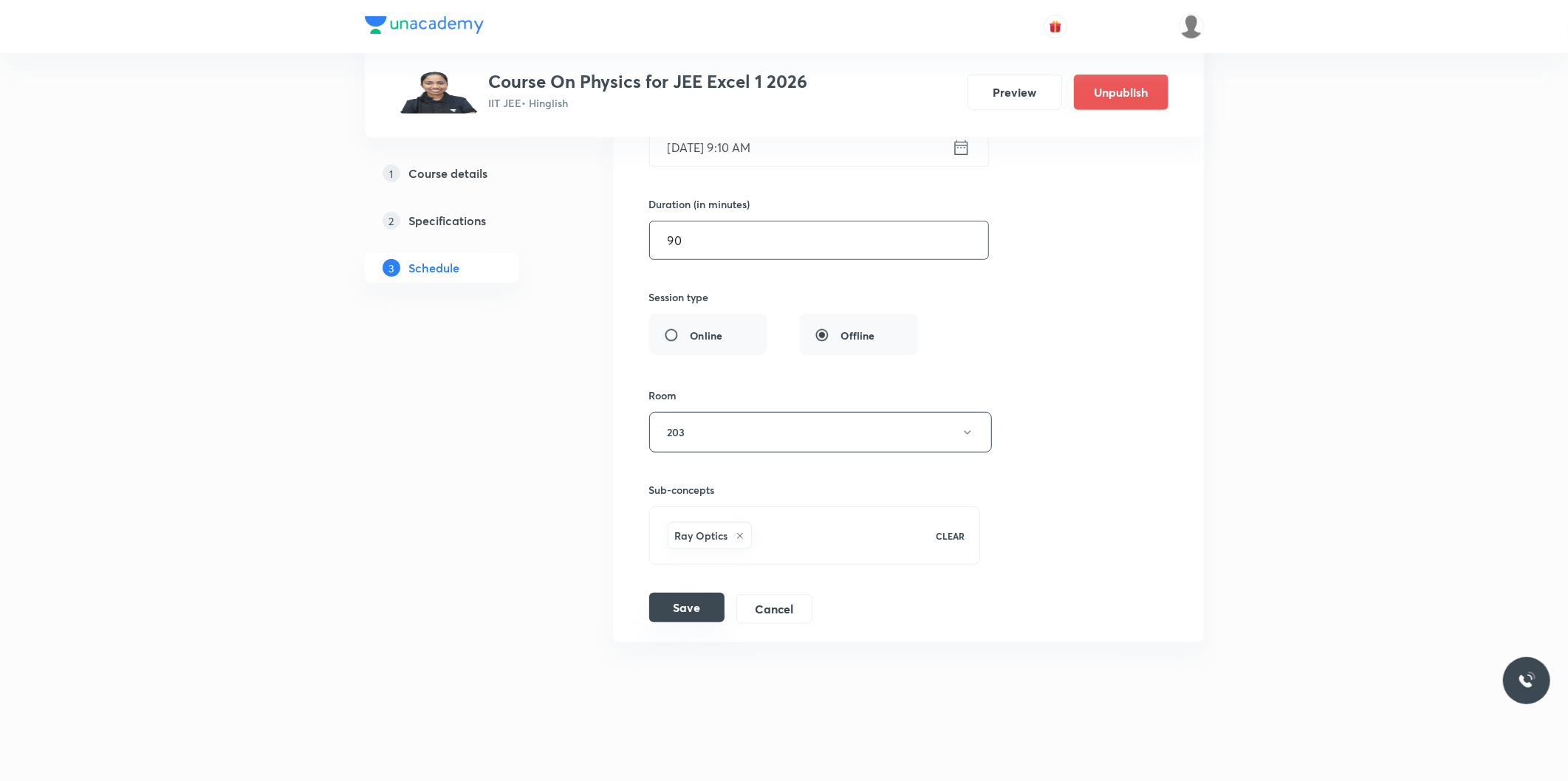
type input "90"
click at [680, 614] on button "Save" at bounding box center [687, 607] width 75 height 30
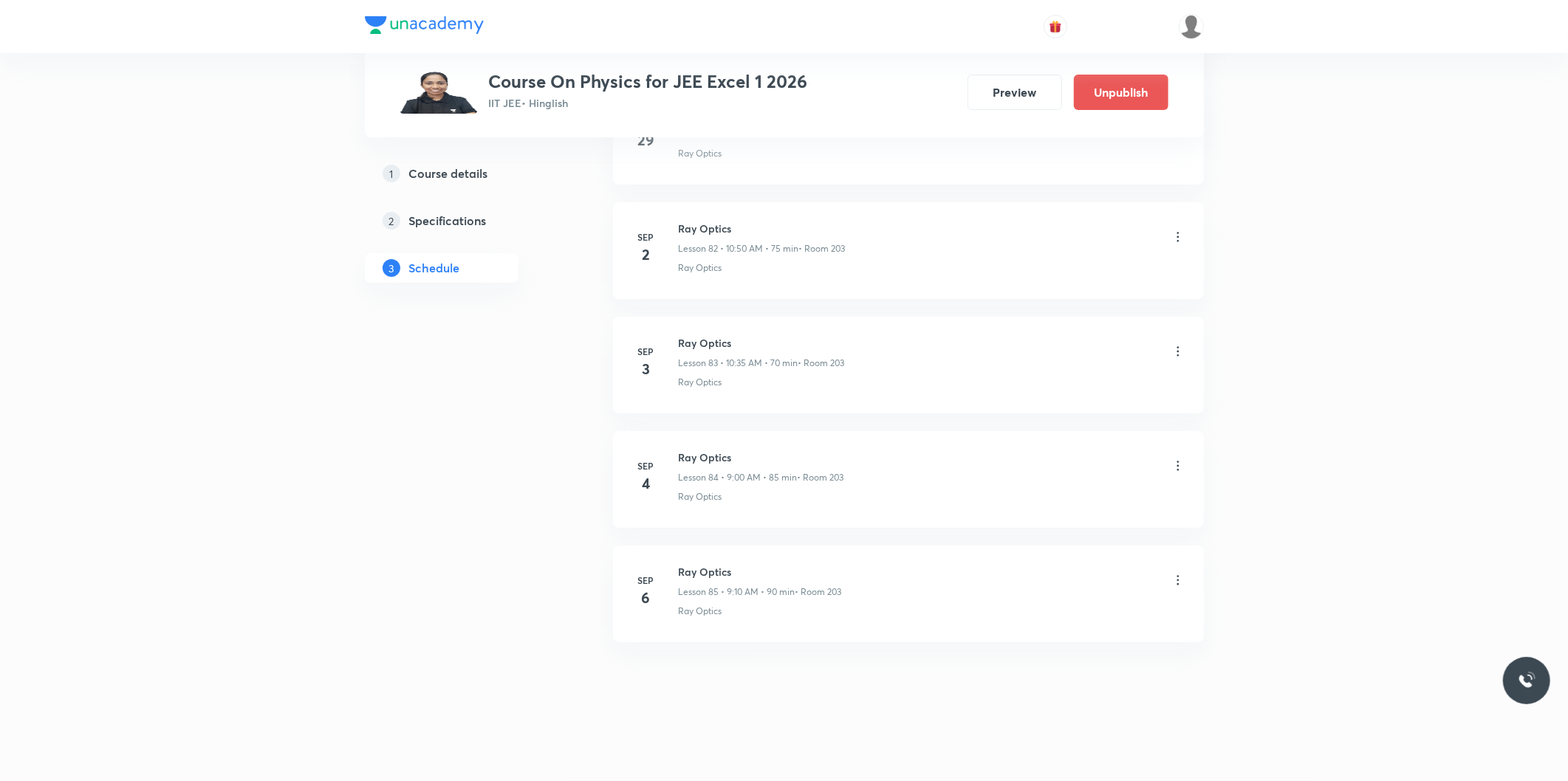
scroll to position [9463, 0]
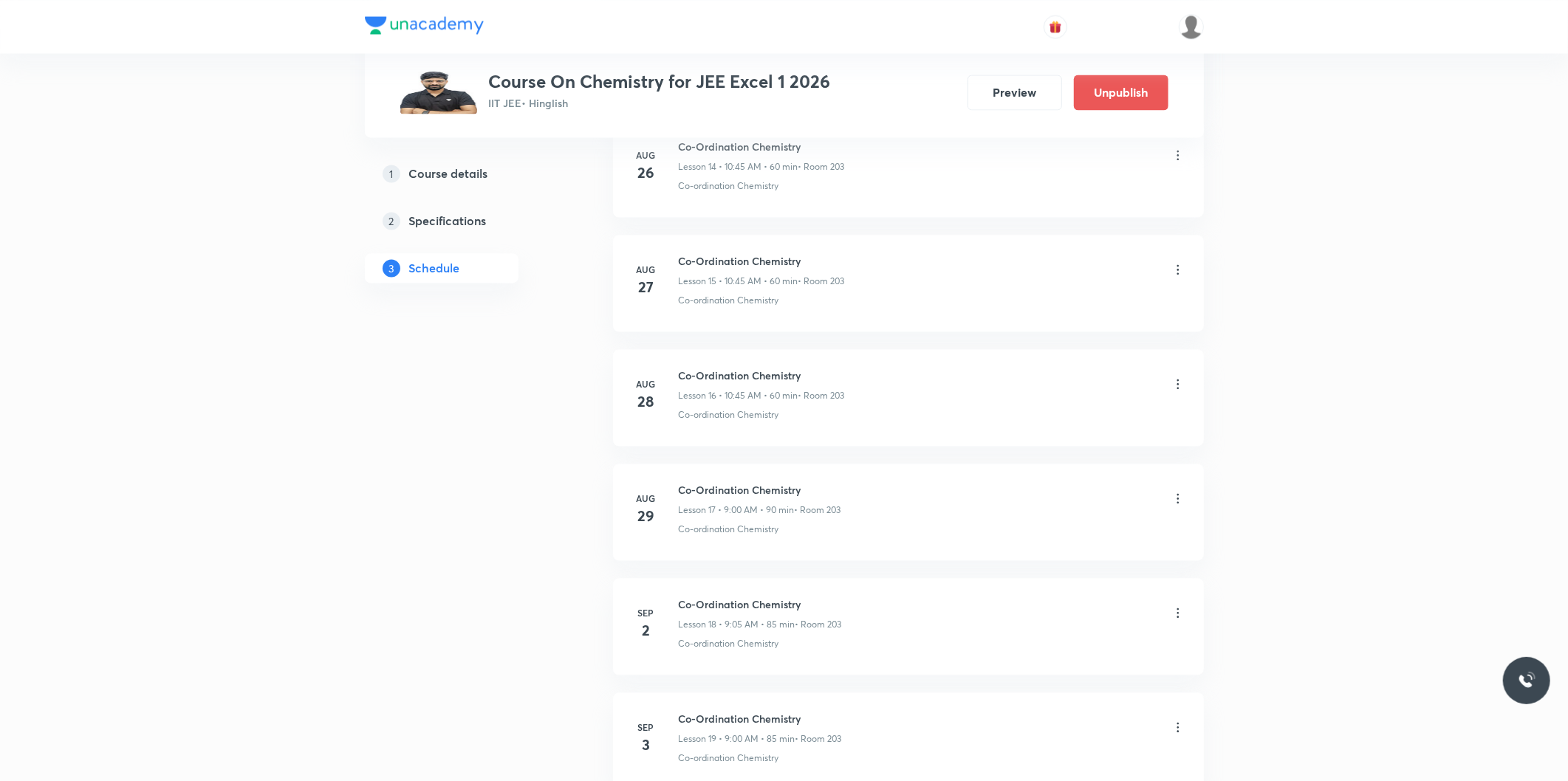
scroll to position [2580, 0]
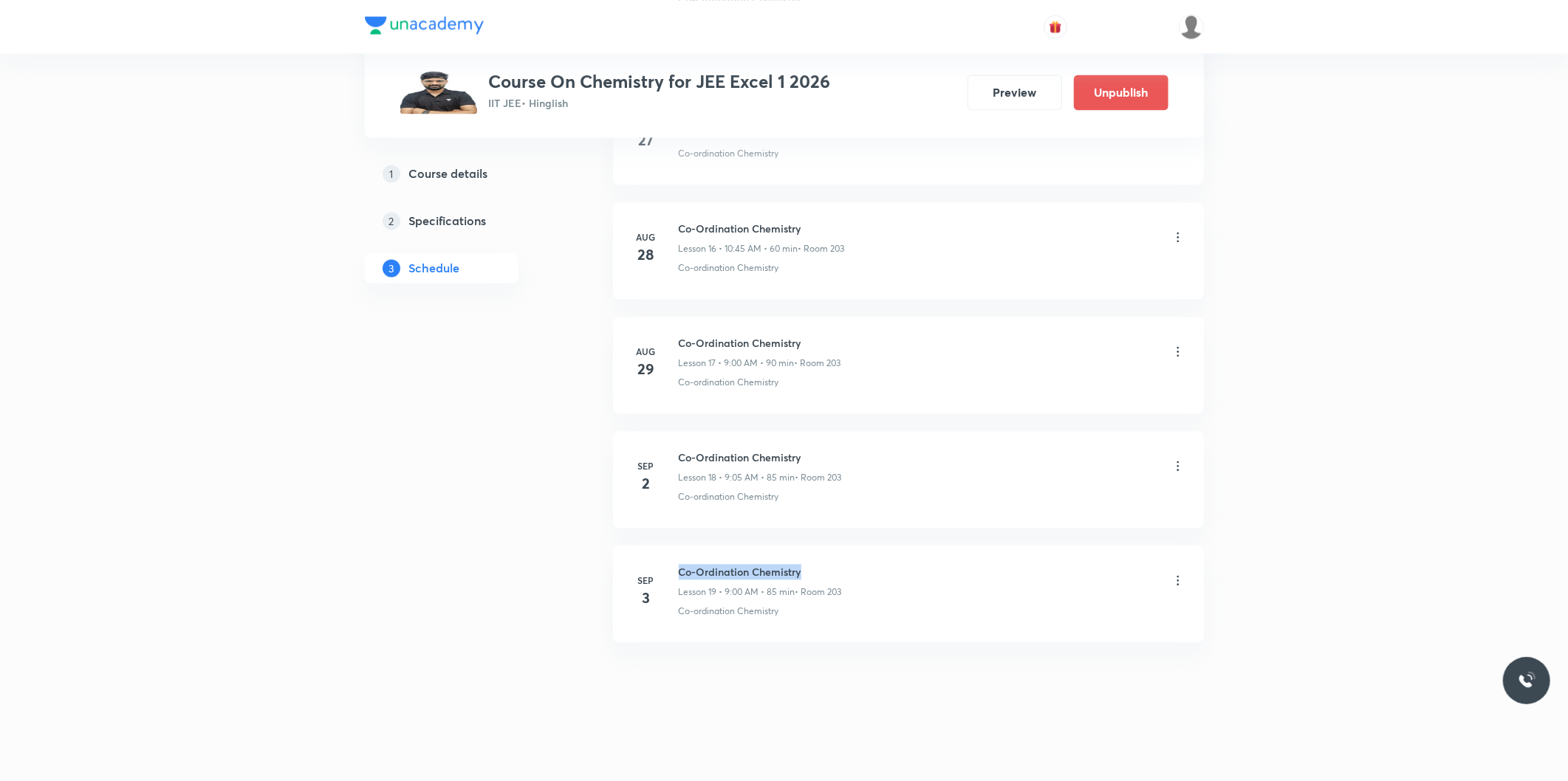
drag, startPoint x: 680, startPoint y: 573, endPoint x: 816, endPoint y: 567, distance: 136.1
click at [816, 567] on h6 "Co-Ordination Chemistry" at bounding box center [760, 572] width 163 height 15
copy h6 "Co-Ordination Chemistry"
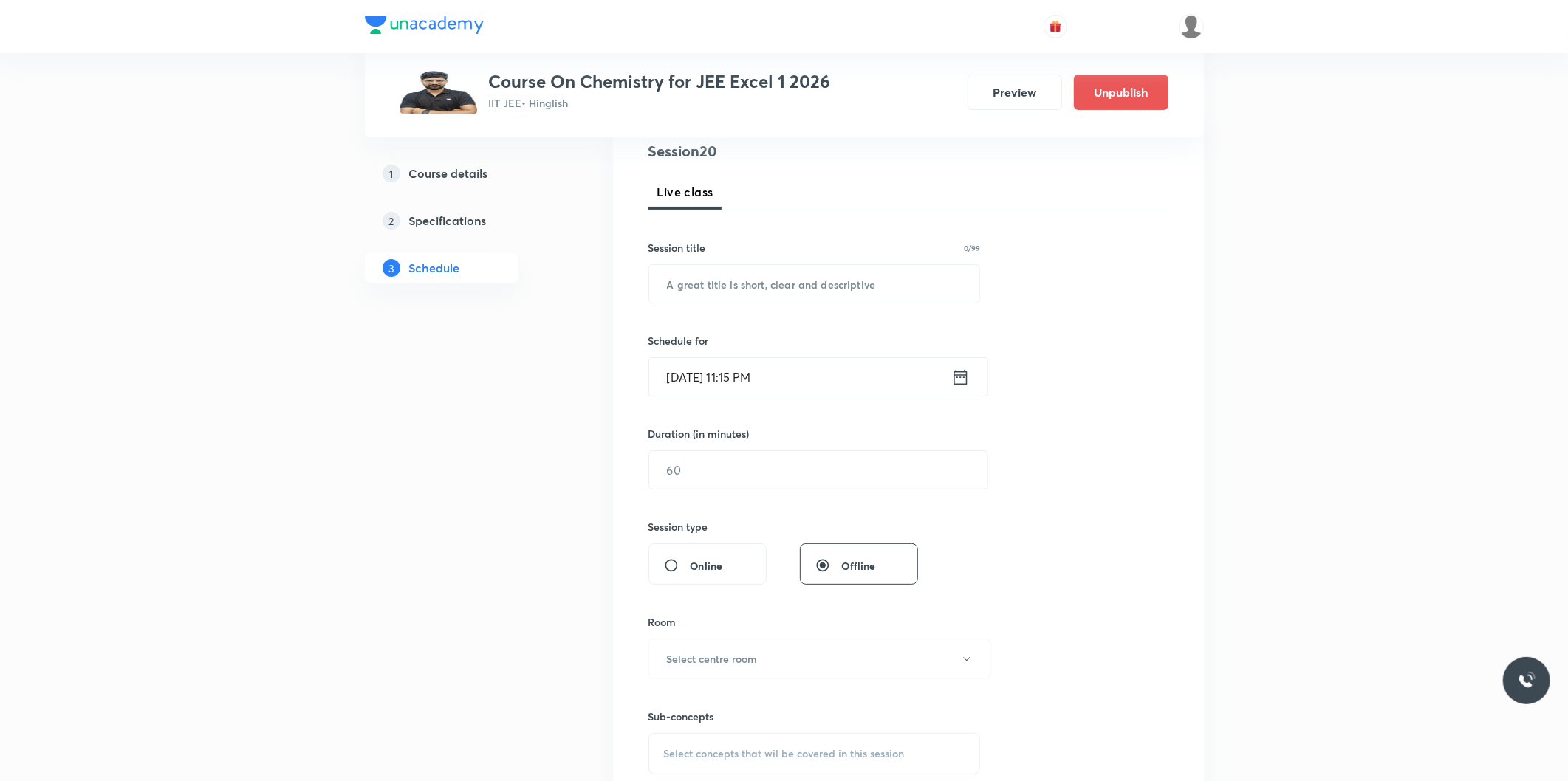
scroll to position [0, 0]
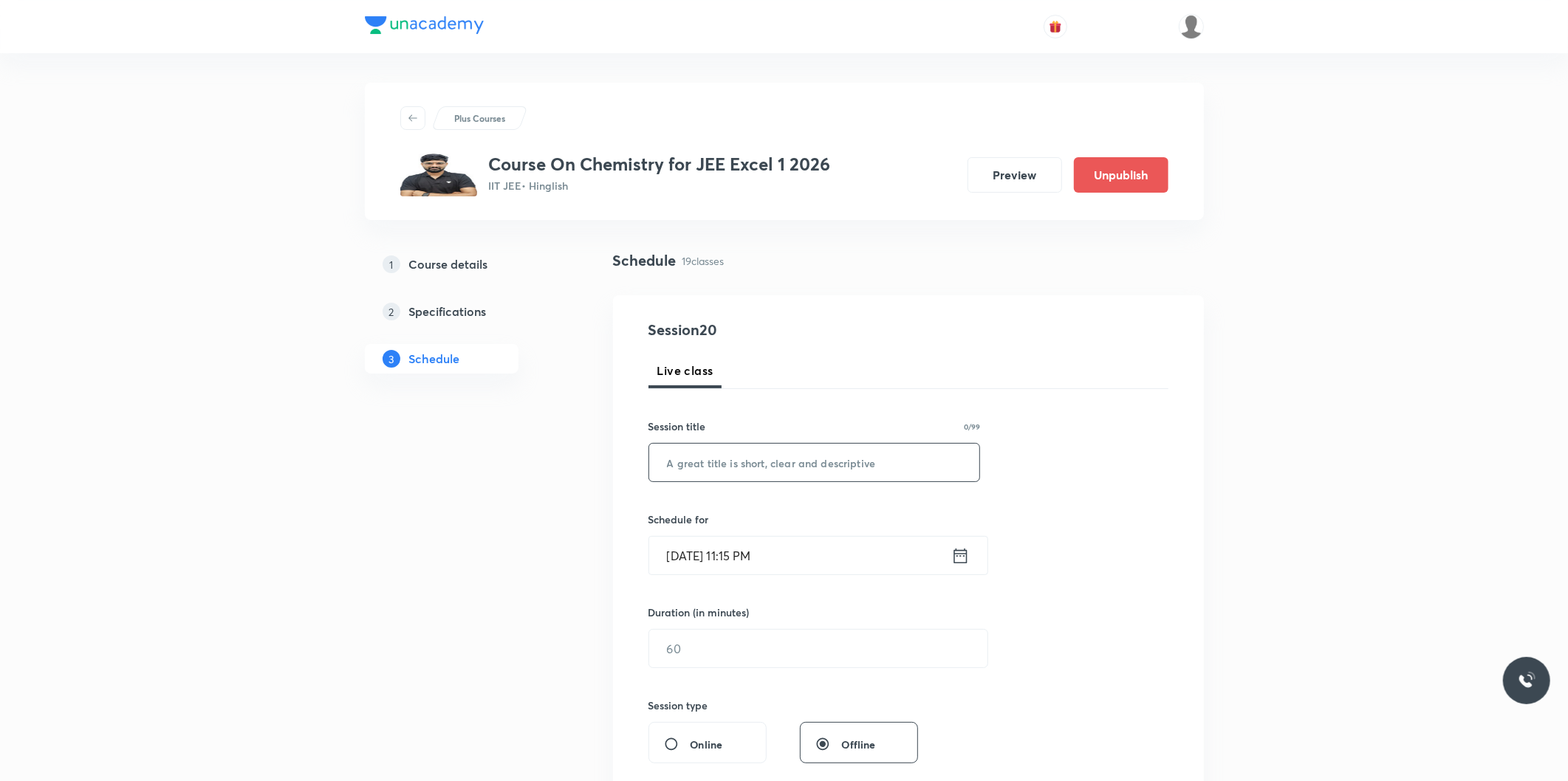
click at [773, 467] on input "text" at bounding box center [814, 462] width 331 height 37
paste input "Co-Ordination Chemistry"
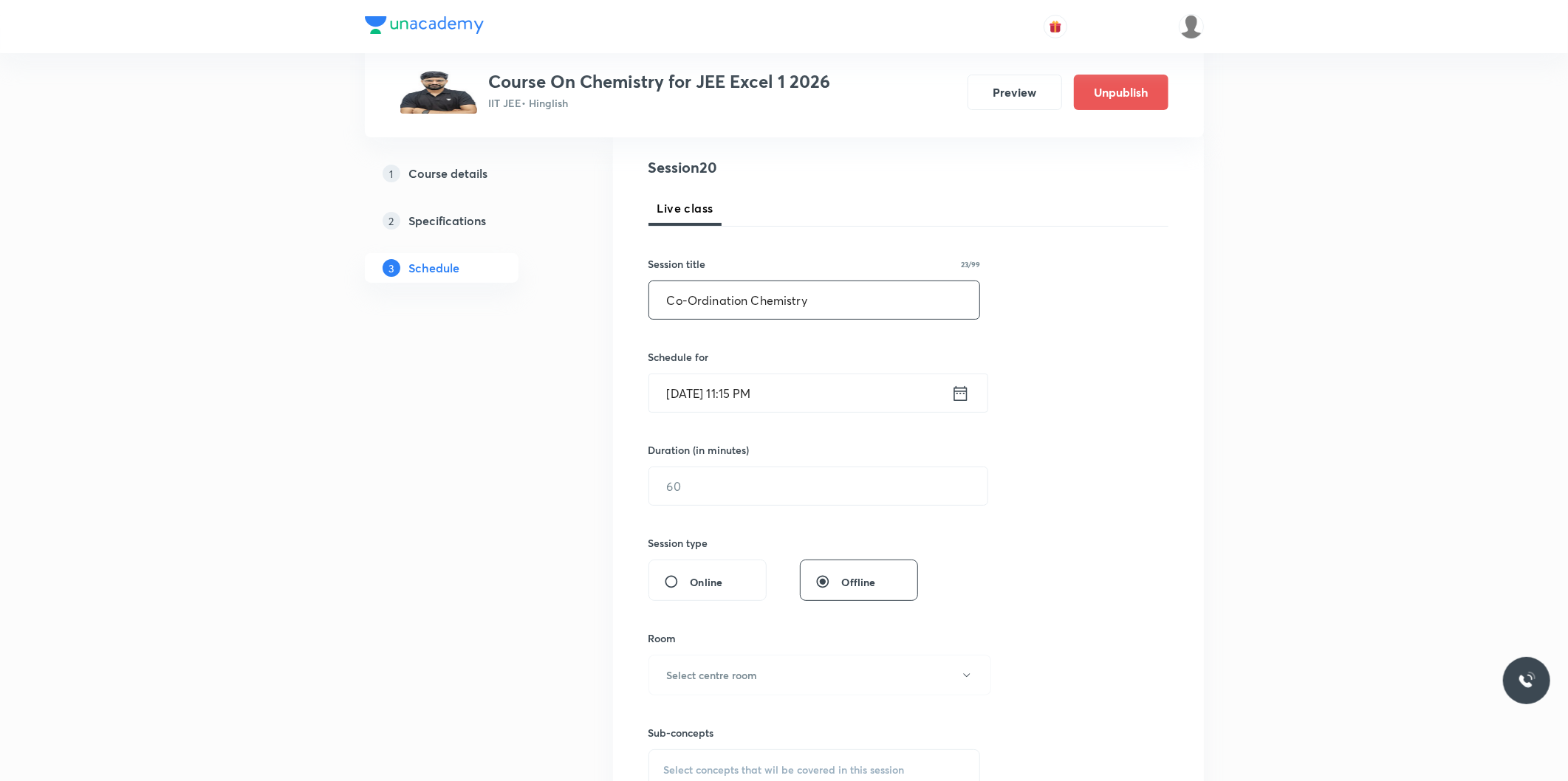
scroll to position [164, 0]
type input "Co-Ordination Chemistry"
click at [744, 401] on input "[DATE] 11:15 PM" at bounding box center [800, 391] width 302 height 37
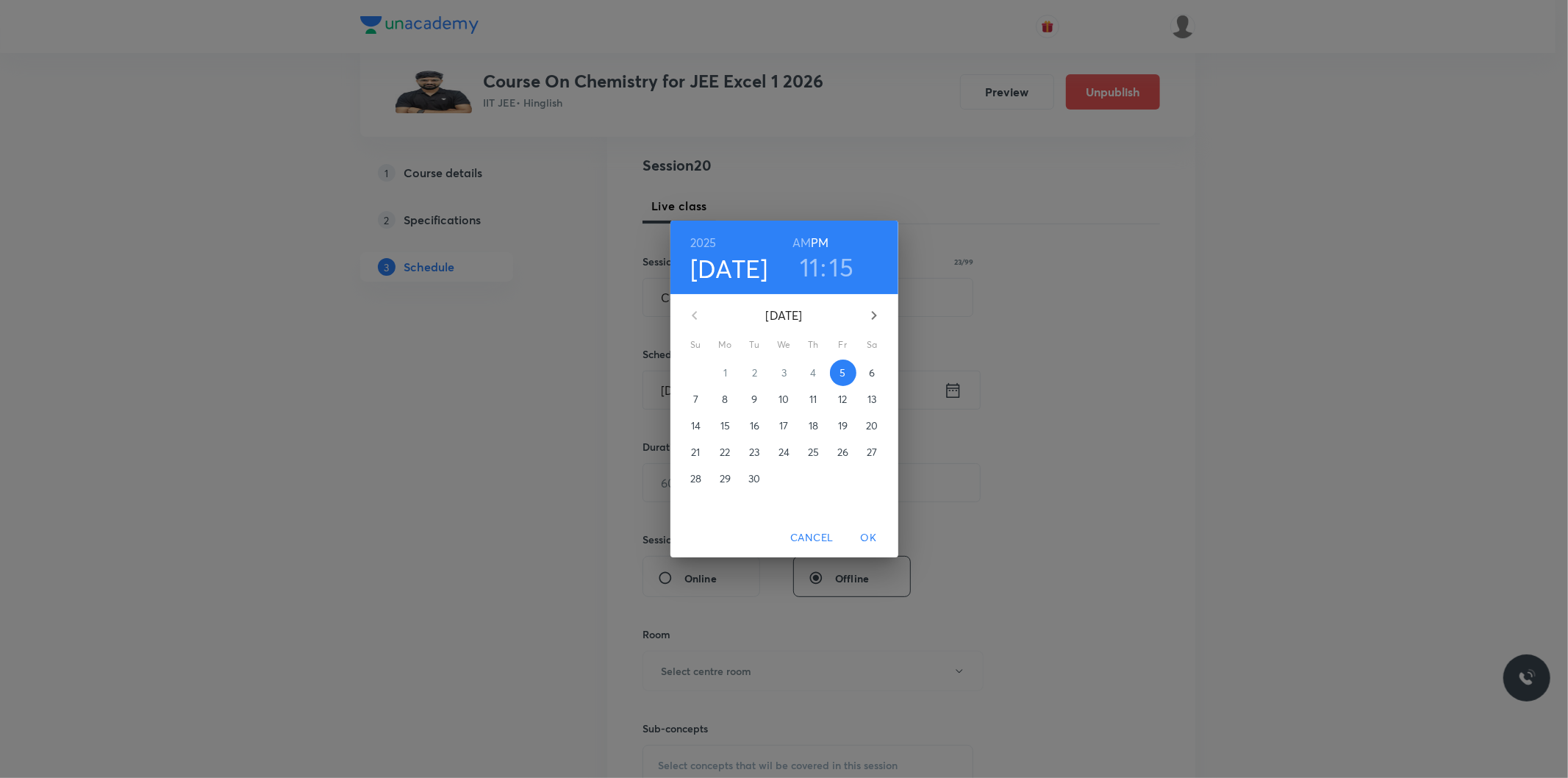
click at [870, 368] on p "6" at bounding box center [872, 372] width 6 height 14
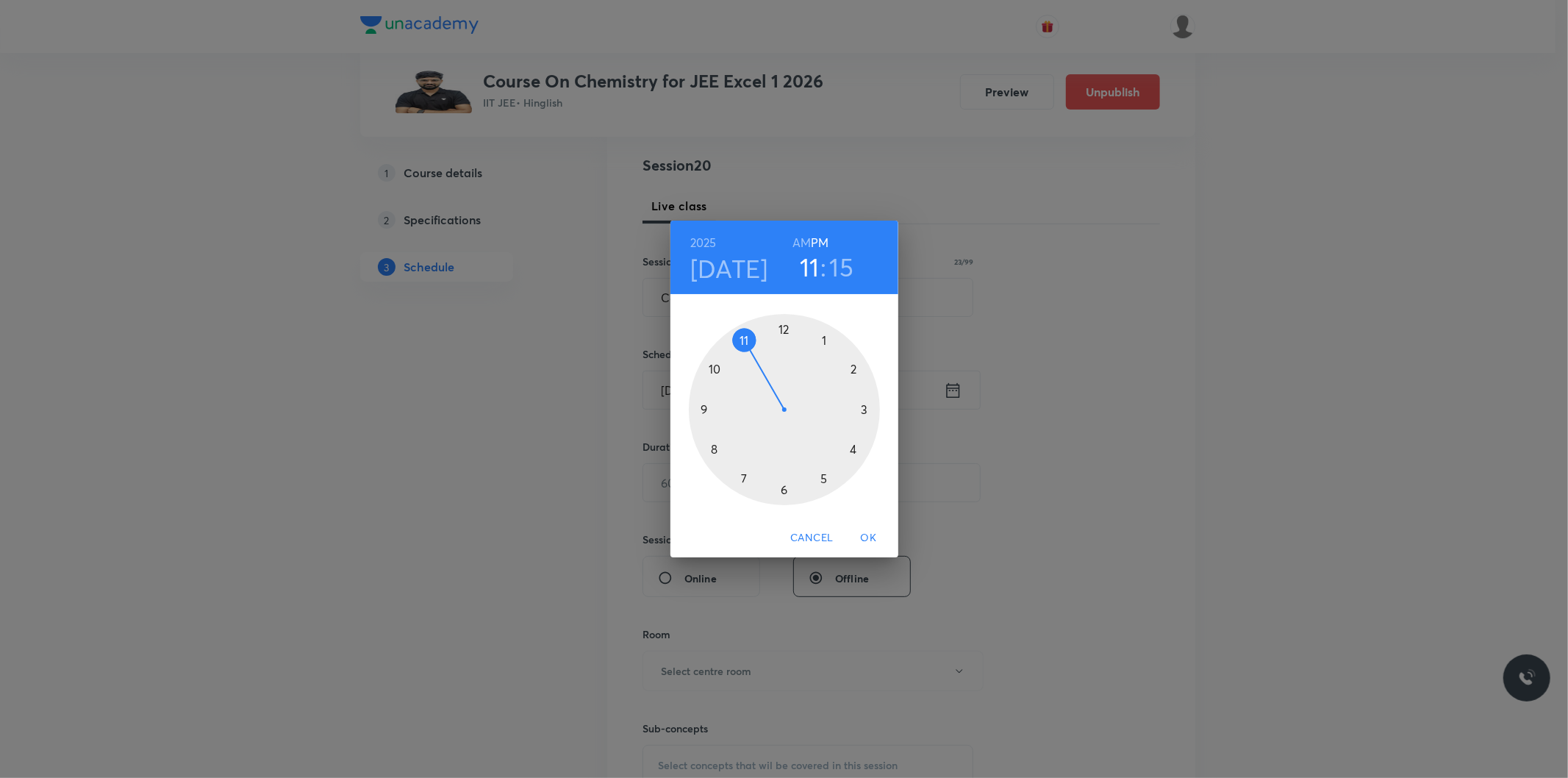
click at [800, 248] on h6 "AM" at bounding box center [802, 243] width 18 height 20
click at [743, 352] on div at bounding box center [784, 409] width 191 height 191
drag, startPoint x: 865, startPoint y: 413, endPoint x: 854, endPoint y: 453, distance: 41.5
click at [854, 453] on div at bounding box center [784, 409] width 191 height 191
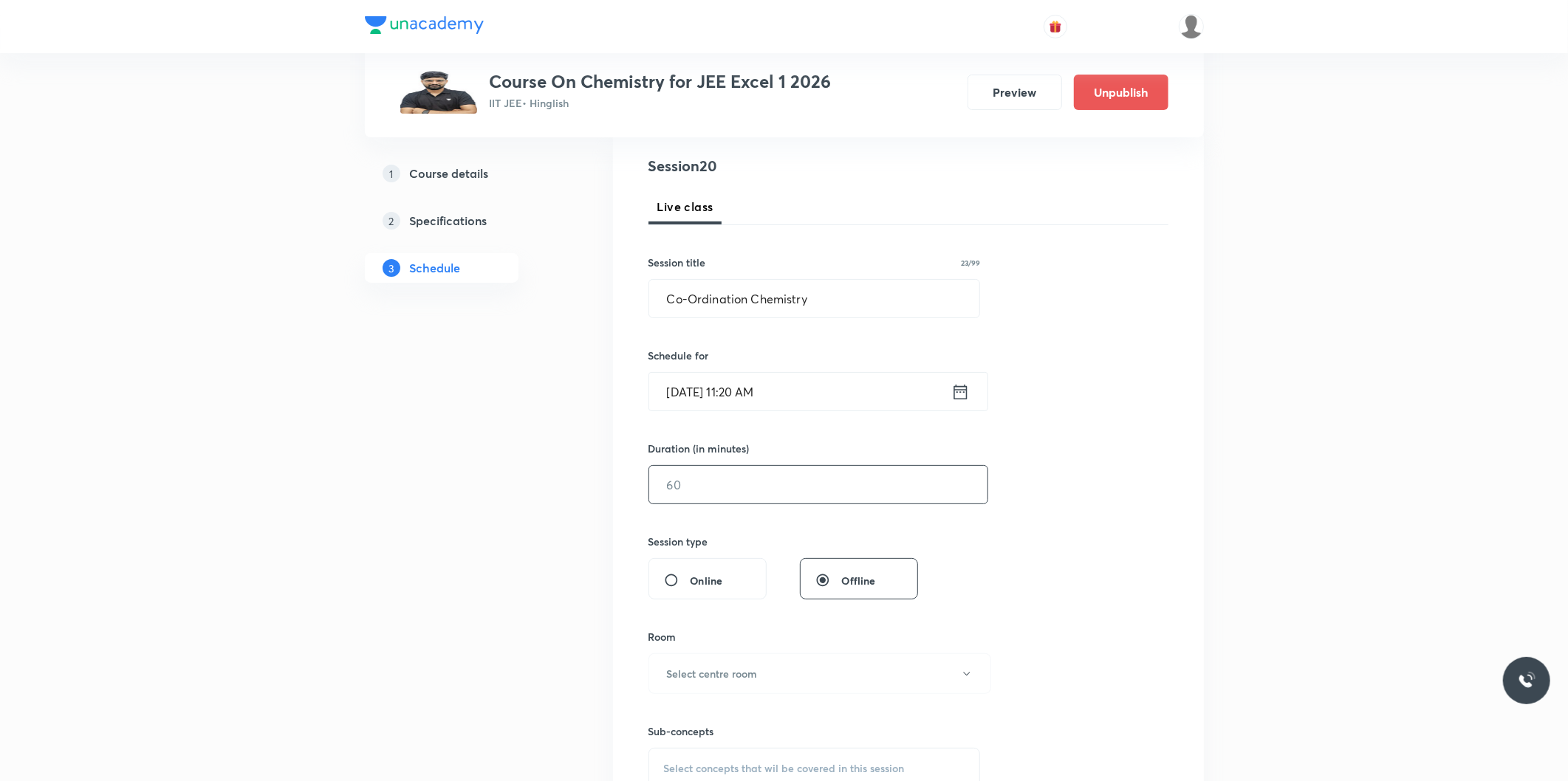
click at [709, 485] on input "text" at bounding box center [818, 484] width 338 height 37
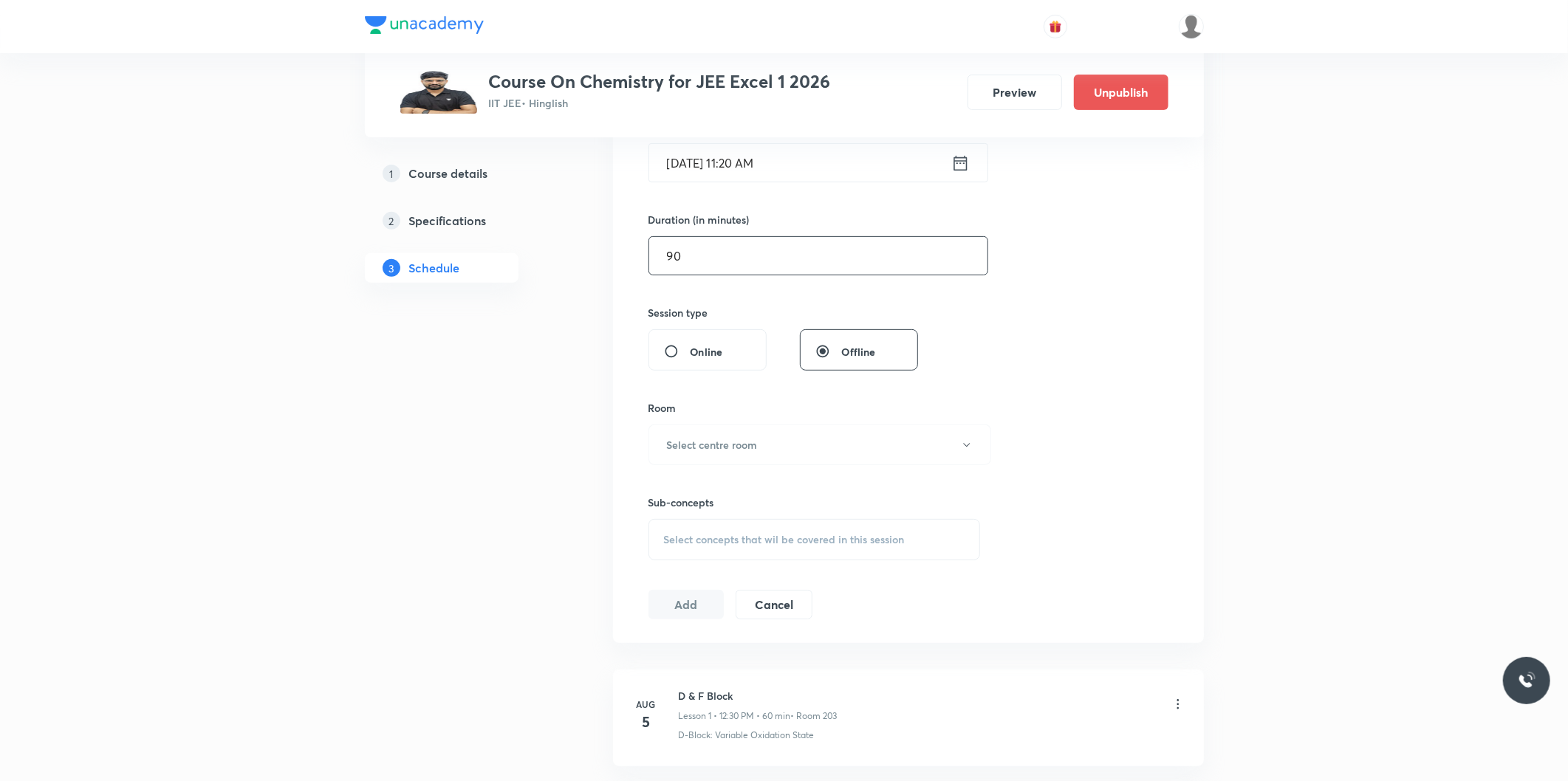
scroll to position [410, 0]
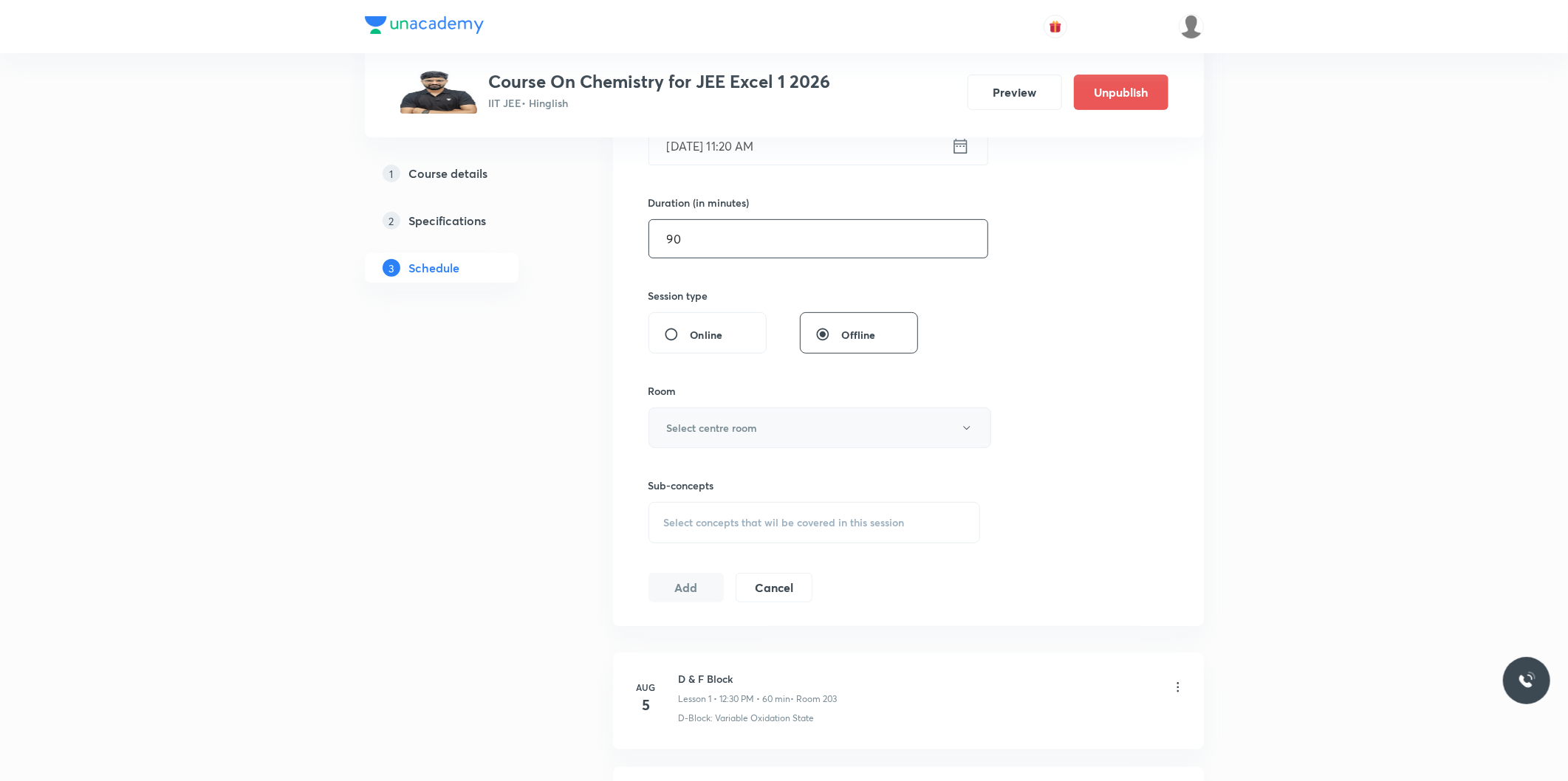
type input "90"
click at [748, 432] on h6 "Select centre room" at bounding box center [712, 428] width 91 height 15
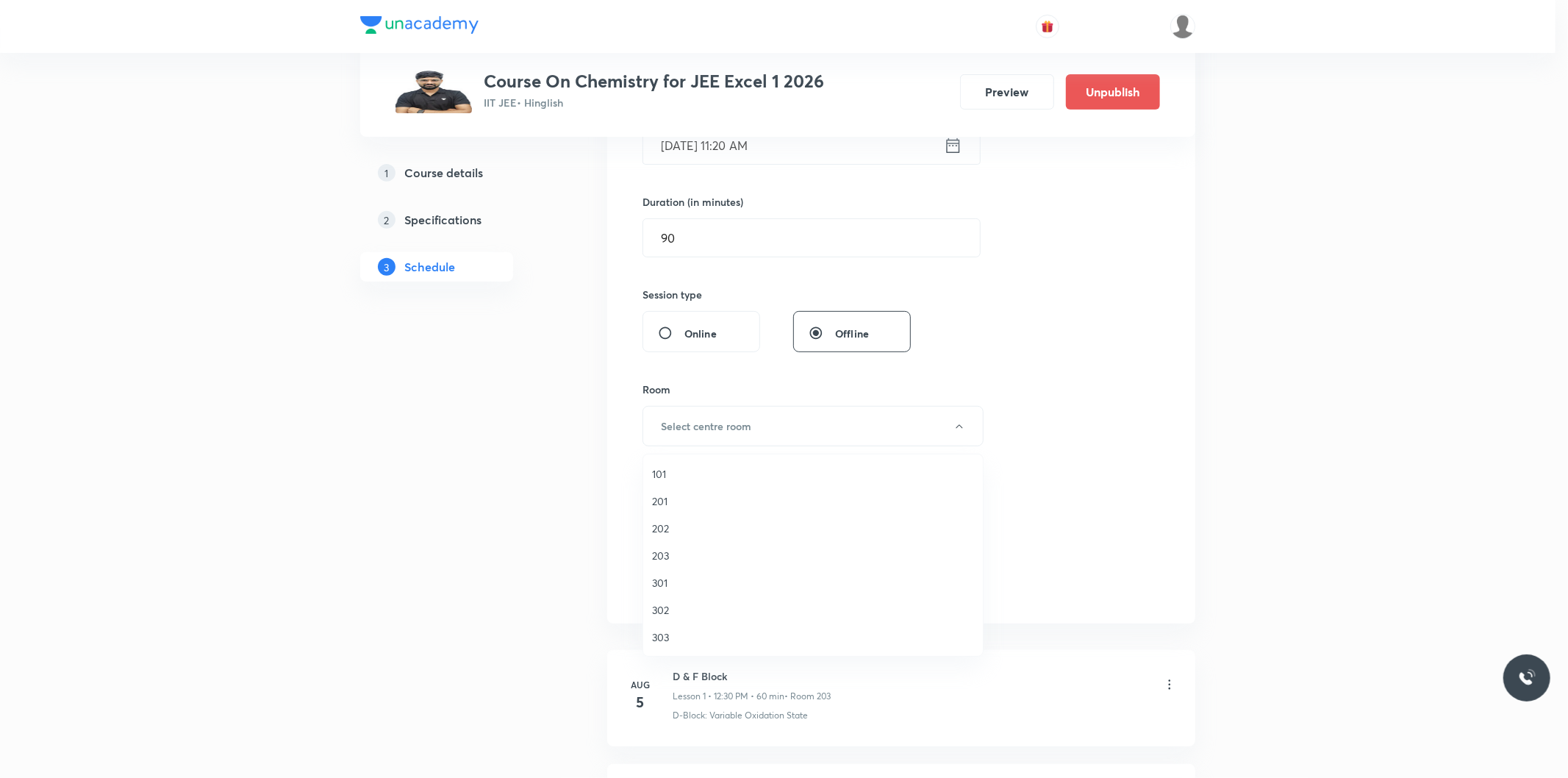
click at [665, 552] on span "203" at bounding box center [813, 556] width 322 height 15
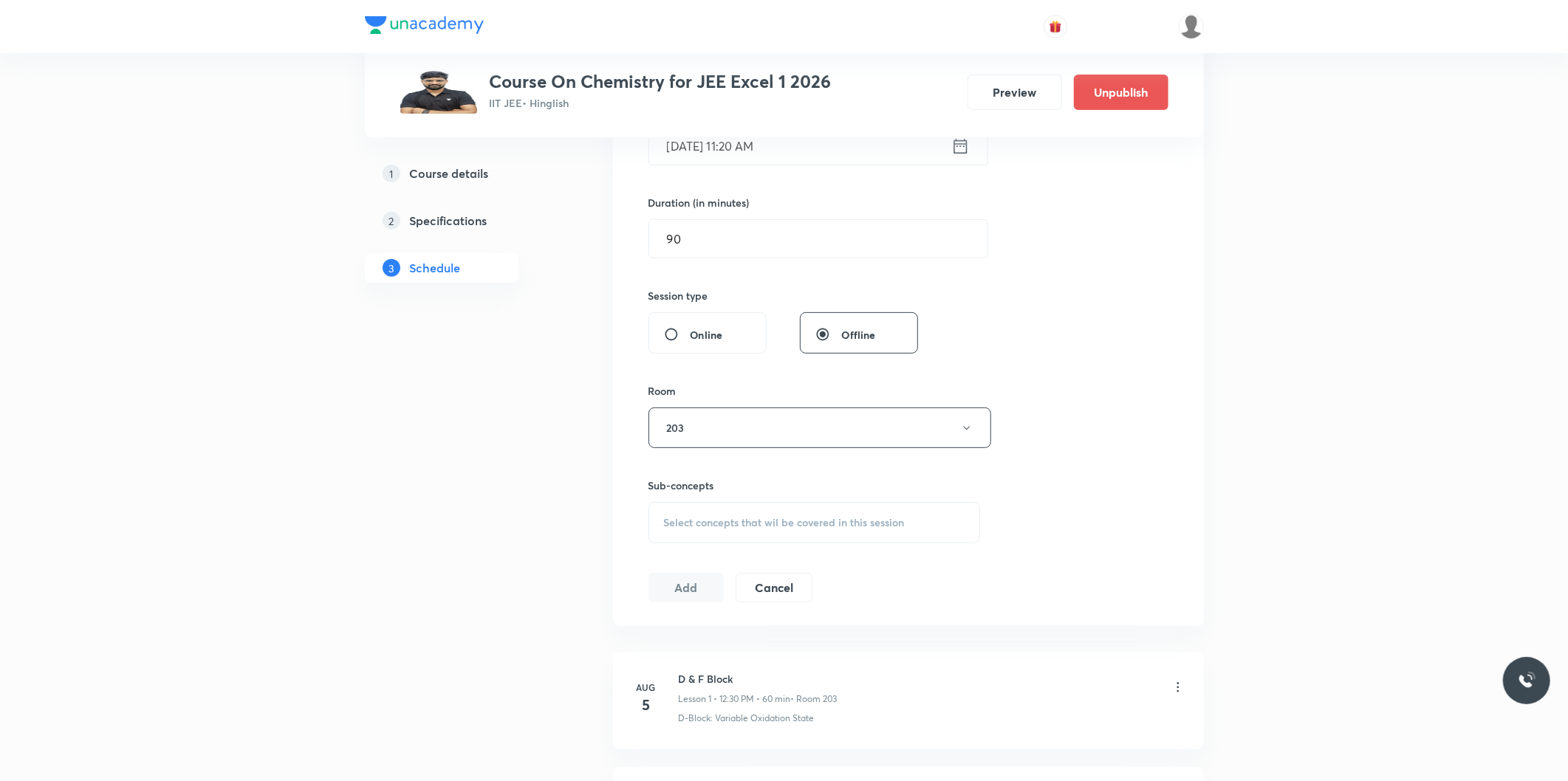
click at [755, 521] on span "Select concepts that wil be covered in this session" at bounding box center [784, 523] width 241 height 12
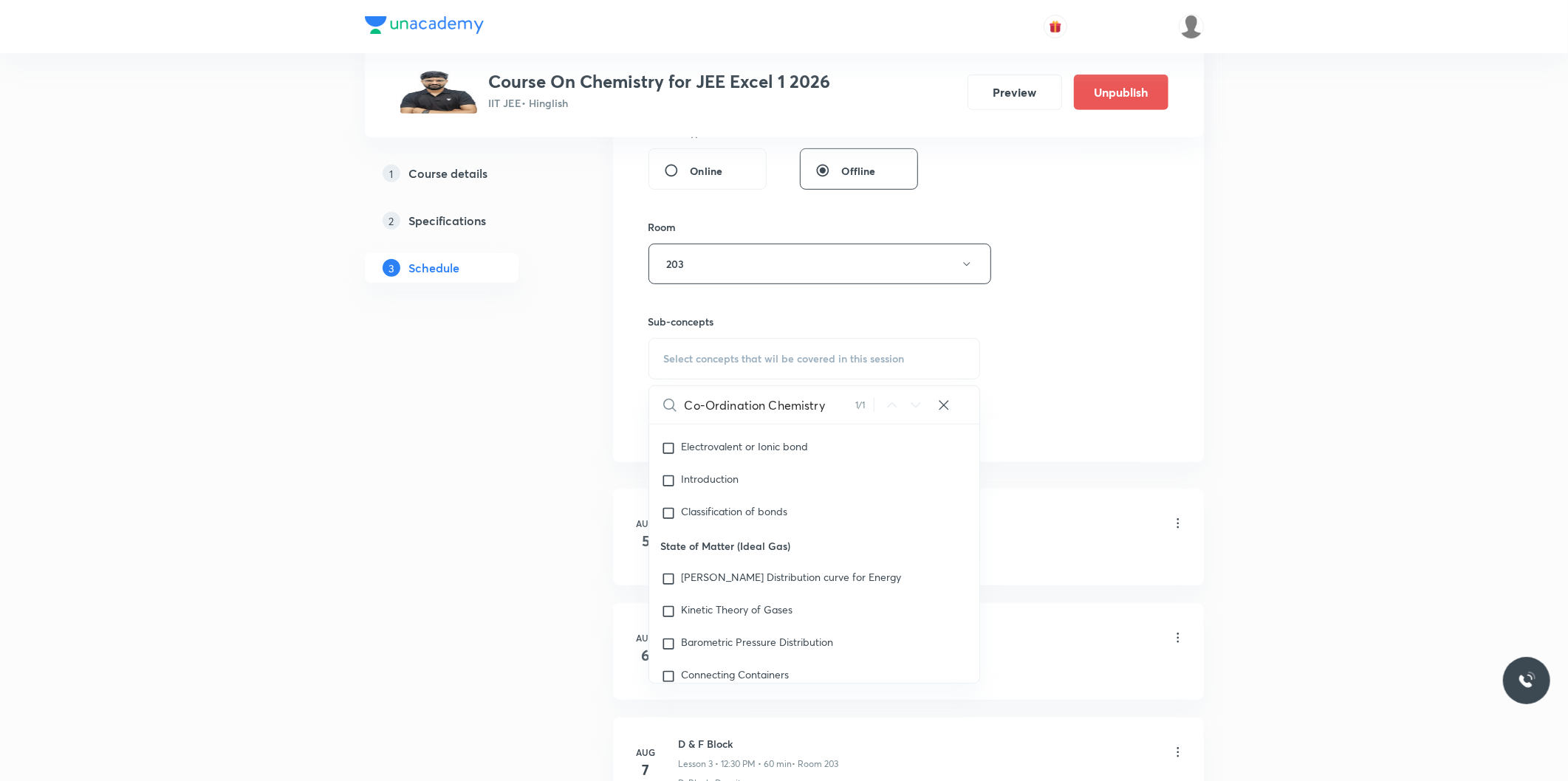
scroll to position [23319, 0]
type input "Co-Ordination Chemistry"
click at [755, 614] on mark "Co-ordination Chemistry" at bounding box center [739, 609] width 116 height 14
checkbox input "true"
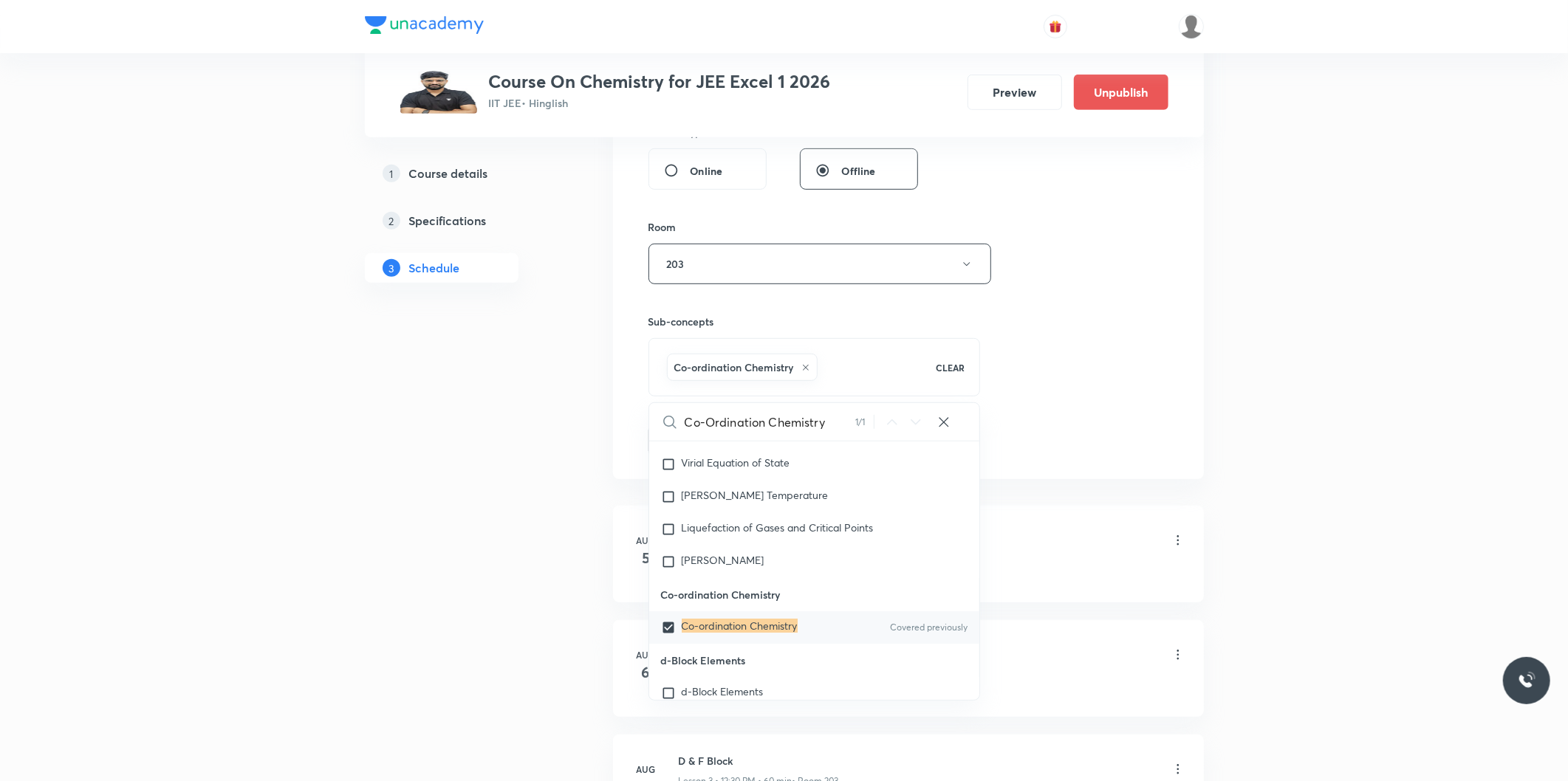
click at [1068, 380] on div "Session 20 Live class Session title 23/99 Co-Ordination Chemistry ​ Schedule fo…" at bounding box center [908, 100] width 520 height 710
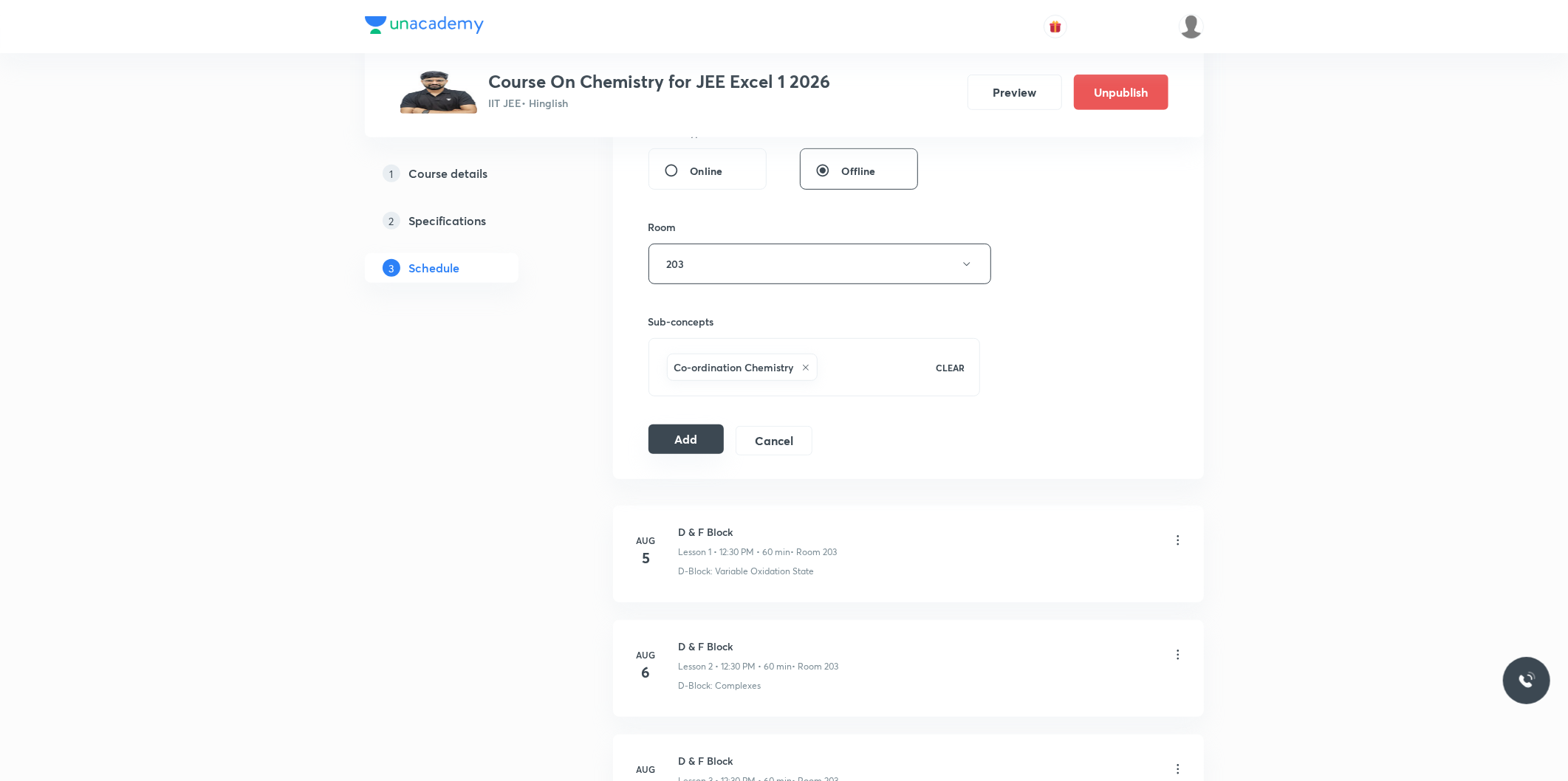
click at [711, 452] on button "Add" at bounding box center [687, 439] width 76 height 30
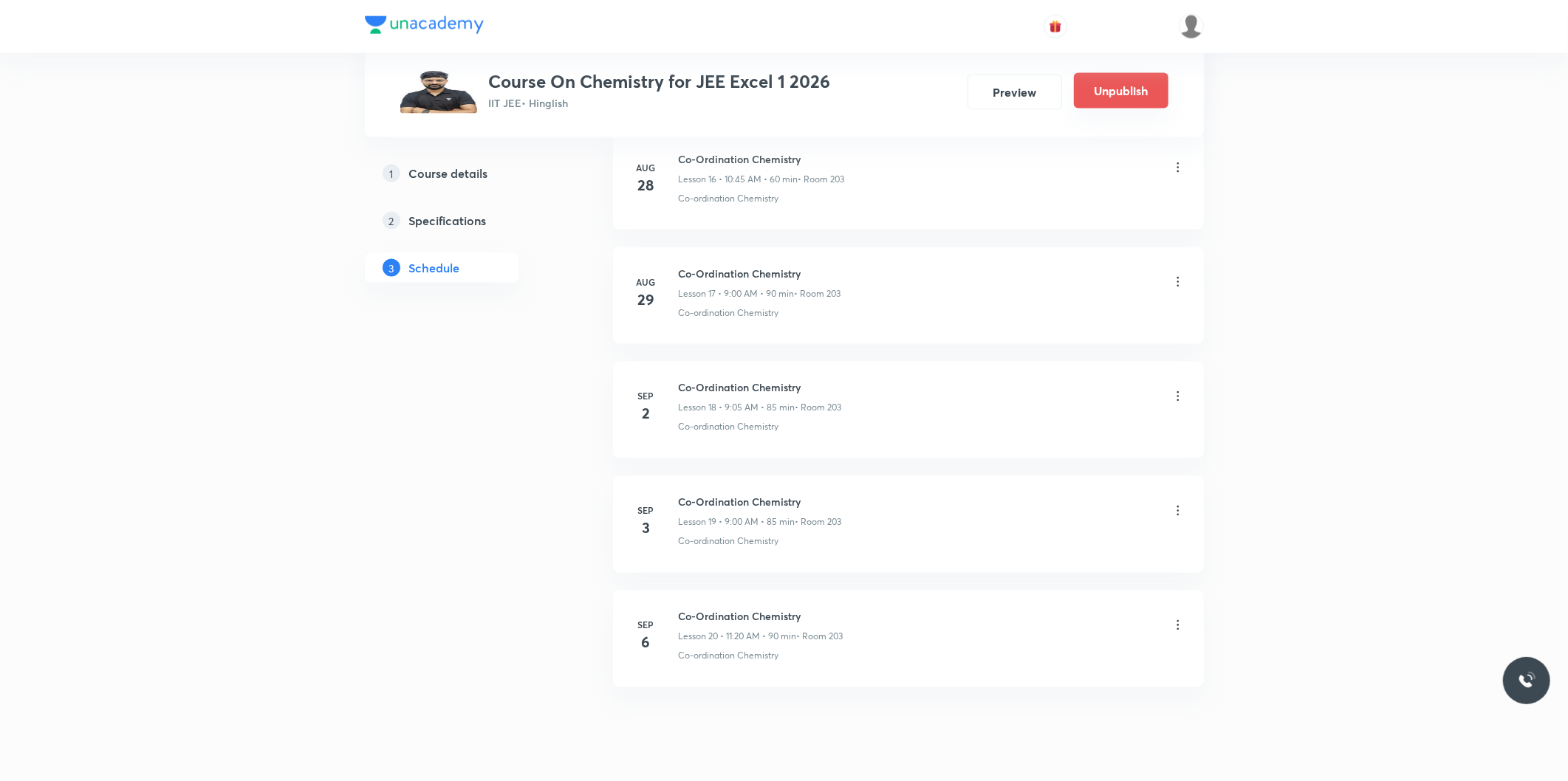
scroll to position [2015, 0]
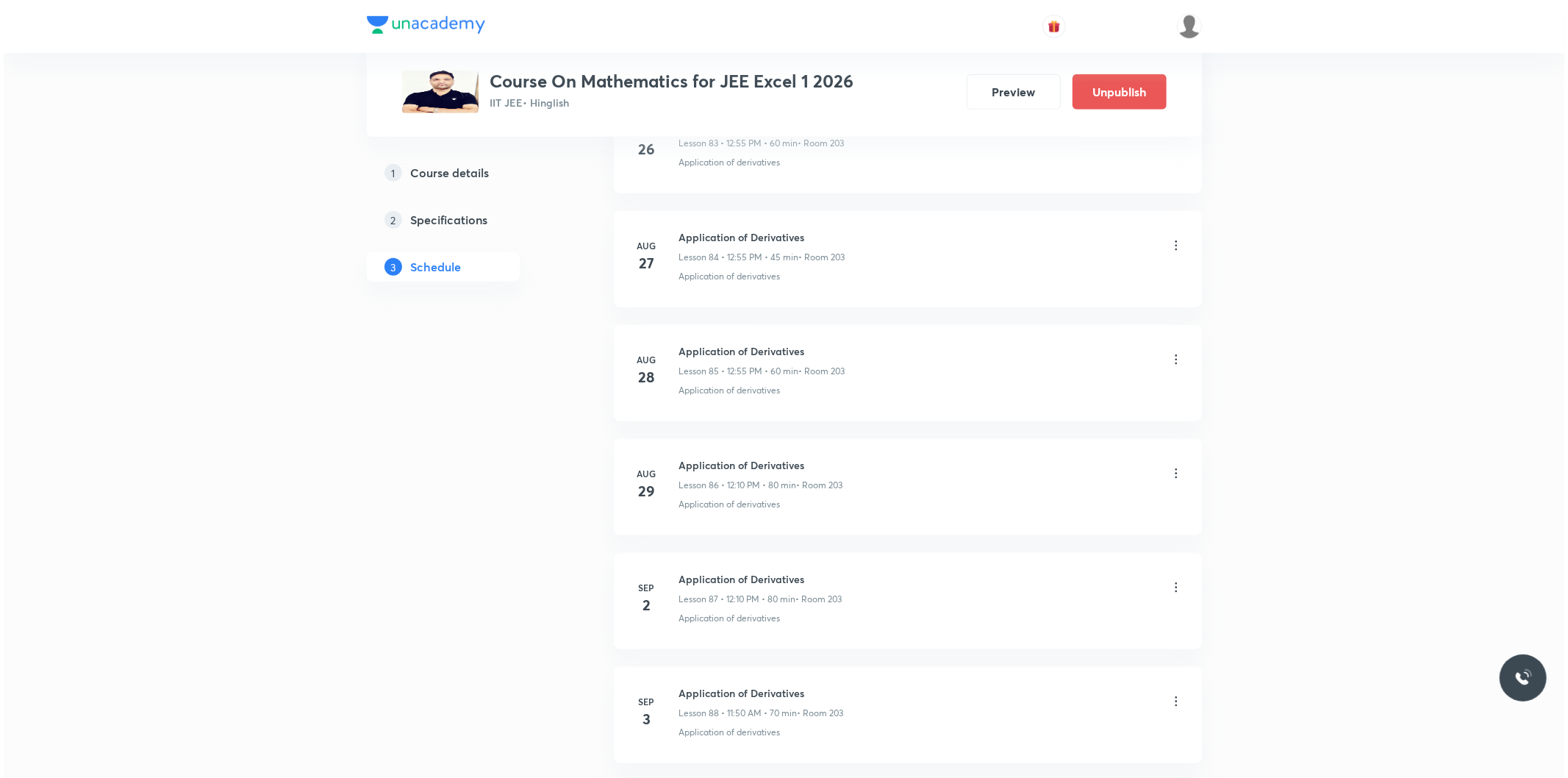
scroll to position [10674, 0]
click at [1171, 578] on icon at bounding box center [1172, 578] width 14 height 14
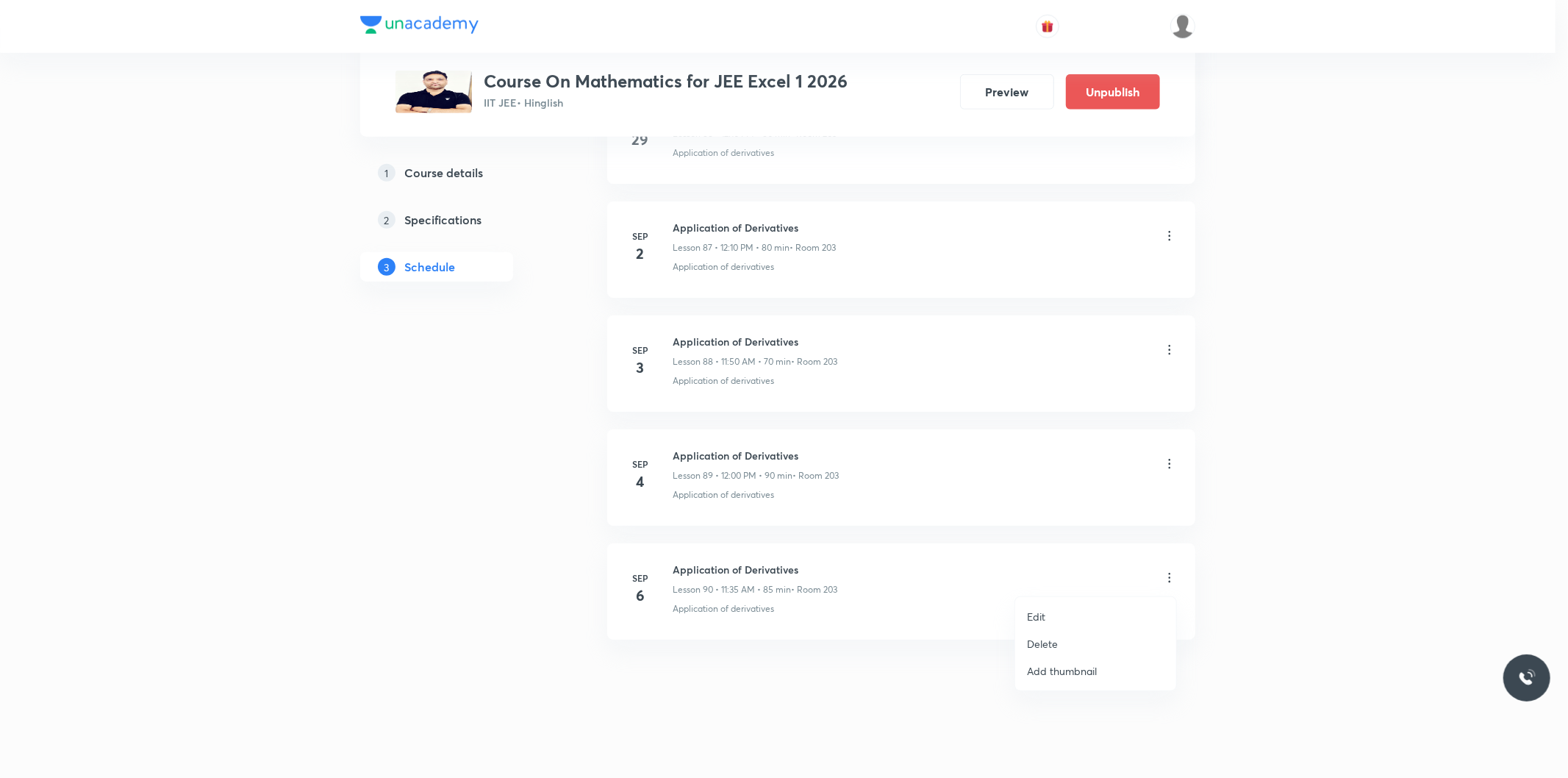
click at [1056, 607] on li "Edit" at bounding box center [1096, 617] width 161 height 27
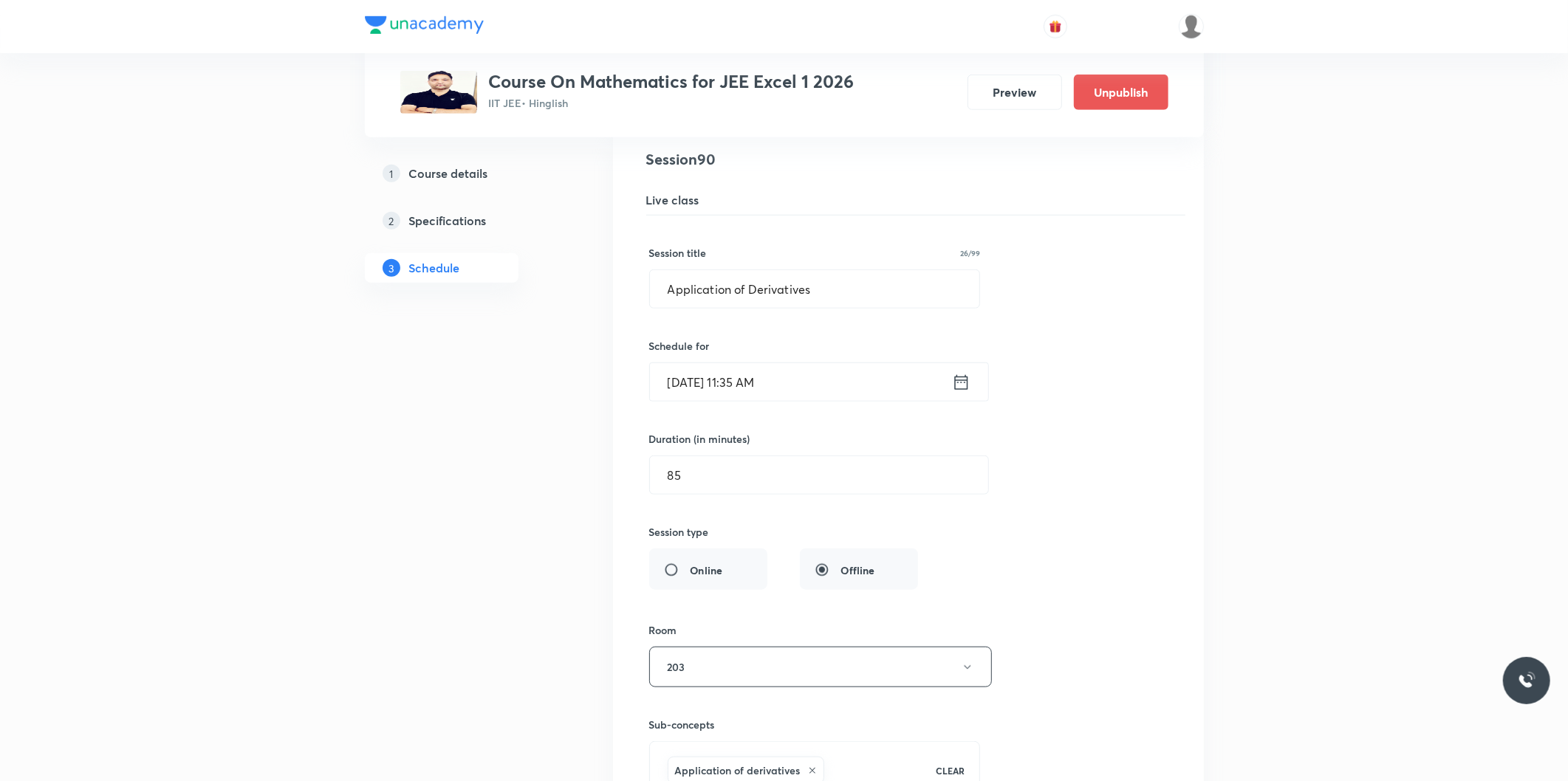
scroll to position [10195, 0]
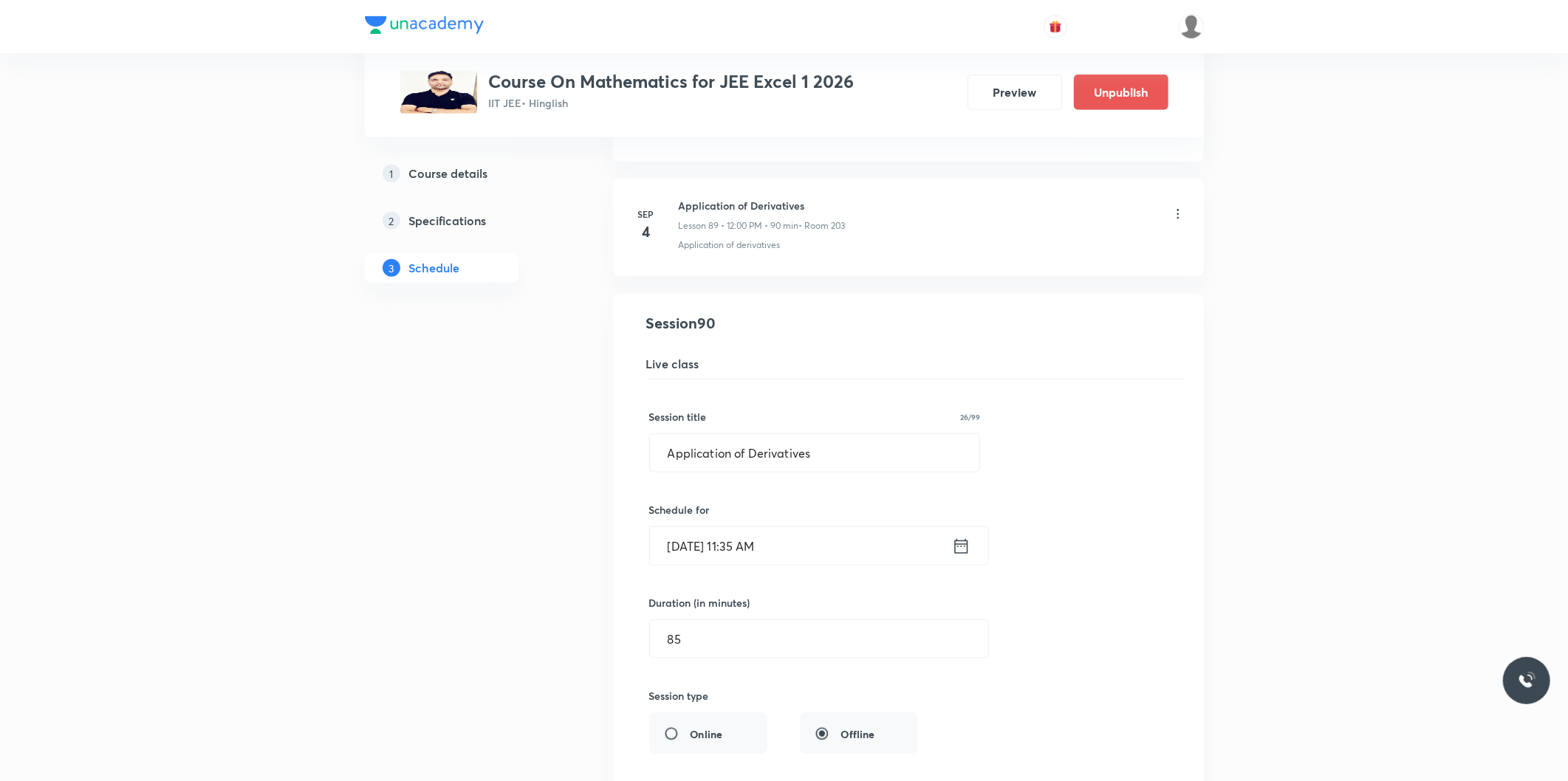
click at [759, 564] on input "[DATE] 11:35 AM" at bounding box center [801, 546] width 302 height 37
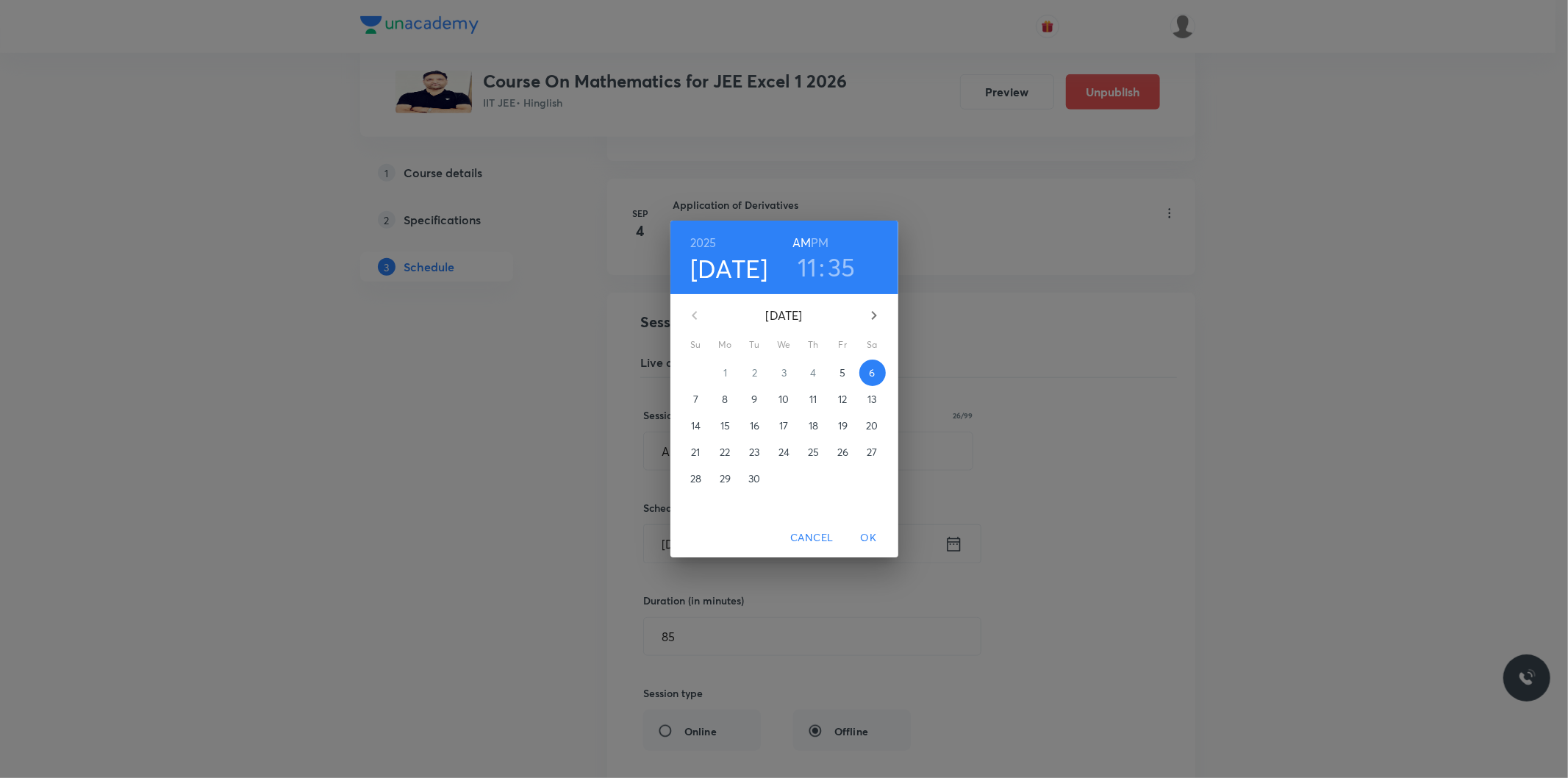
click at [820, 240] on h6 "PM" at bounding box center [819, 243] width 17 height 20
click at [809, 267] on h3 "11" at bounding box center [808, 267] width 20 height 31
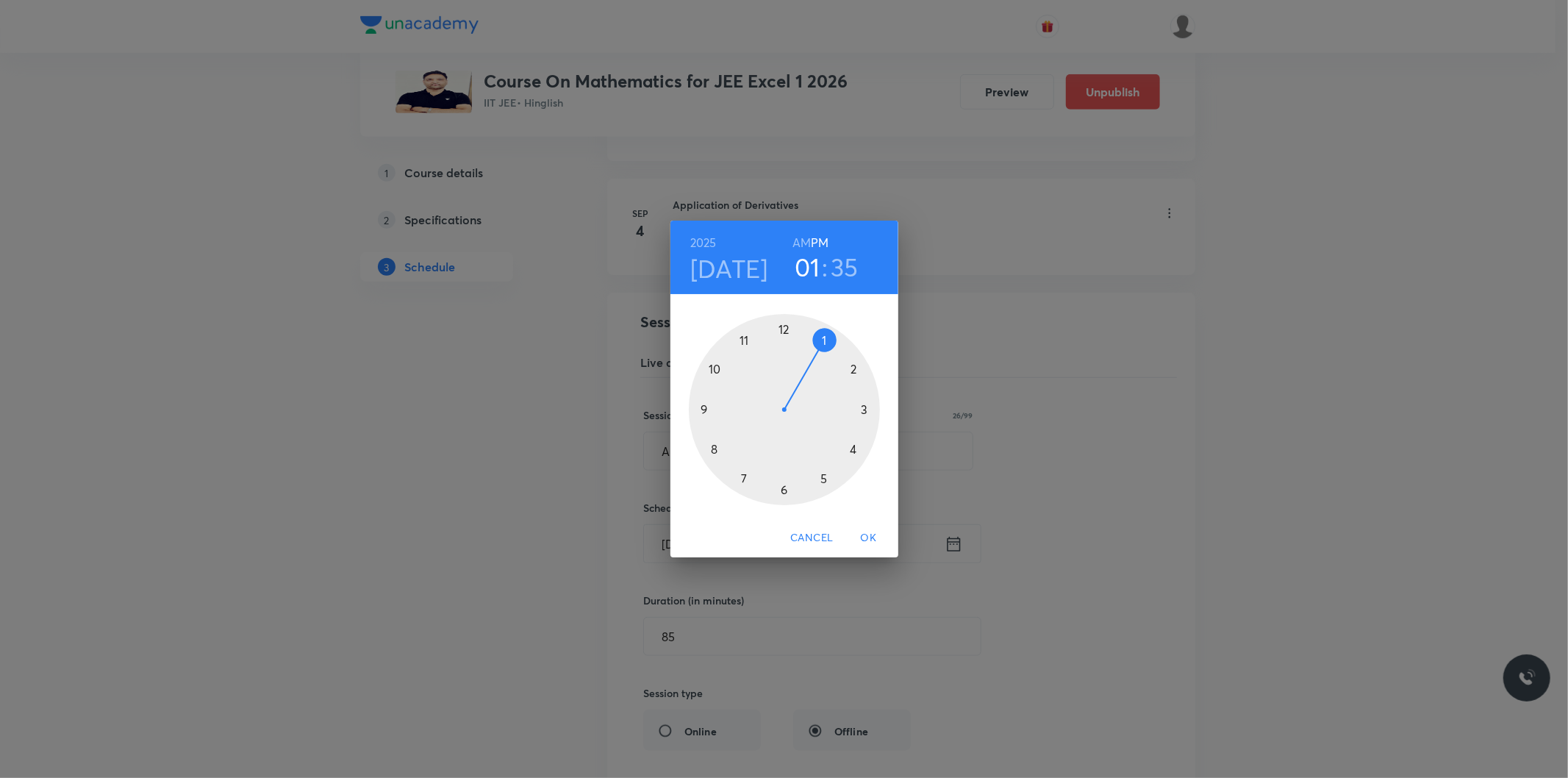
drag, startPoint x: 754, startPoint y: 340, endPoint x: 819, endPoint y: 344, distance: 65.1
click at [819, 344] on div at bounding box center [784, 409] width 191 height 191
drag, startPoint x: 753, startPoint y: 474, endPoint x: 822, endPoint y: 344, distance: 147.2
click at [822, 344] on div at bounding box center [784, 409] width 191 height 191
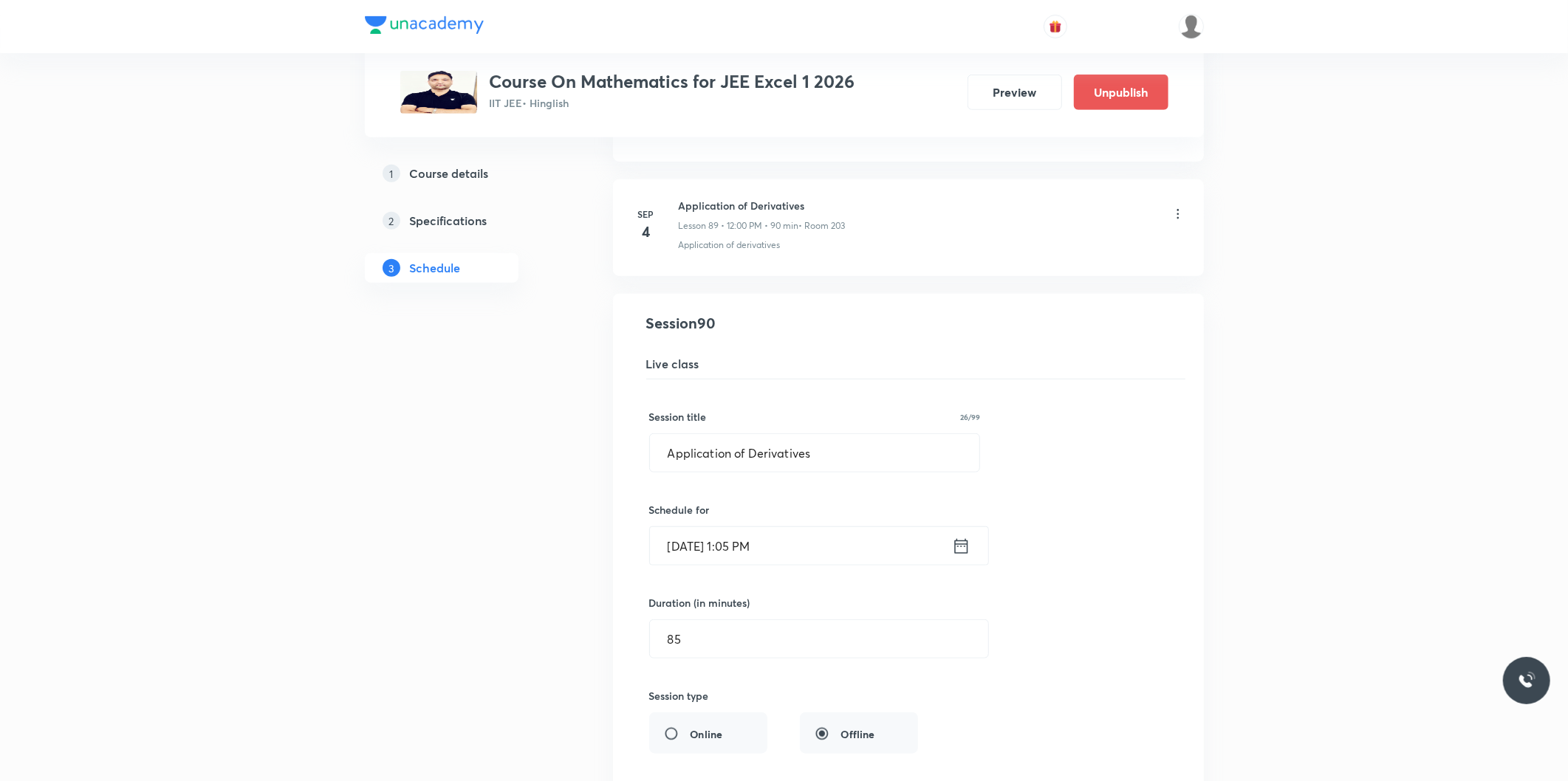
scroll to position [10359, 0]
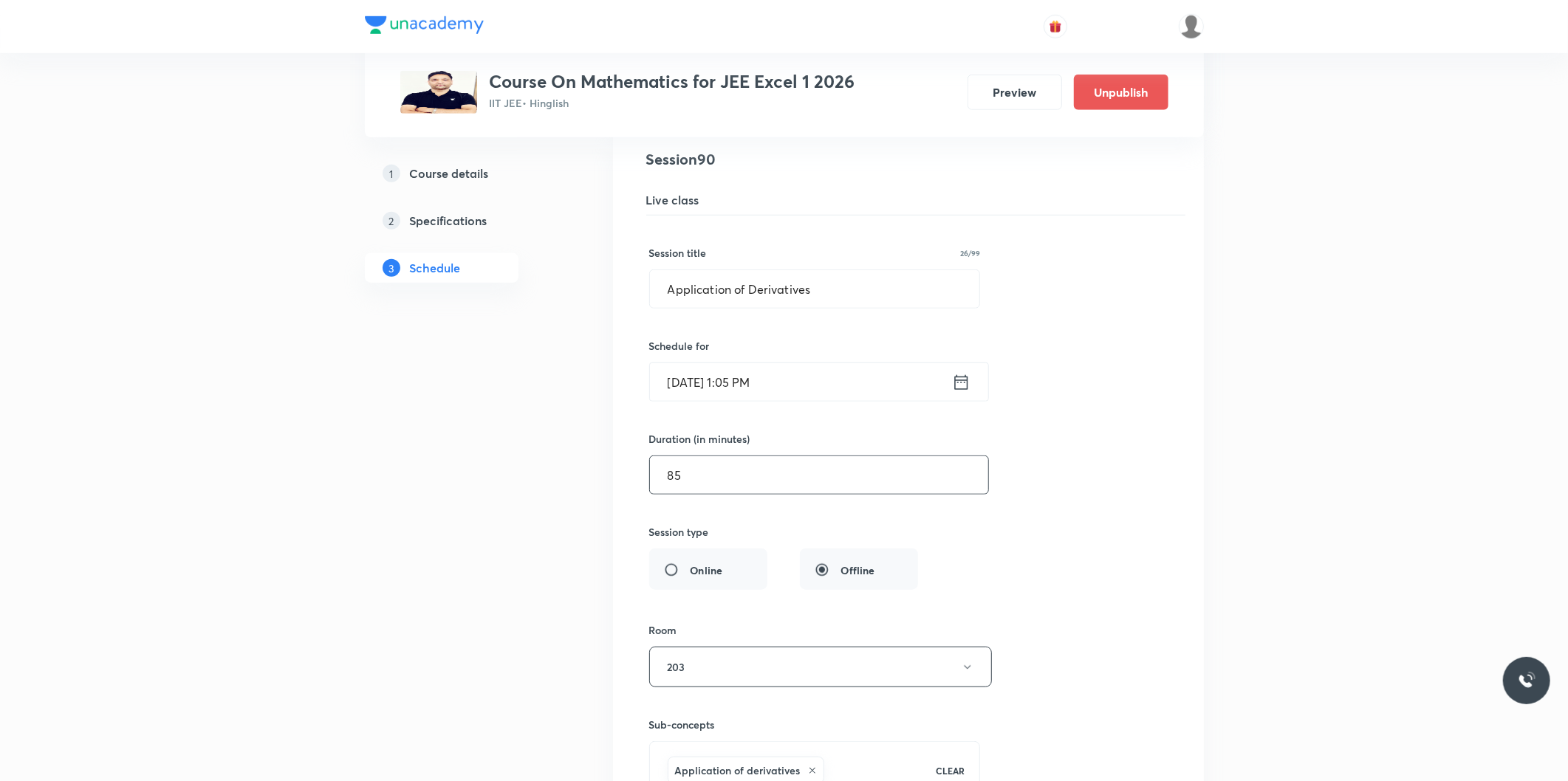
drag, startPoint x: 747, startPoint y: 477, endPoint x: 840, endPoint y: 474, distance: 93.0
click at [747, 477] on input "85" at bounding box center [819, 475] width 338 height 37
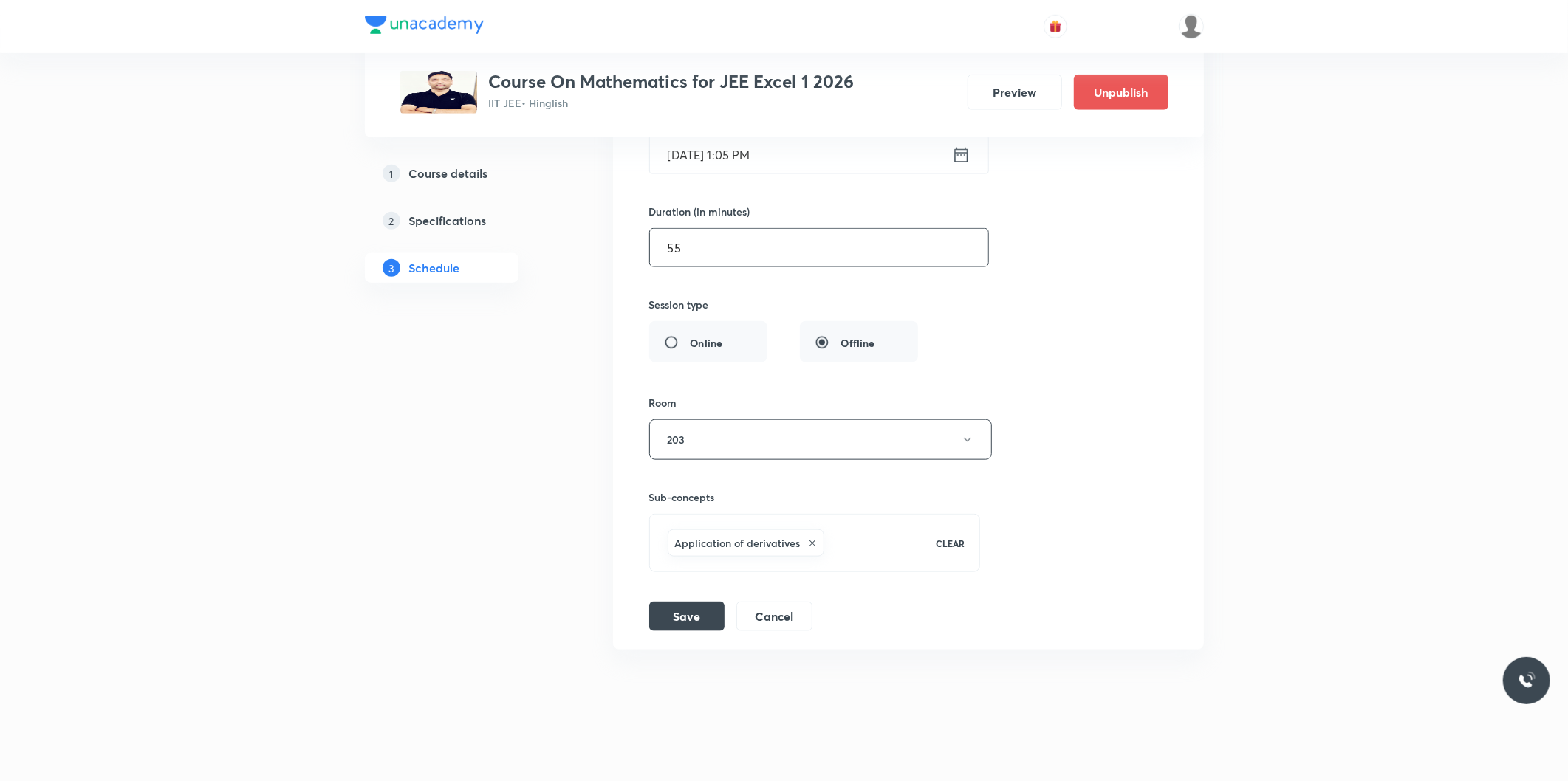
scroll to position [10605, 0]
type input "55"
click at [687, 604] on button "Save" at bounding box center [687, 607] width 75 height 30
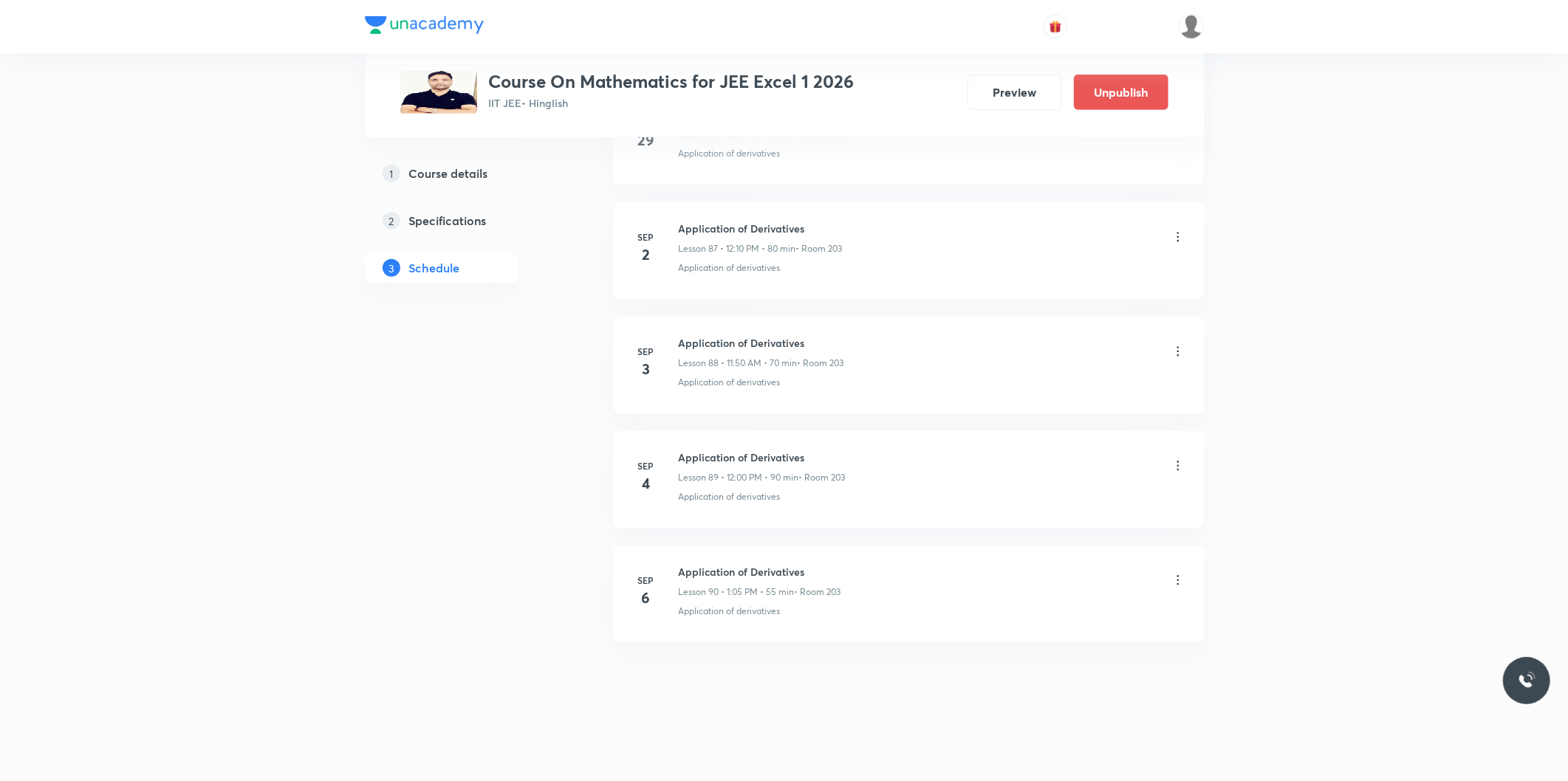
scroll to position [10037, 0]
click at [1176, 585] on icon at bounding box center [1178, 580] width 14 height 14
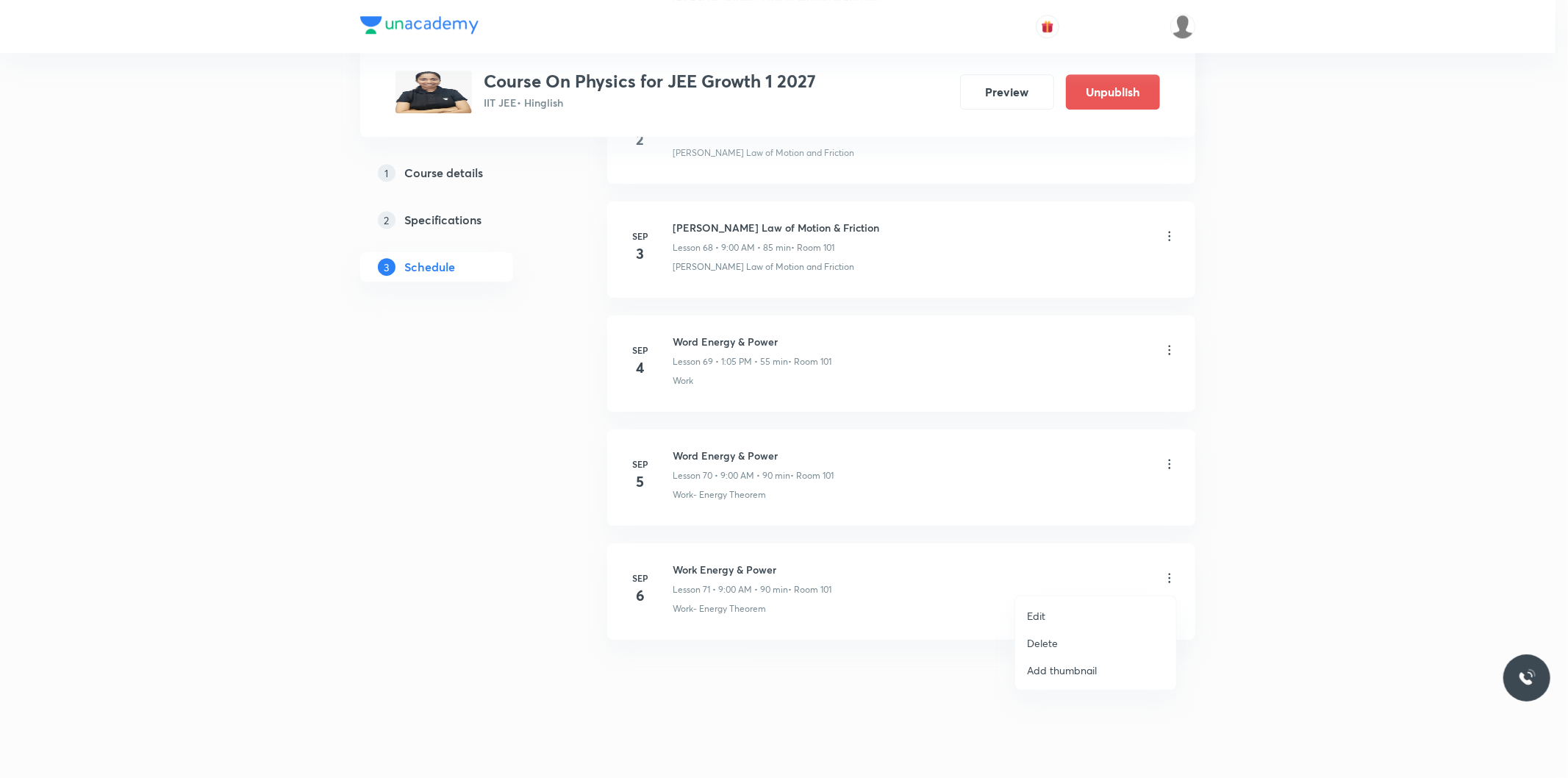
click at [1076, 629] on li "Delete" at bounding box center [1096, 643] width 161 height 27
click at [998, 747] on button "Delete" at bounding box center [992, 747] width 130 height 36
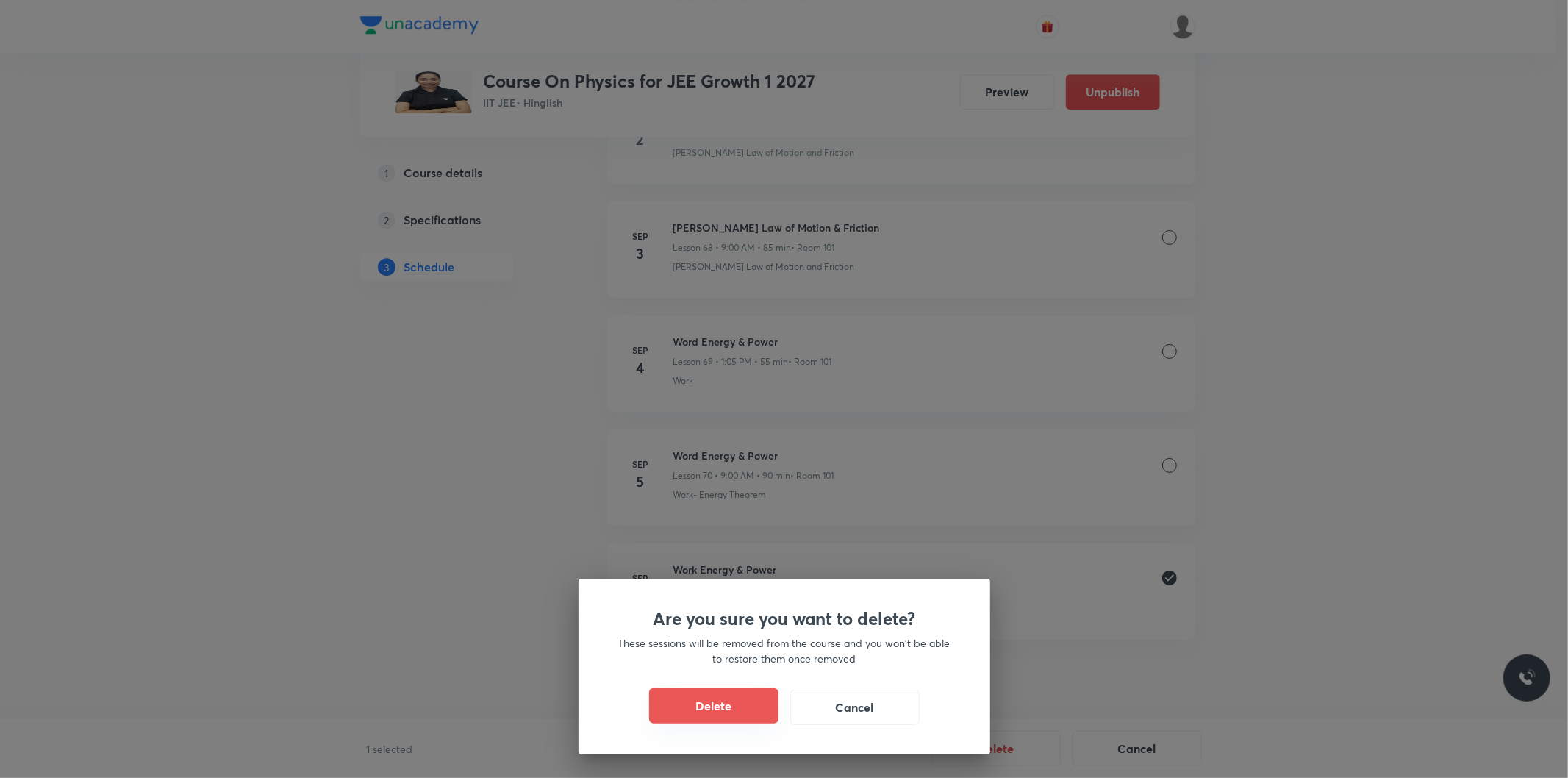
click at [738, 712] on button "Delete" at bounding box center [714, 706] width 130 height 36
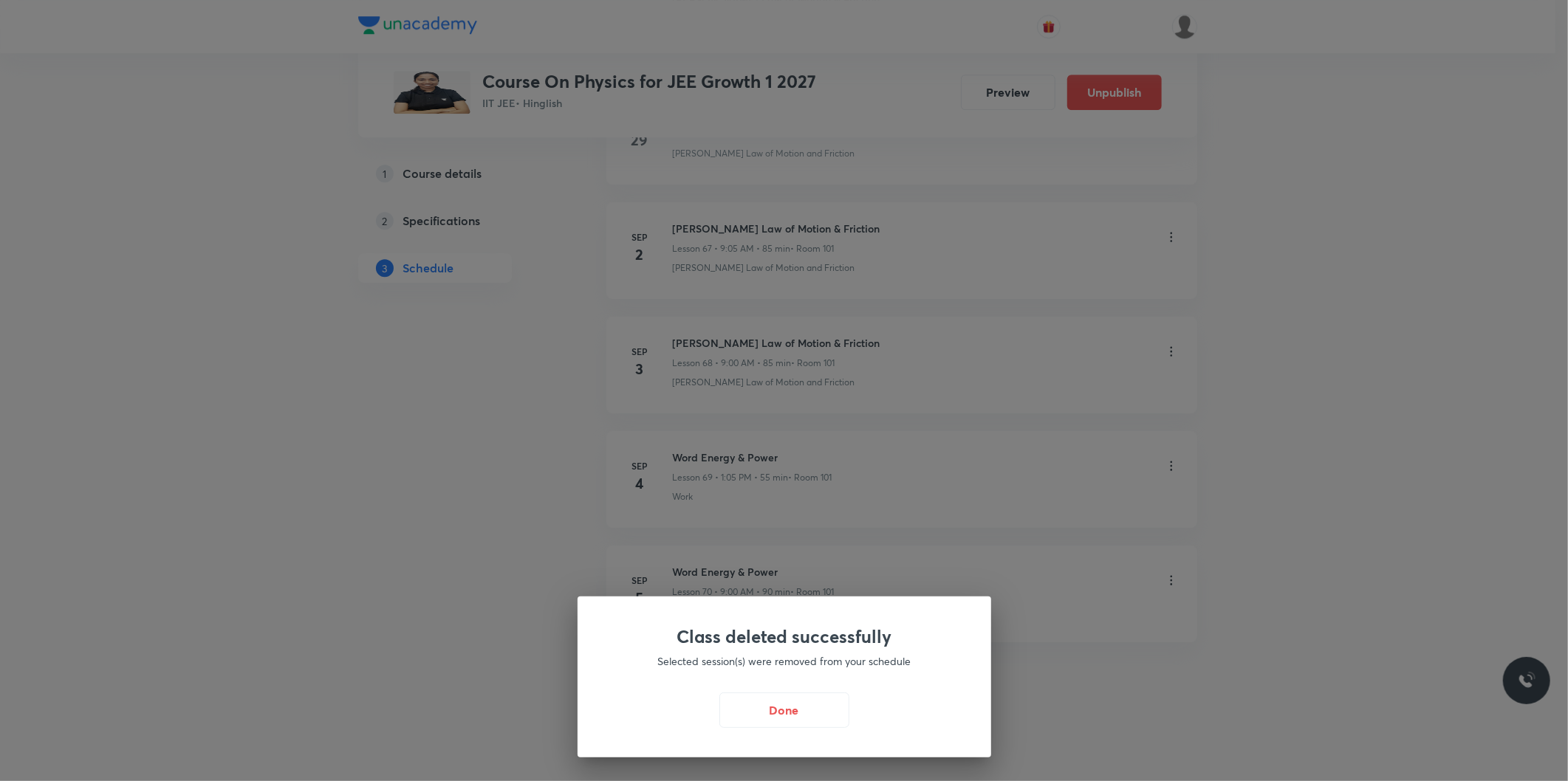
scroll to position [8424, 0]
click at [799, 720] on button "Done" at bounding box center [788, 709] width 130 height 36
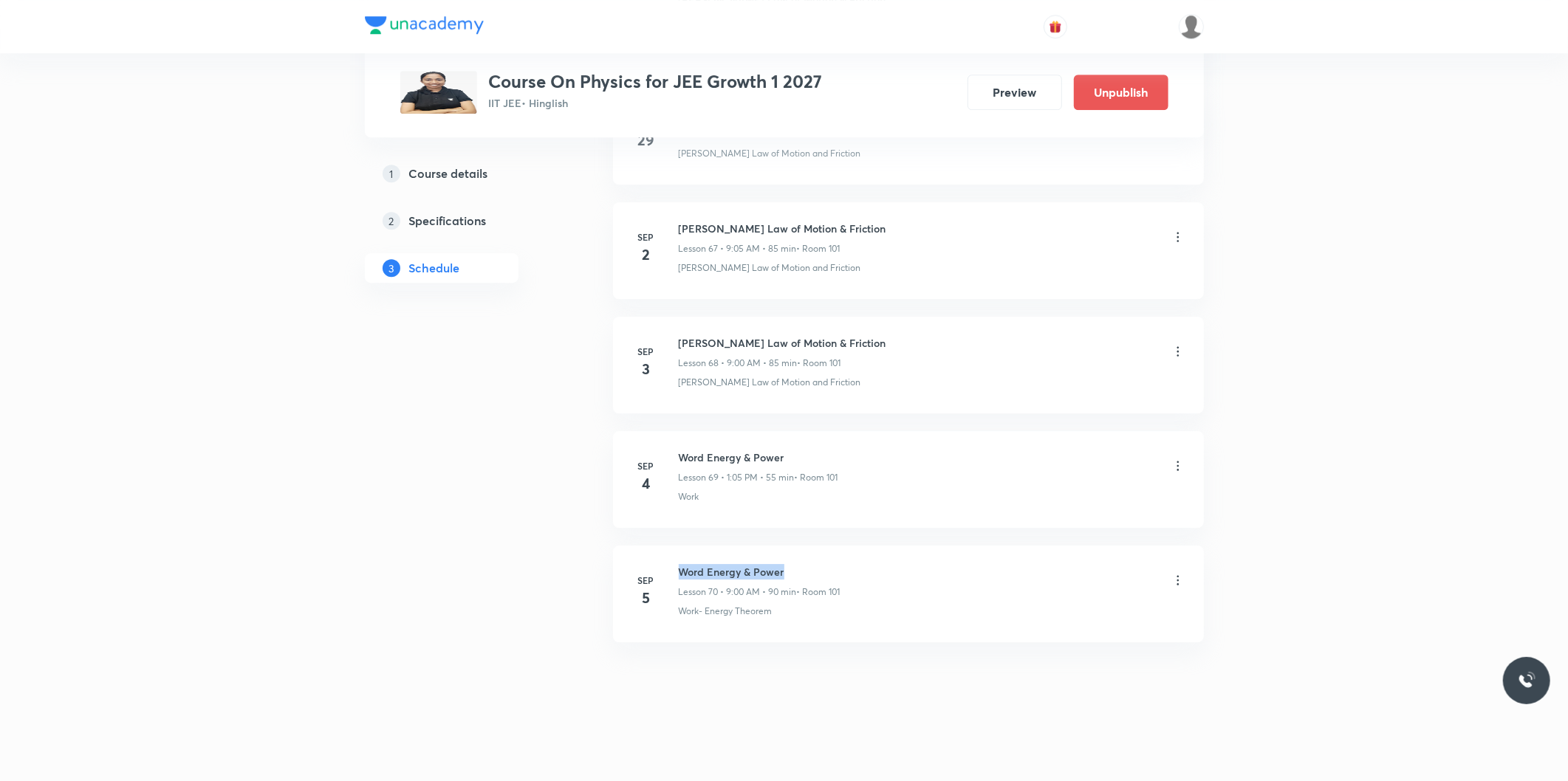
drag, startPoint x: 680, startPoint y: 567, endPoint x: 800, endPoint y: 567, distance: 120.0
click at [800, 567] on h6 "Word Energy & Power" at bounding box center [760, 572] width 161 height 15
copy h6 "Word Energy & Power"
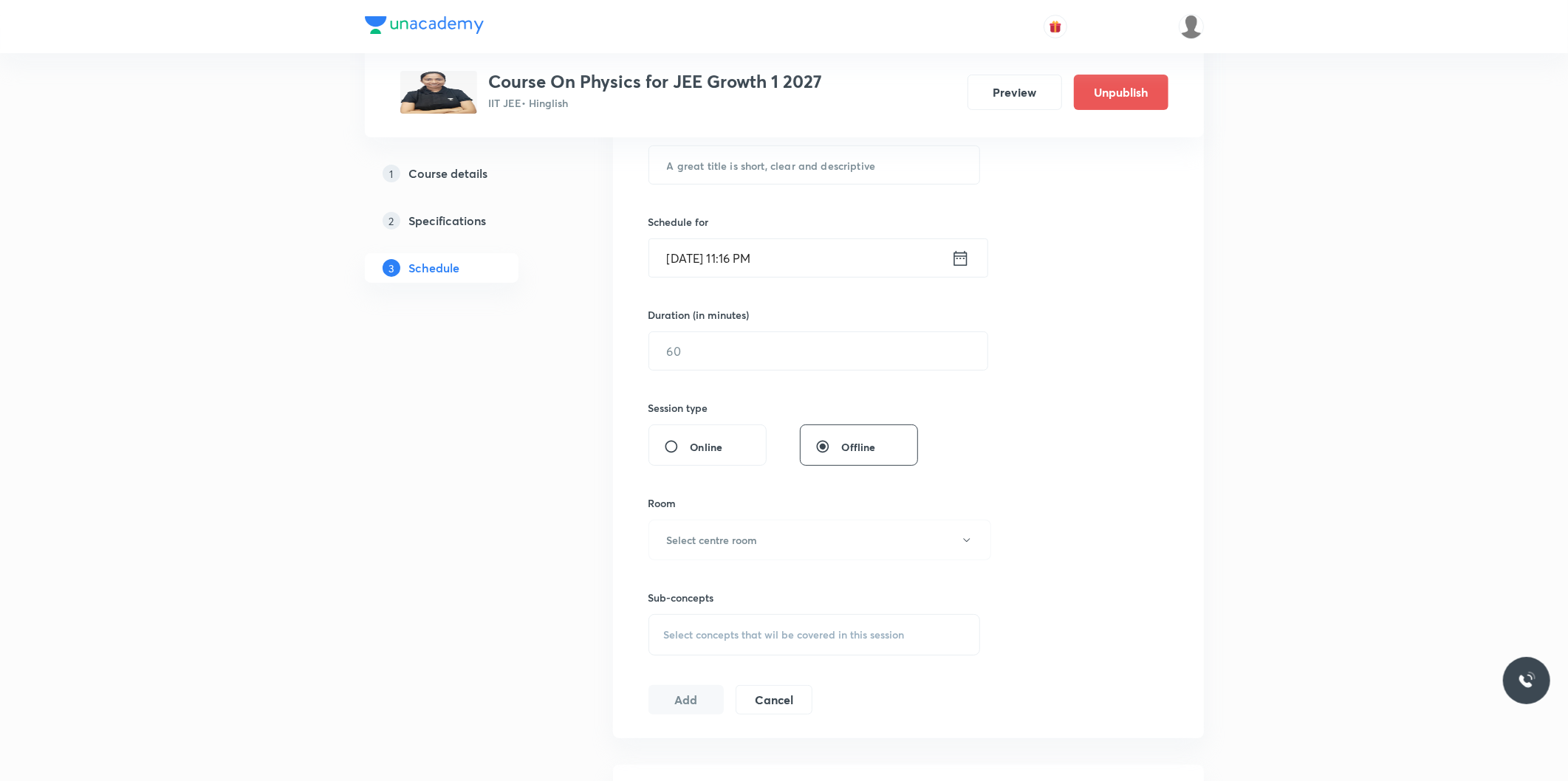
scroll to position [0, 0]
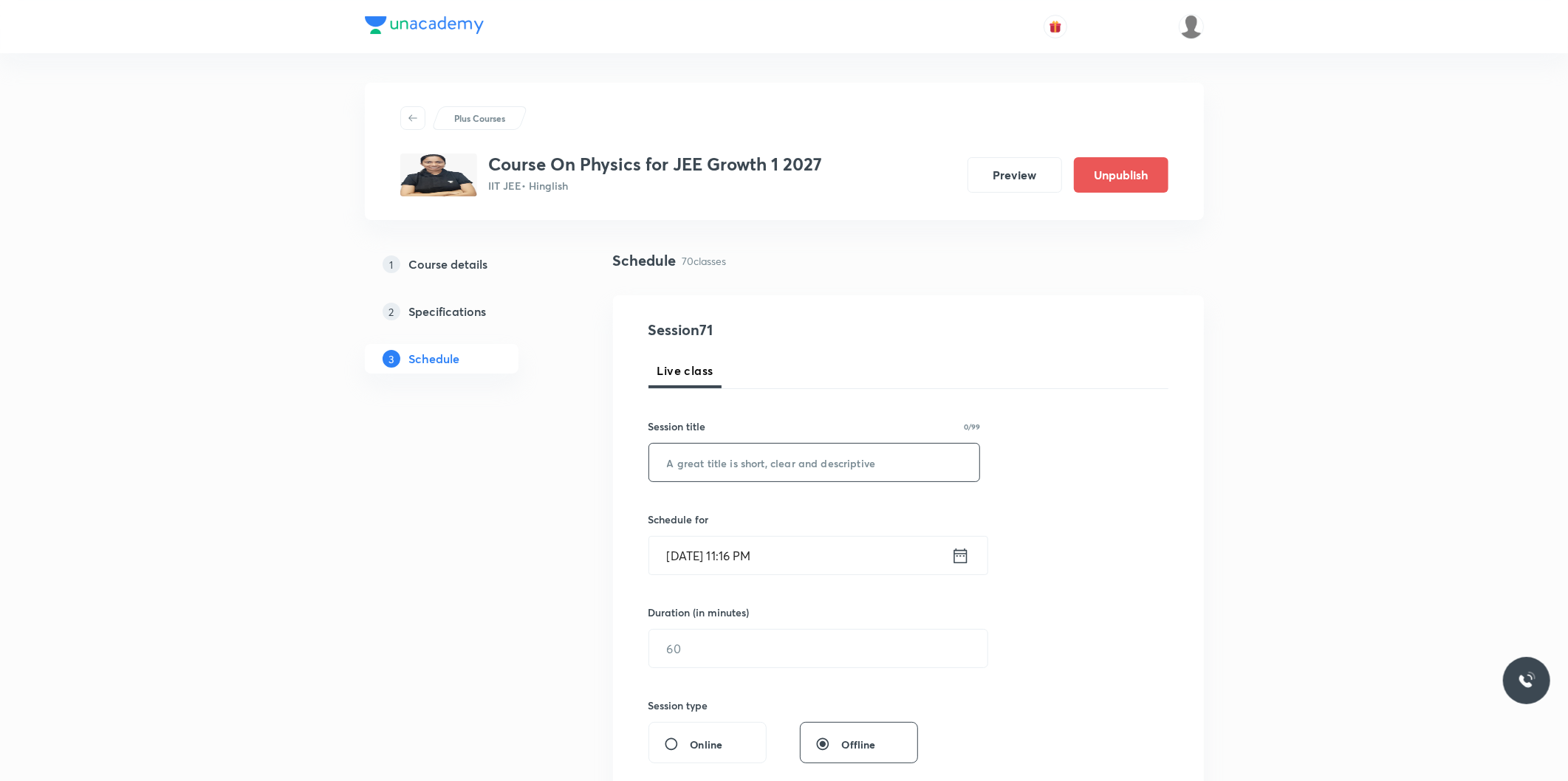
click at [814, 464] on input "text" at bounding box center [814, 462] width 331 height 37
paste input "Word Energy & Power"
click at [695, 464] on input "Word Energy & Power" at bounding box center [814, 462] width 331 height 37
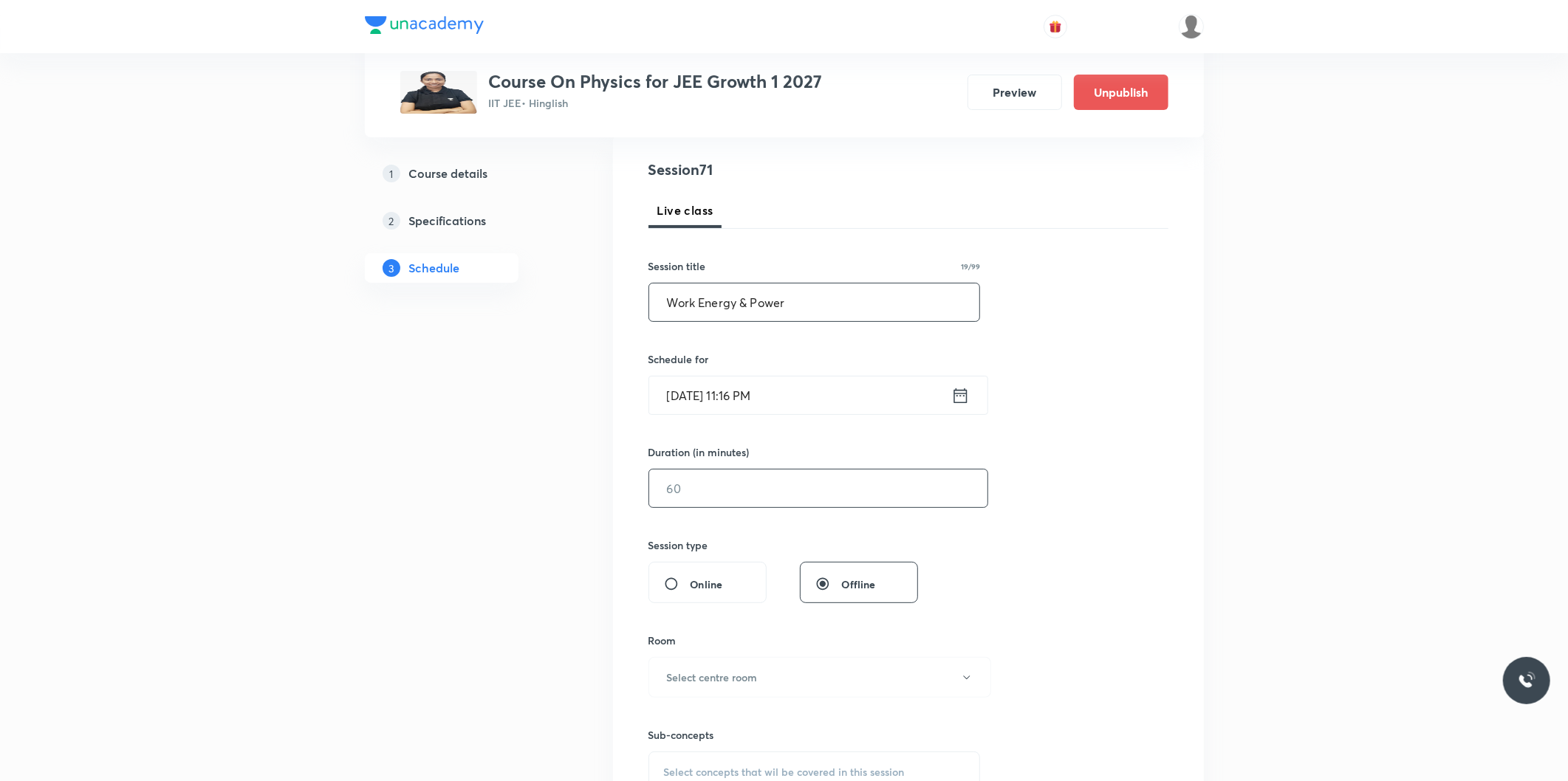
scroll to position [164, 0]
type input "Work Energy & Power"
click at [709, 394] on input "Sep 5, 2025, 11:16 PM" at bounding box center [800, 391] width 302 height 37
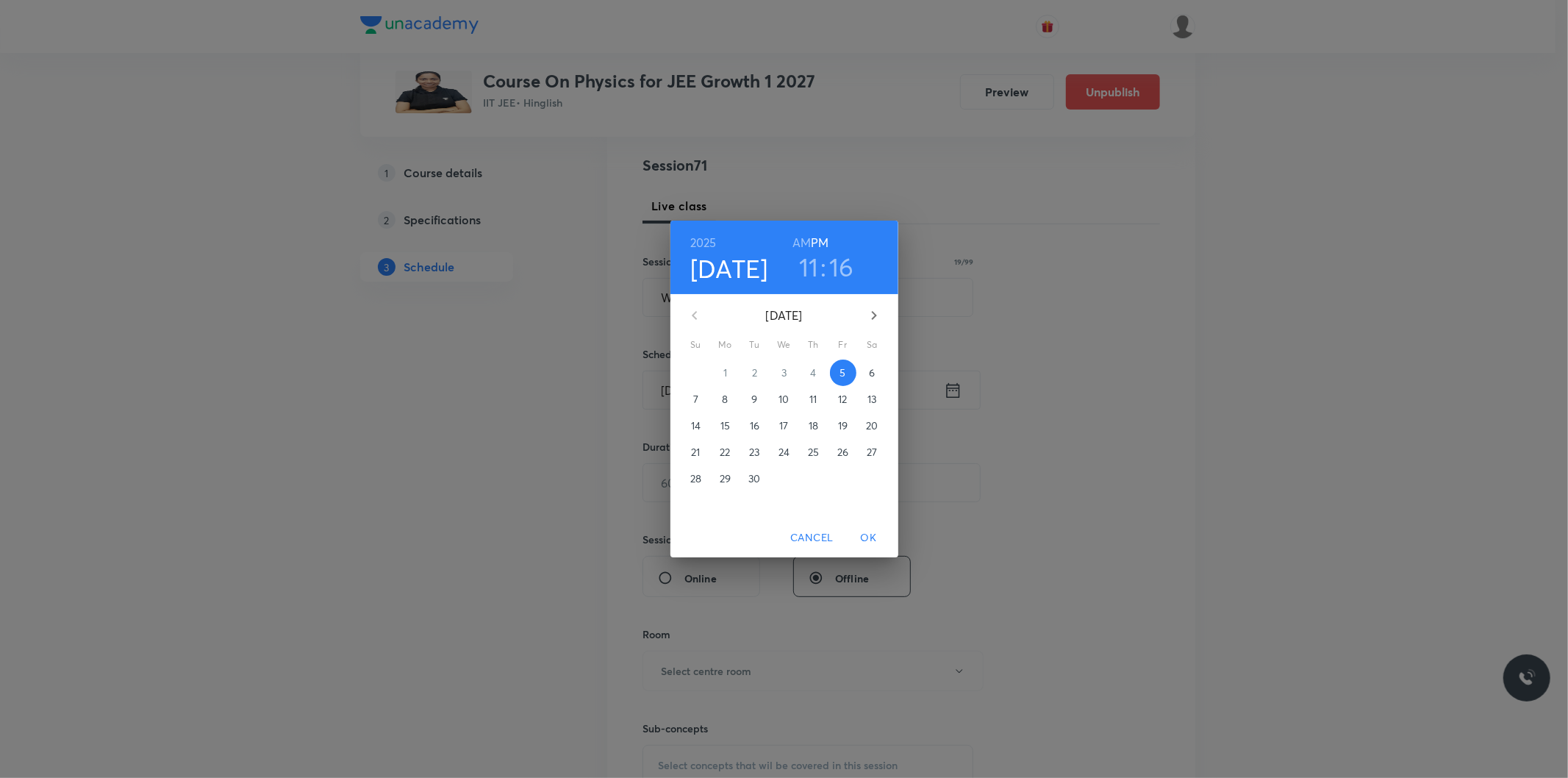
click at [869, 375] on span "6" at bounding box center [872, 372] width 27 height 14
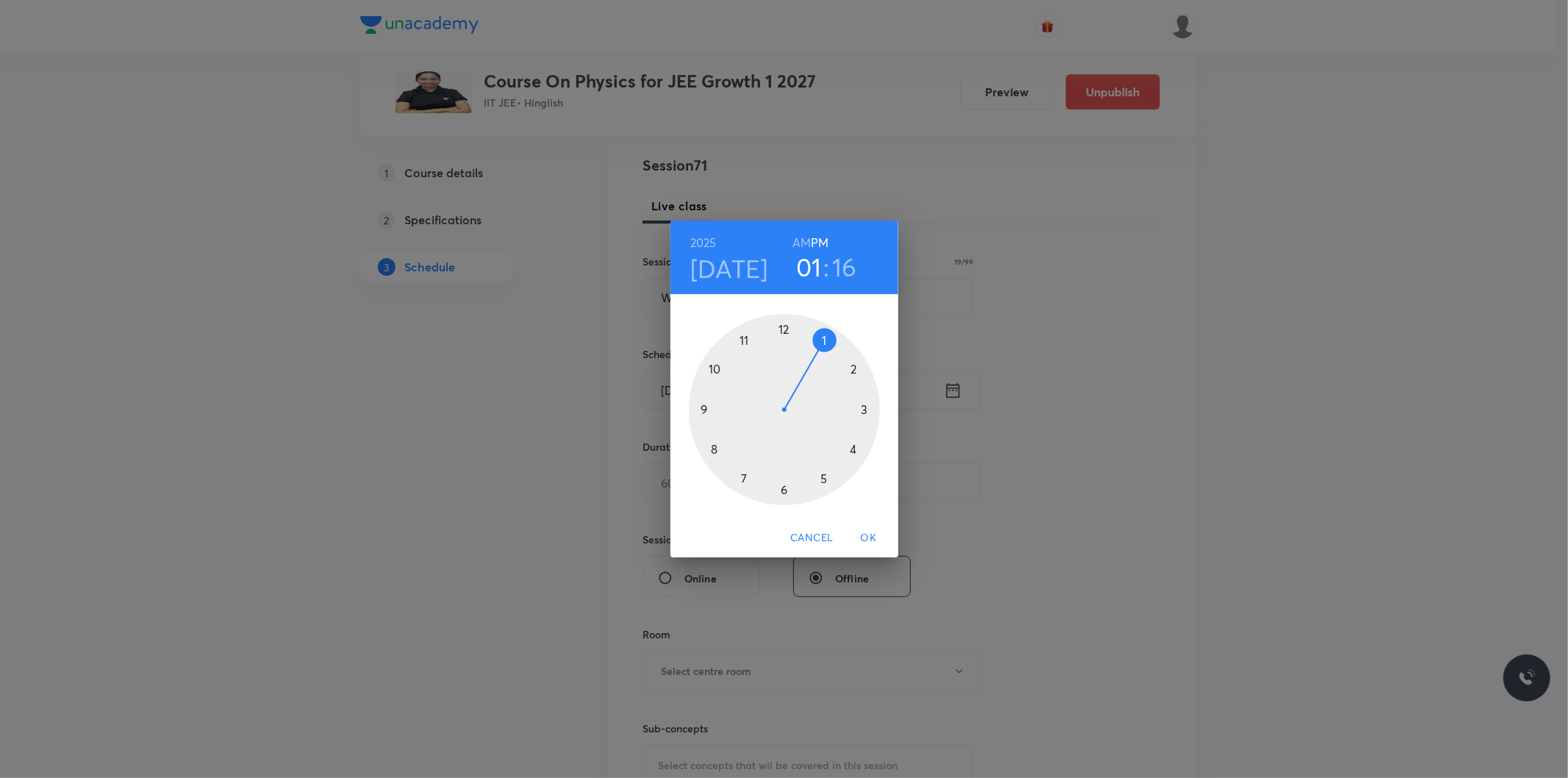
drag, startPoint x: 739, startPoint y: 341, endPoint x: 816, endPoint y: 339, distance: 77.0
click at [816, 339] on div at bounding box center [784, 409] width 191 height 191
drag, startPoint x: 861, startPoint y: 418, endPoint x: 825, endPoint y: 340, distance: 85.9
click at [825, 340] on div at bounding box center [784, 409] width 191 height 191
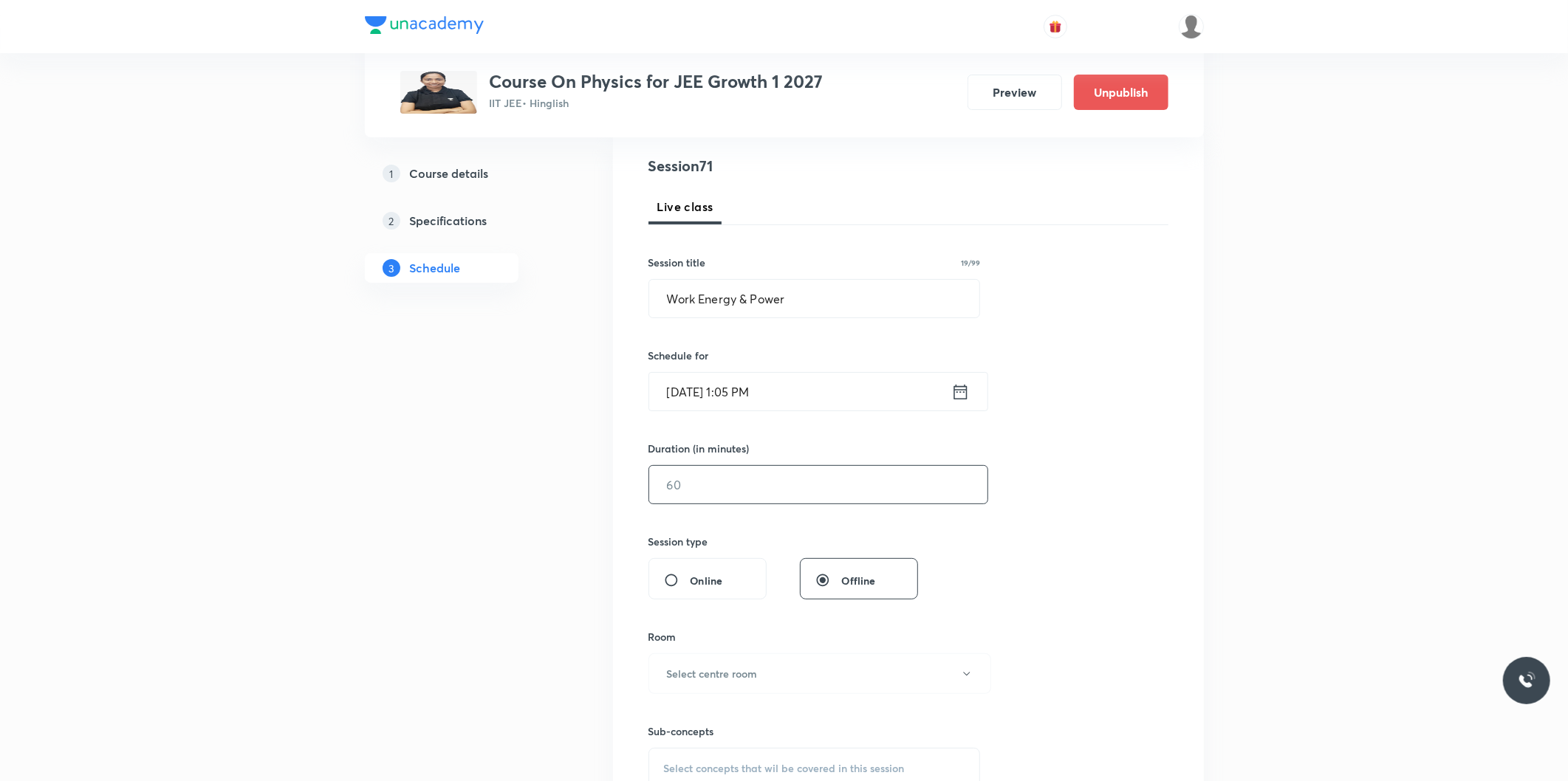
click at [757, 467] on input "text" at bounding box center [818, 484] width 338 height 37
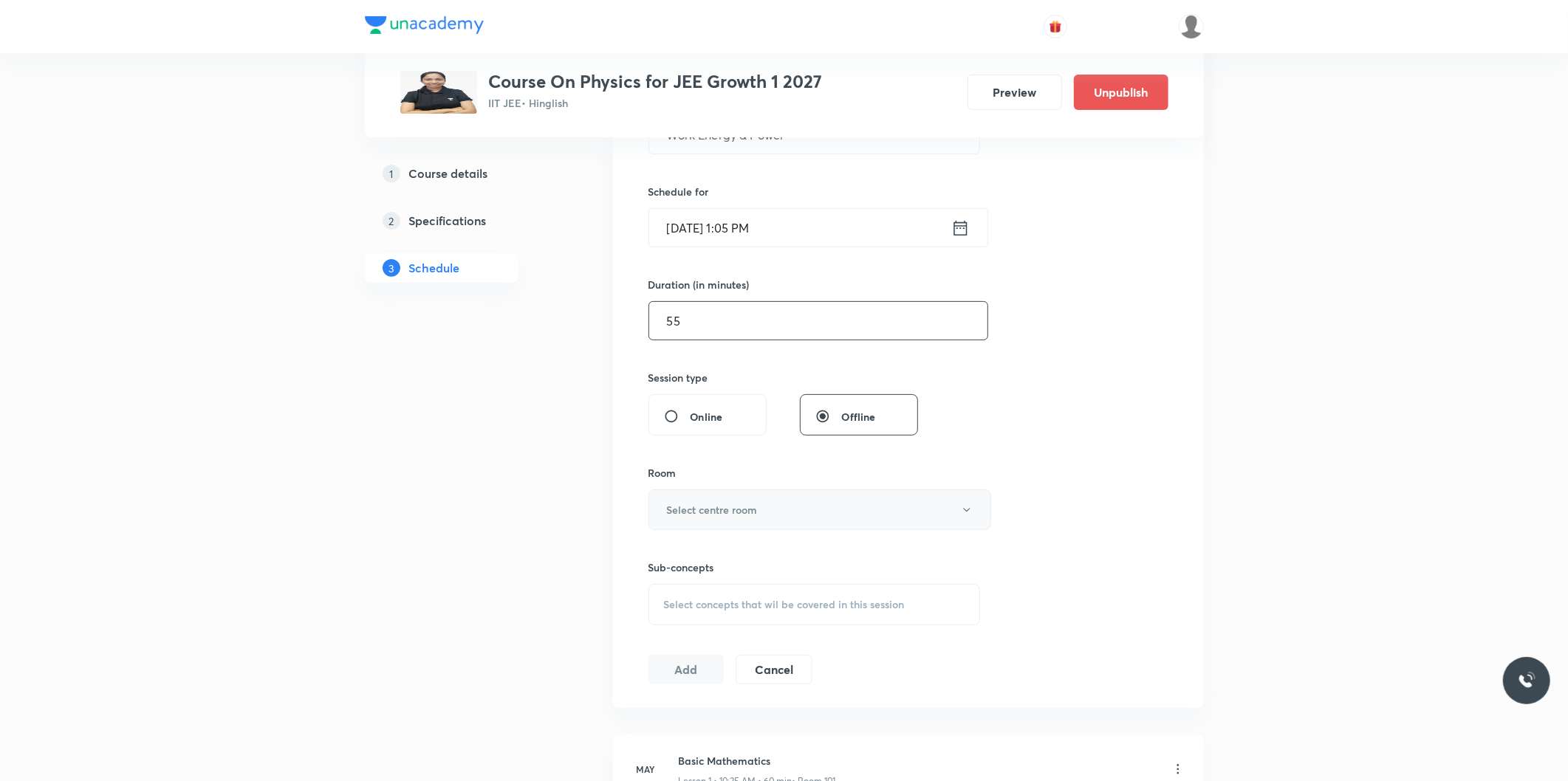
type input "55"
click at [778, 507] on button "Select centre room" at bounding box center [820, 509] width 343 height 40
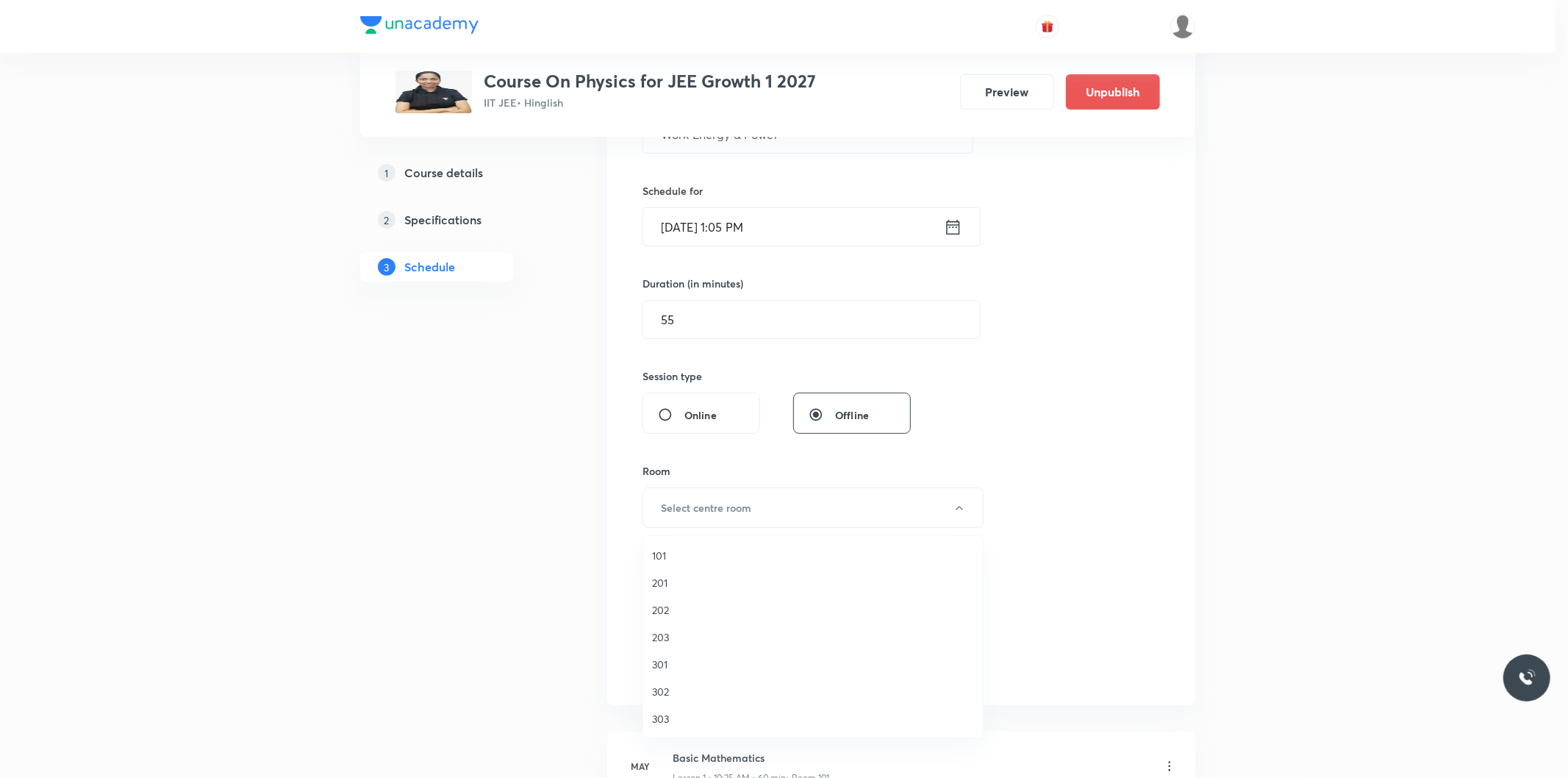
click at [679, 560] on span "101" at bounding box center [813, 556] width 322 height 15
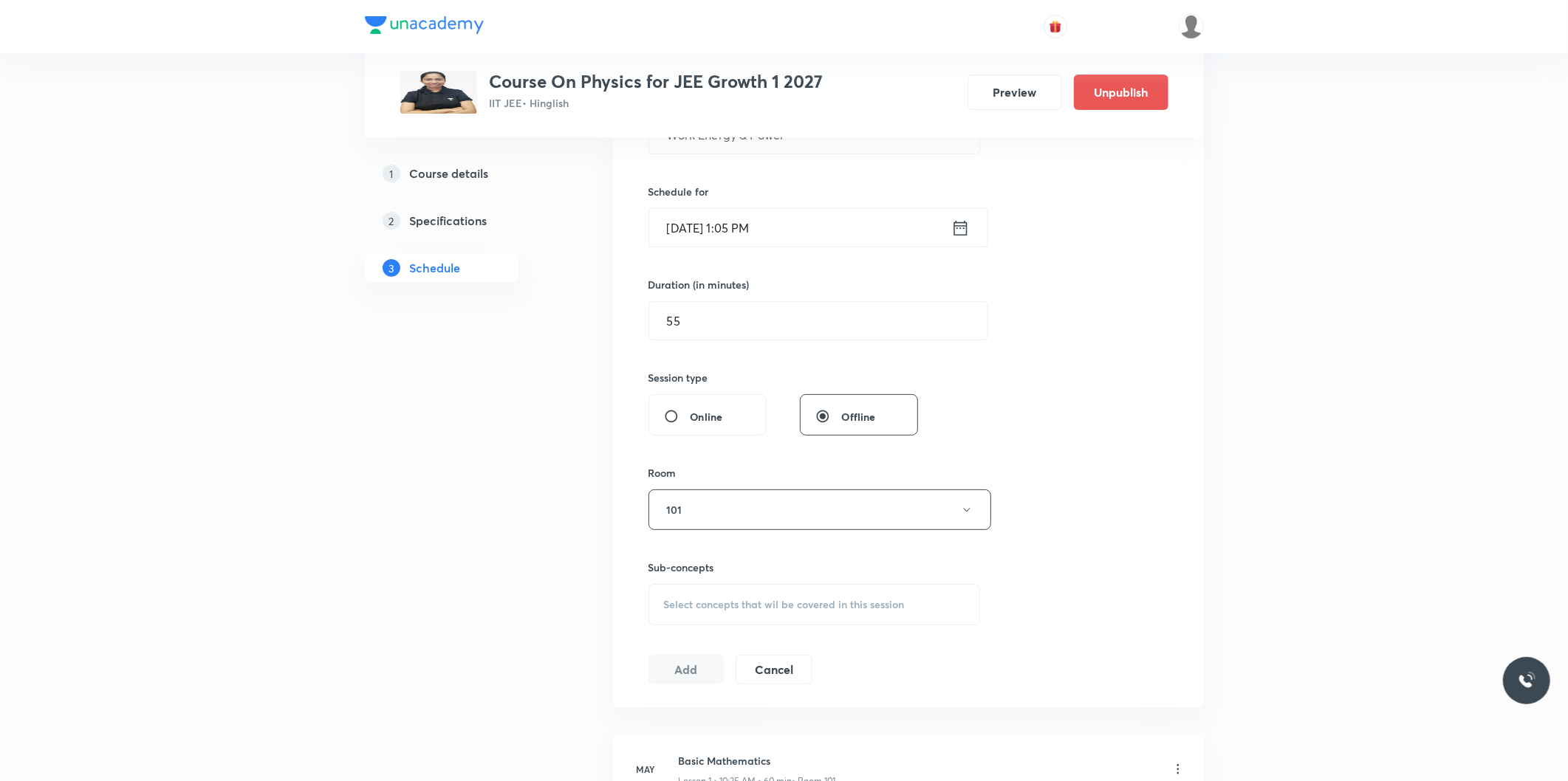
click at [748, 601] on span "Select concepts that wil be covered in this session" at bounding box center [784, 605] width 241 height 12
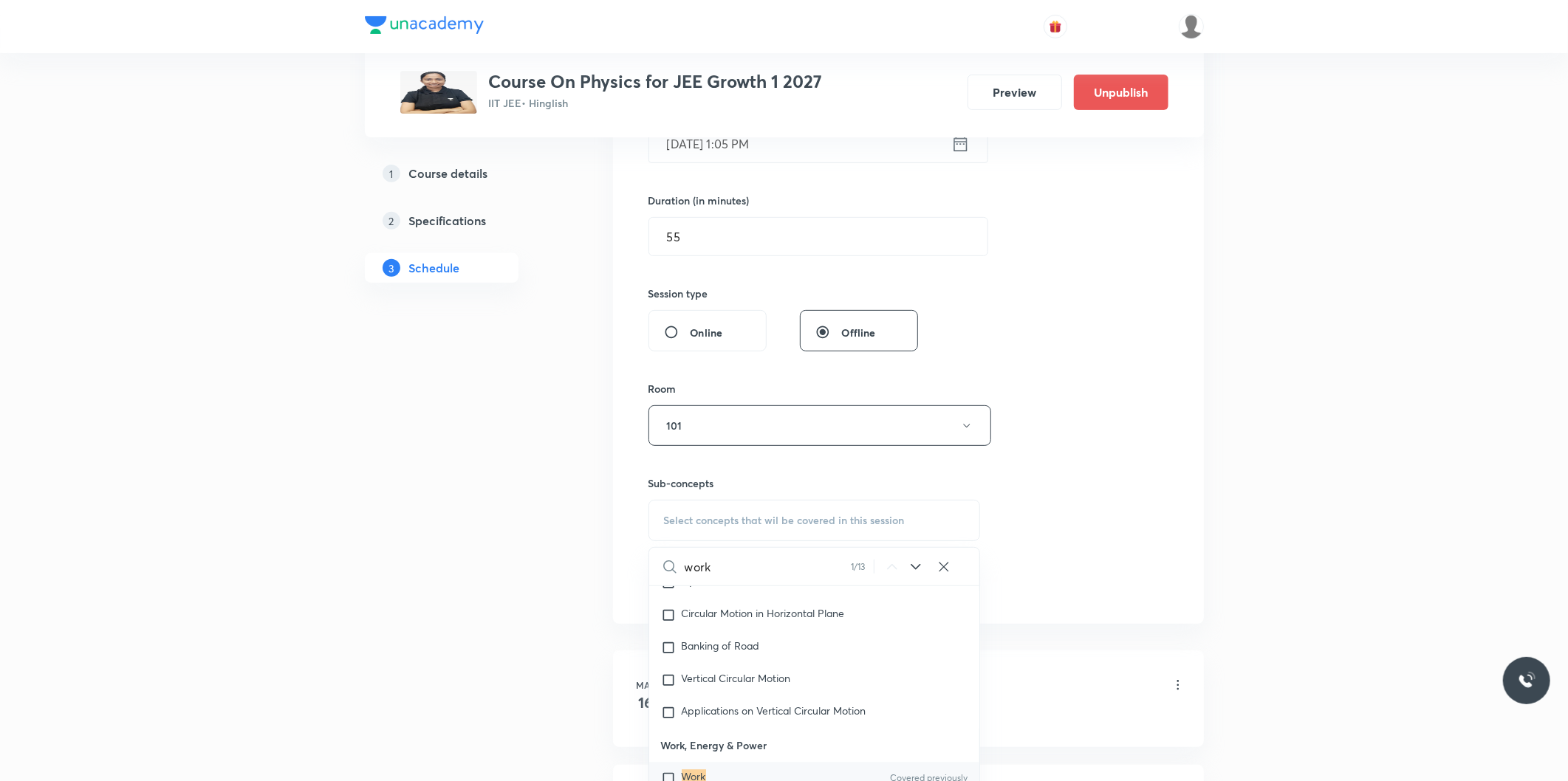
scroll to position [738, 0]
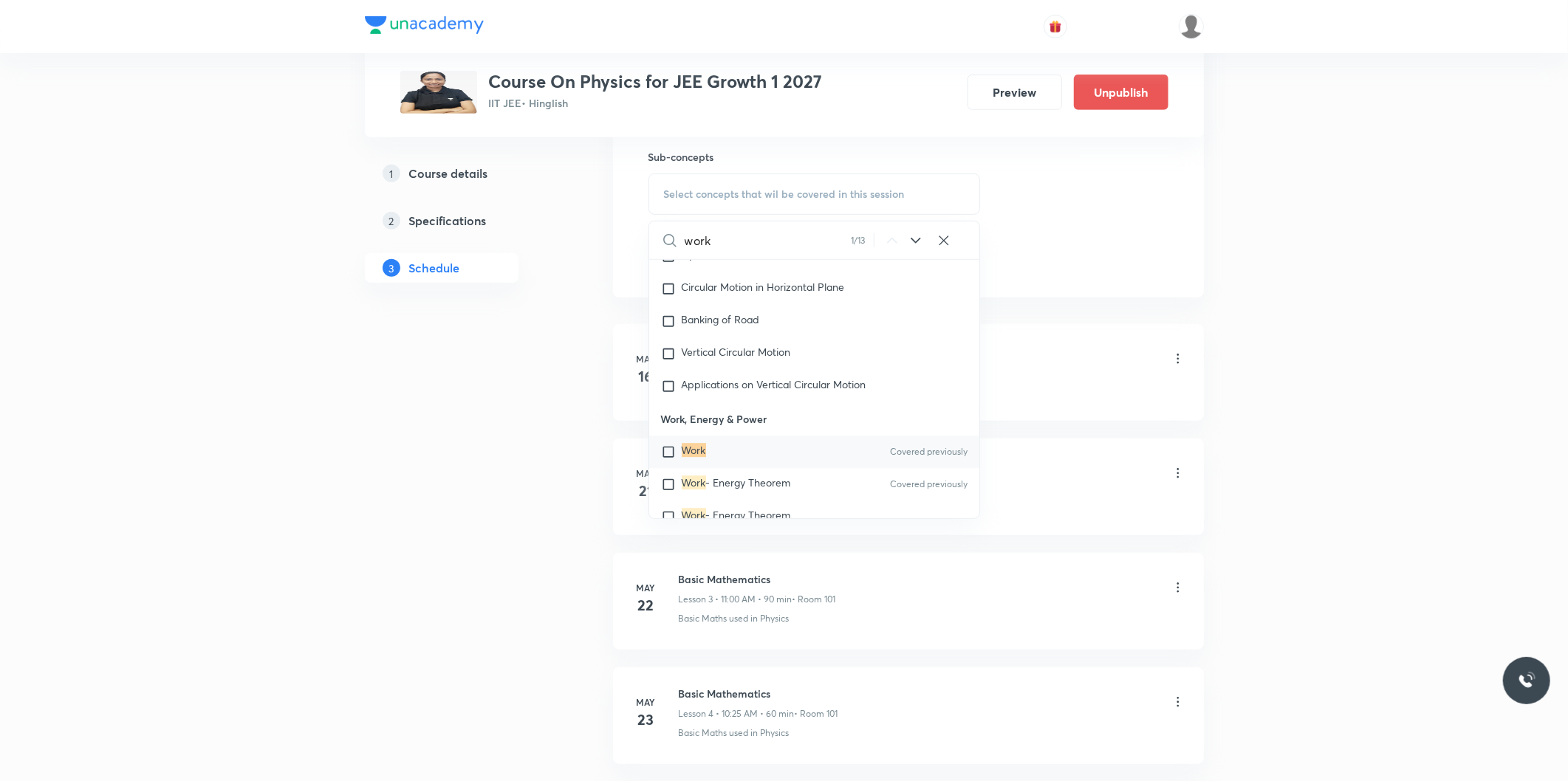
type input "work"
click at [674, 437] on div "Work Covered previously" at bounding box center [814, 451] width 331 height 33
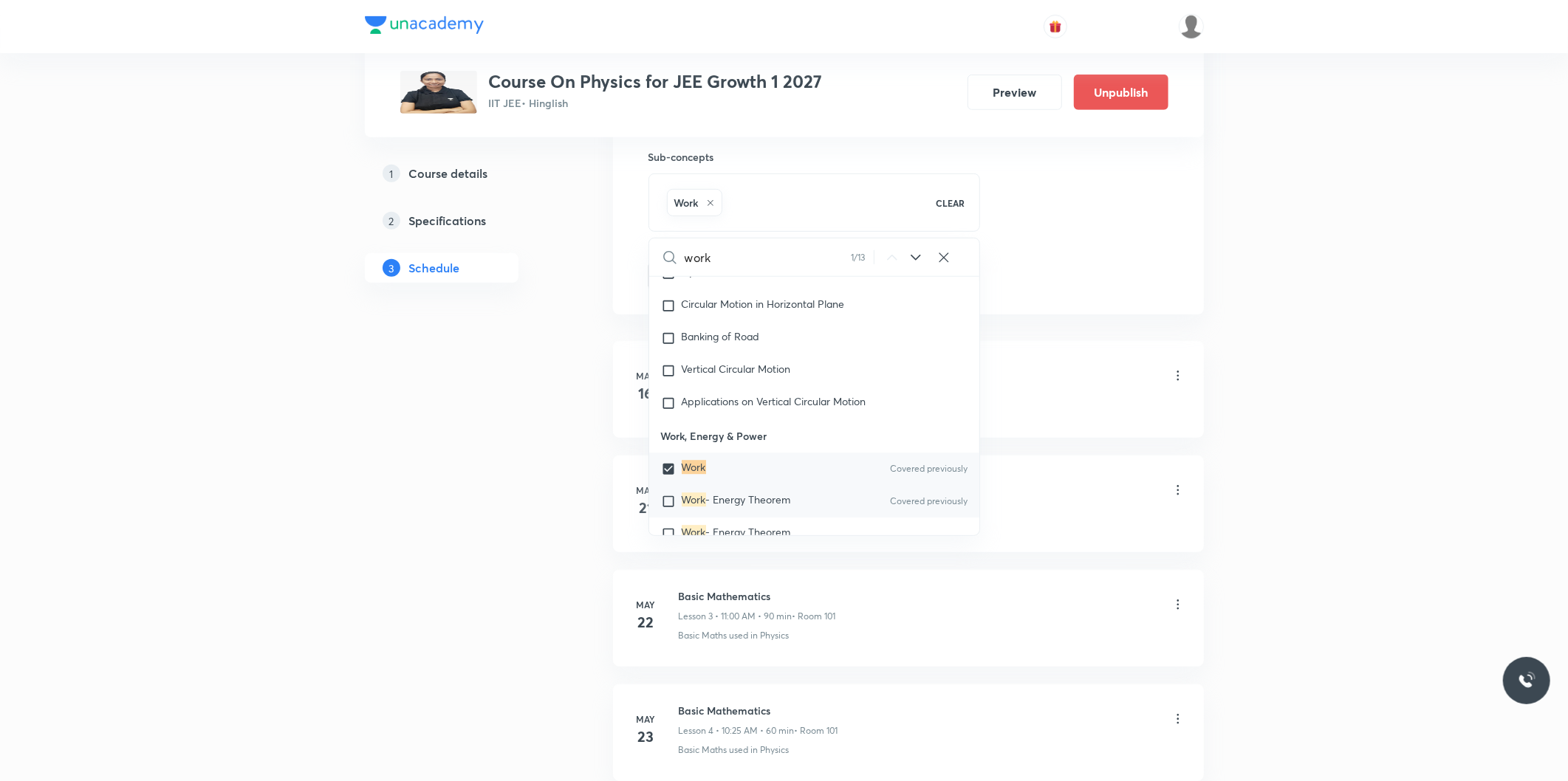
click at [683, 501] on mark "Work" at bounding box center [693, 499] width 24 height 14
checkbox input "true"
click at [693, 471] on mark "Work" at bounding box center [693, 467] width 24 height 14
checkbox input "false"
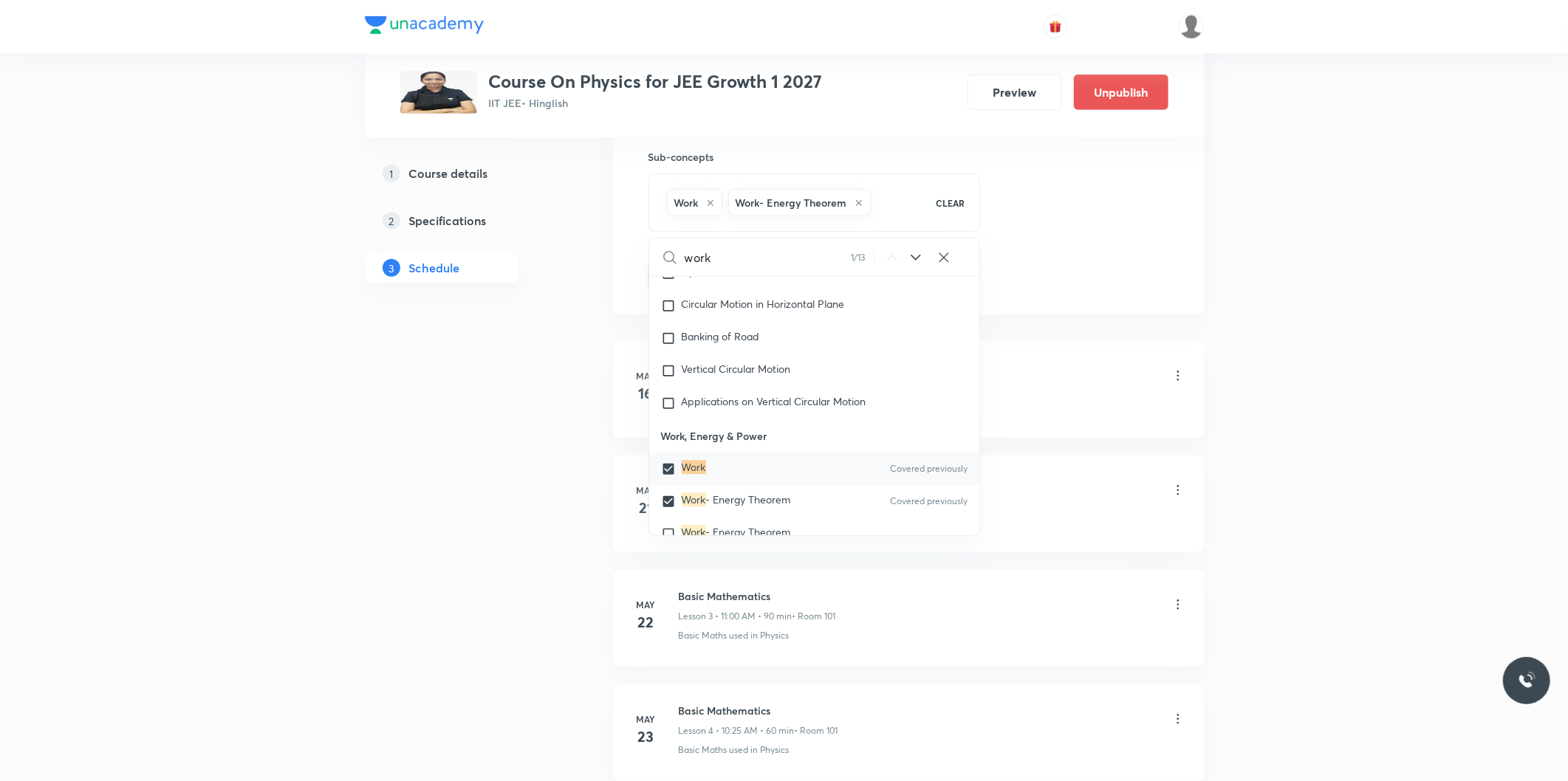
checkbox input "true"
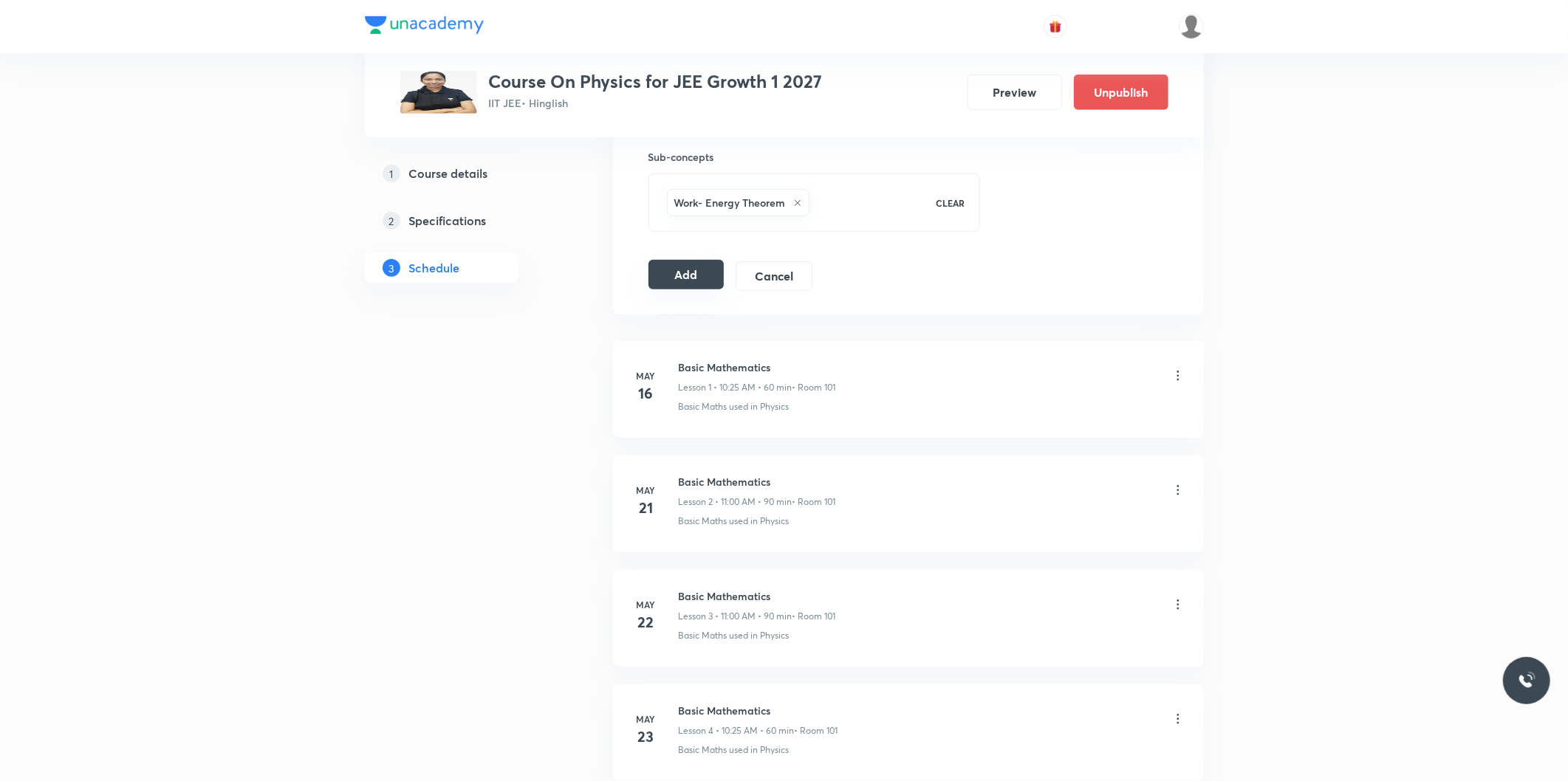
click at [703, 270] on button "Add" at bounding box center [687, 274] width 76 height 30
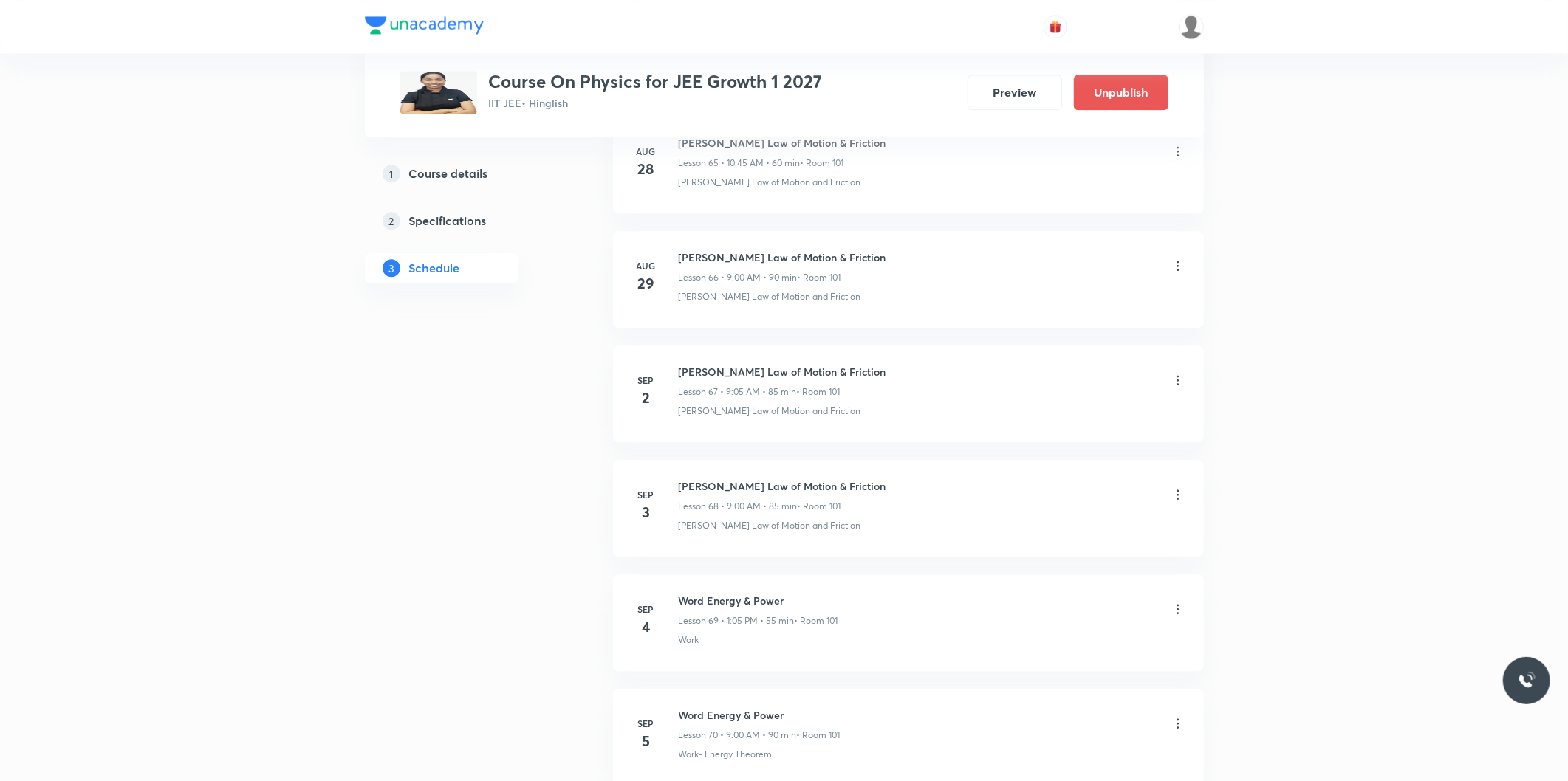
scroll to position [7859, 0]
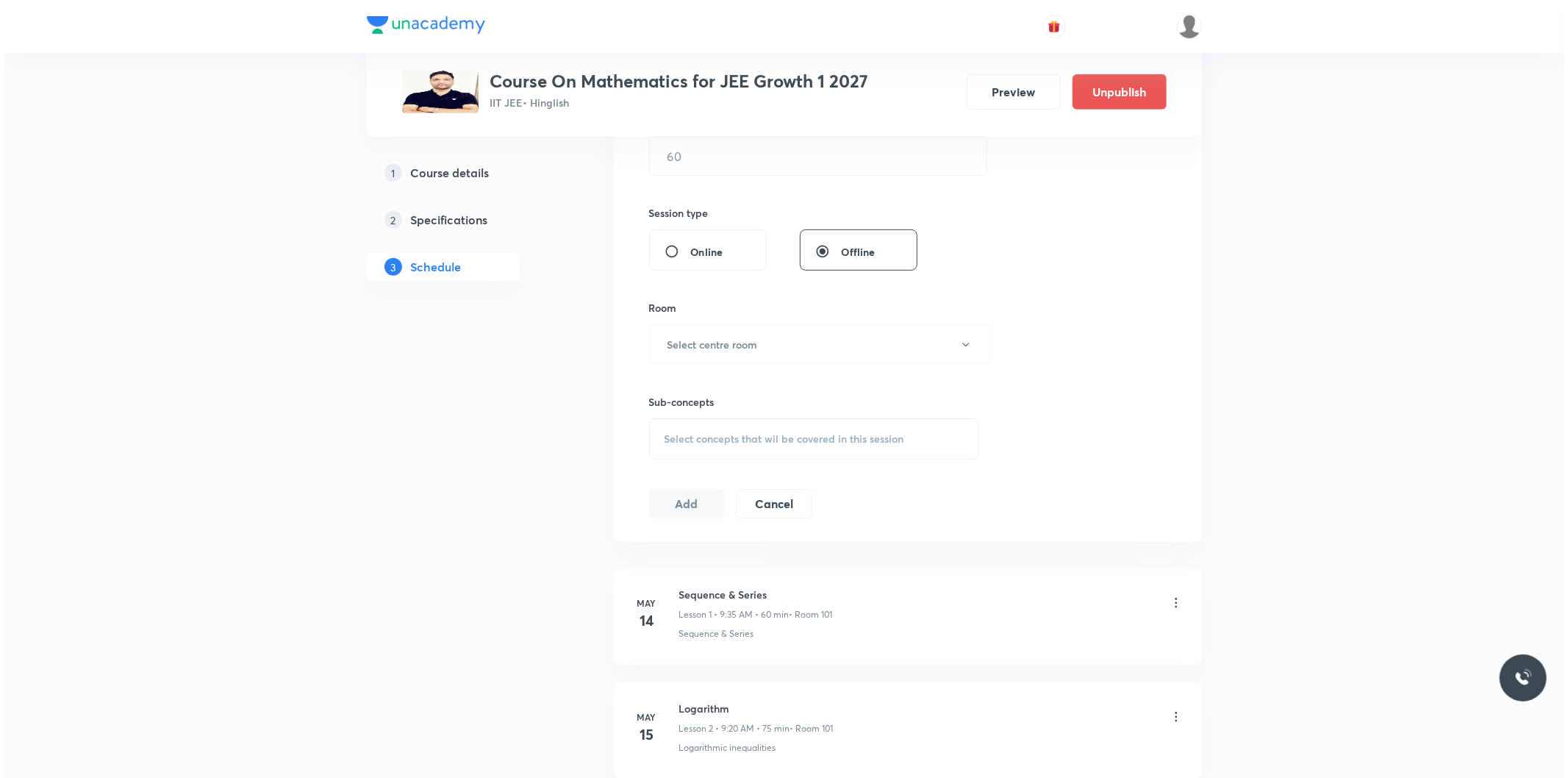
scroll to position [8277, 0]
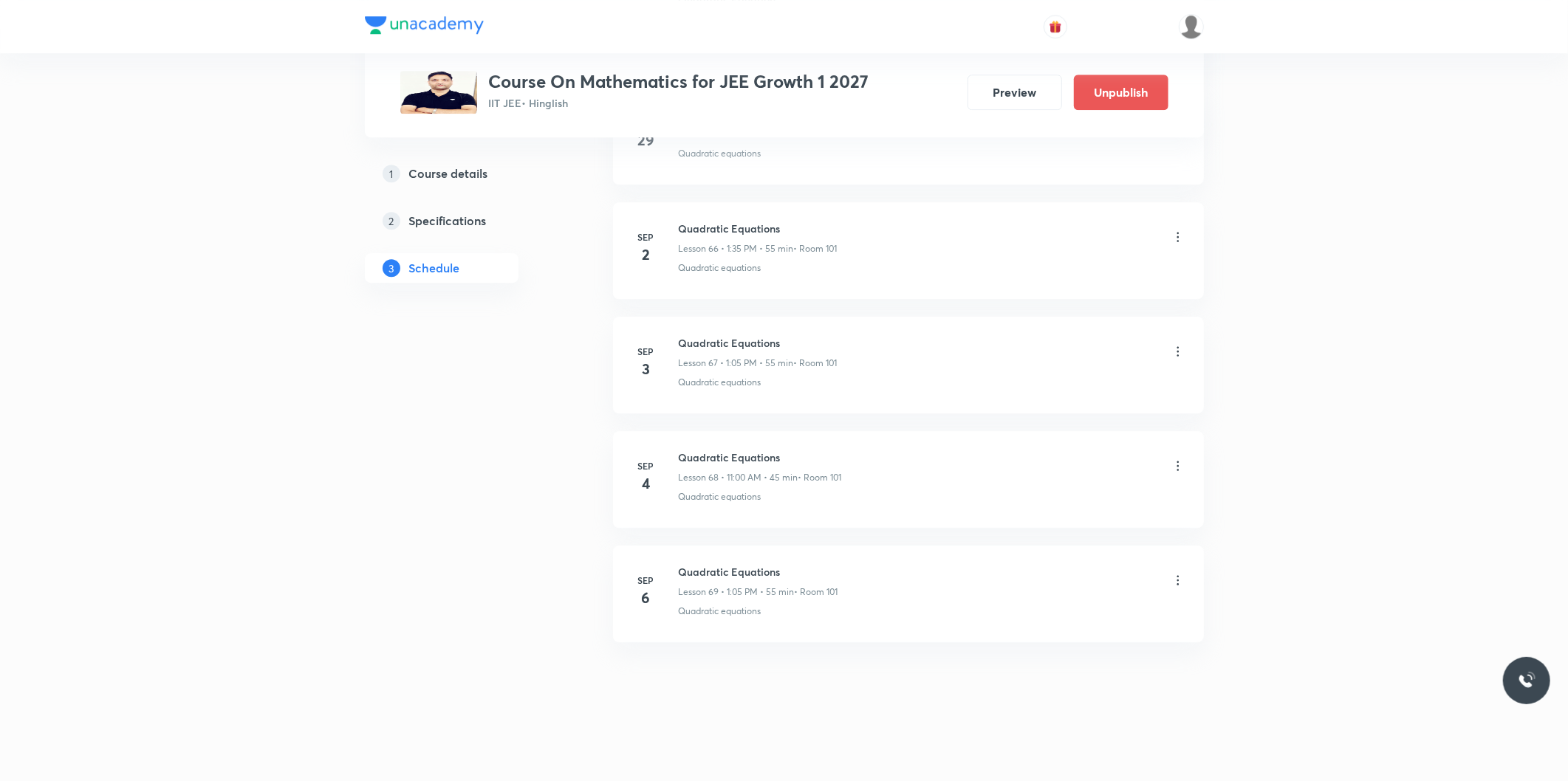
click at [1180, 584] on icon at bounding box center [1178, 580] width 14 height 14
click at [1053, 619] on li "Edit" at bounding box center [1101, 619] width 161 height 27
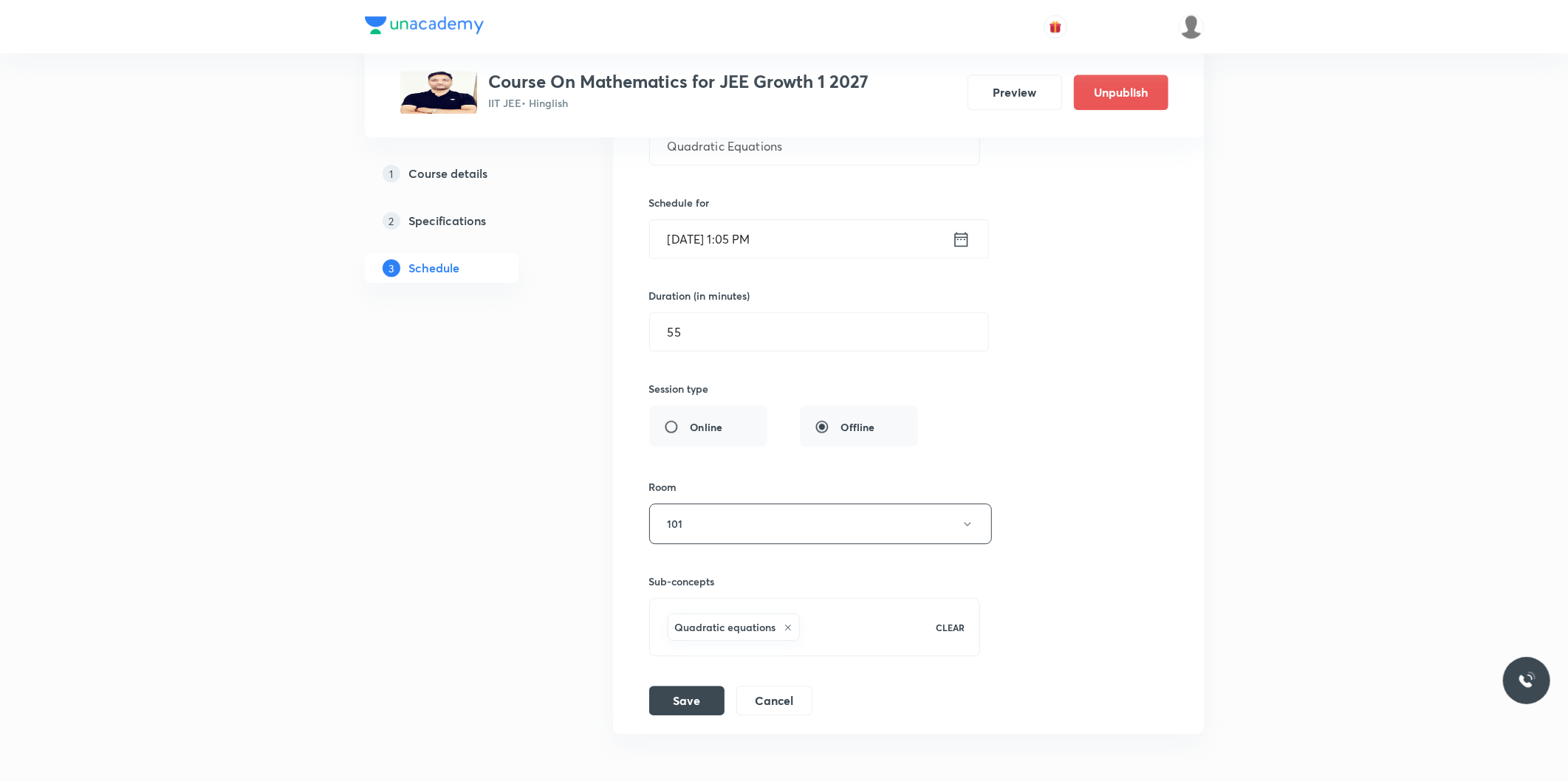
scroll to position [7952, 0]
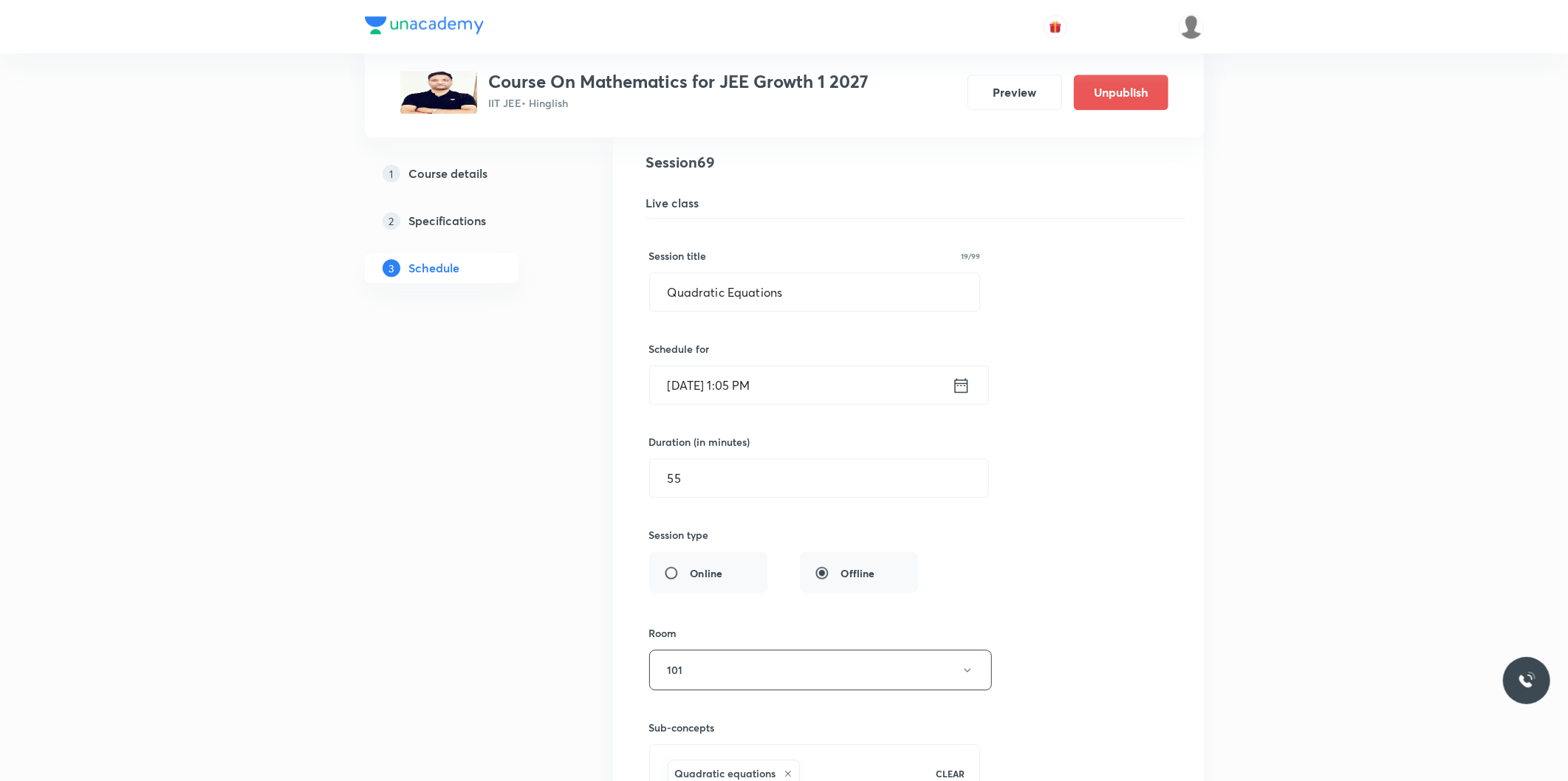
click at [754, 396] on input "[DATE] 1:05 PM" at bounding box center [801, 384] width 302 height 37
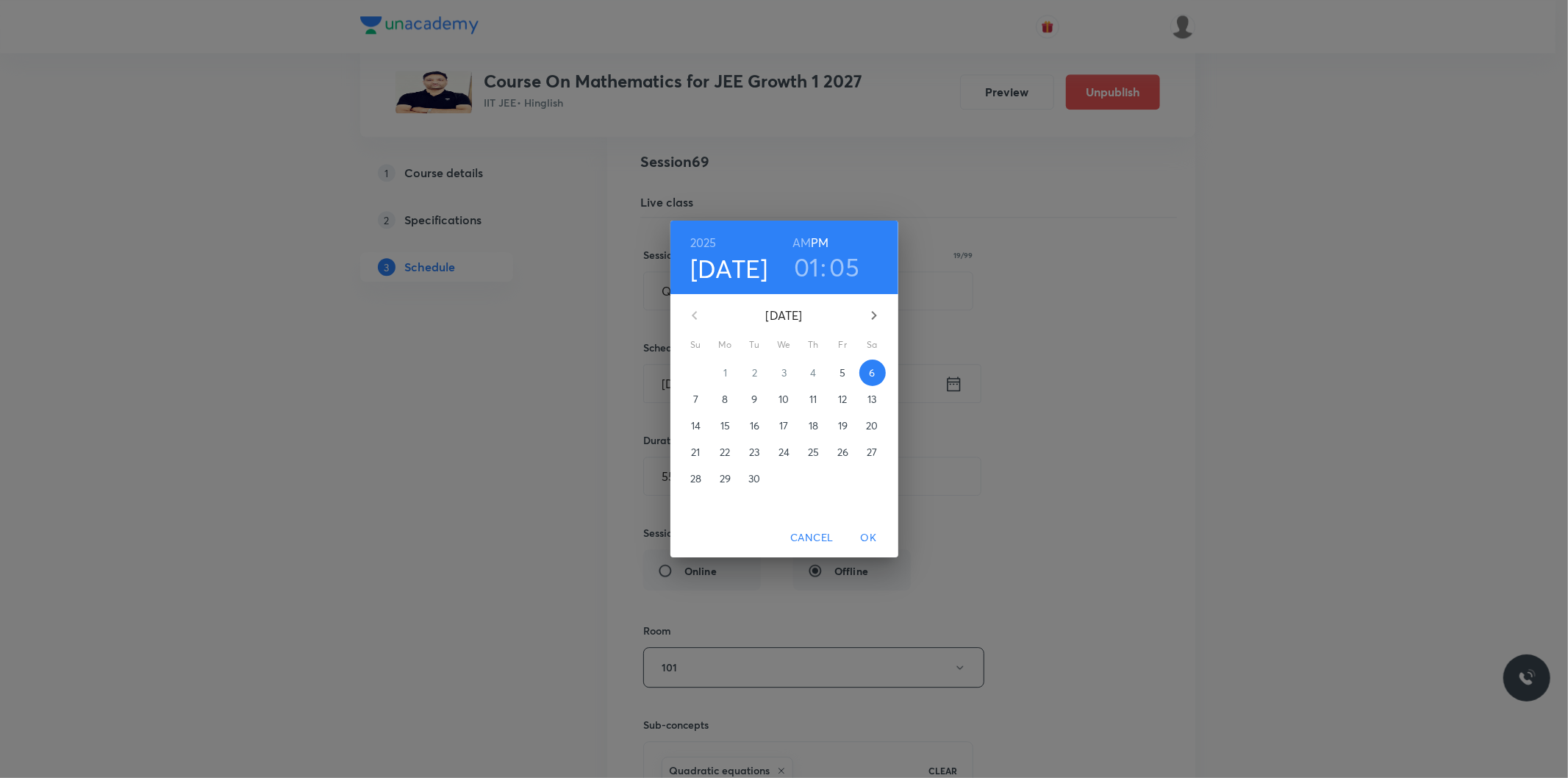
click at [816, 273] on h3 "01" at bounding box center [807, 267] width 26 height 31
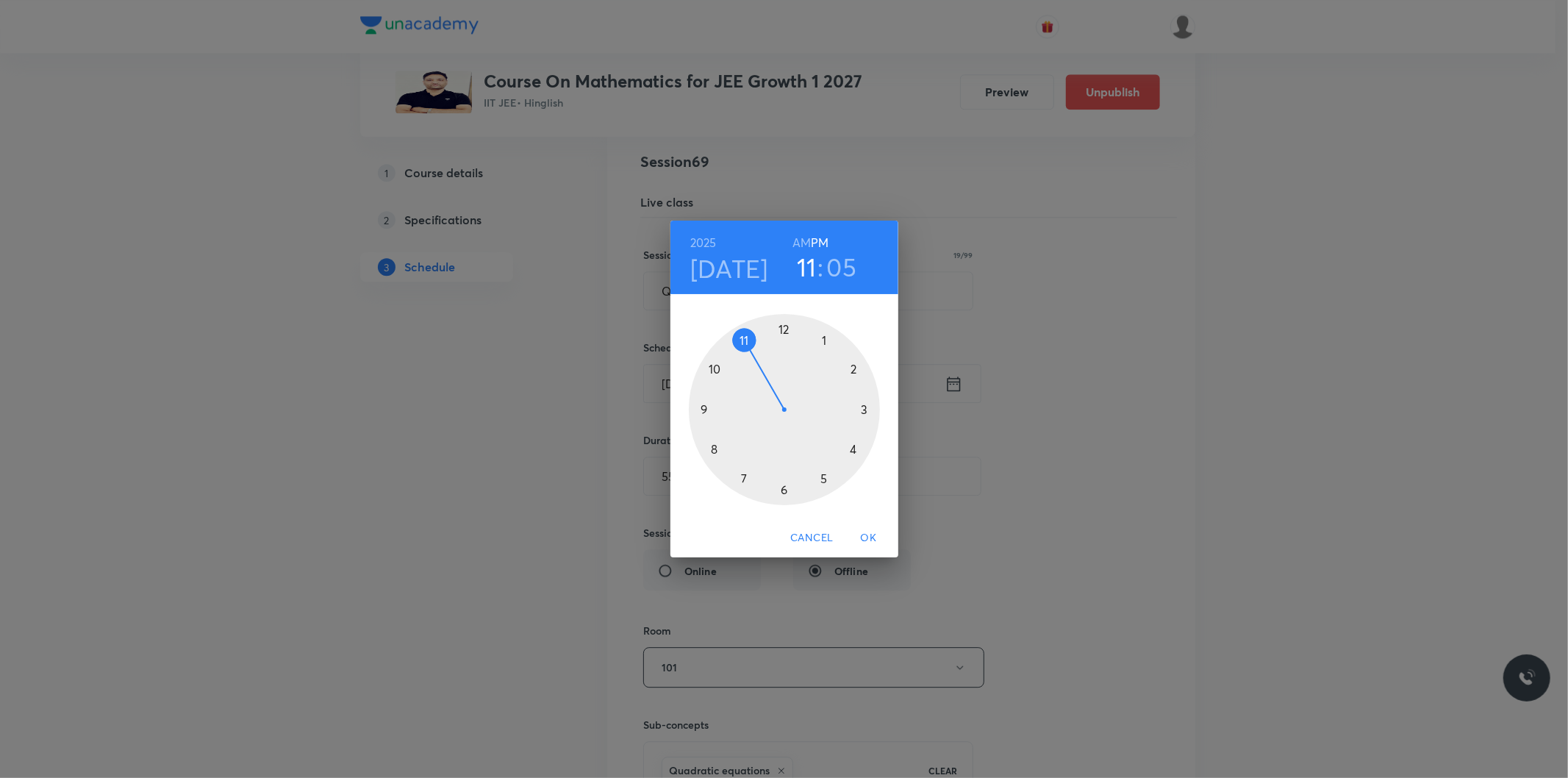
drag, startPoint x: 818, startPoint y: 340, endPoint x: 766, endPoint y: 362, distance: 56.5
click at [766, 362] on div at bounding box center [784, 409] width 191 height 191
click at [794, 243] on h6 "AM" at bounding box center [802, 243] width 18 height 20
drag, startPoint x: 814, startPoint y: 419, endPoint x: 787, endPoint y: 489, distance: 75.0
click at [787, 489] on div at bounding box center [784, 409] width 191 height 191
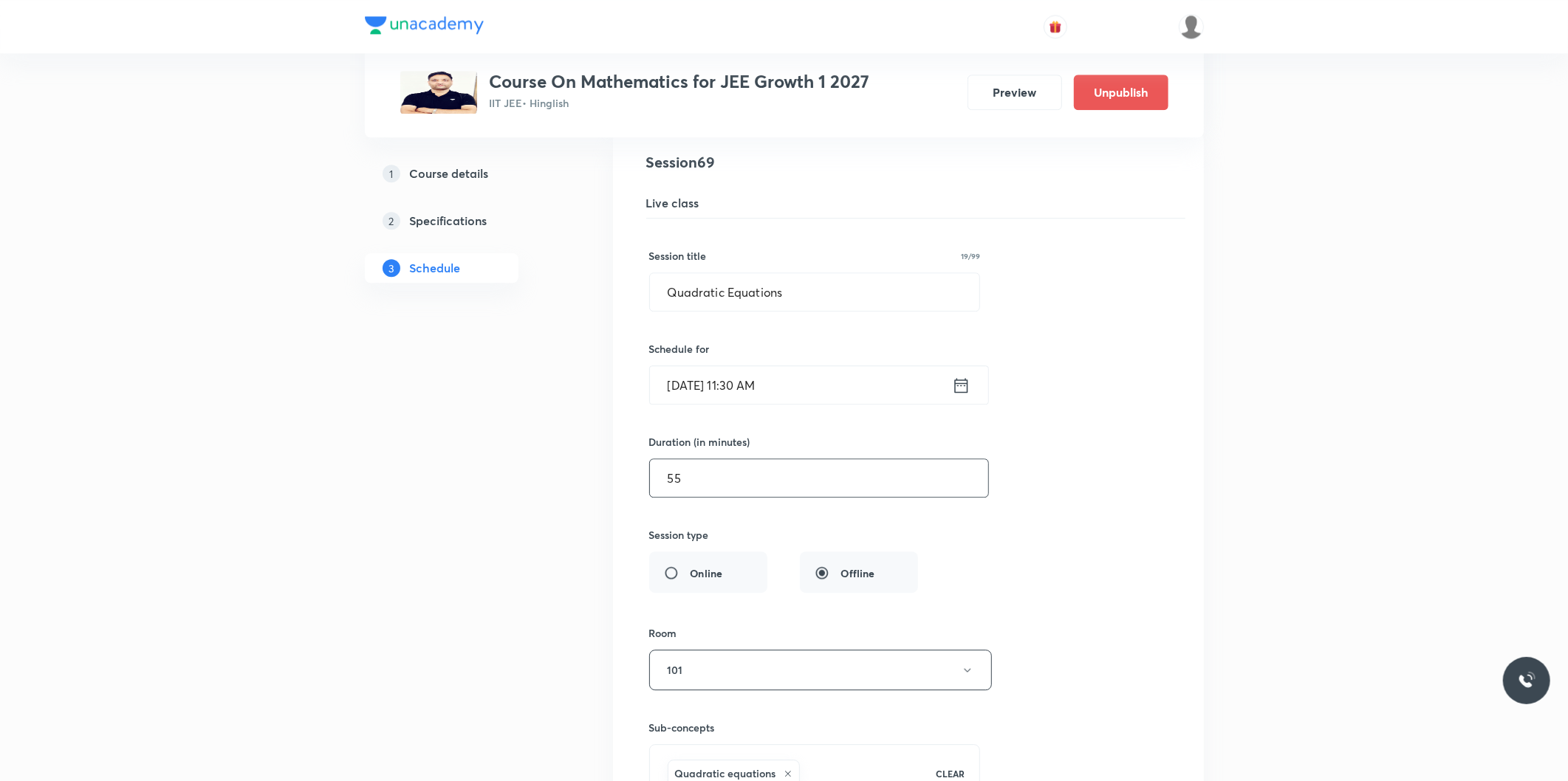
click at [711, 481] on input "55" at bounding box center [819, 477] width 338 height 37
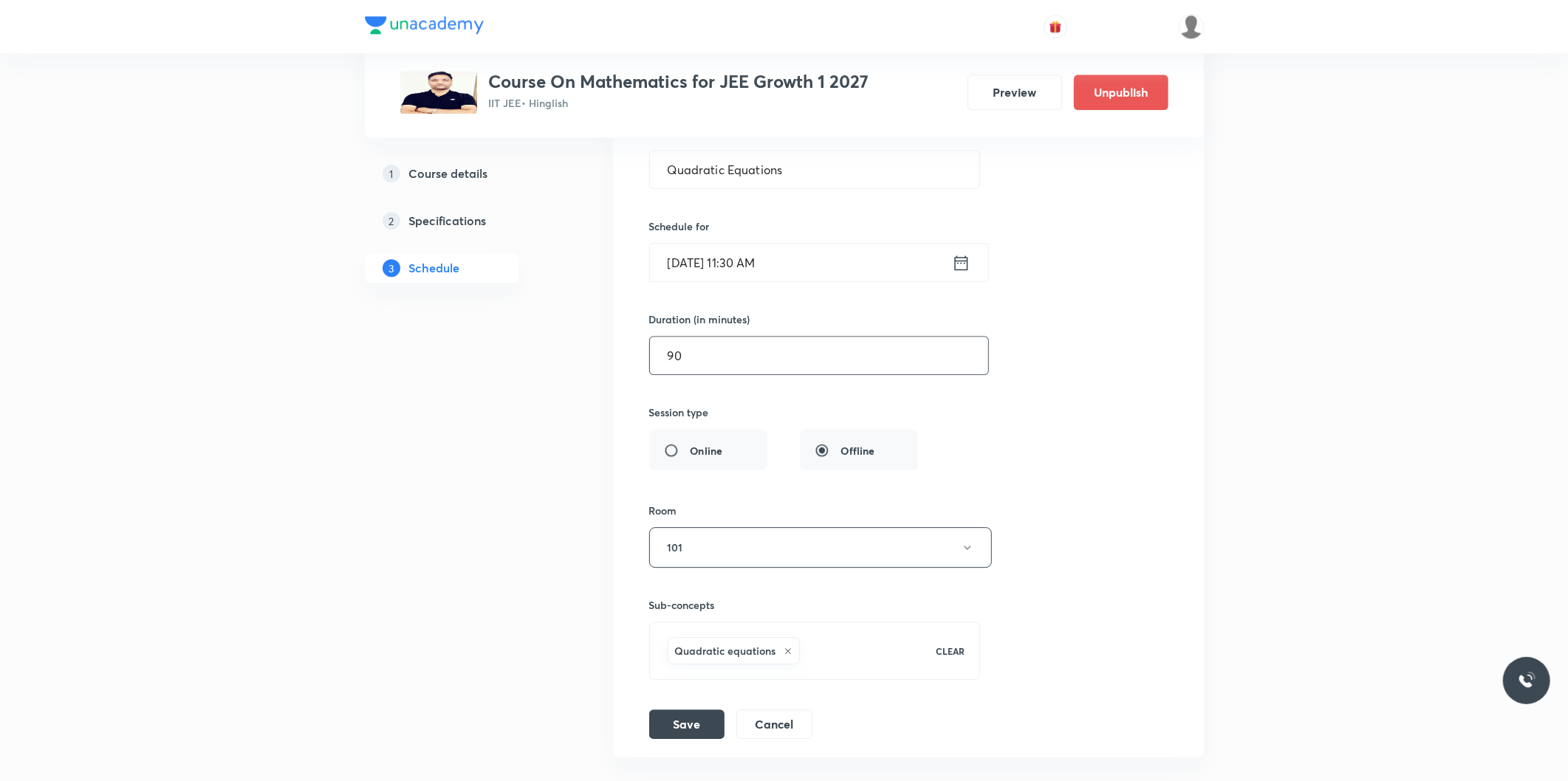
scroll to position [8199, 0]
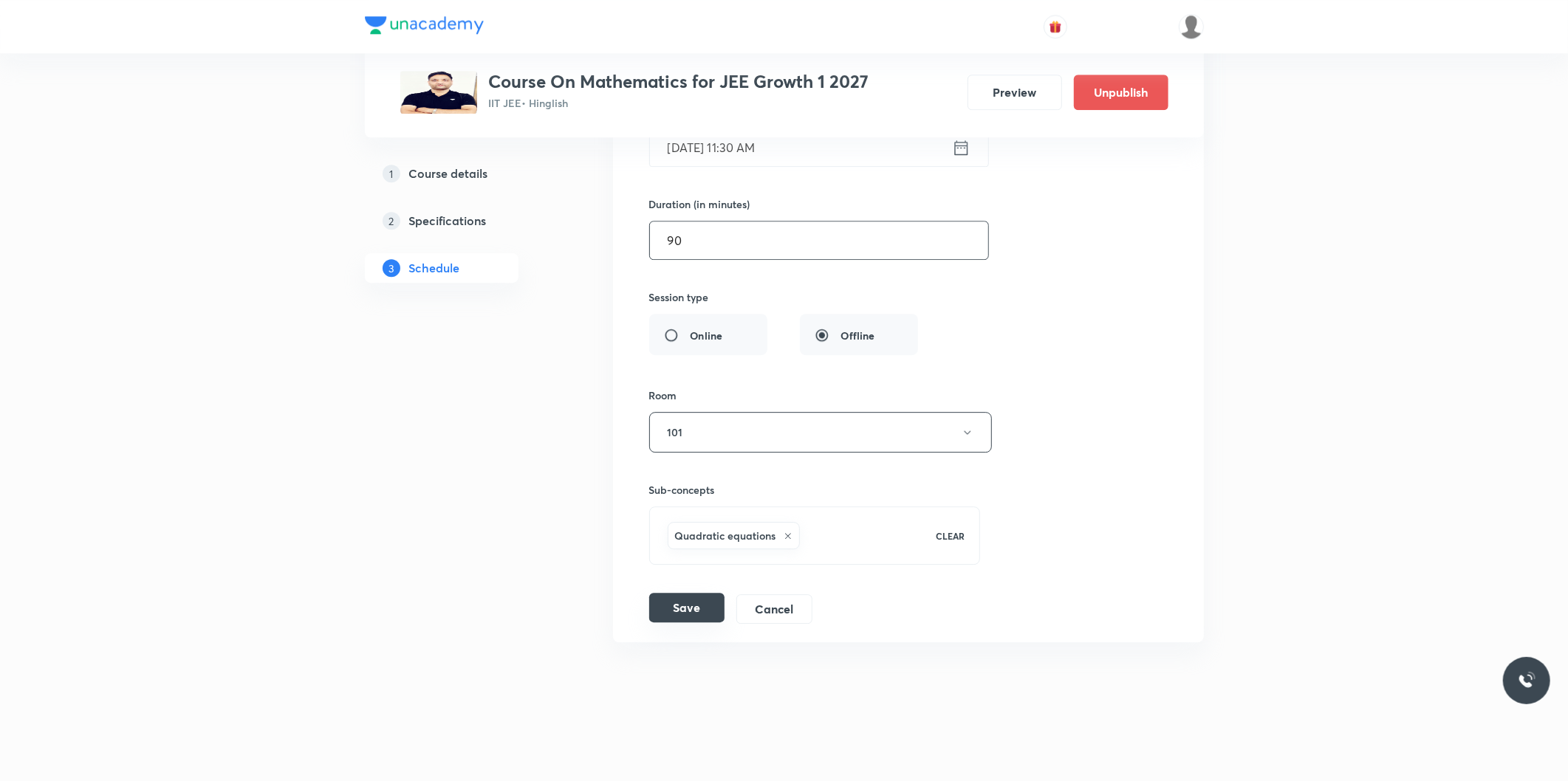
type input "90"
click at [677, 614] on button "Save" at bounding box center [687, 607] width 75 height 30
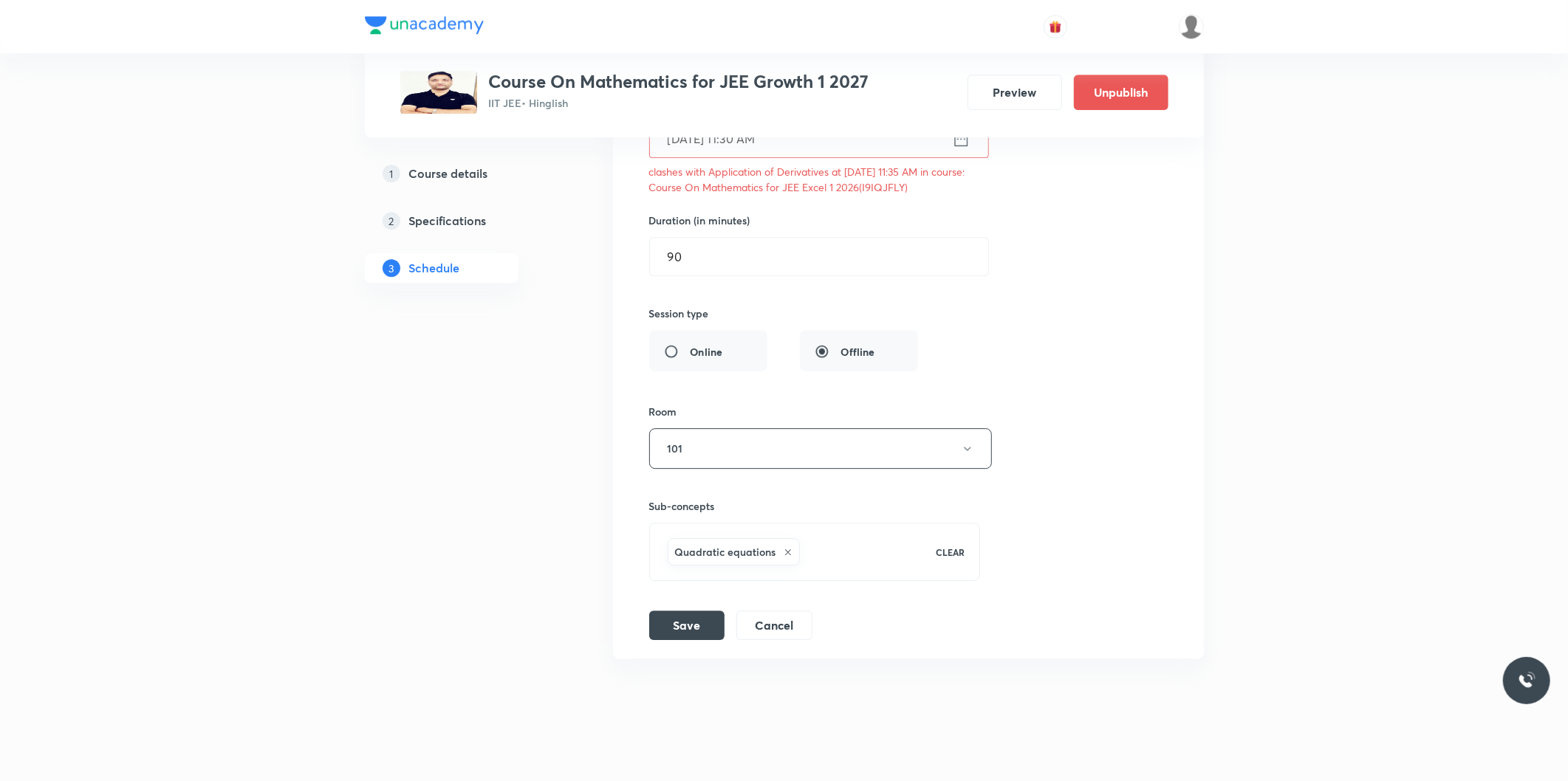
scroll to position [8117, 0]
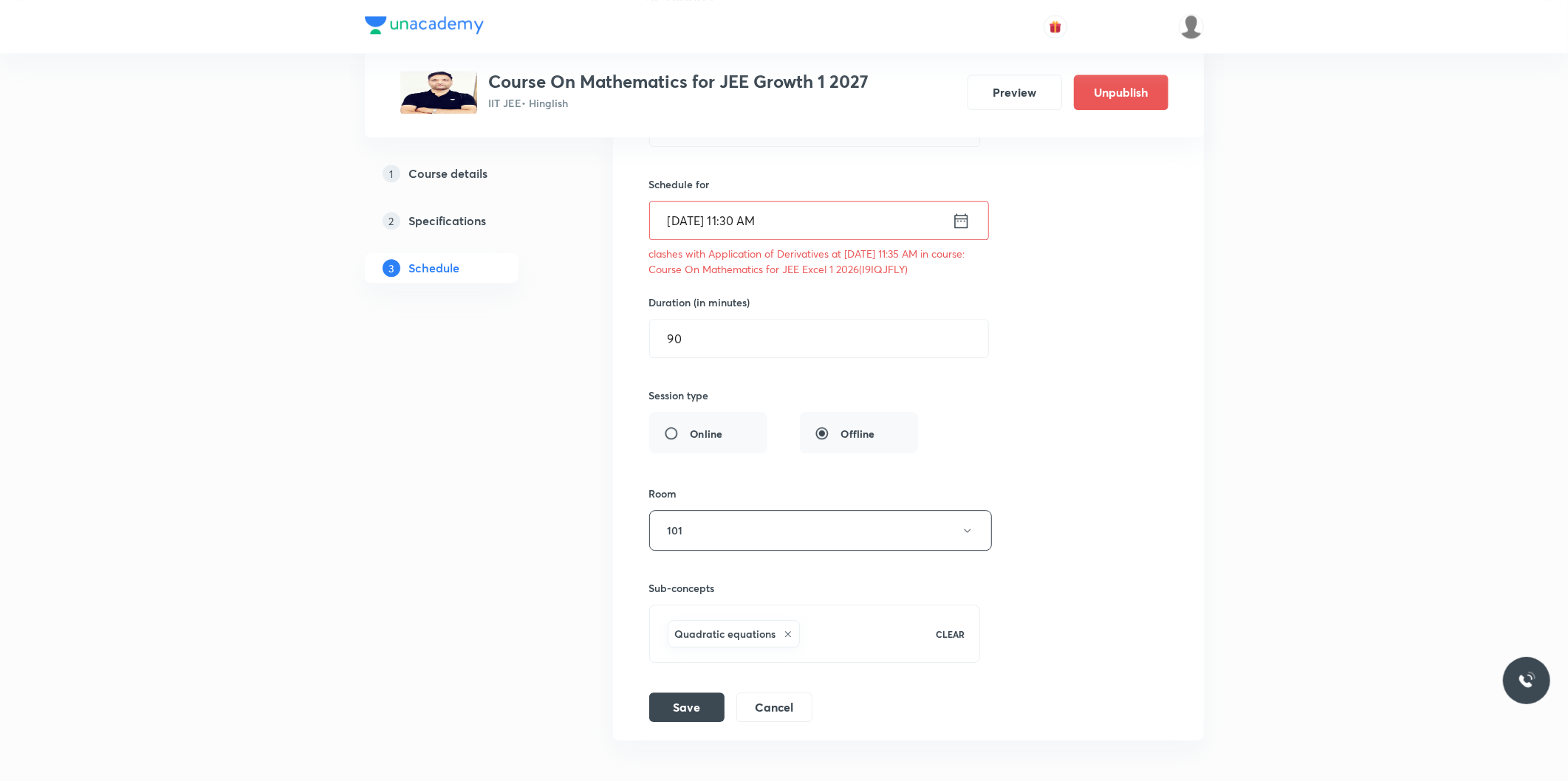
click at [754, 220] on input "[DATE] 11:30 AM" at bounding box center [801, 220] width 302 height 37
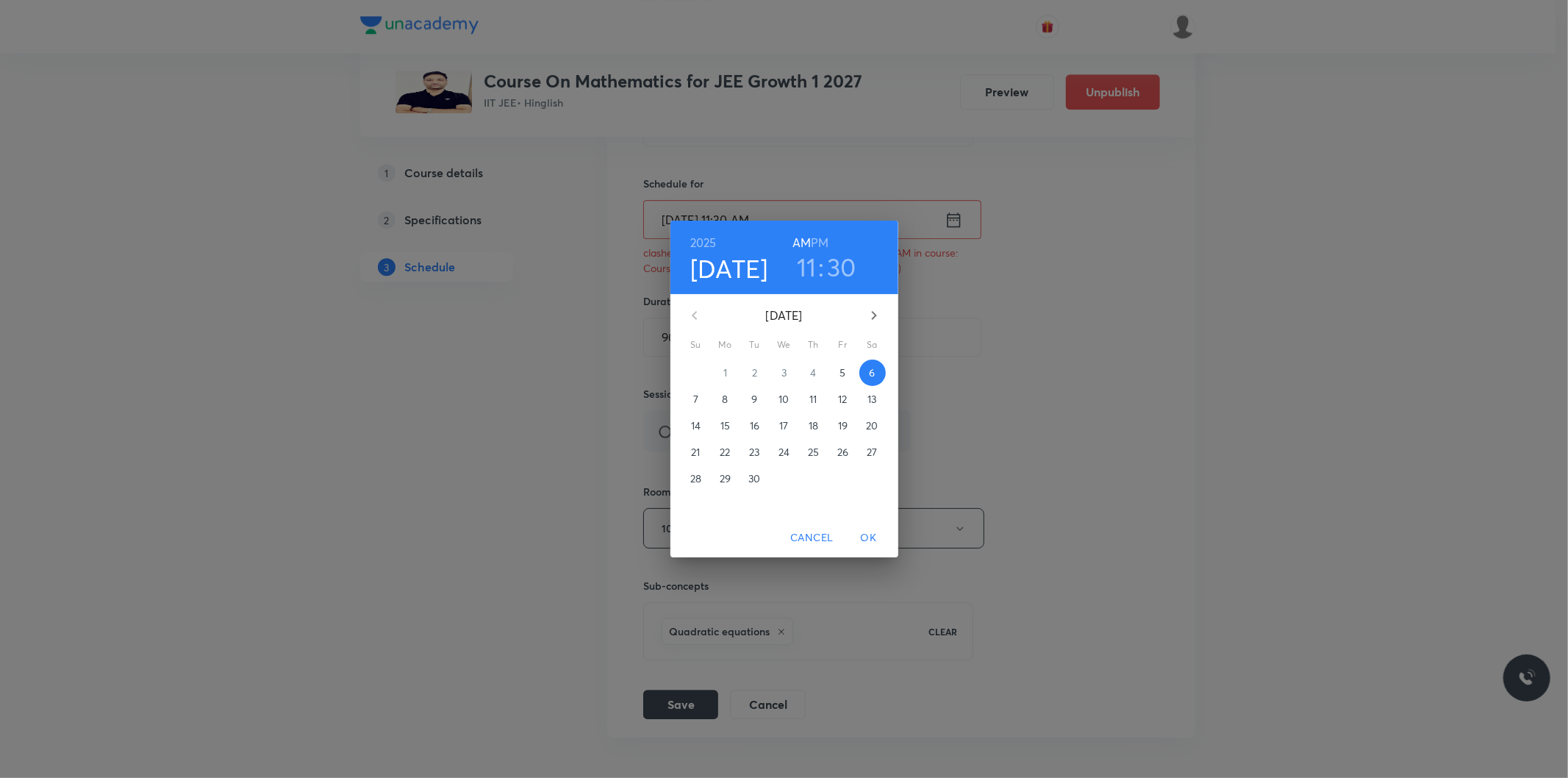
click at [827, 247] on h6 "PM" at bounding box center [819, 243] width 17 height 20
click at [866, 538] on span "OK" at bounding box center [869, 538] width 36 height 18
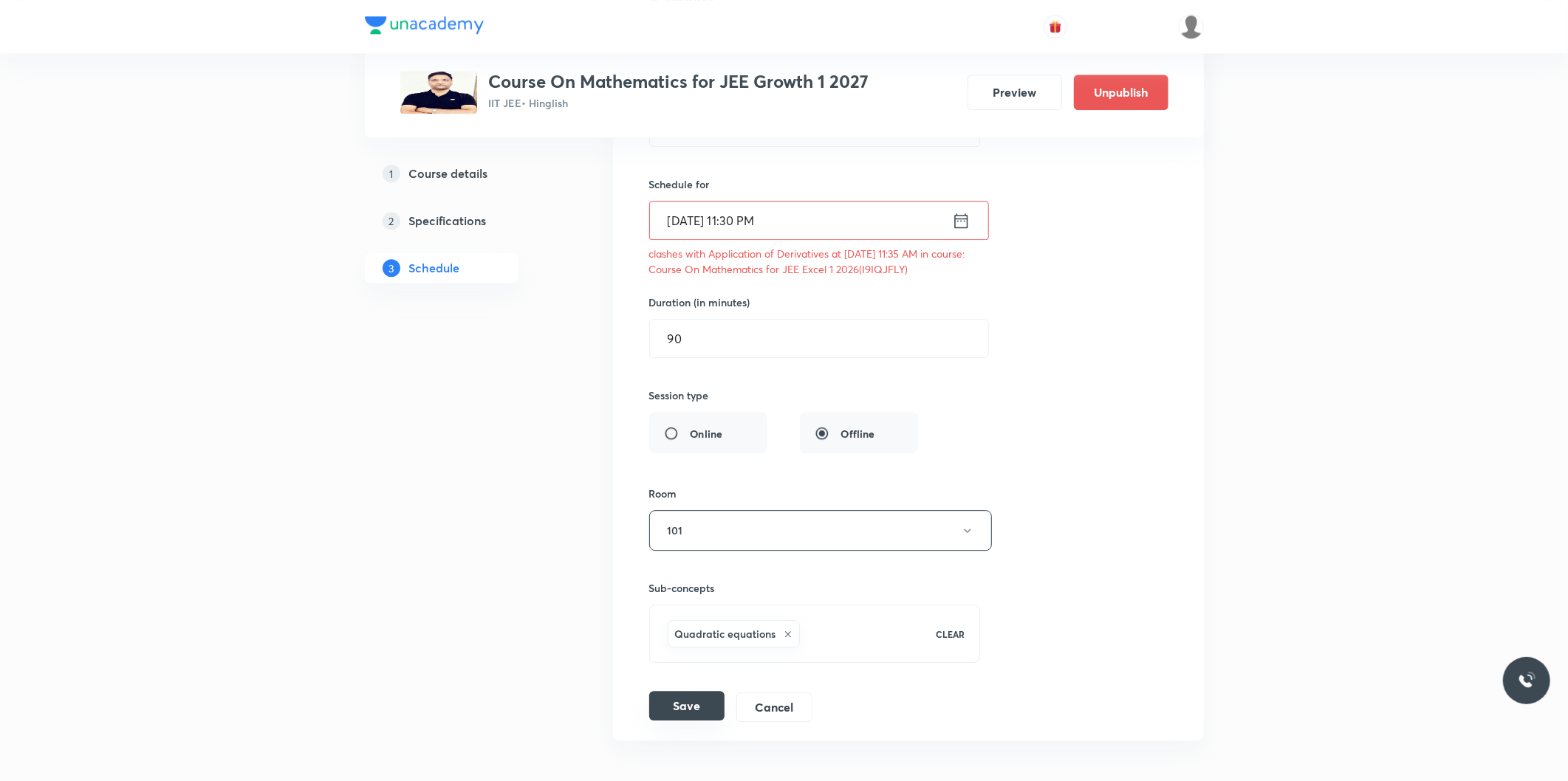
click at [696, 719] on button "Save" at bounding box center [687, 706] width 75 height 30
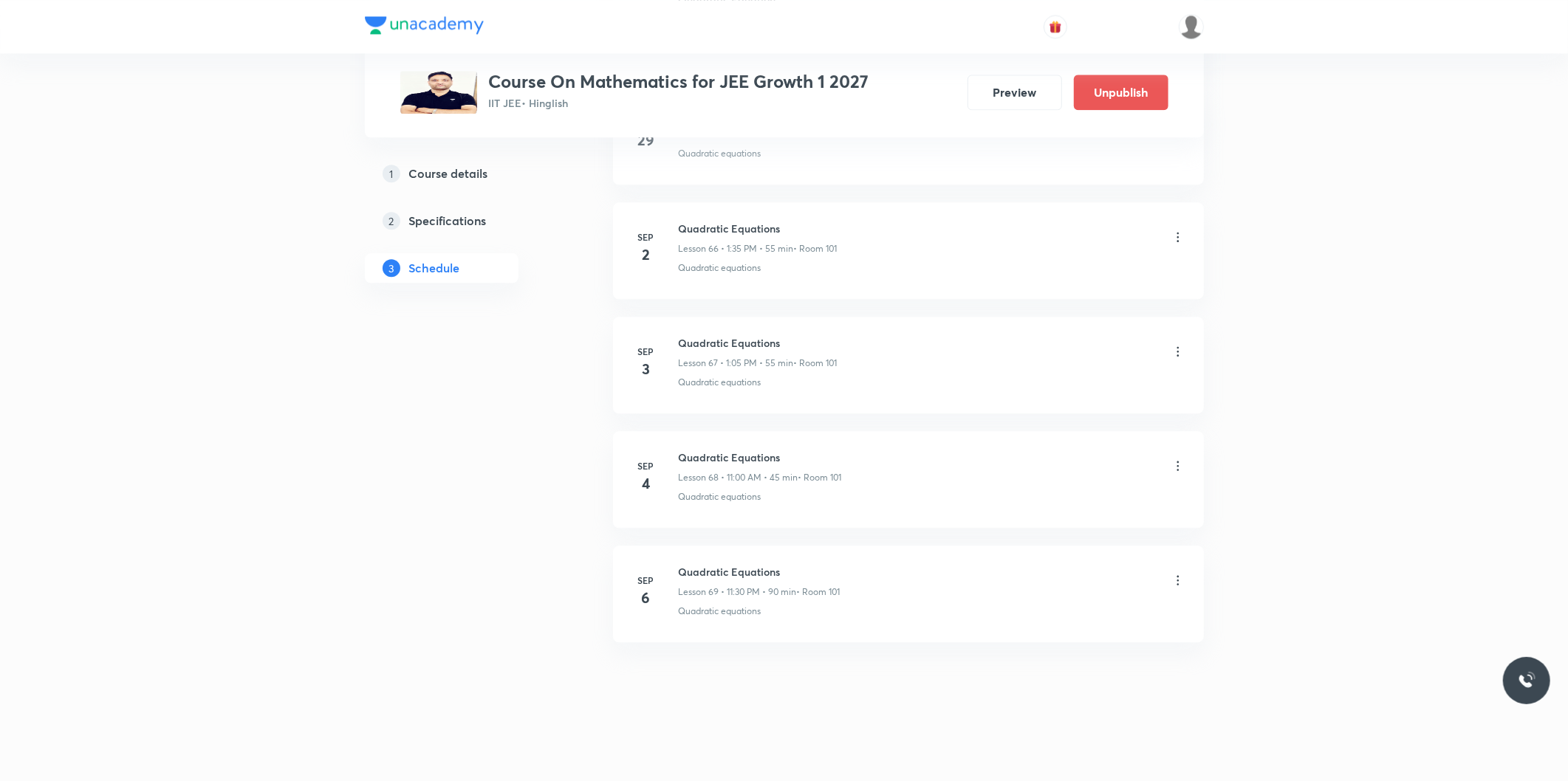
scroll to position [7630, 0]
click at [1178, 580] on icon at bounding box center [1178, 580] width 14 height 14
click at [1053, 613] on li "Edit" at bounding box center [1101, 619] width 161 height 27
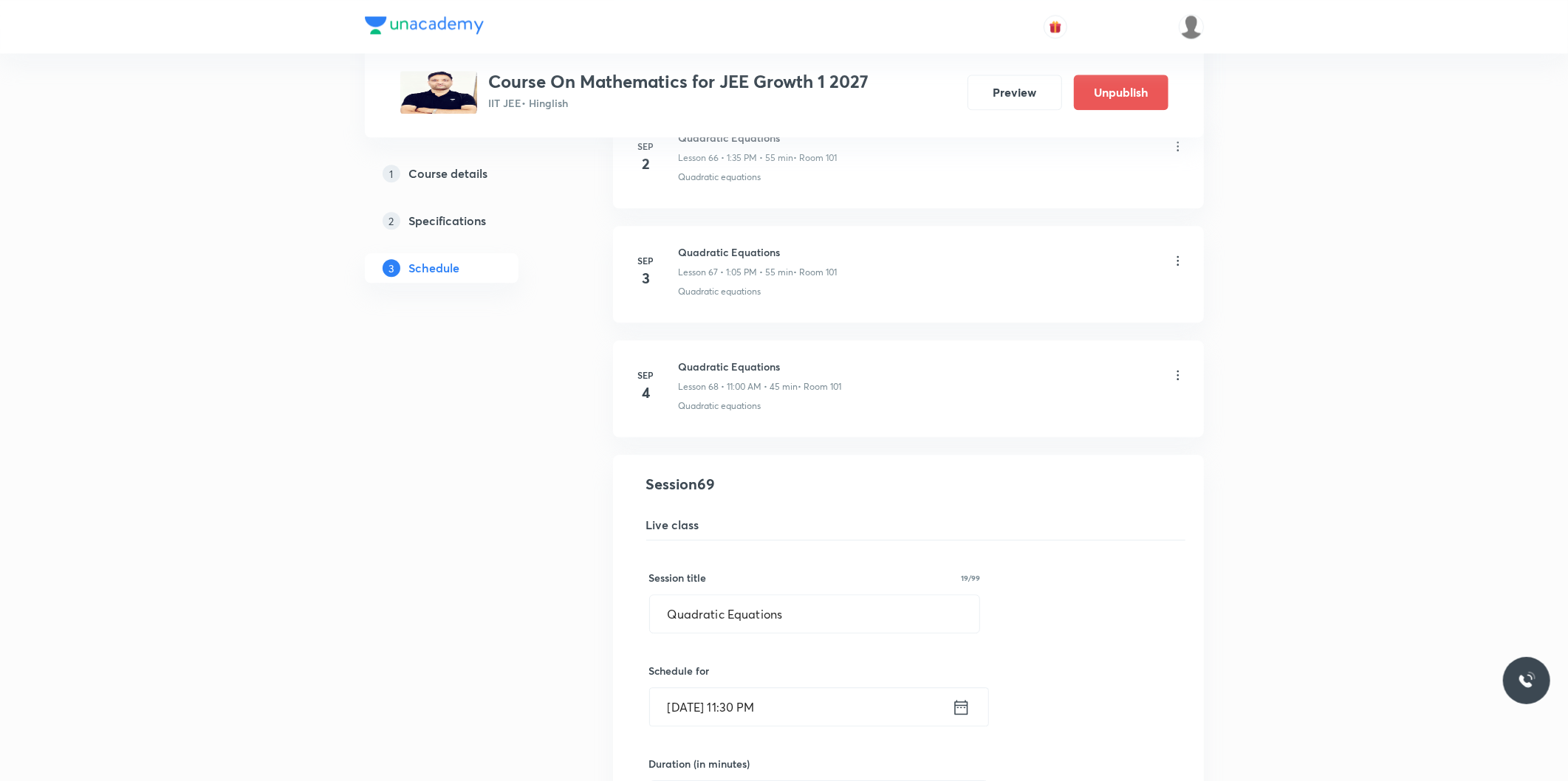
scroll to position [7958, 0]
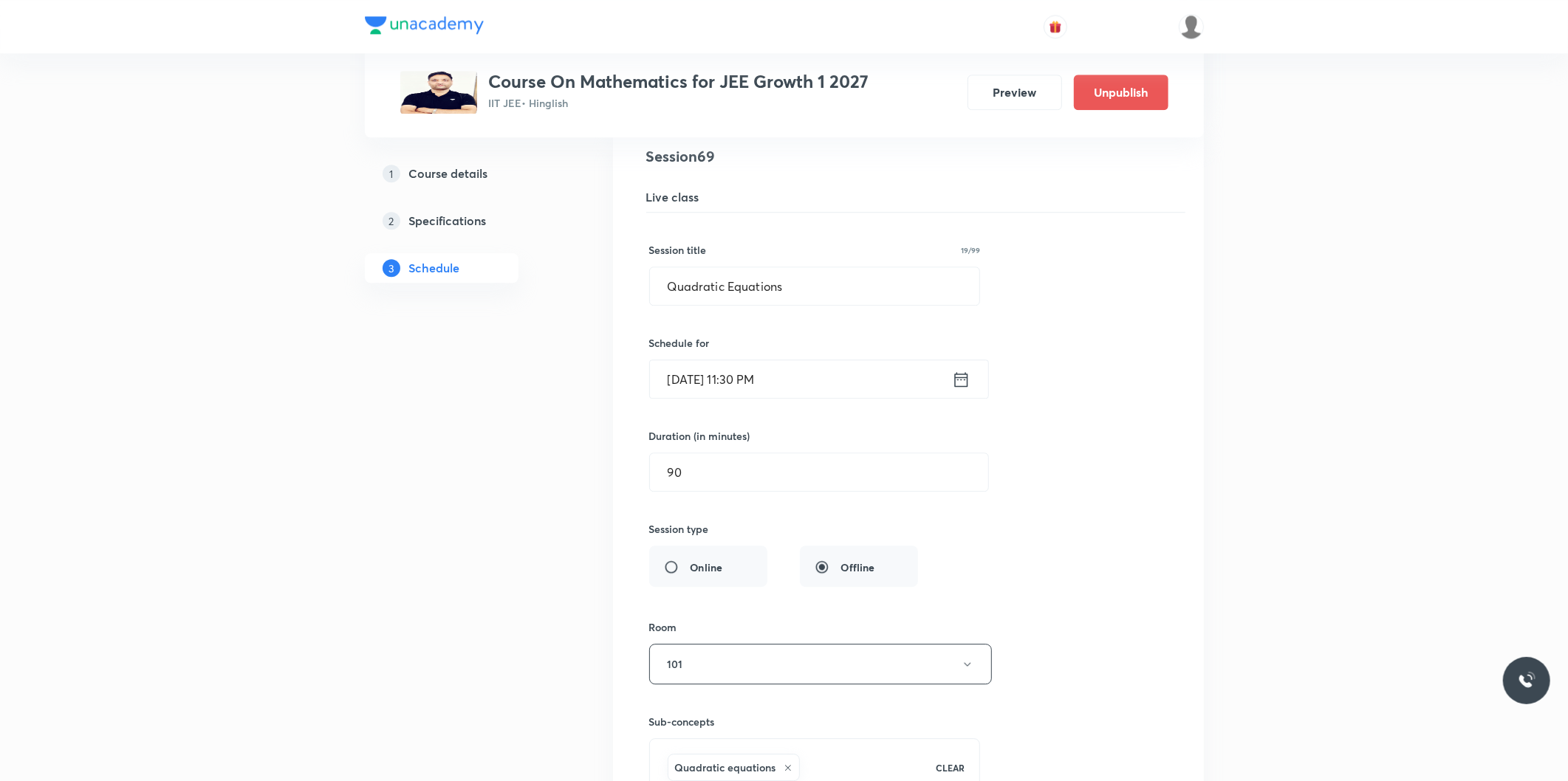
click at [770, 389] on input "[DATE] 11:30 PM" at bounding box center [801, 378] width 302 height 37
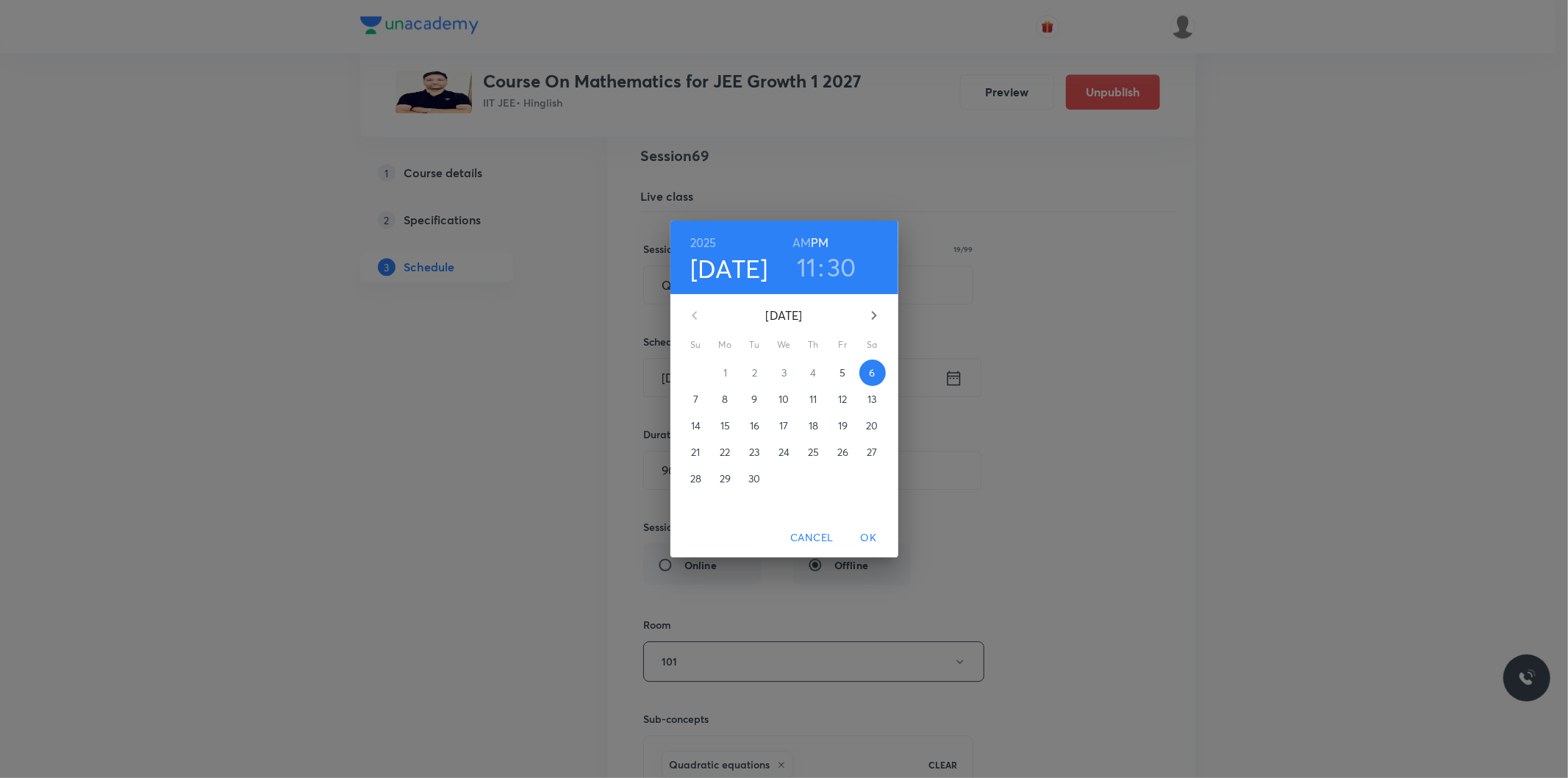
click at [798, 243] on h6 "AM" at bounding box center [802, 243] width 18 height 20
click at [866, 538] on span "OK" at bounding box center [869, 538] width 36 height 18
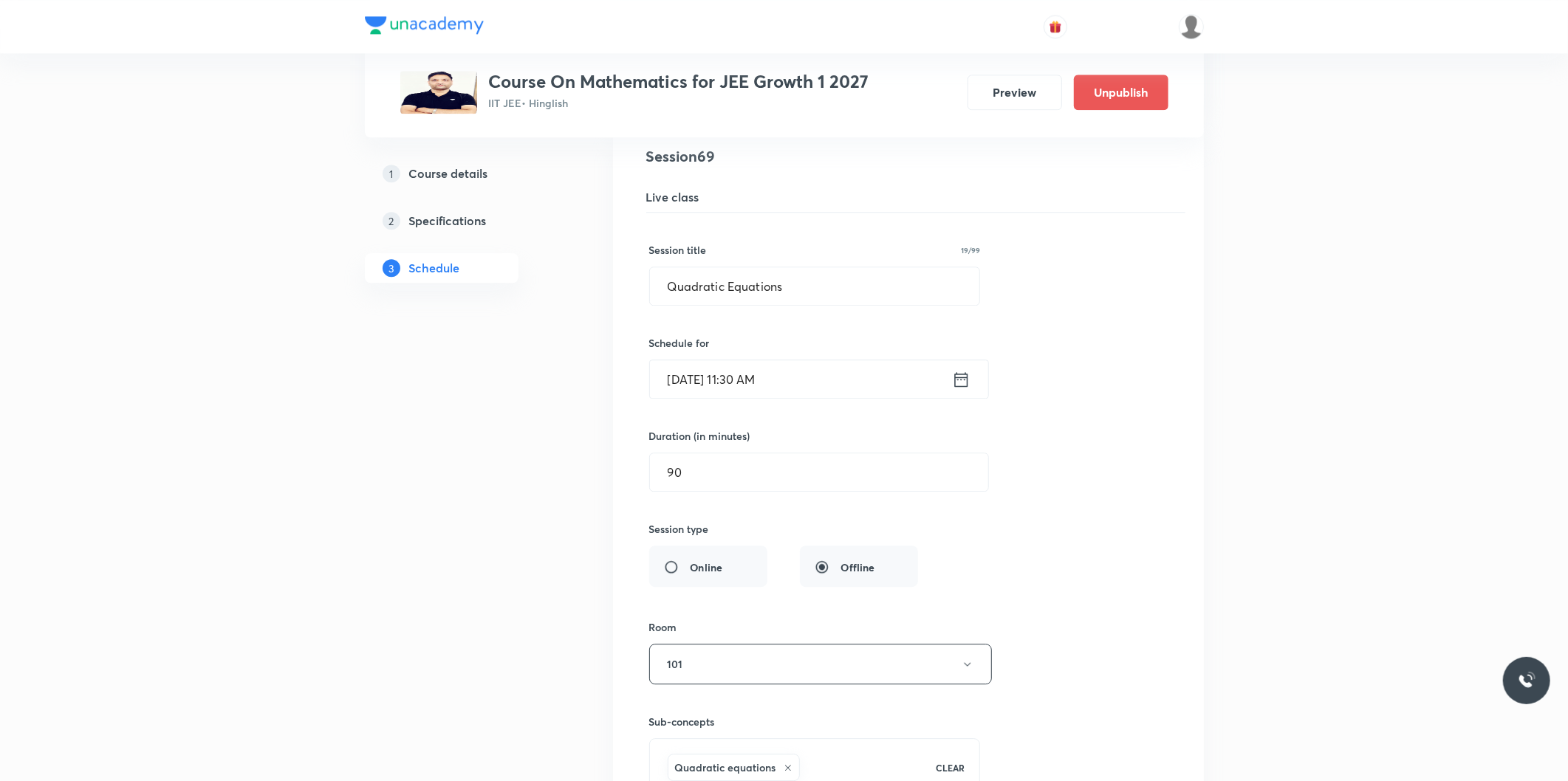
scroll to position [8199, 0]
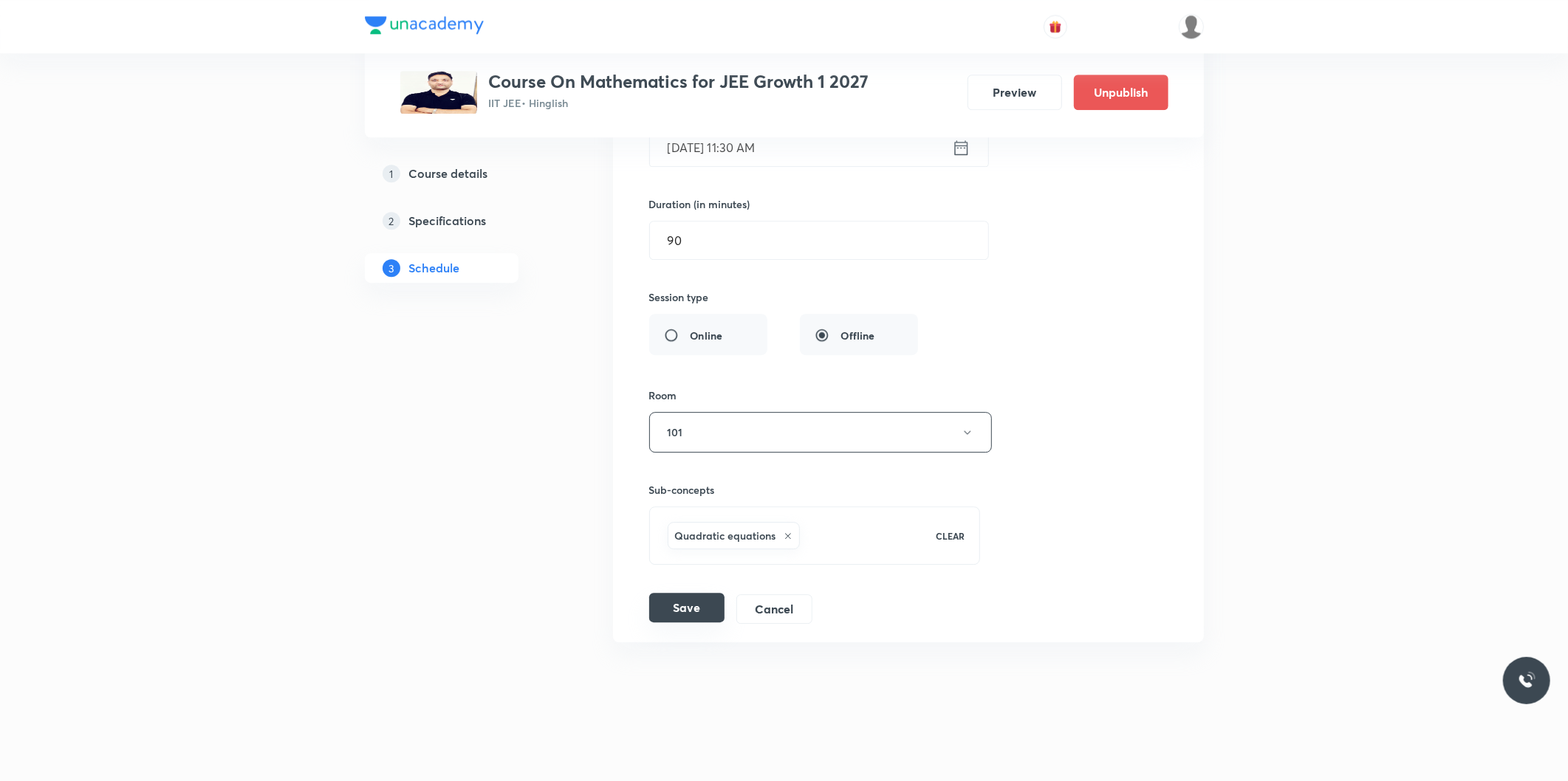
click at [693, 607] on button "Save" at bounding box center [687, 607] width 75 height 30
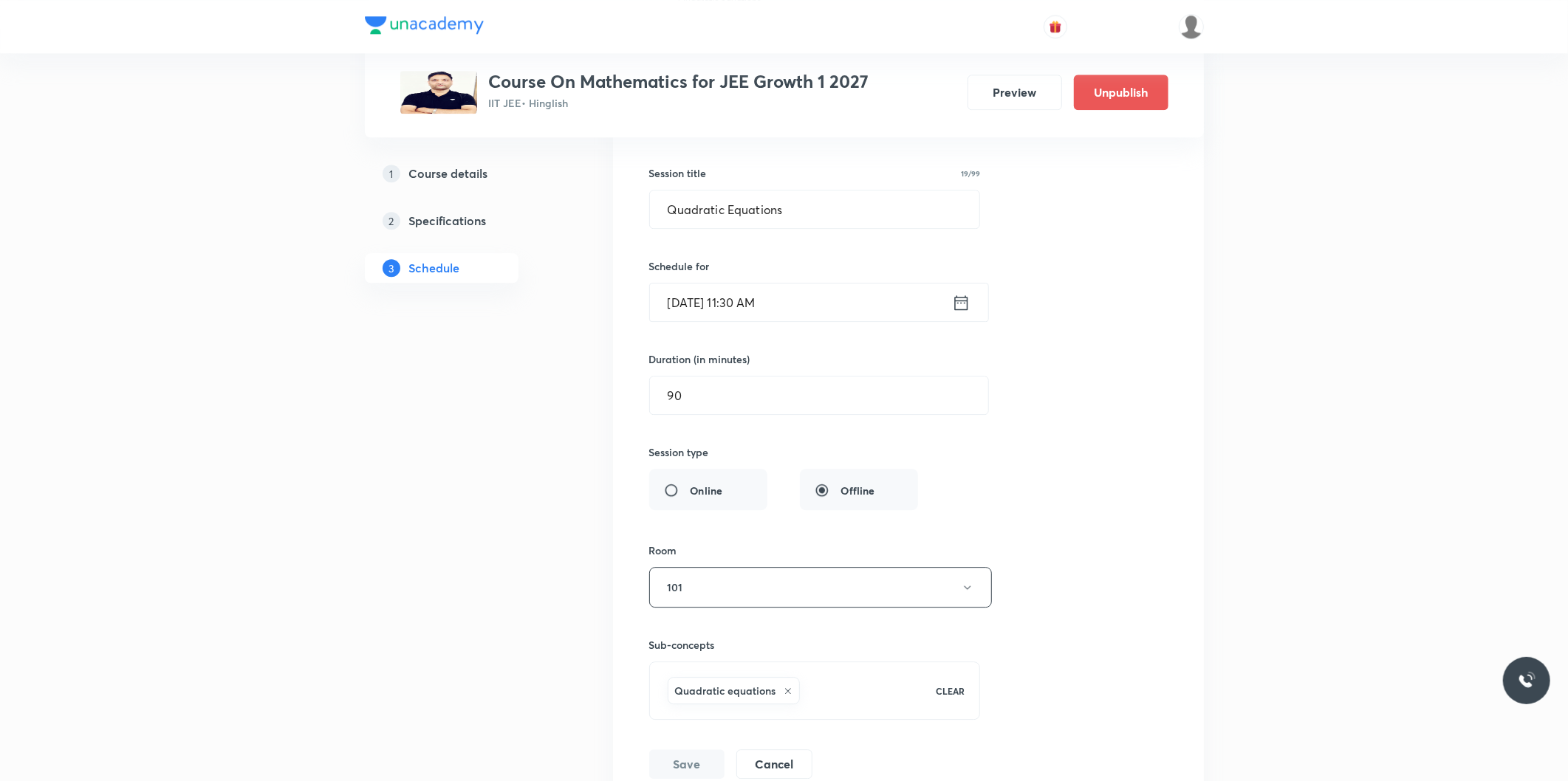
scroll to position [7630, 0]
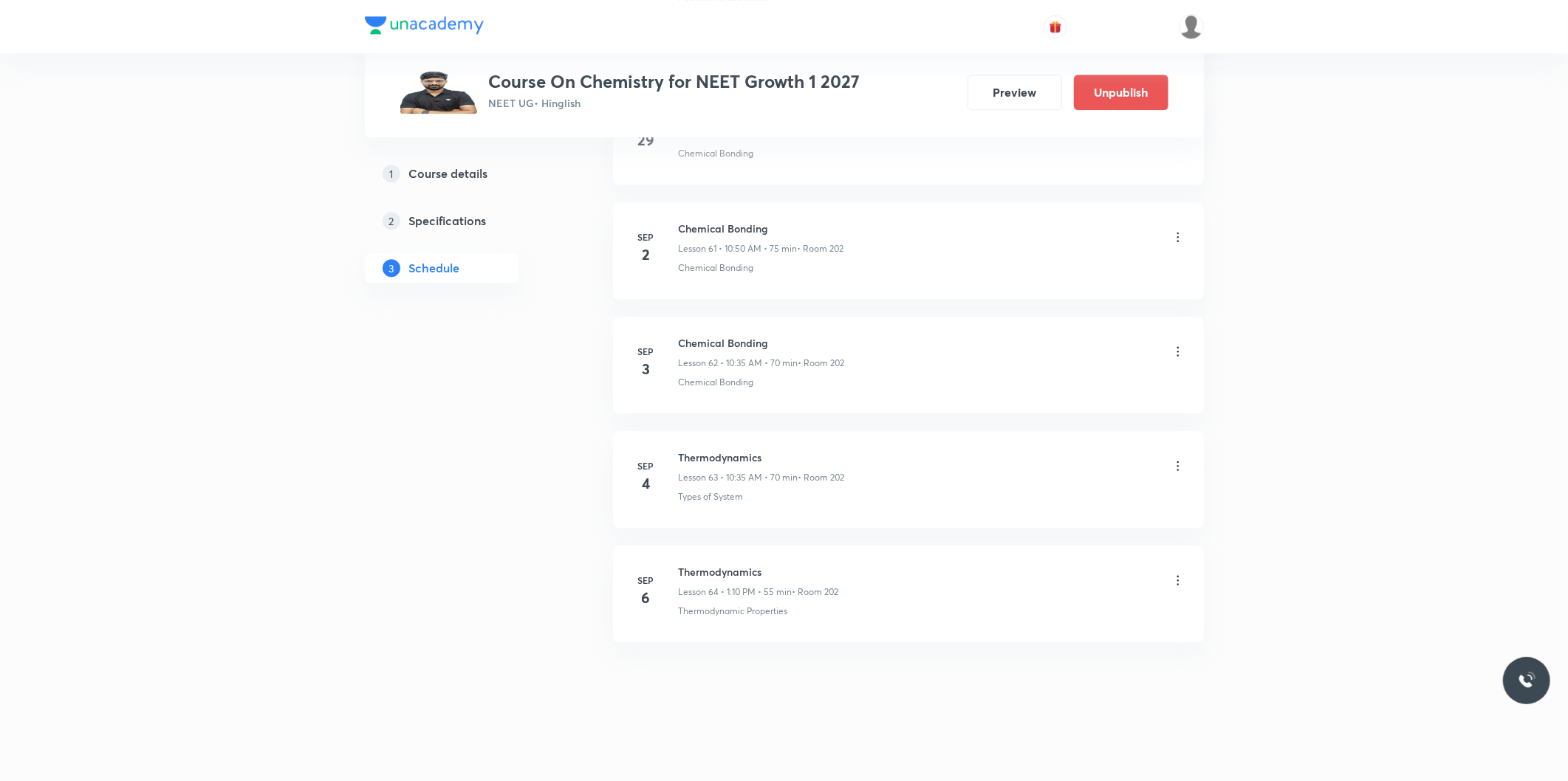
click at [1178, 582] on icon at bounding box center [1178, 580] width 14 height 14
click at [1054, 649] on p "Delete" at bounding box center [1047, 646] width 31 height 15
click at [1023, 751] on button "Delete" at bounding box center [996, 750] width 130 height 36
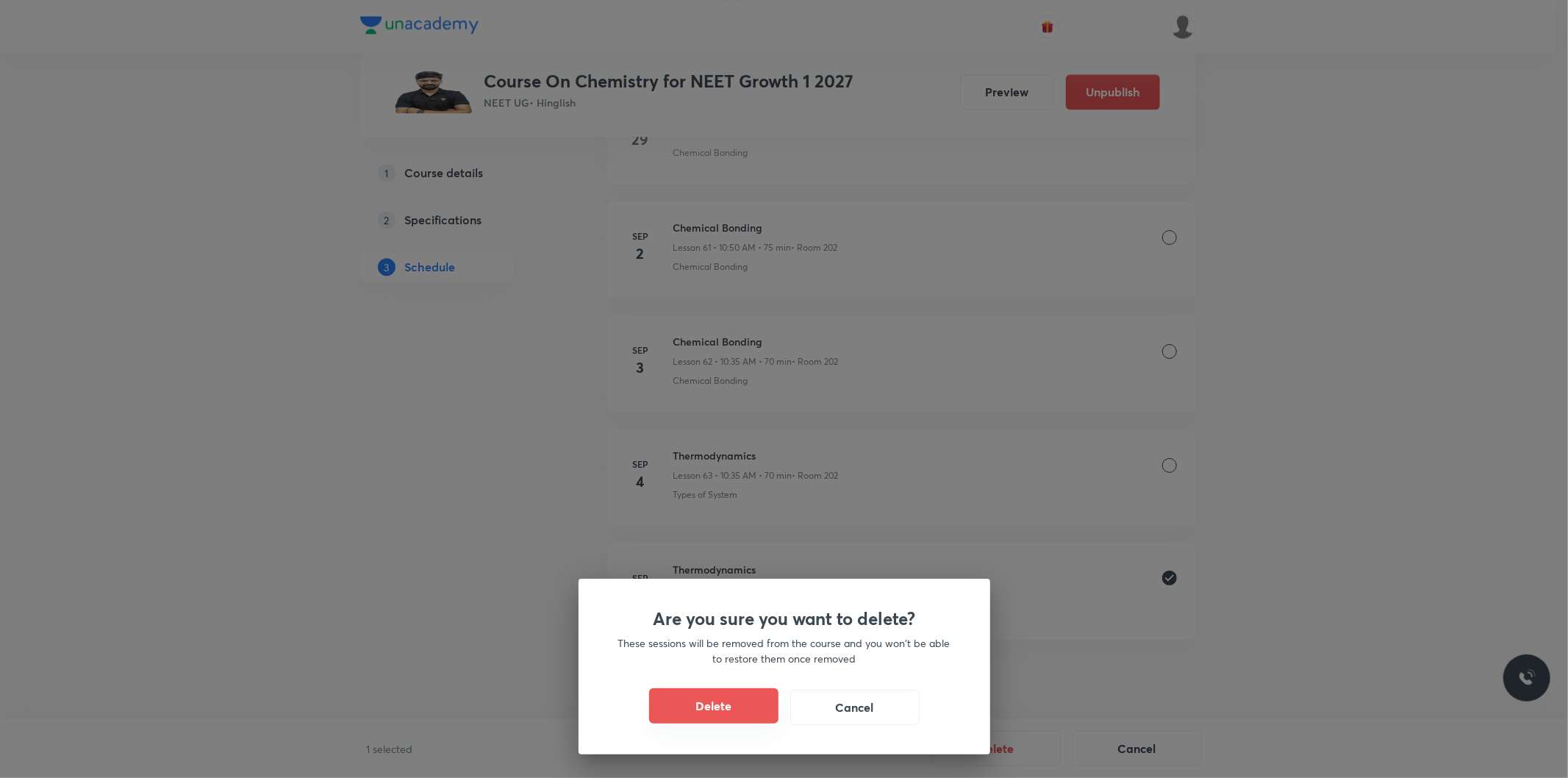
click at [728, 721] on button "Delete" at bounding box center [714, 706] width 130 height 36
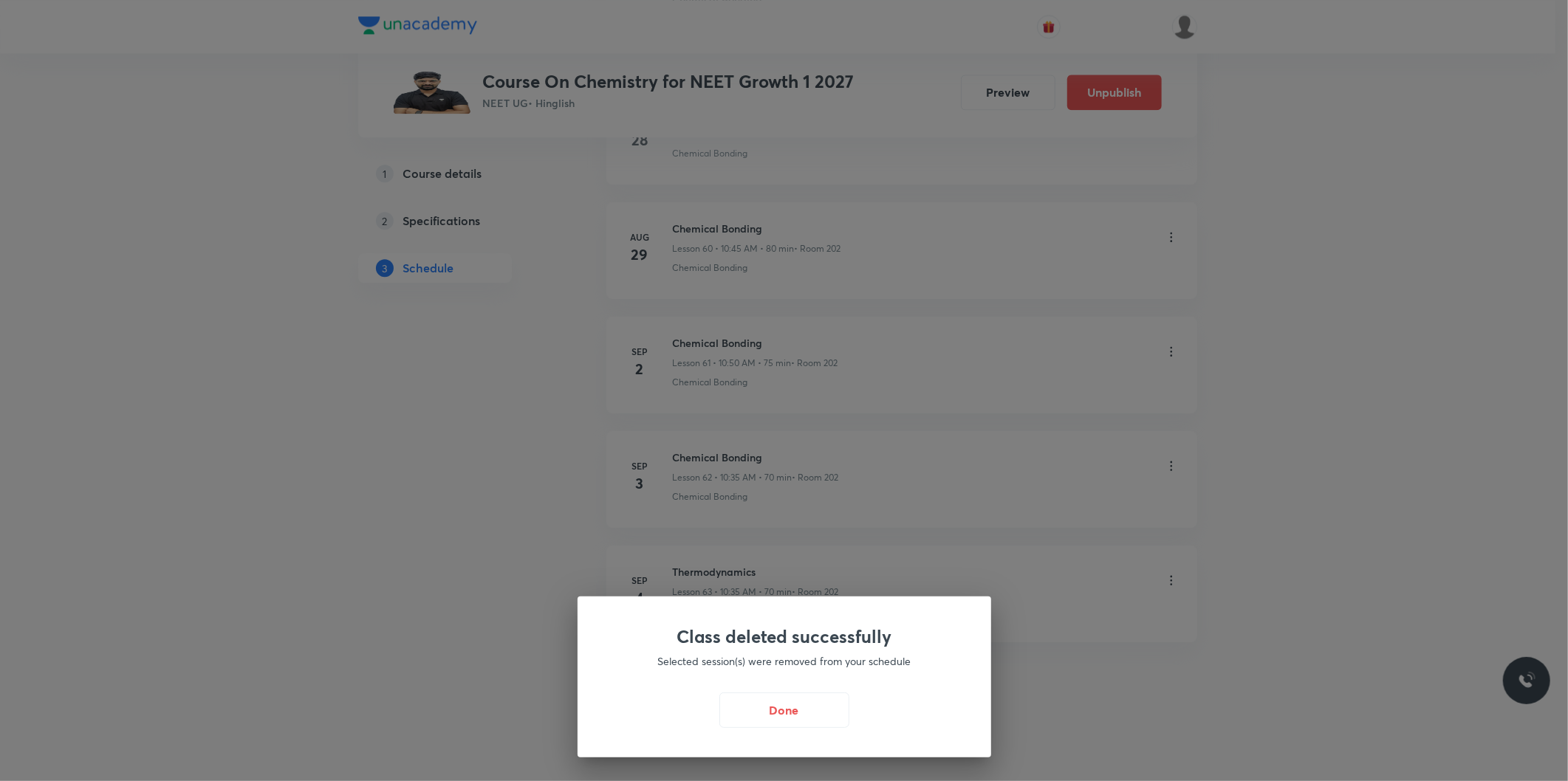
scroll to position [7622, 0]
click at [778, 718] on button "Done" at bounding box center [788, 709] width 130 height 36
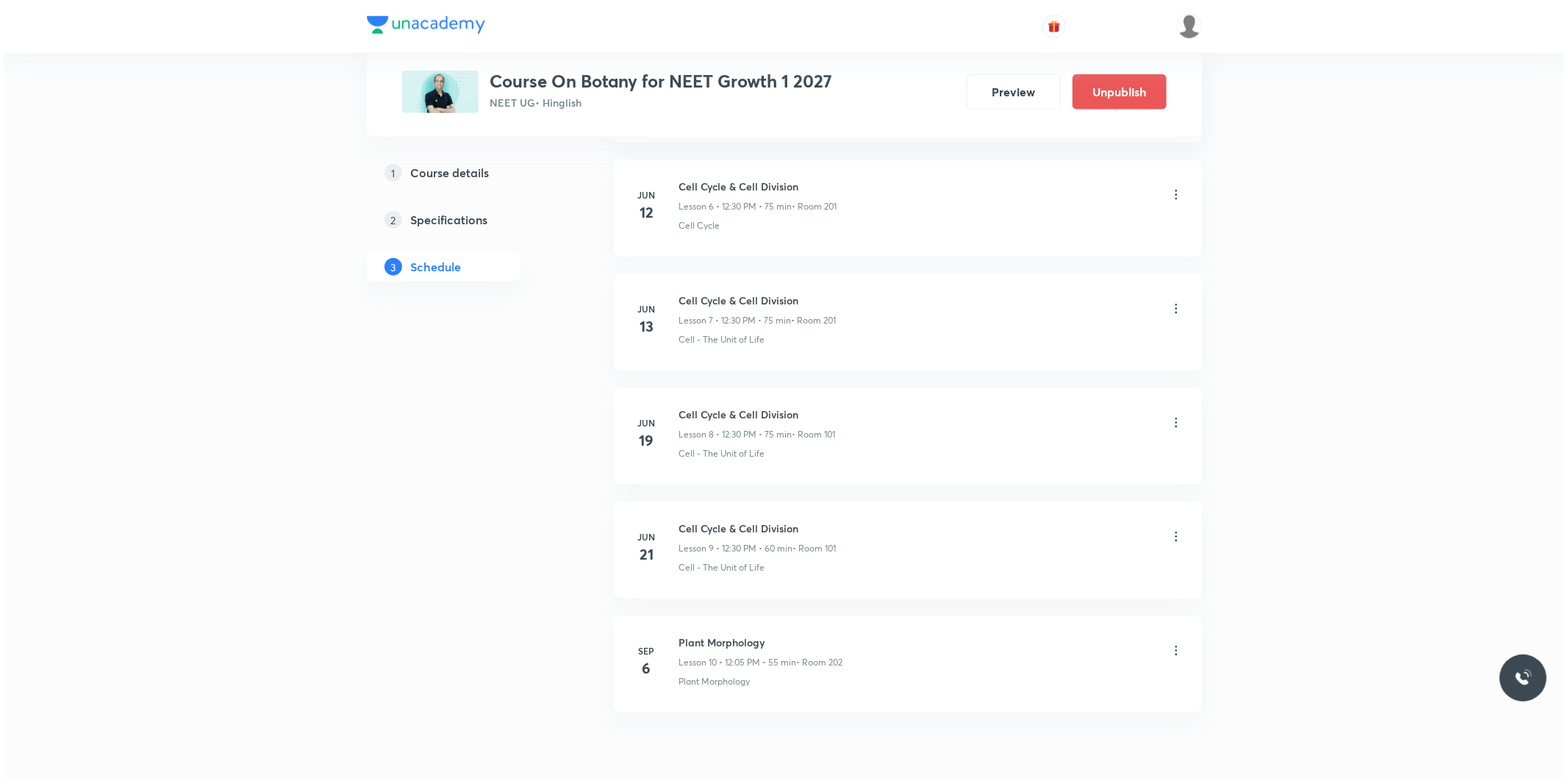
scroll to position [1542, 0]
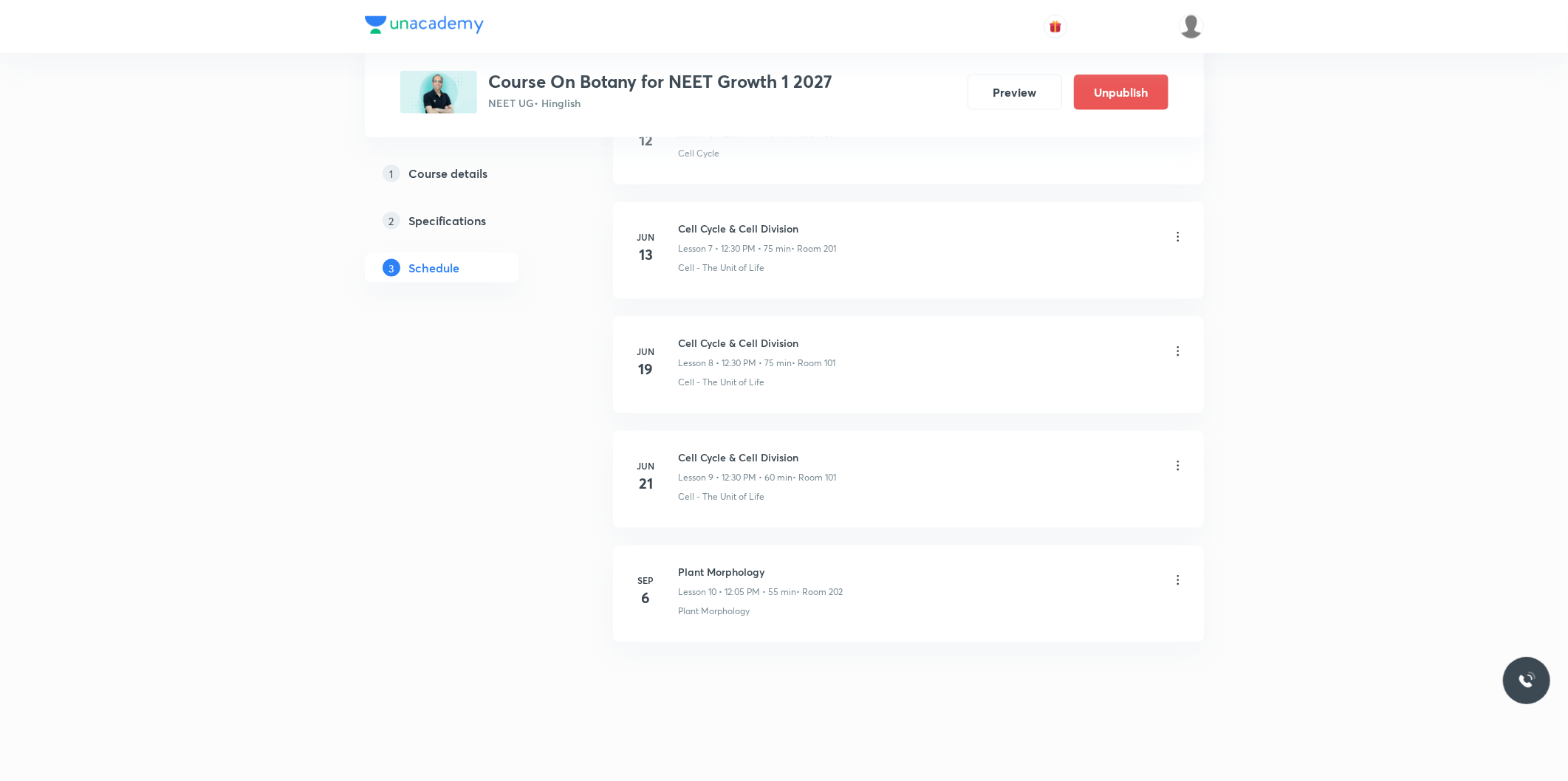
click at [1171, 583] on icon at bounding box center [1178, 580] width 14 height 14
click at [1047, 614] on p "Edit" at bounding box center [1041, 618] width 18 height 15
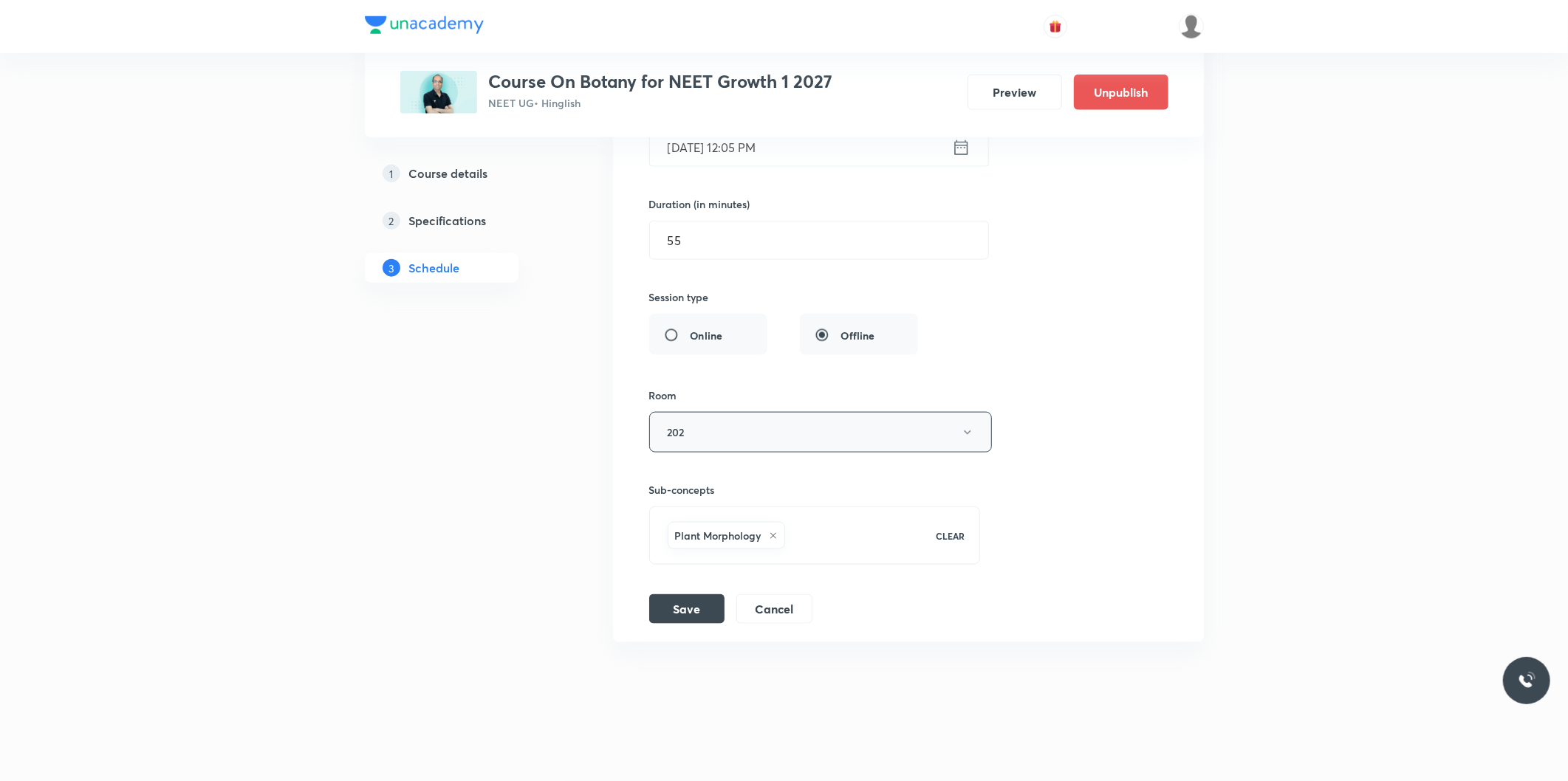
scroll to position [1191, 0]
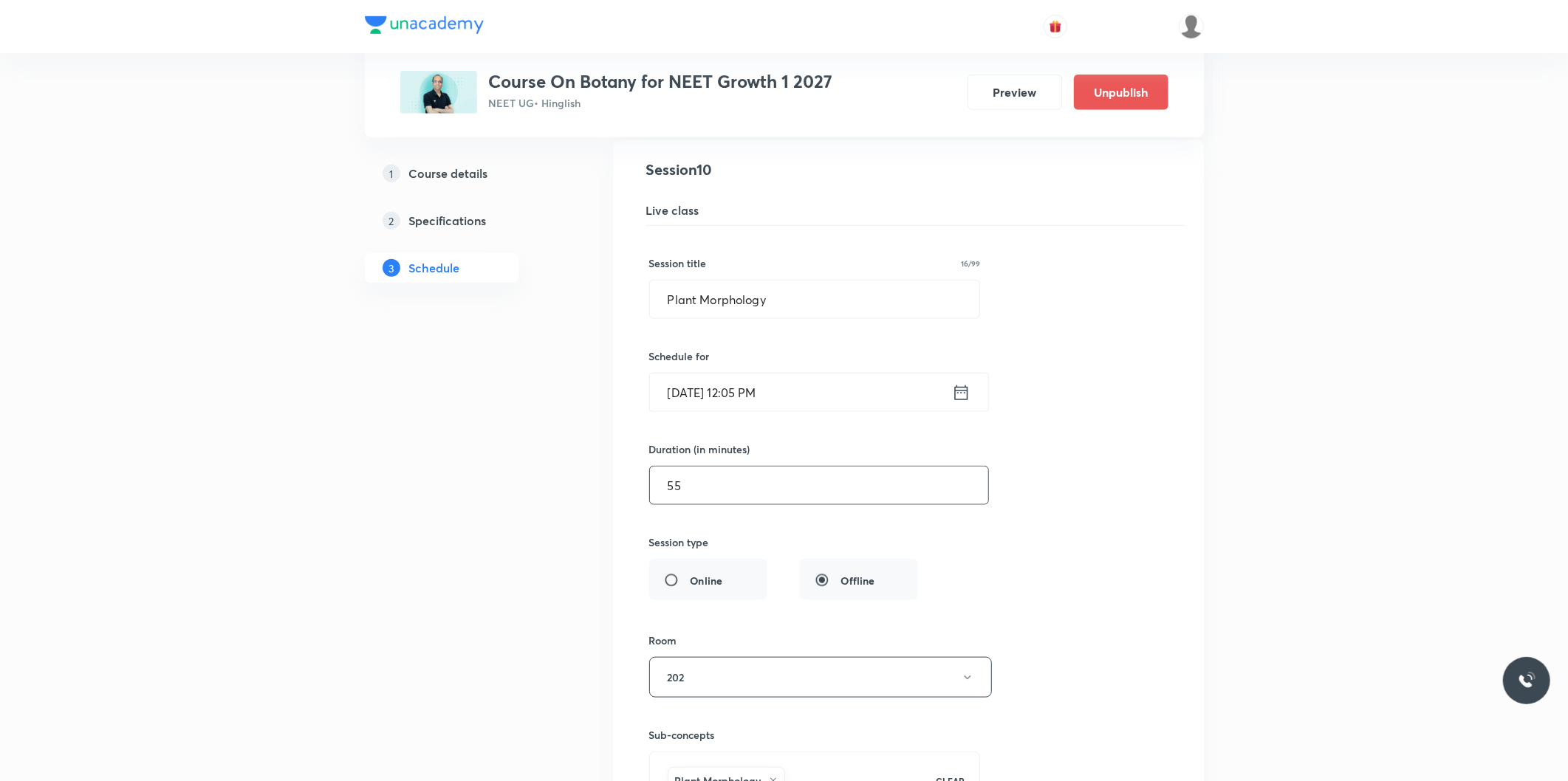
click at [724, 492] on input "55" at bounding box center [819, 485] width 338 height 37
type input "70"
click at [755, 400] on input "Sep 6, 2025, 12:05 PM" at bounding box center [801, 392] width 302 height 37
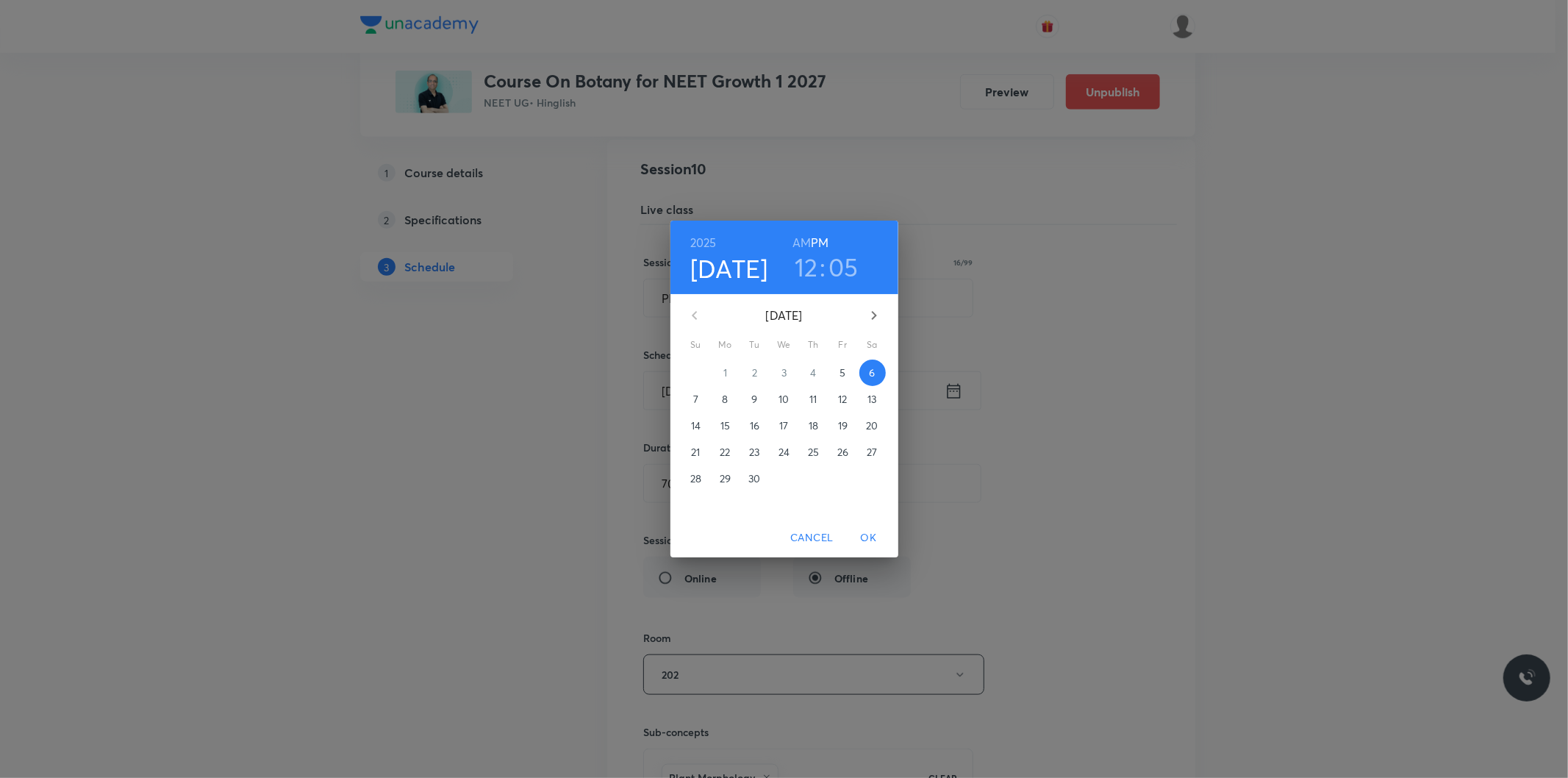
click at [803, 249] on h6 "AM" at bounding box center [802, 243] width 18 height 20
click at [811, 269] on h3 "12" at bounding box center [806, 267] width 23 height 31
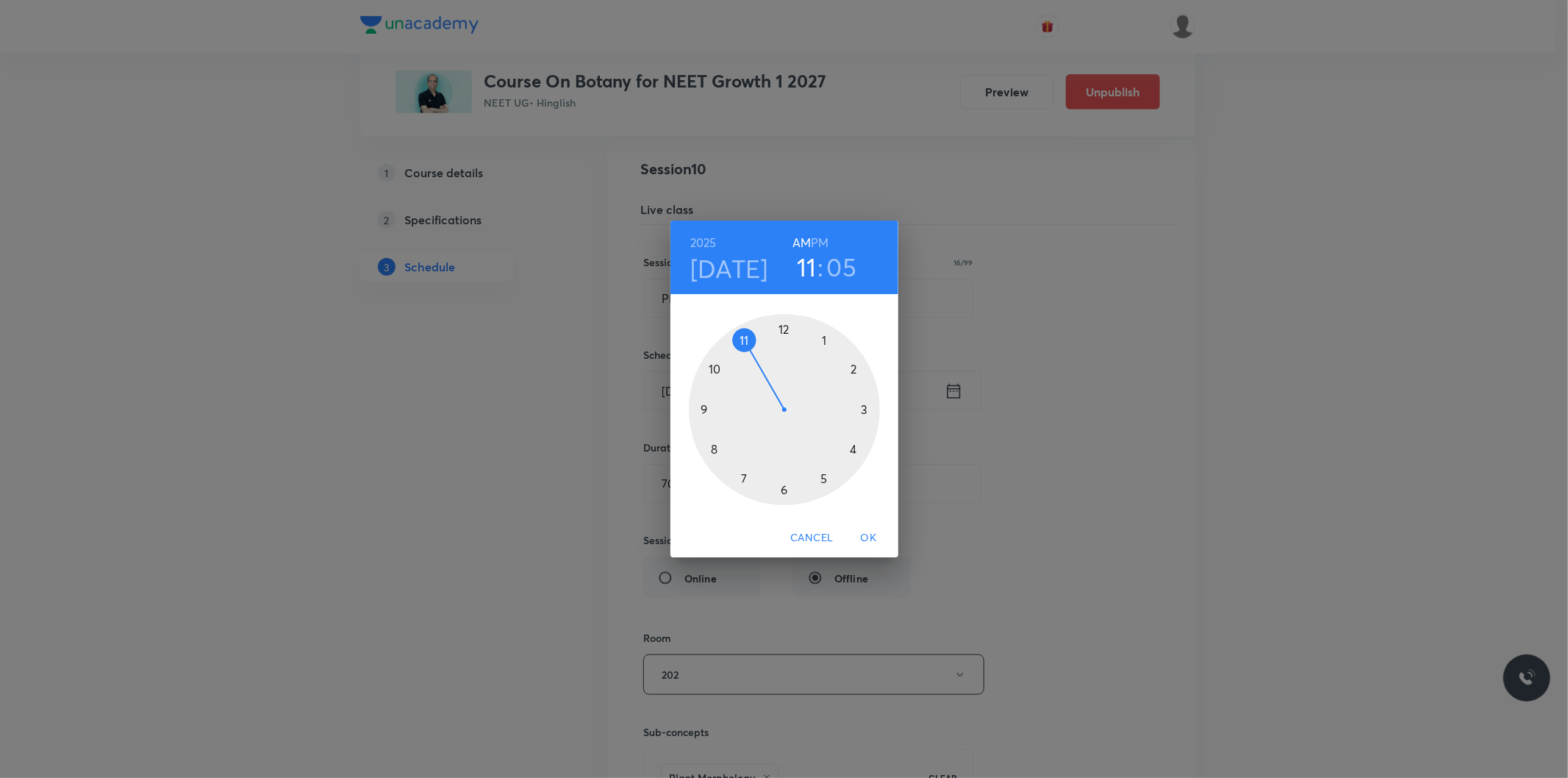
drag, startPoint x: 776, startPoint y: 336, endPoint x: 757, endPoint y: 348, distance: 22.5
click at [757, 348] on div at bounding box center [784, 409] width 191 height 191
drag, startPoint x: 828, startPoint y: 385, endPoint x: 784, endPoint y: 493, distance: 116.6
click at [784, 493] on div at bounding box center [784, 409] width 191 height 191
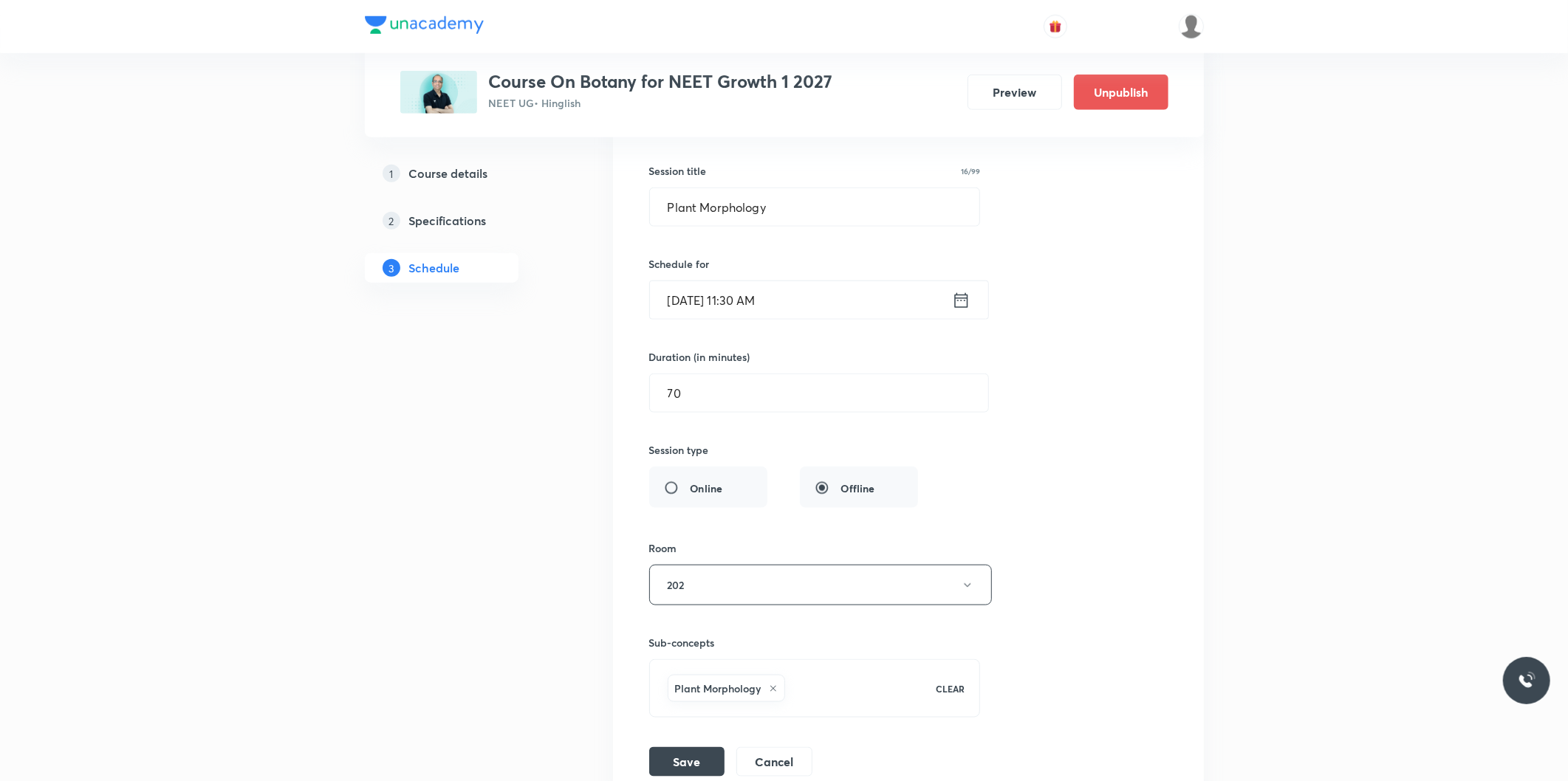
scroll to position [1437, 0]
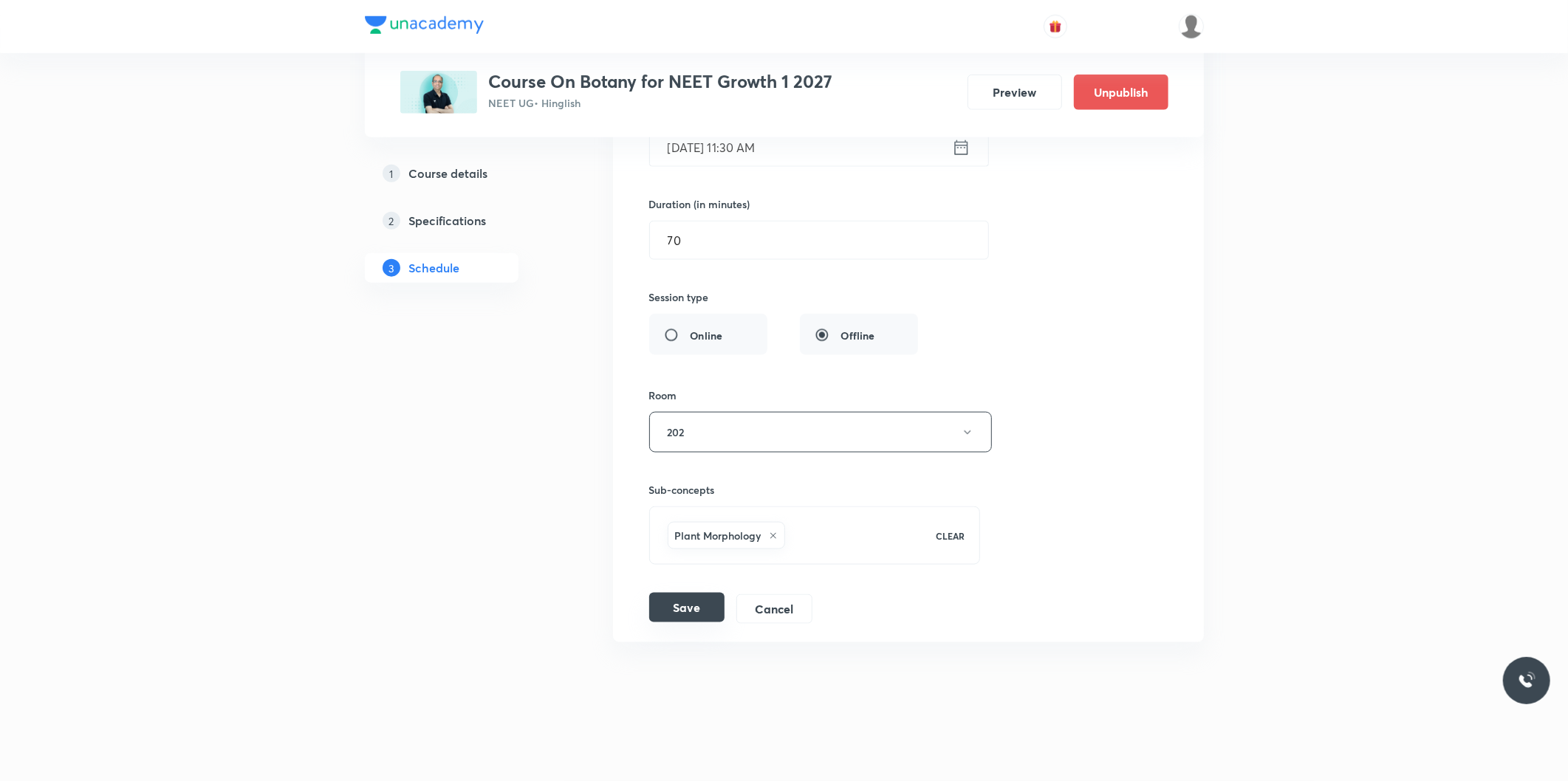
click at [691, 616] on button "Save" at bounding box center [687, 607] width 75 height 30
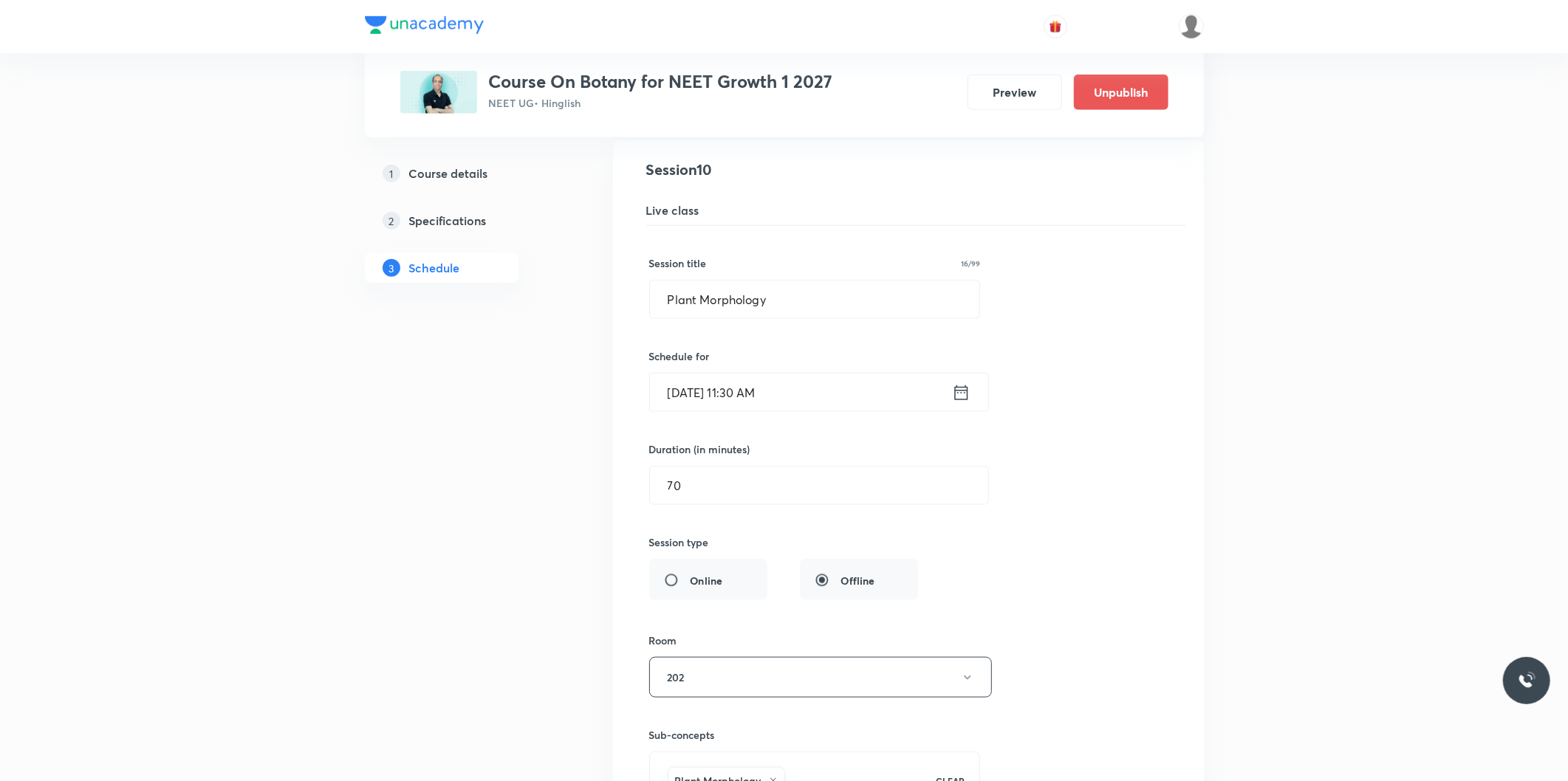
scroll to position [869, 0]
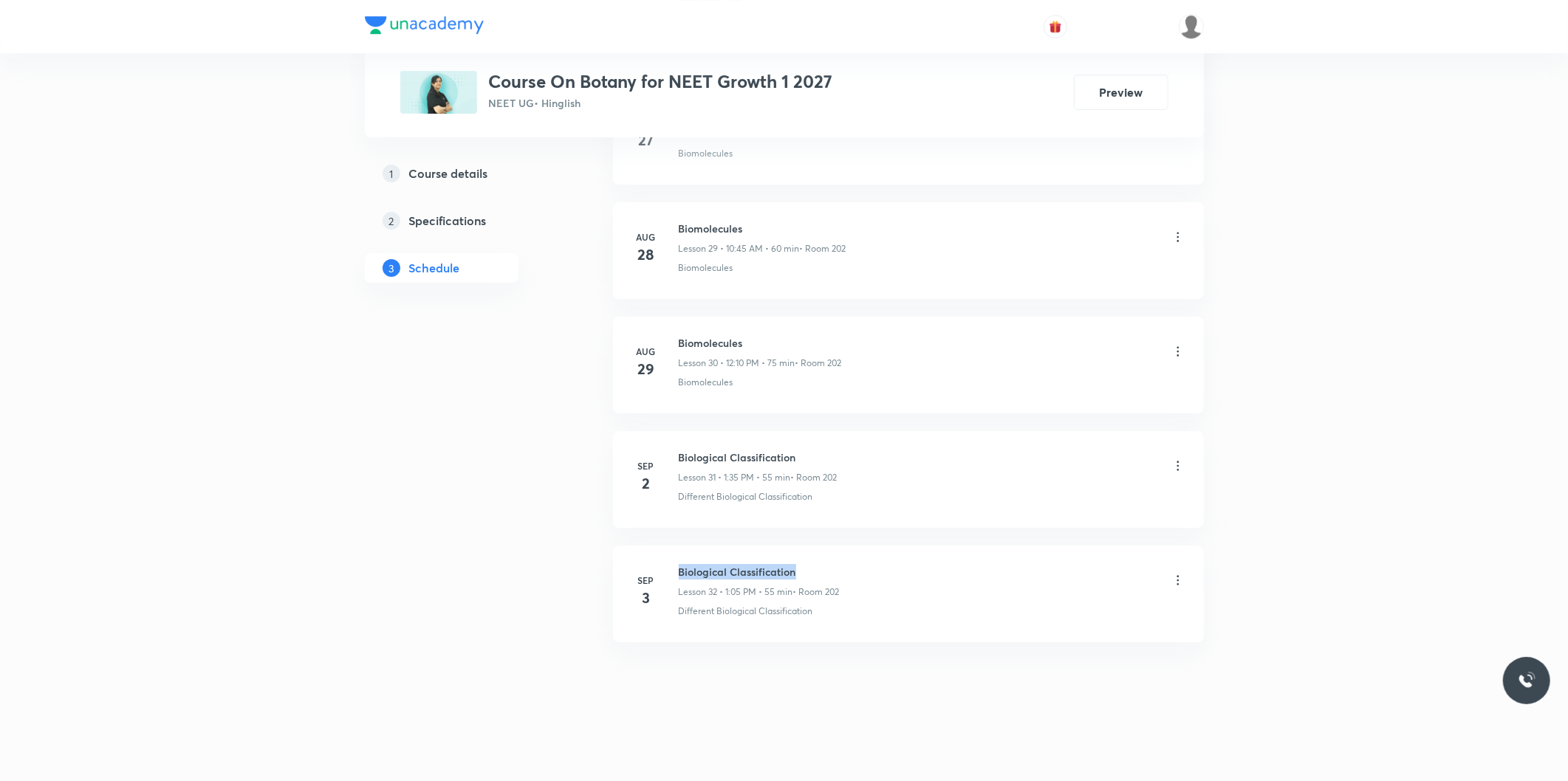
drag, startPoint x: 680, startPoint y: 571, endPoint x: 875, endPoint y: 571, distance: 195.0
click at [875, 571] on div "Biological Classification Lesson 32 • 1:05 PM • 55 min • Room 202" at bounding box center [932, 582] width 507 height 35
copy h6 "Biological Classification"
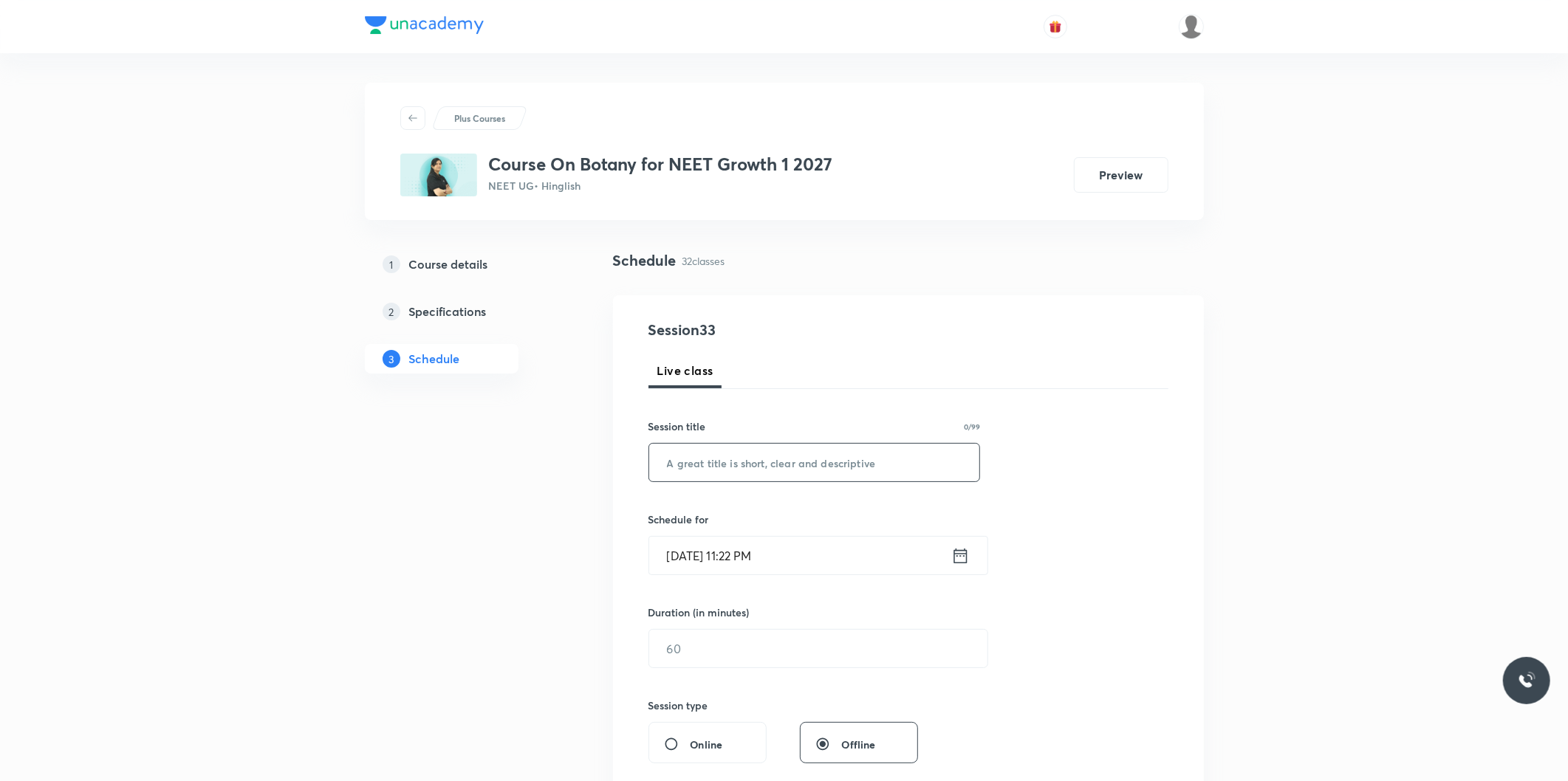
click at [843, 473] on input "text" at bounding box center [814, 462] width 331 height 37
paste input "Biological Classification"
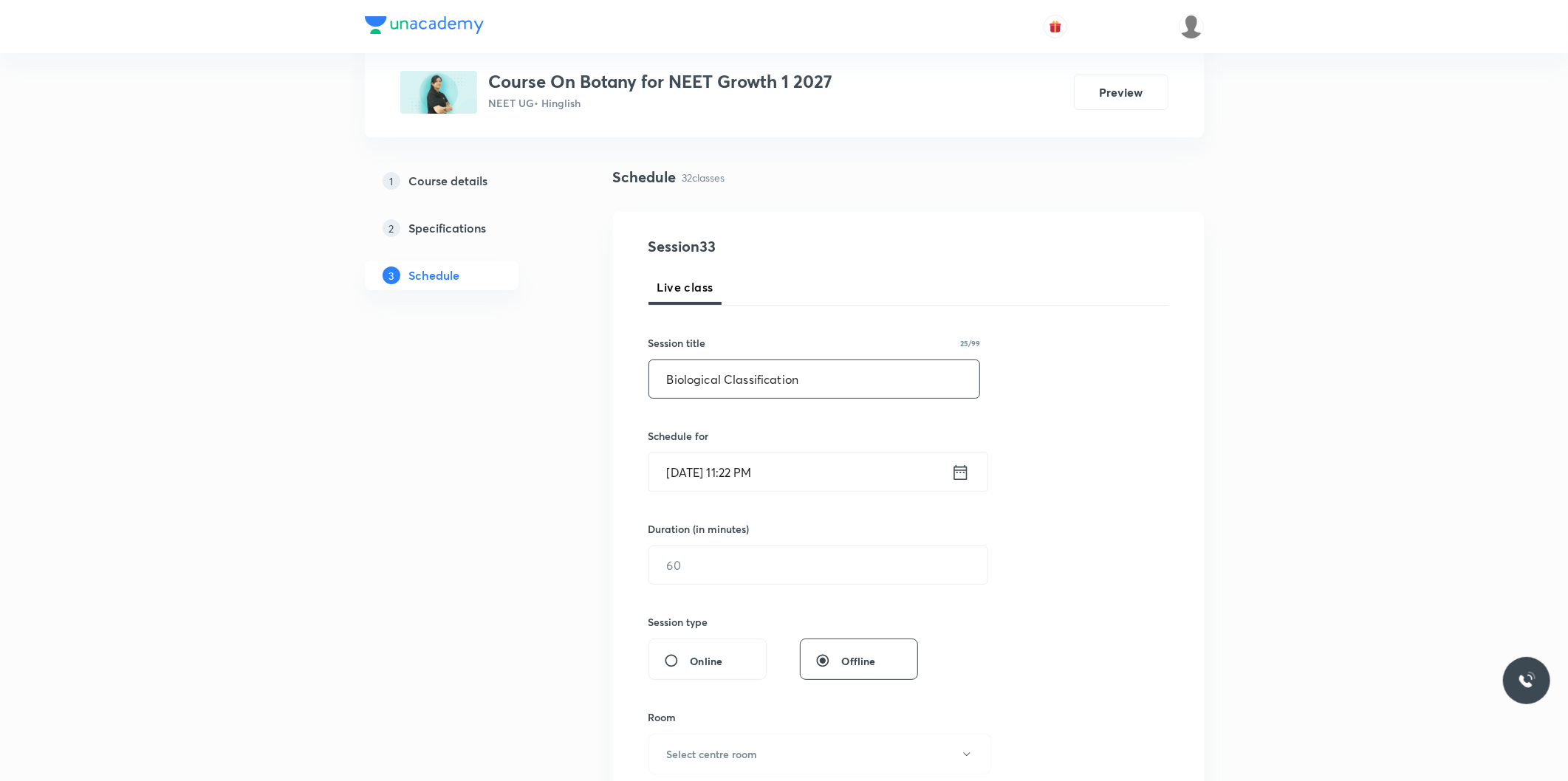
scroll to position [164, 0]
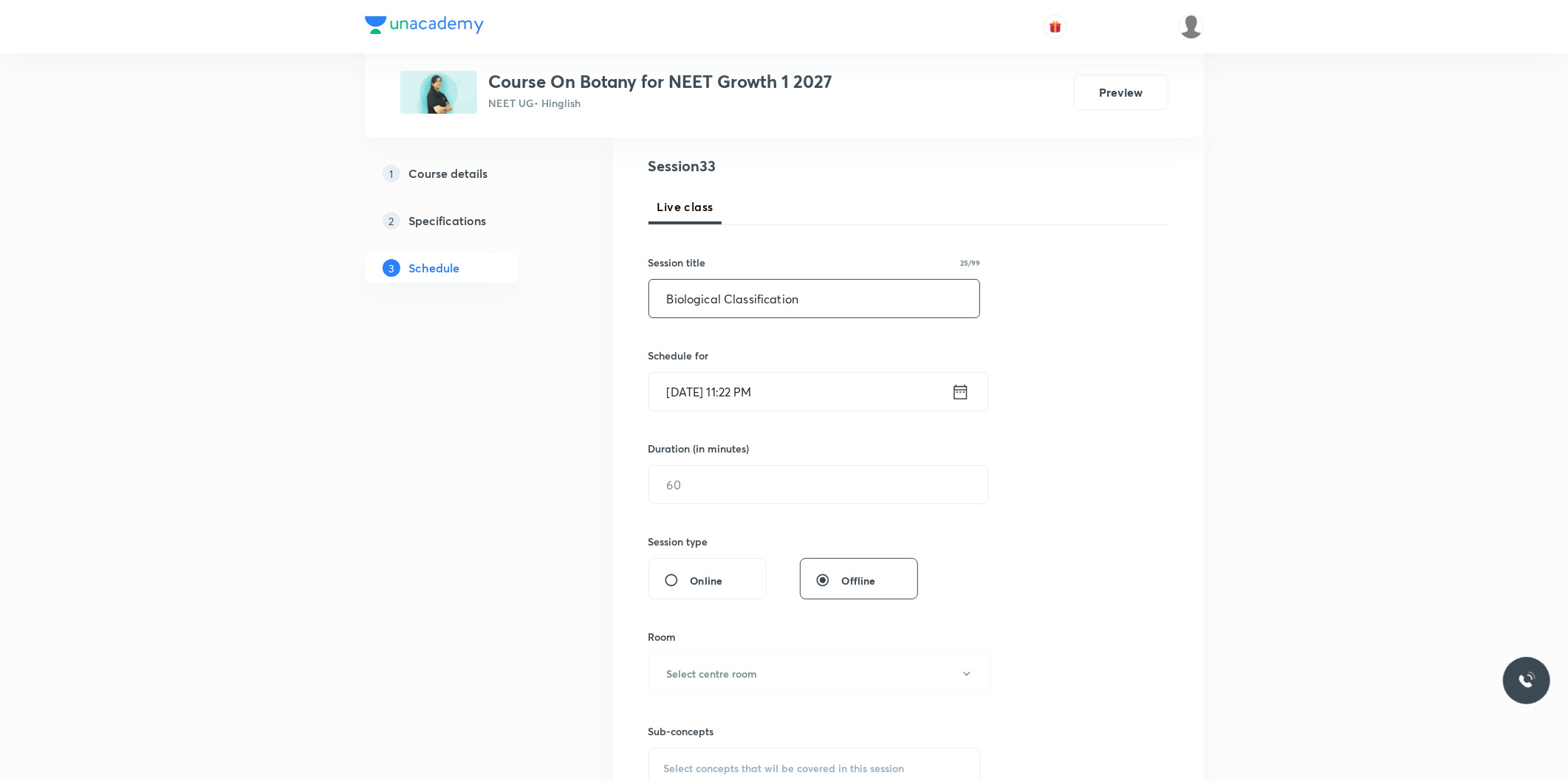
type input "Biological Classification"
click at [718, 393] on input "[DATE] 11:22 PM" at bounding box center [800, 391] width 302 height 37
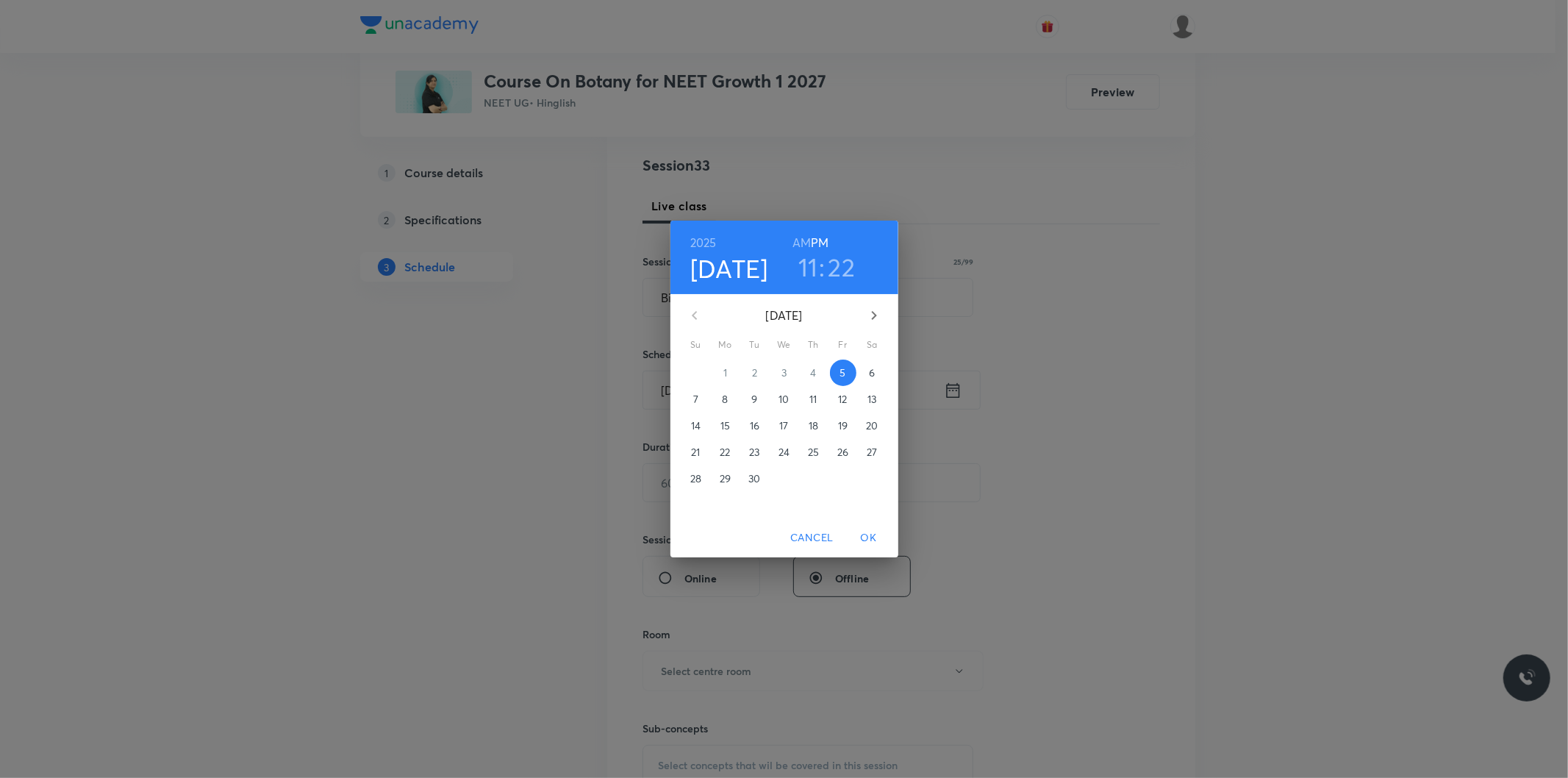
click at [866, 369] on span "6" at bounding box center [872, 372] width 27 height 14
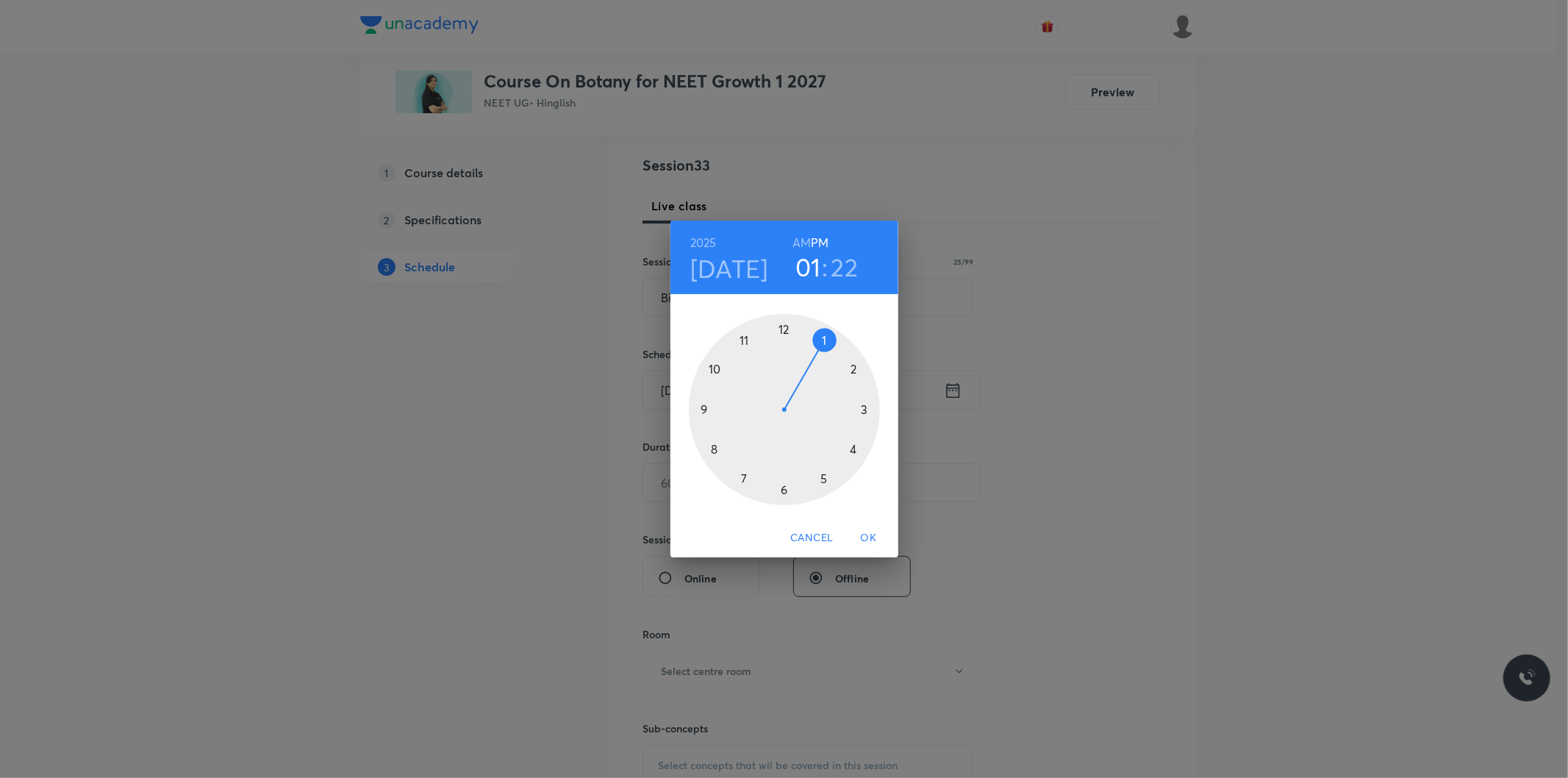
drag, startPoint x: 756, startPoint y: 333, endPoint x: 839, endPoint y: 339, distance: 83.2
click at [839, 339] on div at bounding box center [784, 409] width 191 height 191
drag, startPoint x: 844, startPoint y: 463, endPoint x: 831, endPoint y: 336, distance: 127.7
click at [831, 336] on div at bounding box center [784, 409] width 191 height 191
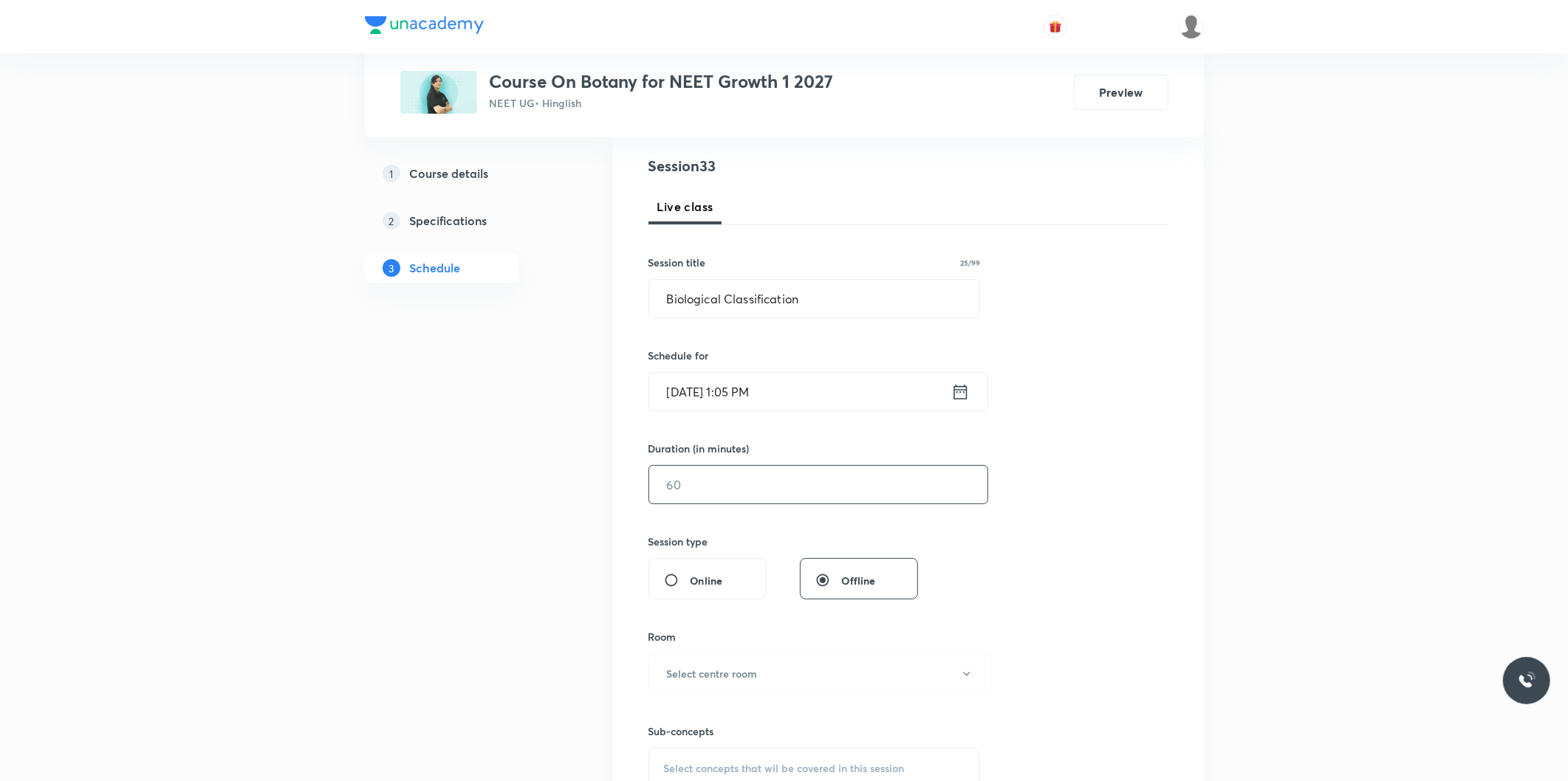
drag, startPoint x: 709, startPoint y: 502, endPoint x: 779, endPoint y: 498, distance: 70.1
click at [710, 502] on input "text" at bounding box center [818, 484] width 338 height 37
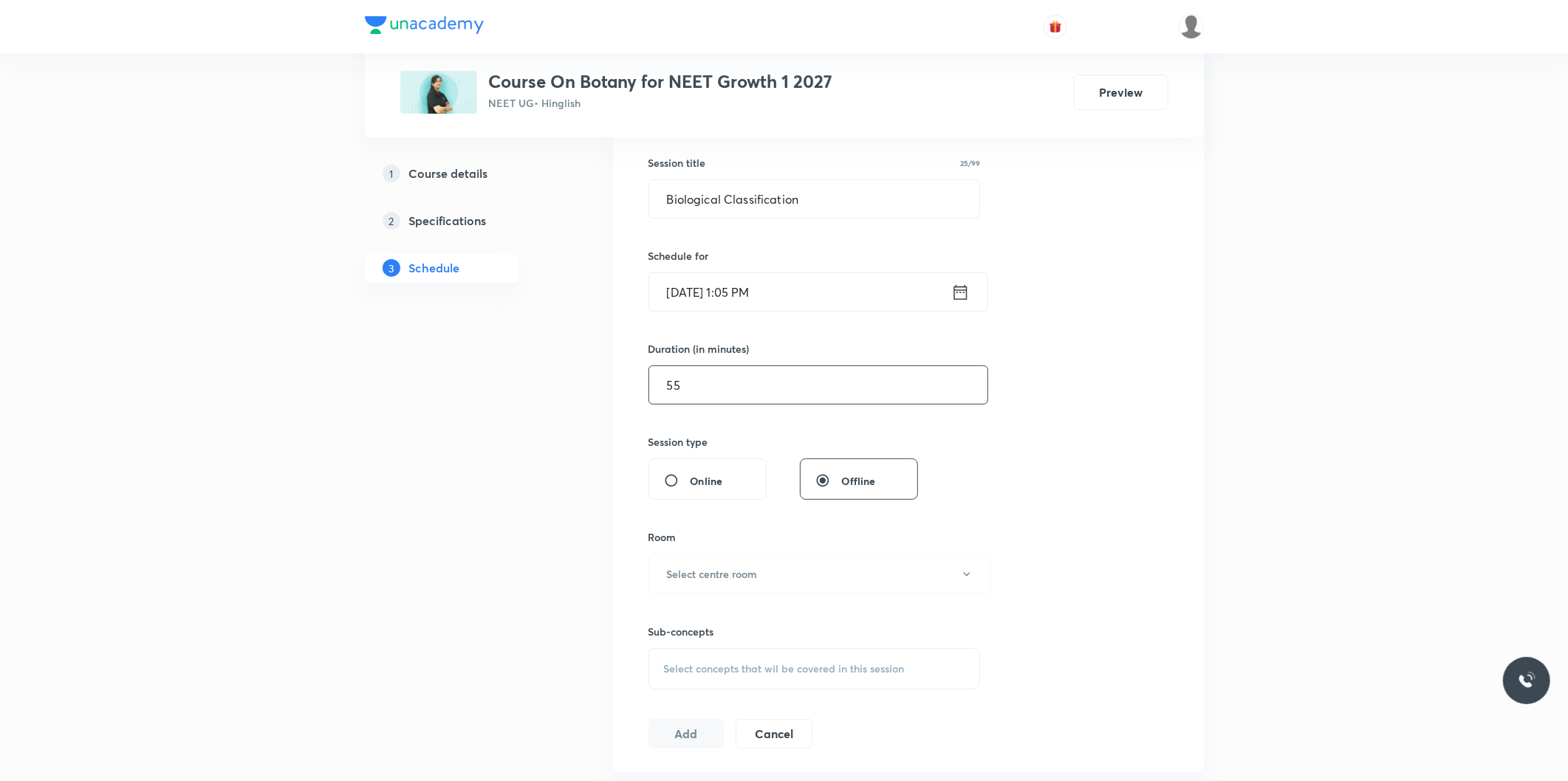
scroll to position [410, 0]
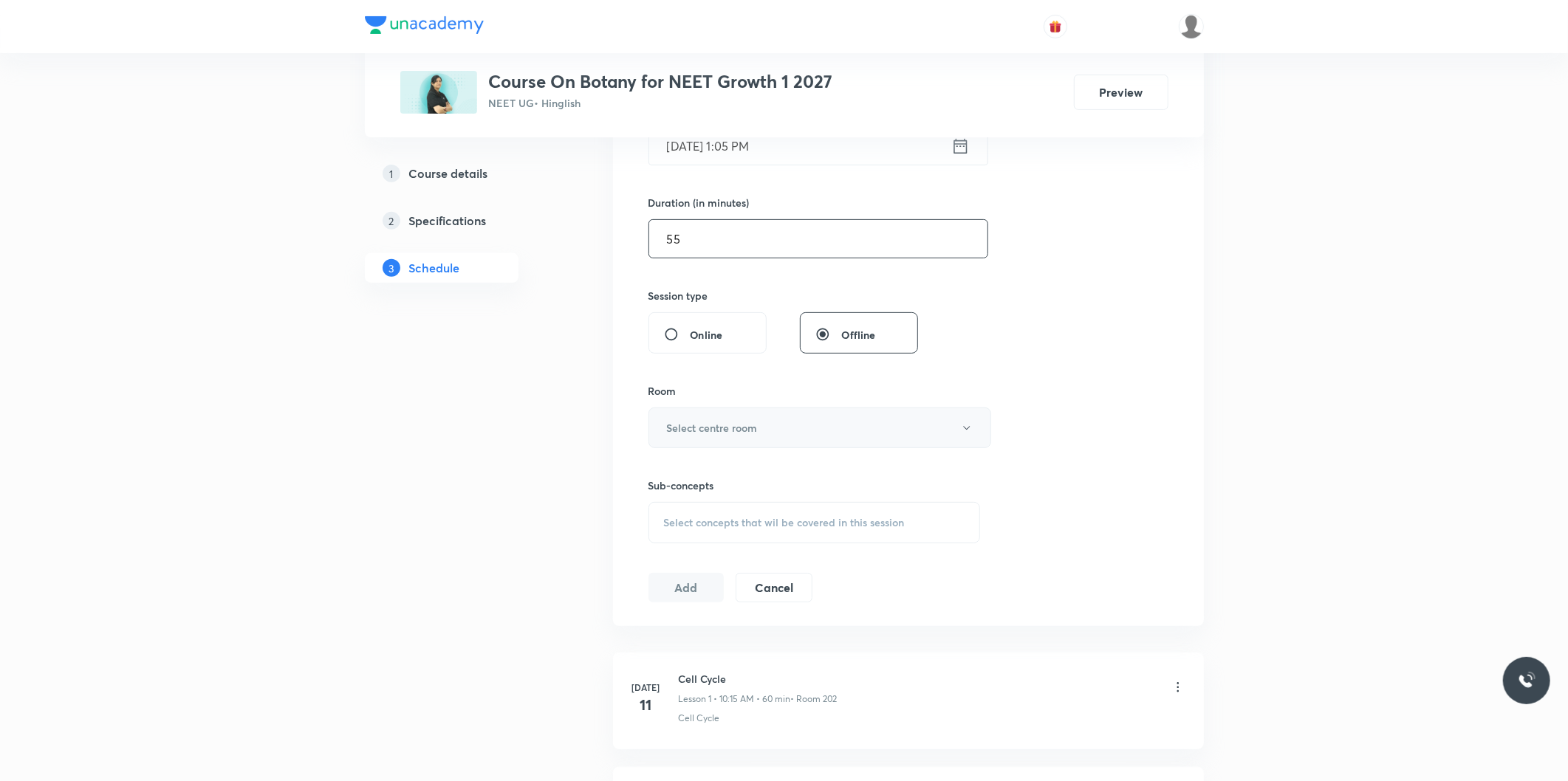
type input "55"
click at [731, 429] on h6 "Select centre room" at bounding box center [712, 428] width 91 height 15
click at [674, 533] on span "202" at bounding box center [817, 531] width 323 height 15
click at [770, 520] on span "Select concepts that wil be covered in this session" at bounding box center [784, 523] width 241 height 12
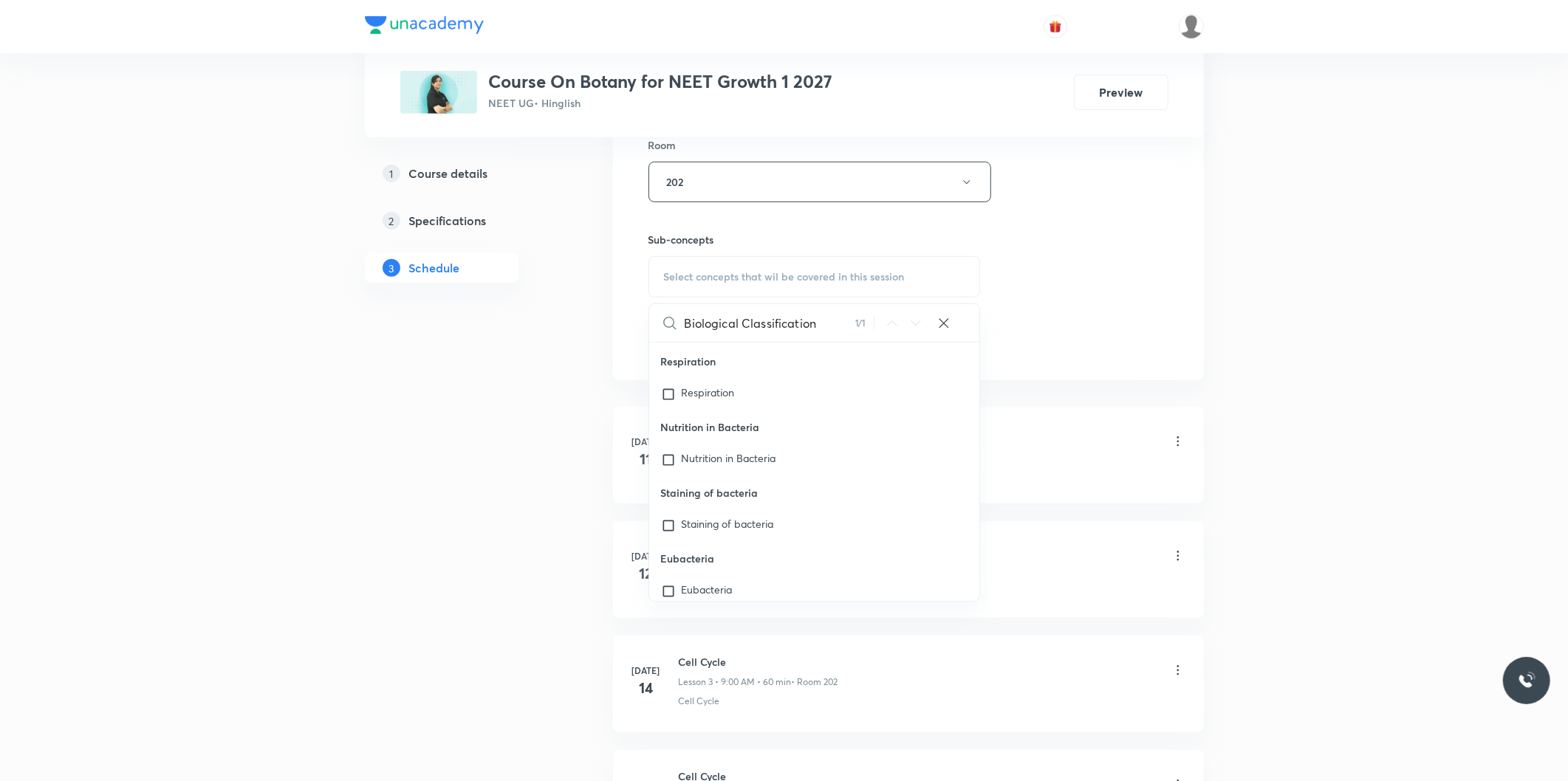
scroll to position [9243, 0]
type input "Biological Classification"
click at [733, 550] on mark "Biological Classification" at bounding box center [725, 563] width 87 height 26
checkbox input "true"
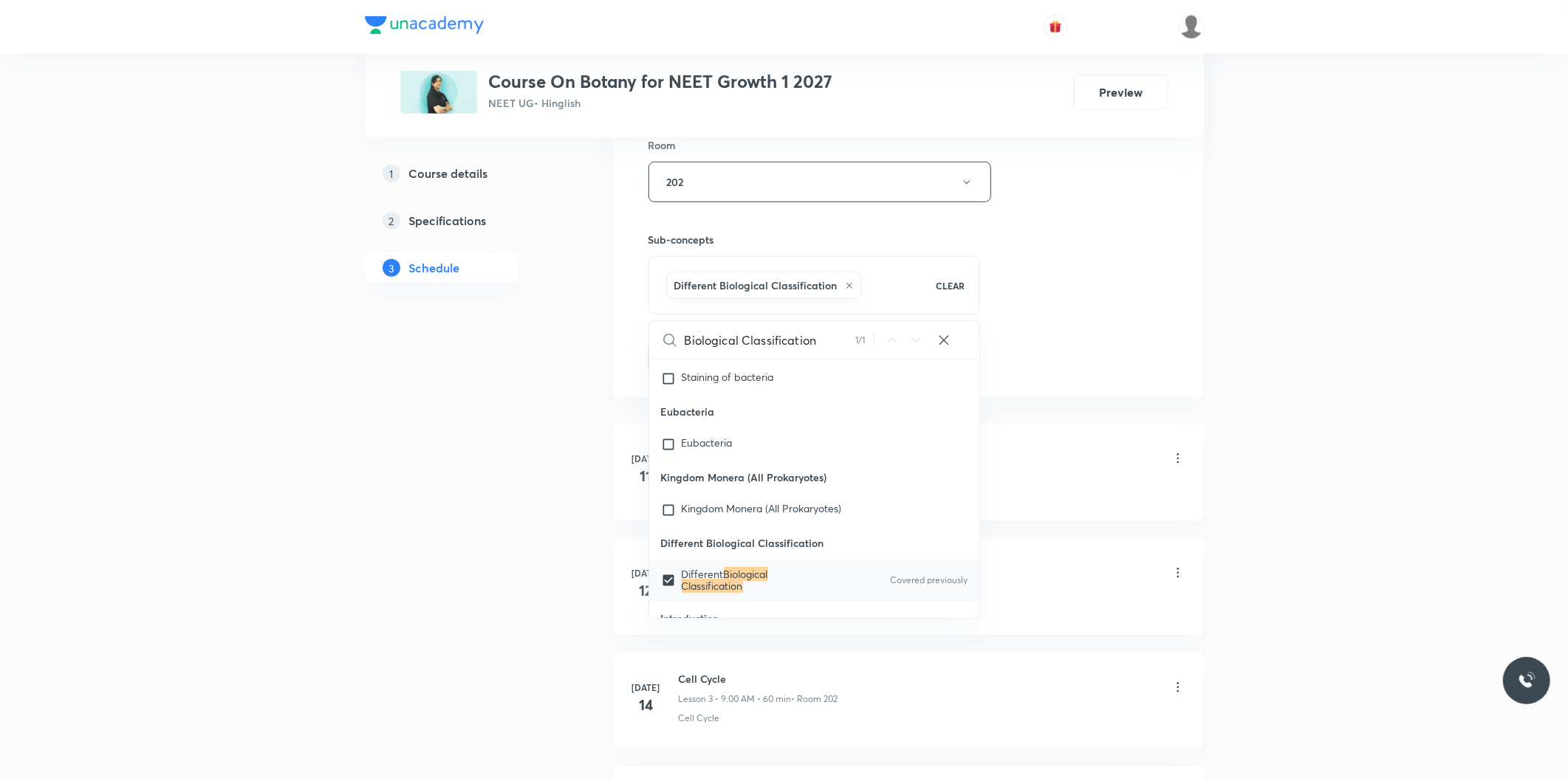
click at [1076, 304] on div "Session 33 Live class Session title 25/99 Biological Classification ​ Schedule …" at bounding box center [908, 18] width 520 height 710
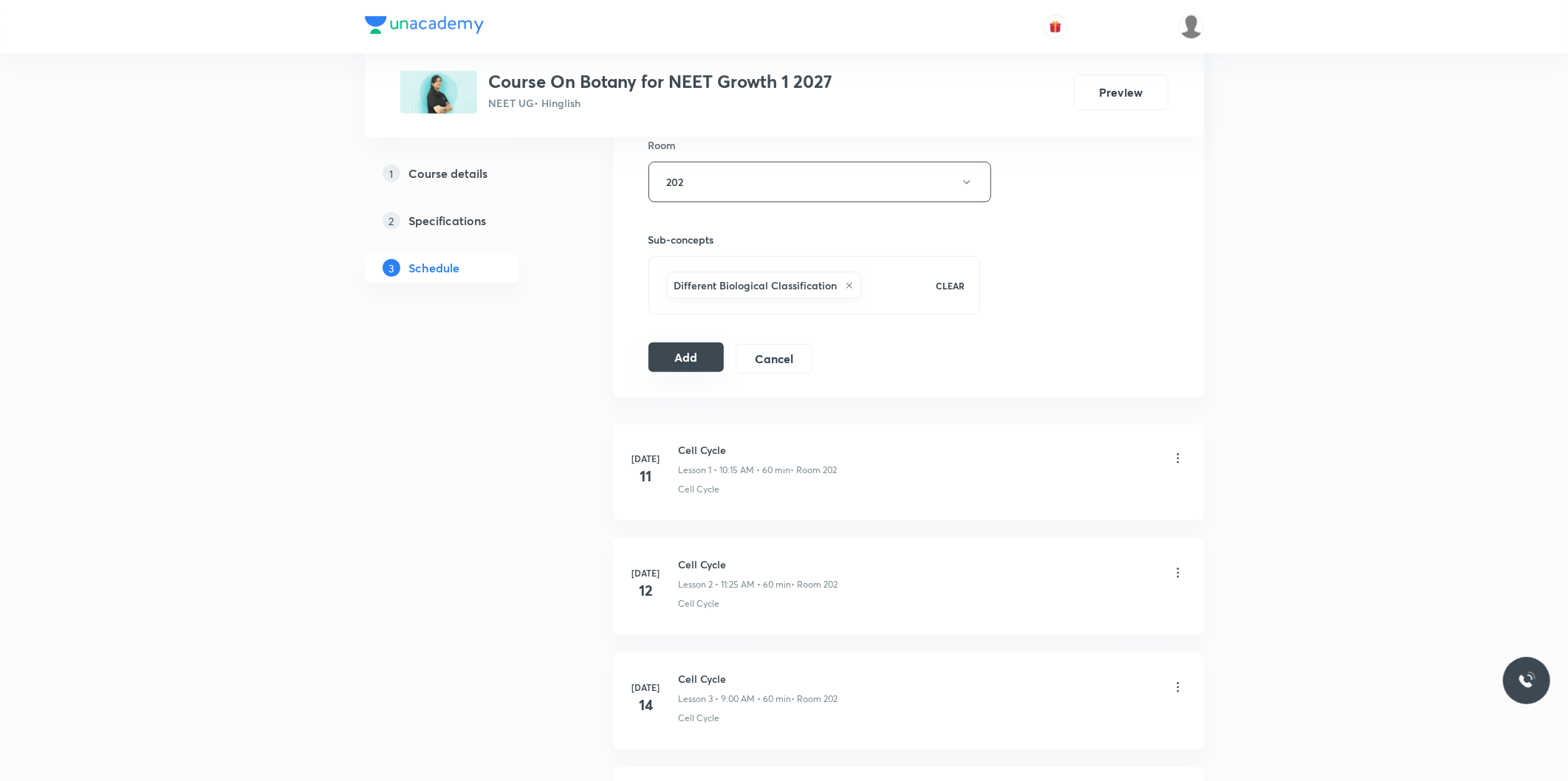
click at [702, 357] on button "Add" at bounding box center [687, 357] width 76 height 30
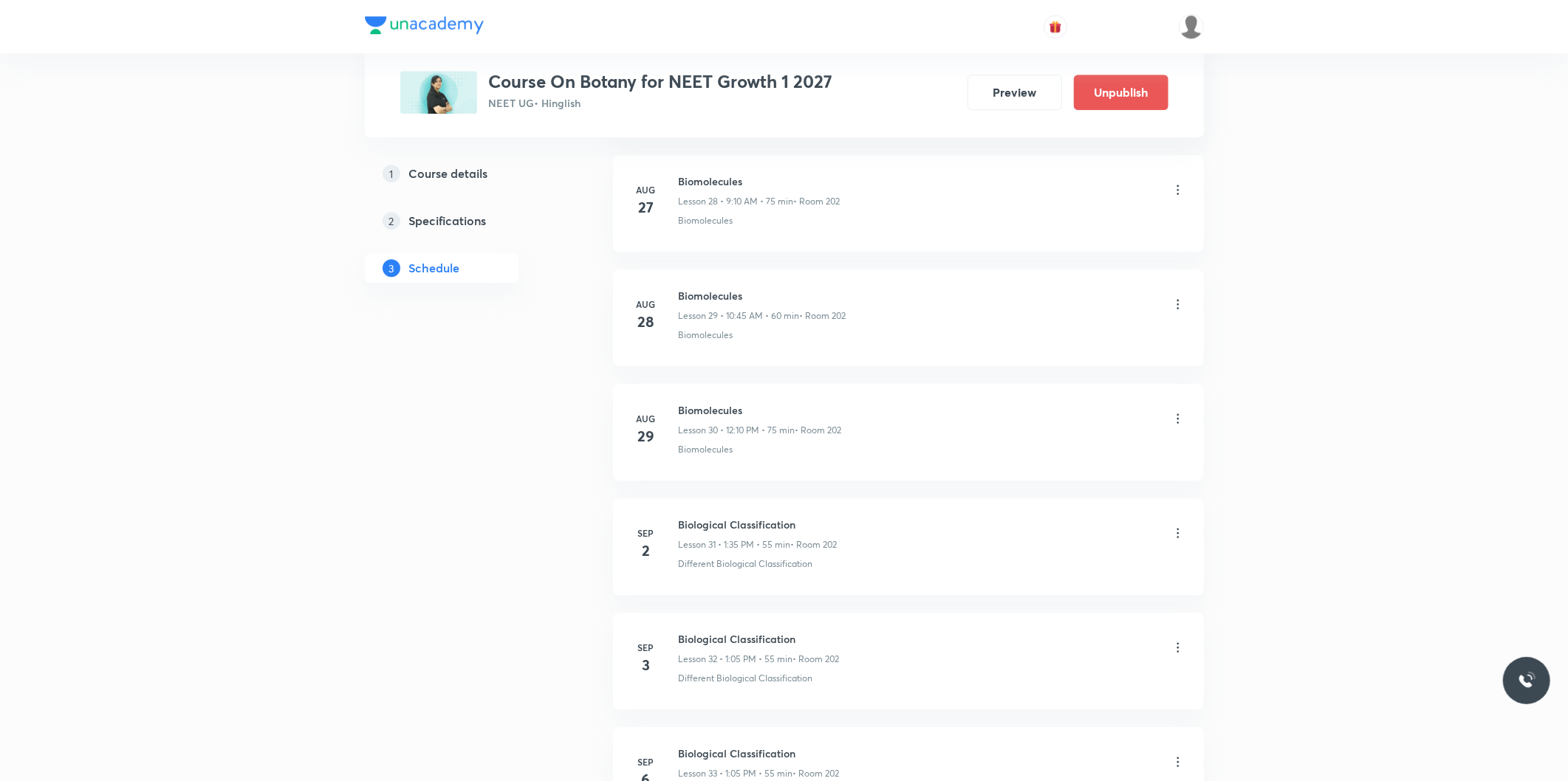
scroll to position [3504, 0]
